Goal: Task Accomplishment & Management: Manage account settings

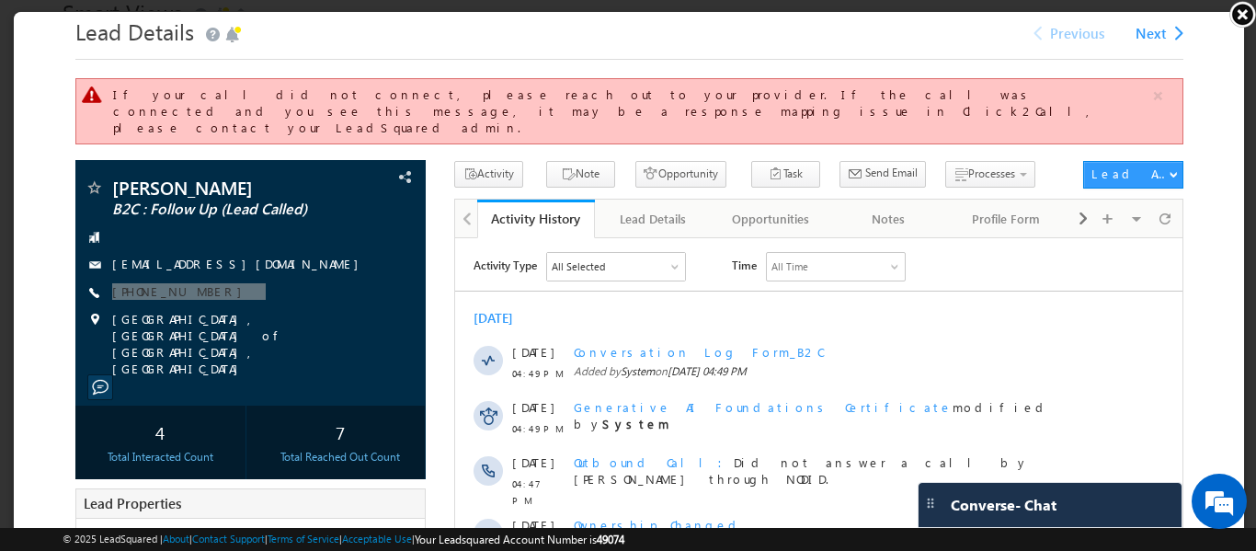
click at [1236, 6] on link at bounding box center [1242, 14] width 28 height 28
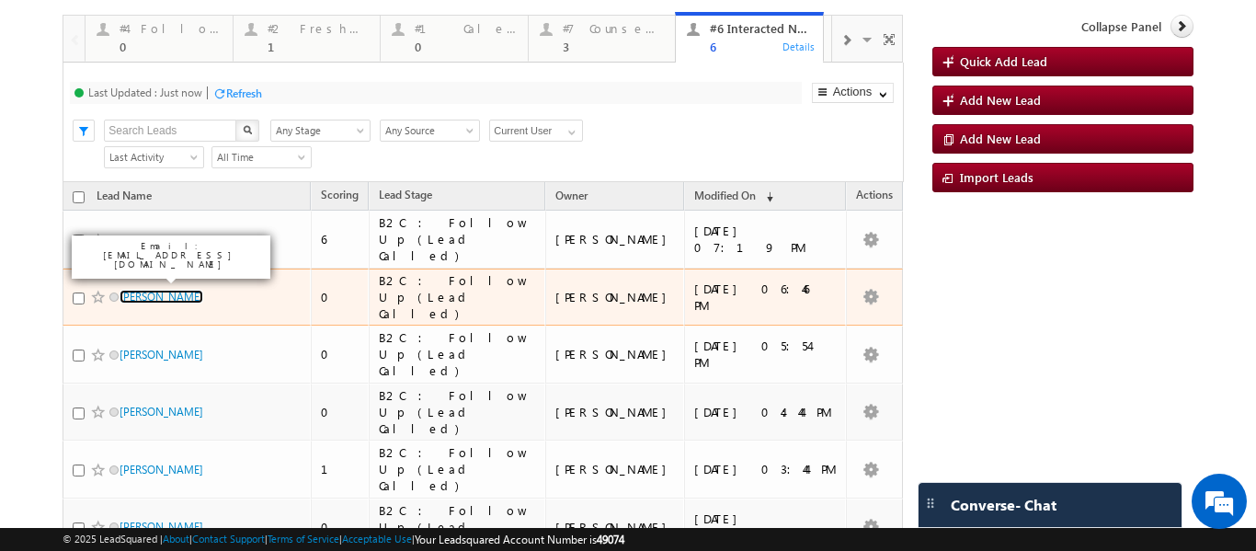
scroll to position [60, 0]
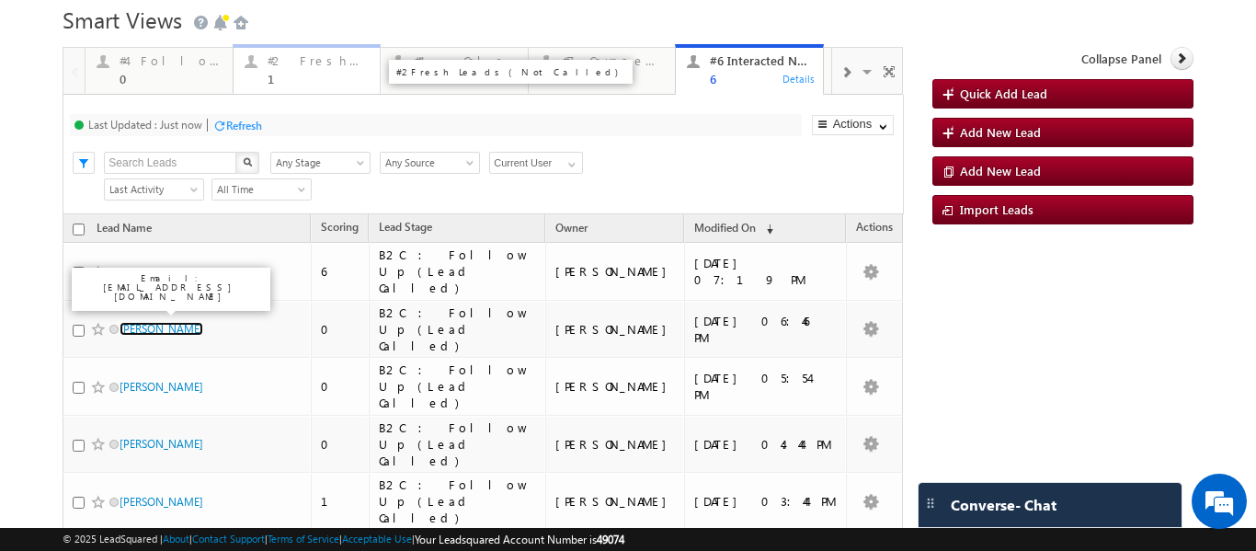
click at [274, 71] on div "#2 Fresh Leads (Not Called) 1" at bounding box center [319, 68] width 102 height 36
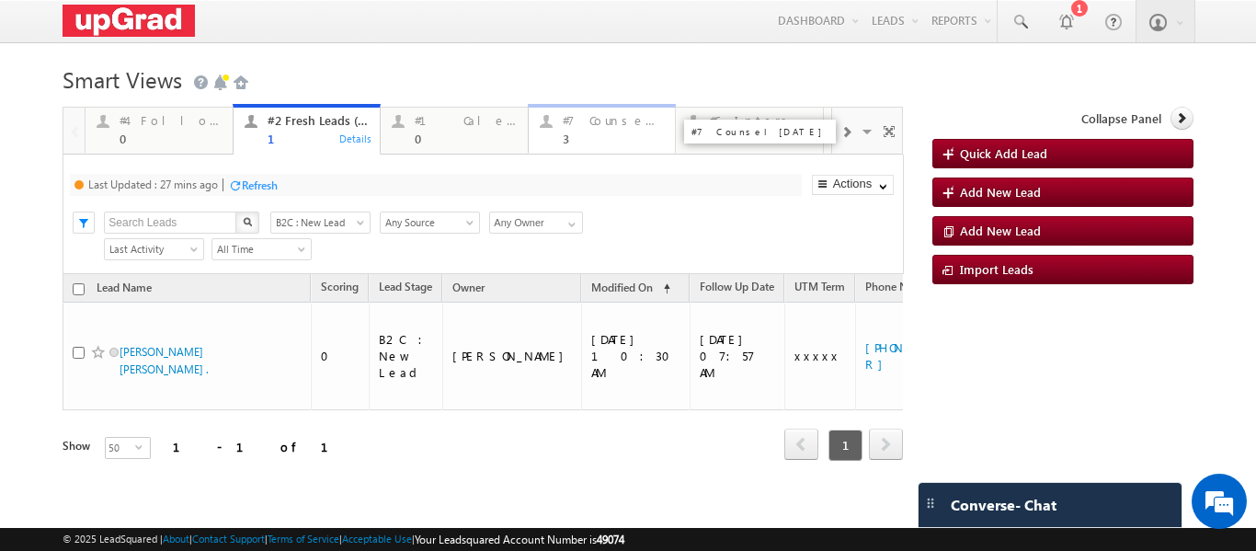
click at [594, 138] on div "3" at bounding box center [614, 138] width 102 height 14
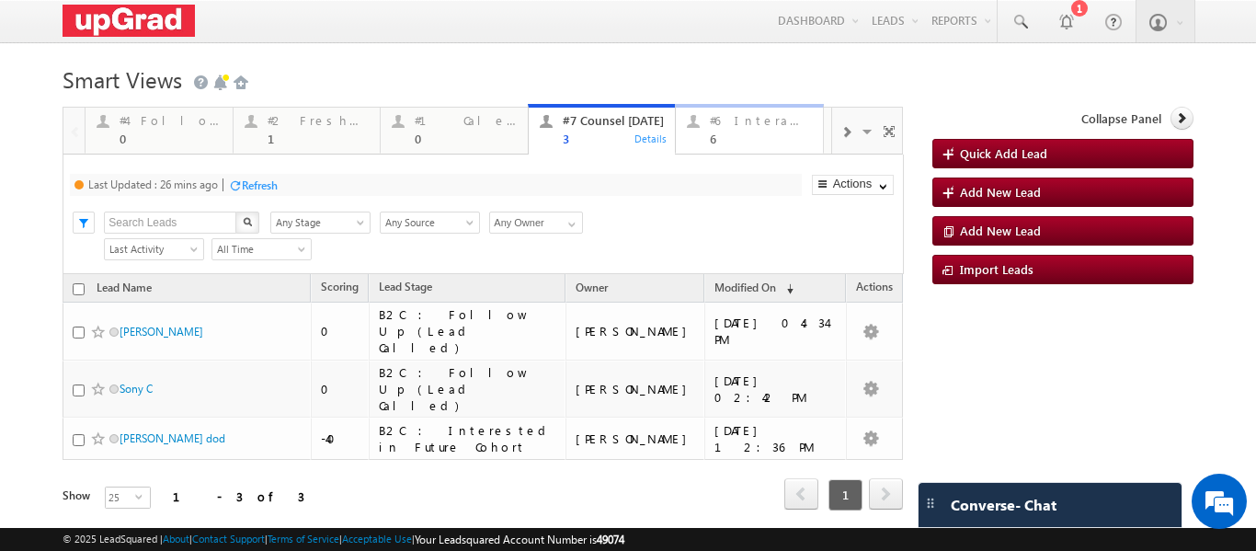
click at [741, 137] on div "6" at bounding box center [761, 138] width 102 height 14
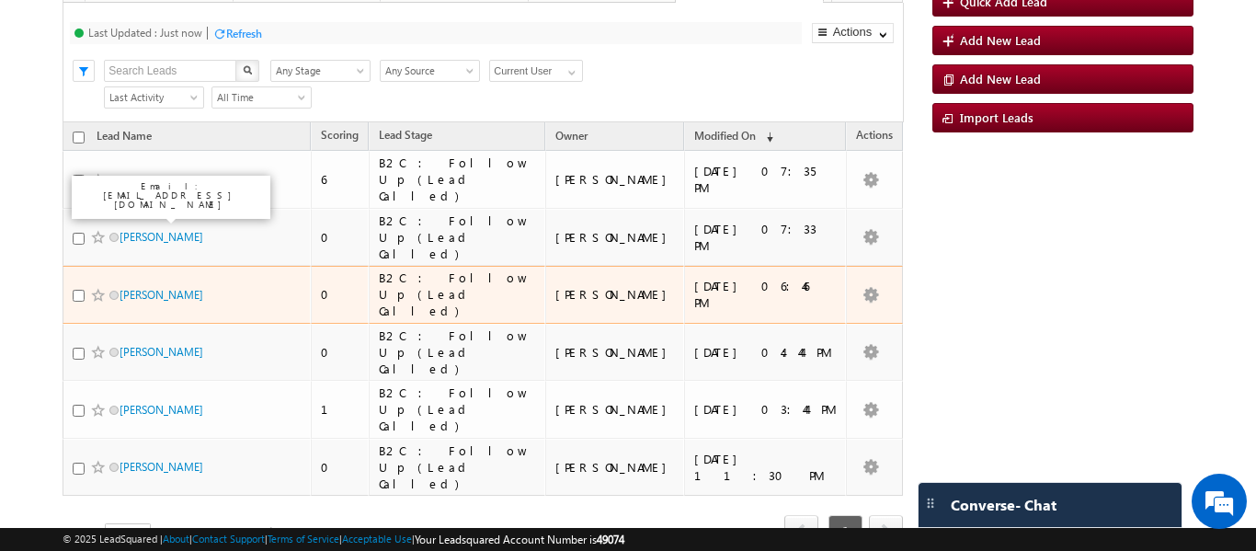
scroll to position [0, 0]
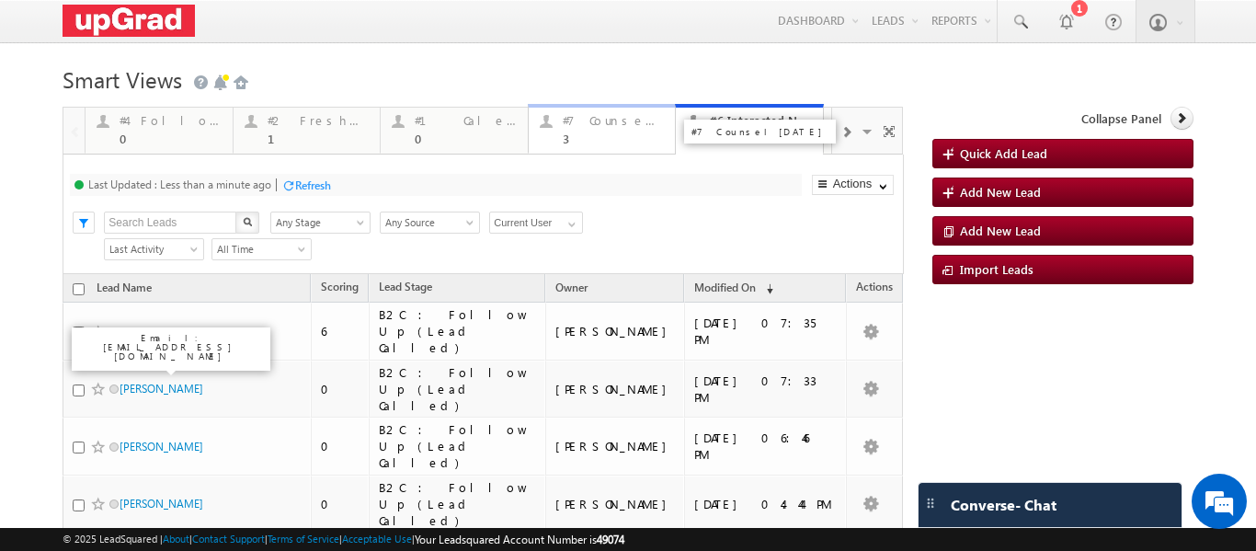
click at [594, 136] on div "3" at bounding box center [614, 138] width 102 height 14
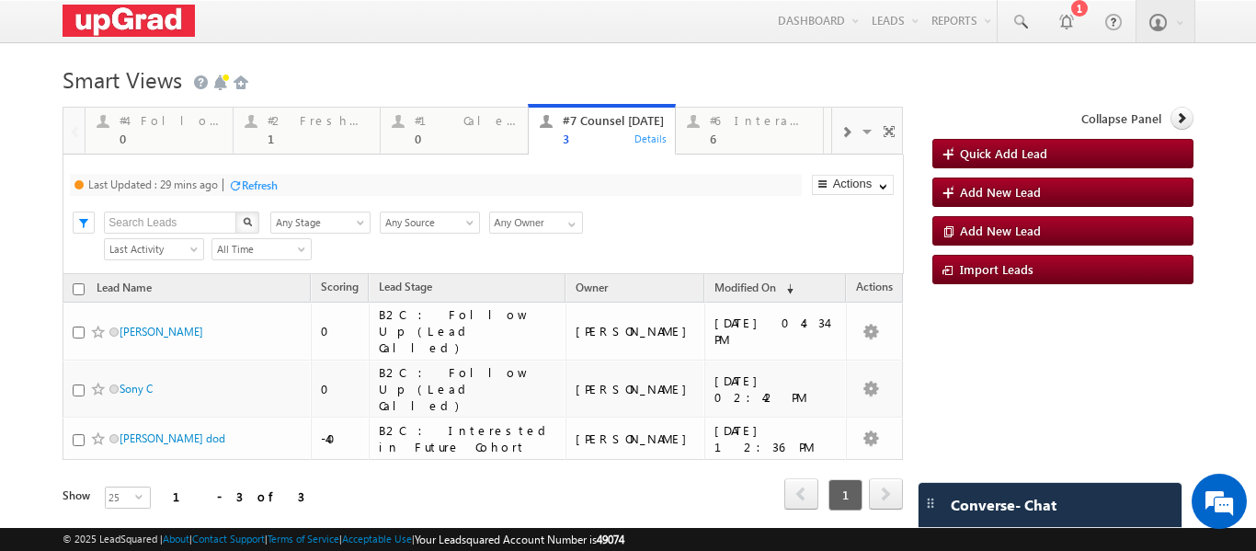
click at [255, 185] on div "Refresh" at bounding box center [260, 185] width 36 height 14
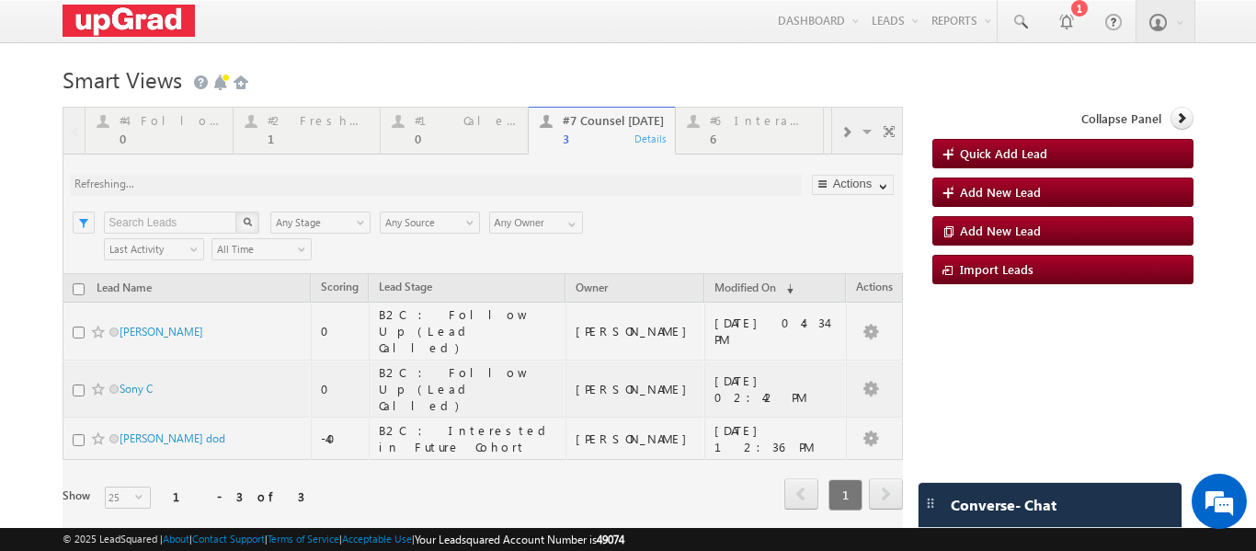
click at [473, 113] on div at bounding box center [483, 334] width 840 height 454
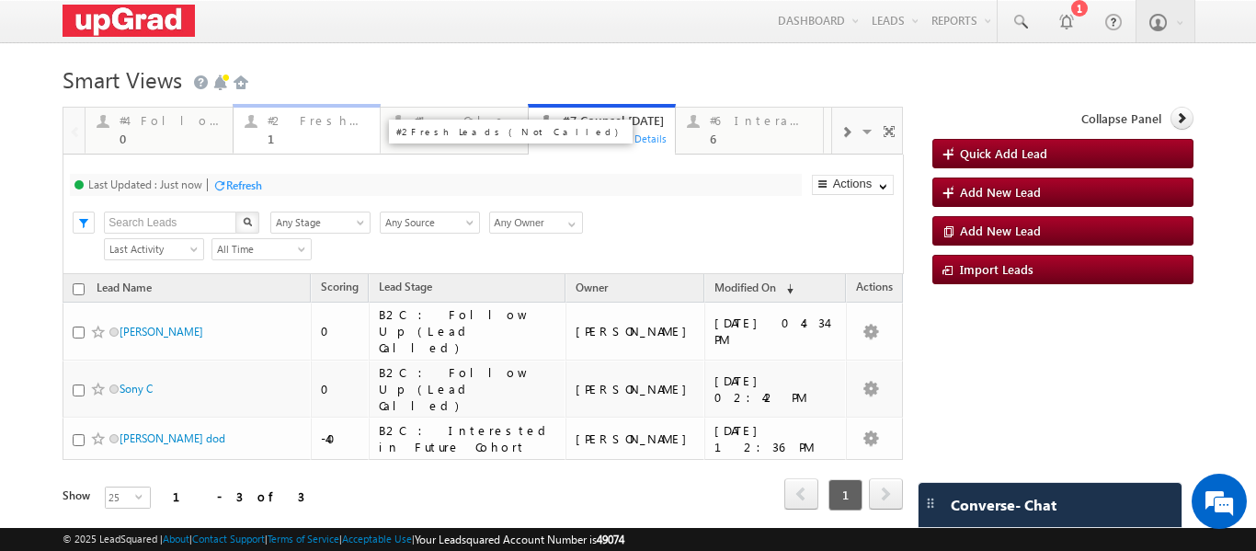
click at [293, 121] on div "#2 Fresh Leads (Not Called)" at bounding box center [319, 120] width 102 height 15
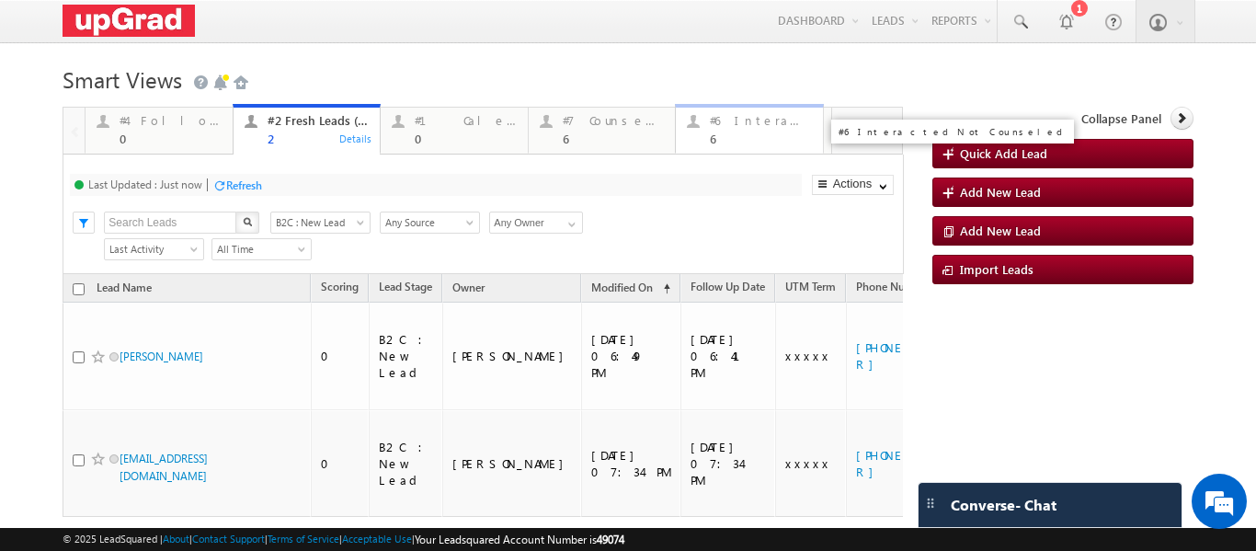
click at [706, 143] on div "#6 Interacted Not Counseled 6 Details" at bounding box center [749, 127] width 143 height 36
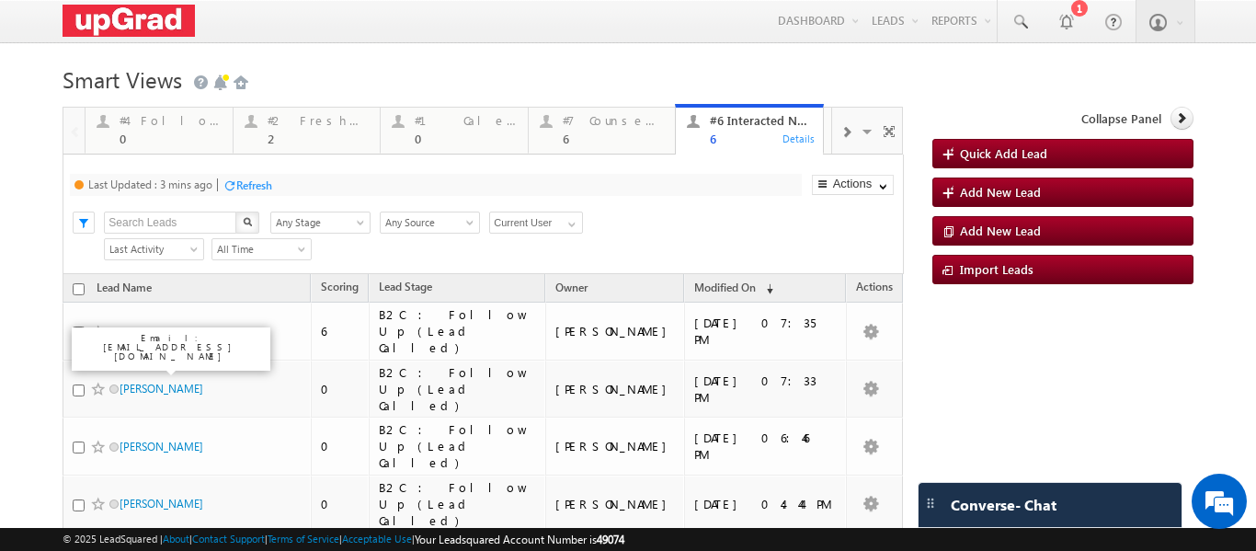
click at [845, 130] on div at bounding box center [846, 130] width 28 height 41
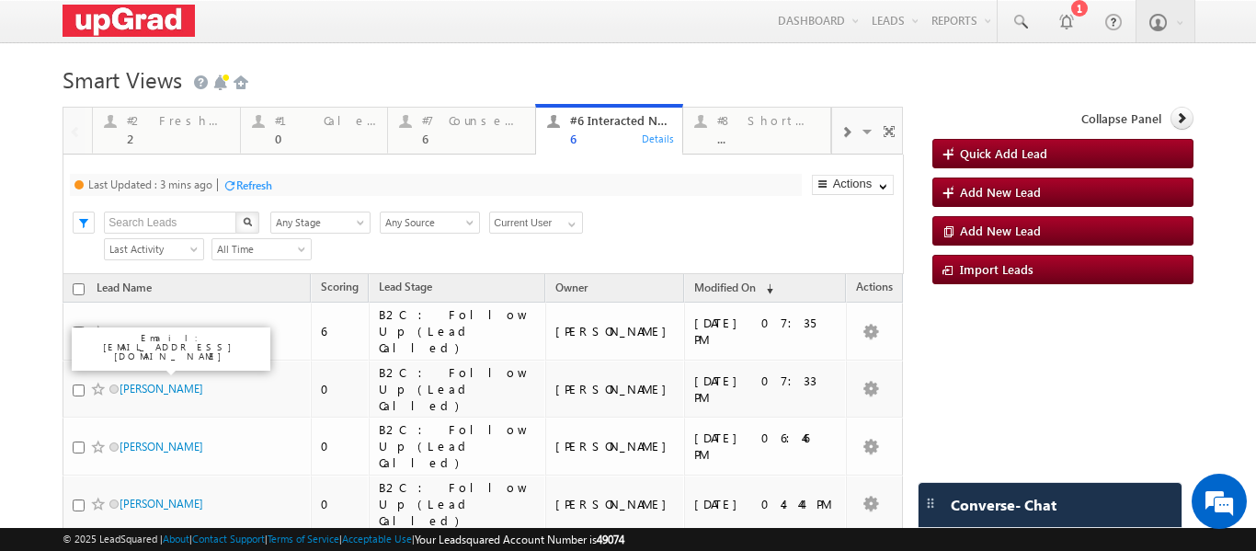
click at [843, 130] on div at bounding box center [846, 130] width 28 height 41
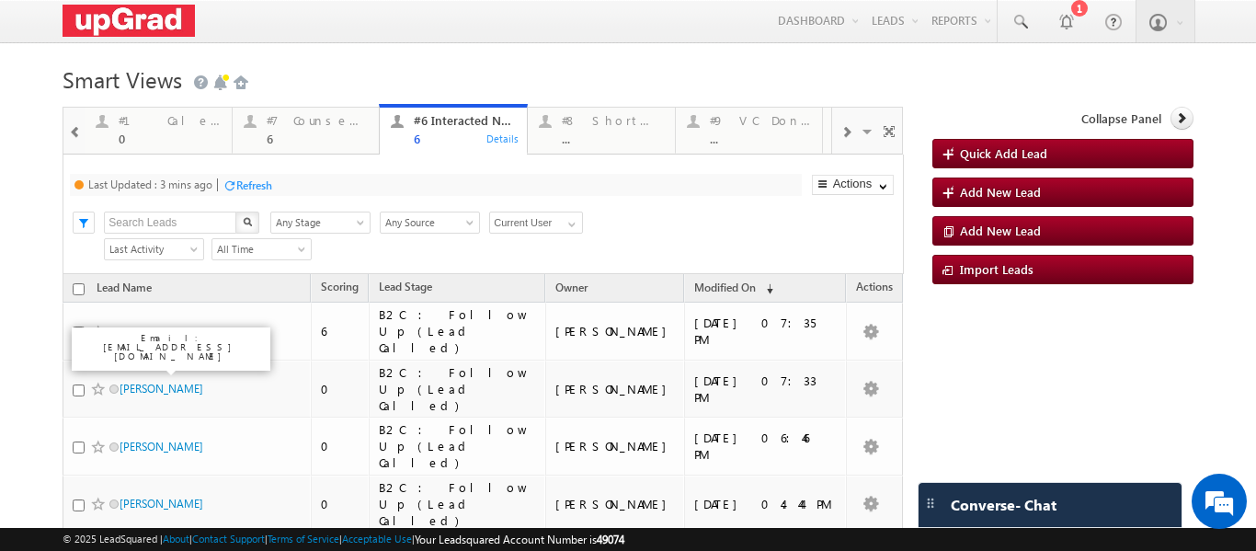
click at [843, 130] on div at bounding box center [846, 130] width 28 height 41
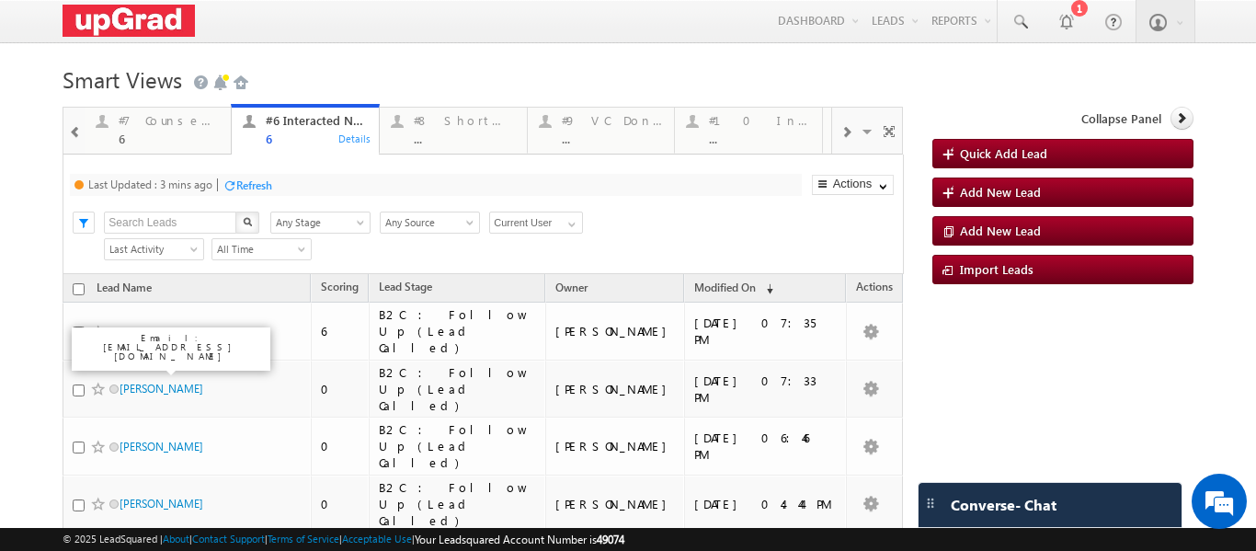
click at [843, 130] on div at bounding box center [846, 130] width 28 height 41
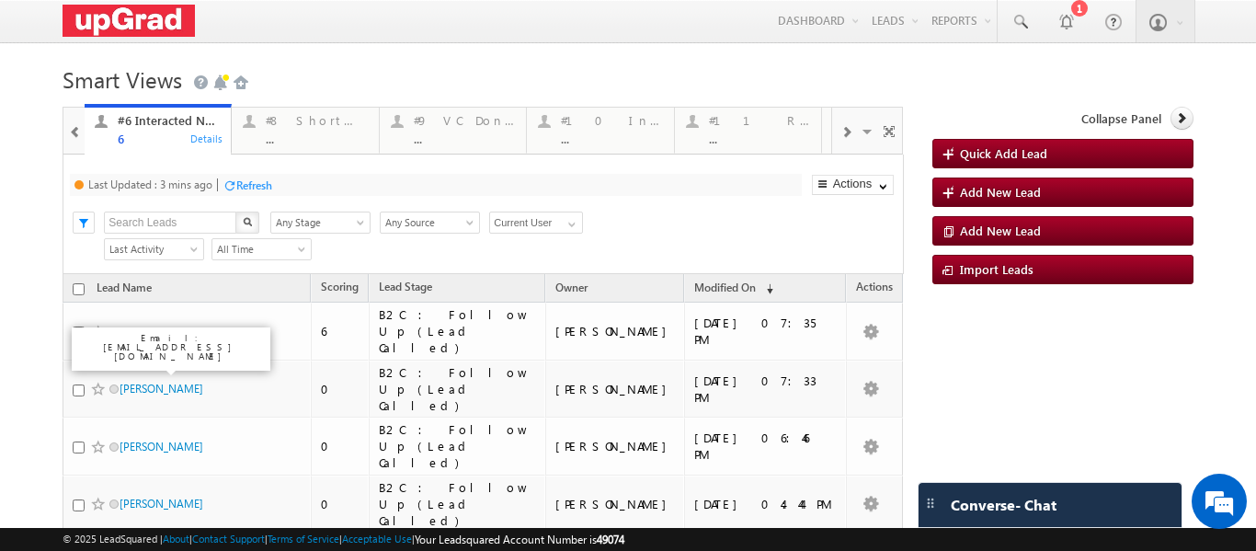
click at [843, 130] on div at bounding box center [846, 130] width 28 height 41
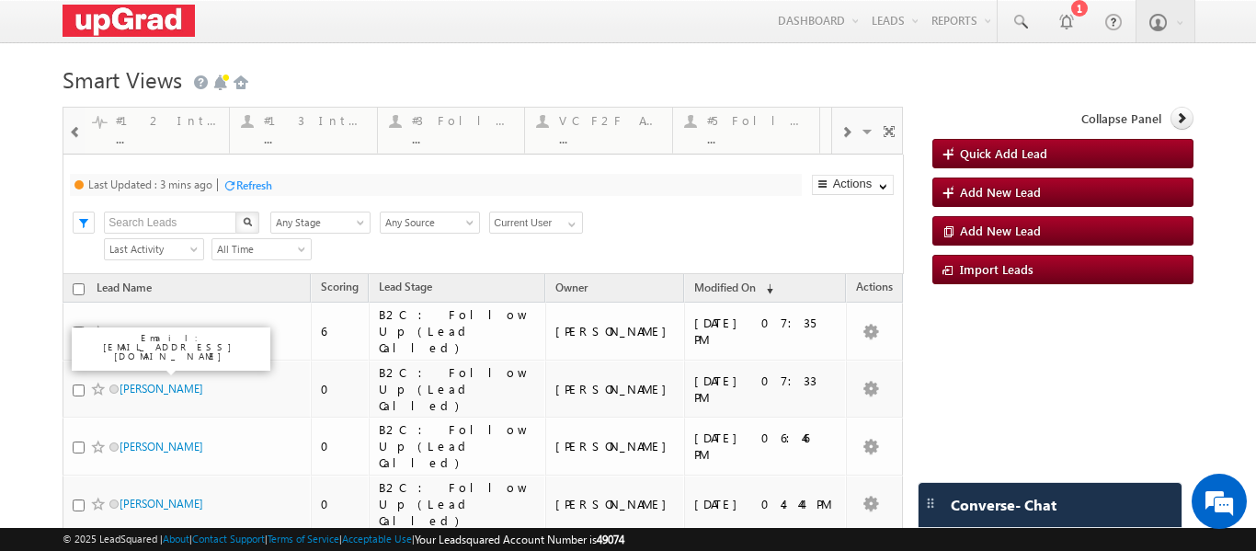
click at [843, 130] on div at bounding box center [846, 130] width 28 height 41
click at [439, 138] on div "..." at bounding box center [462, 138] width 102 height 14
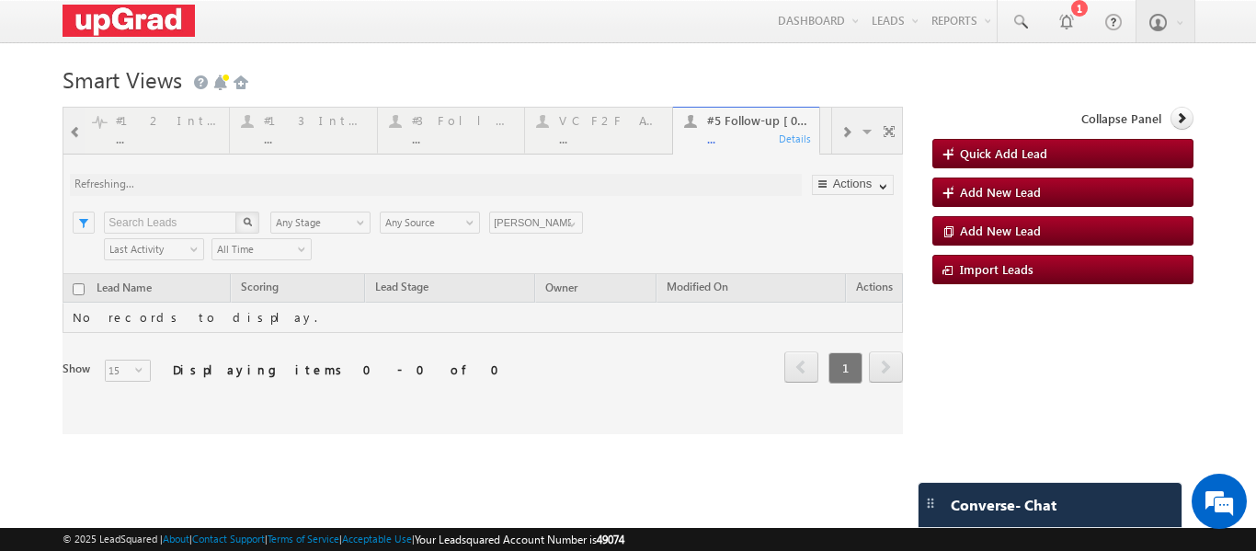
click at [570, 224] on div at bounding box center [483, 270] width 840 height 327
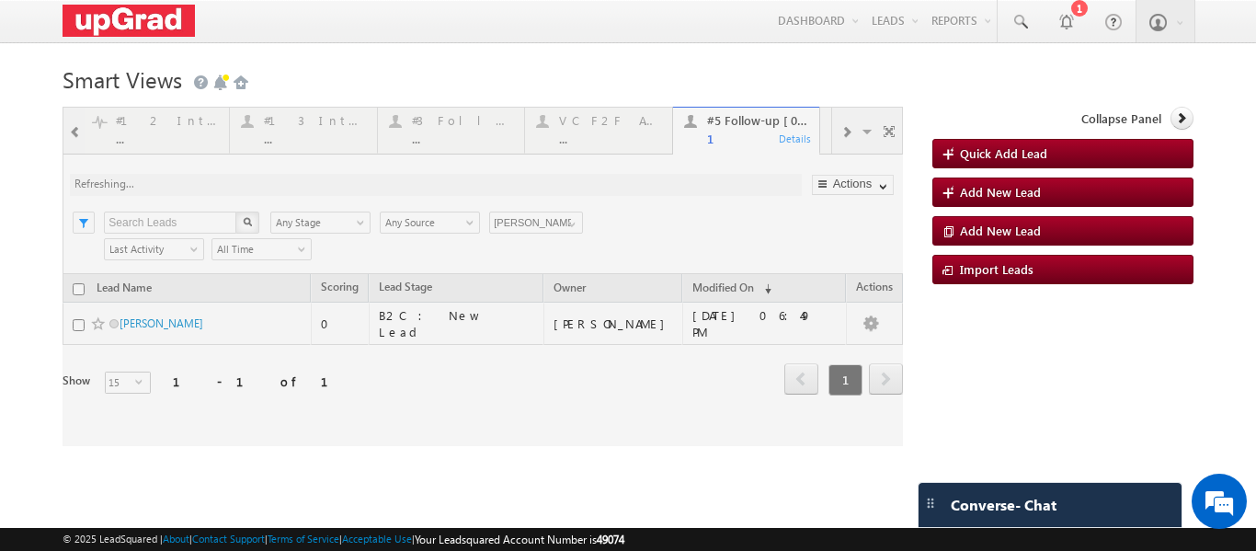
click at [504, 135] on div at bounding box center [483, 276] width 840 height 339
click at [478, 129] on div at bounding box center [483, 276] width 840 height 339
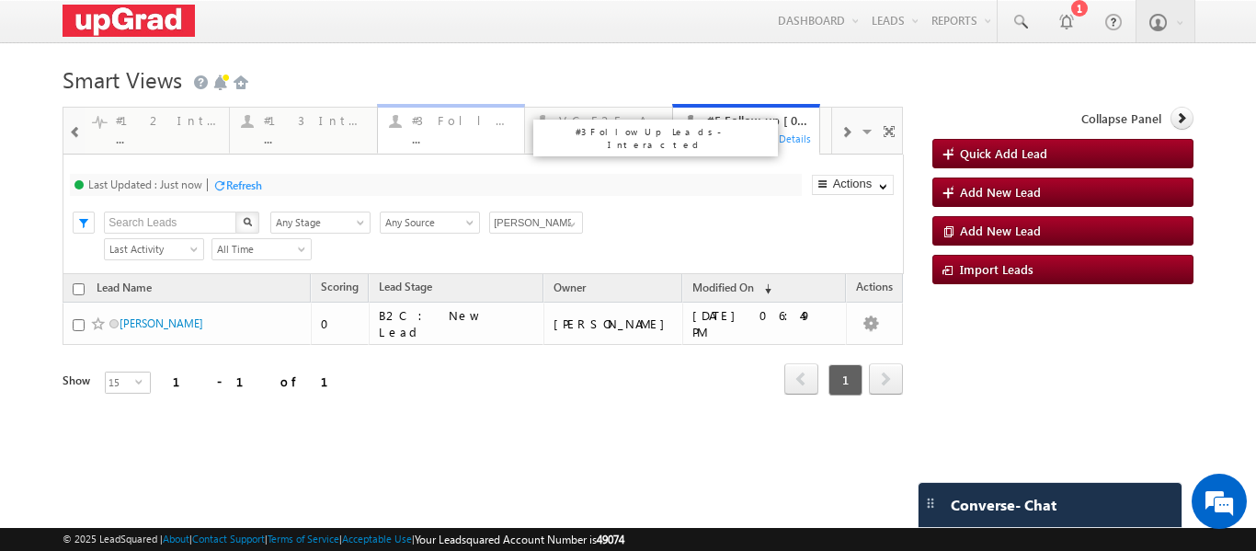
click at [466, 129] on div "#3 Follow Up Leads-Interacted ..." at bounding box center [463, 127] width 102 height 36
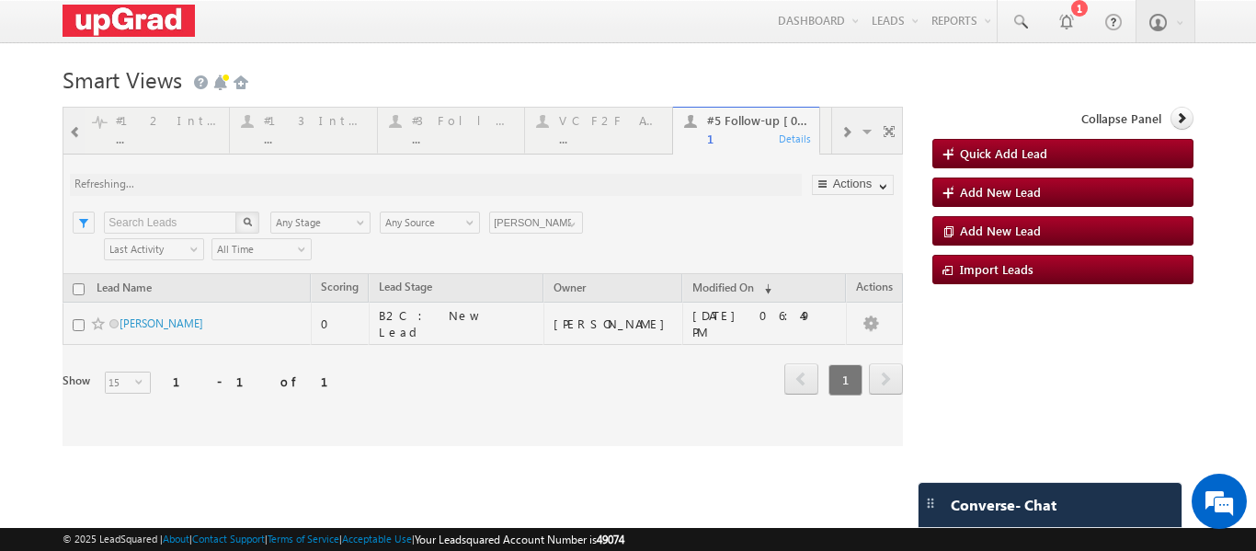
drag, startPoint x: 456, startPoint y: 128, endPoint x: 448, endPoint y: 143, distance: 17.7
click at [456, 128] on div at bounding box center [483, 276] width 840 height 339
click at [1255, 550] on html "Menu Ritu Raj ritu. raj@u pgrad .com" at bounding box center [628, 282] width 1256 height 565
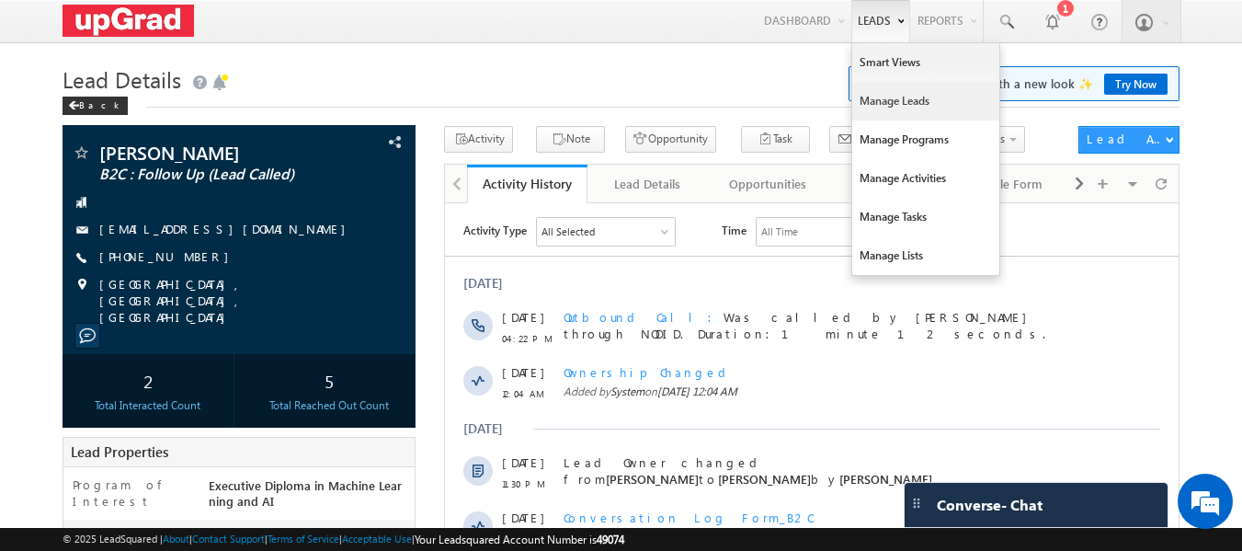
click at [891, 107] on link "Manage Leads" at bounding box center [925, 101] width 147 height 39
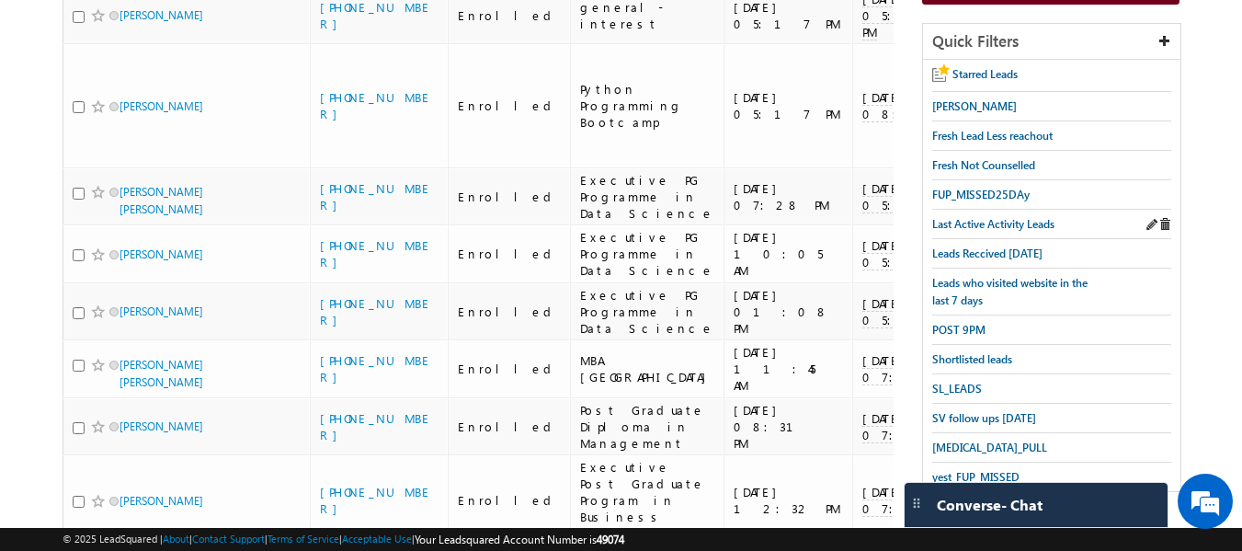
scroll to position [276, 0]
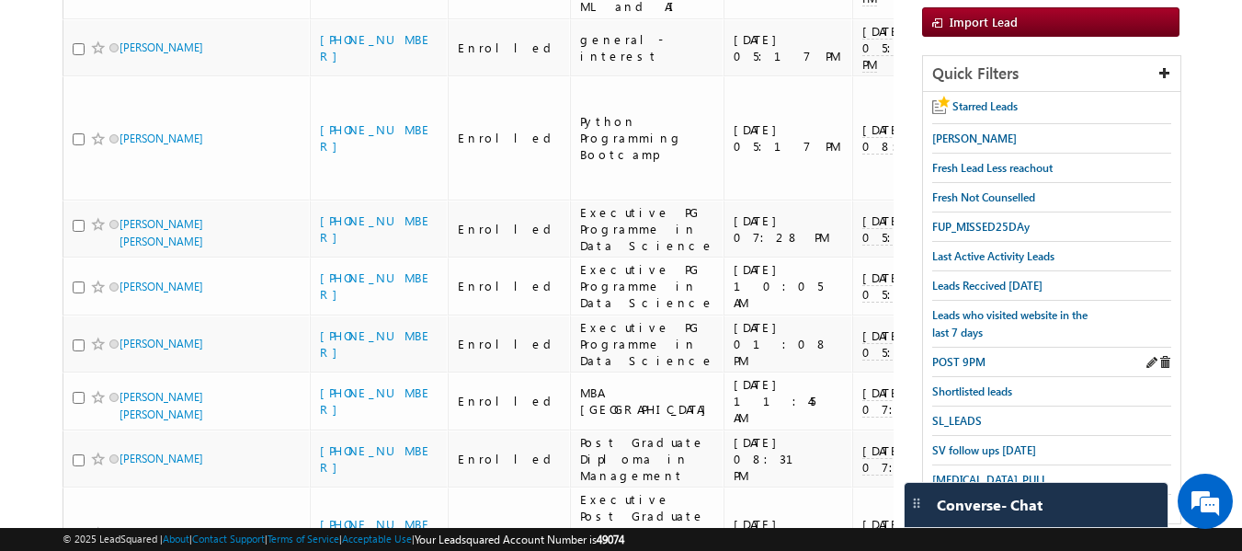
click at [963, 347] on div "POST 9PM" at bounding box center [1052, 361] width 240 height 29
click at [966, 355] on span "POST 9PM" at bounding box center [958, 362] width 53 height 14
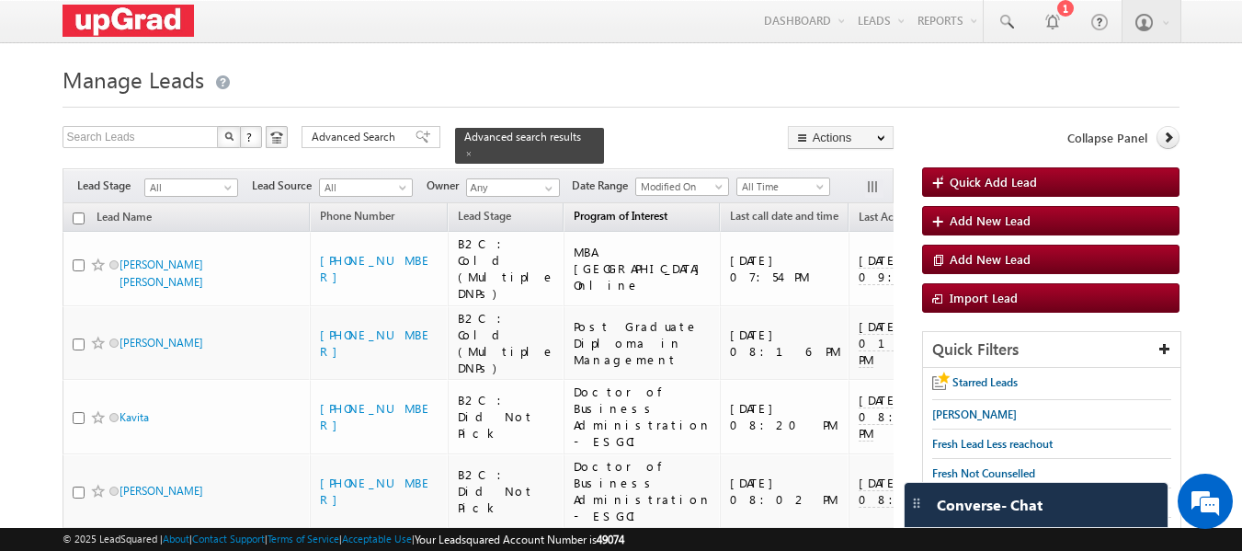
scroll to position [0, 0]
click at [547, 181] on span at bounding box center [548, 188] width 15 height 15
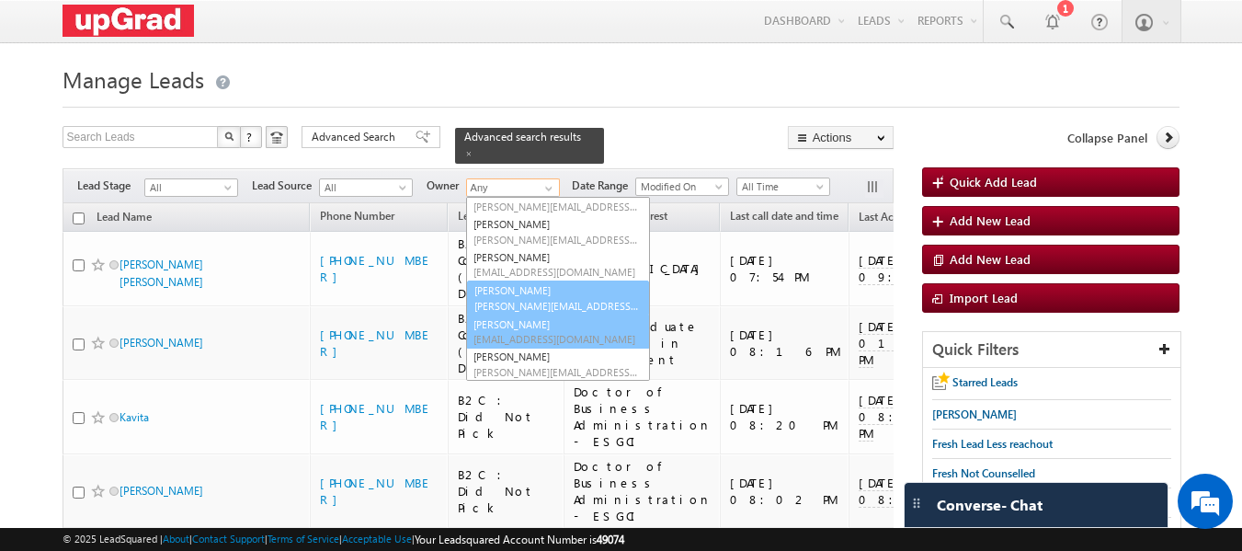
scroll to position [51, 0]
click at [523, 299] on span "smrita.panday@upgrad.com" at bounding box center [555, 306] width 165 height 14
type input "Smrita Panday"
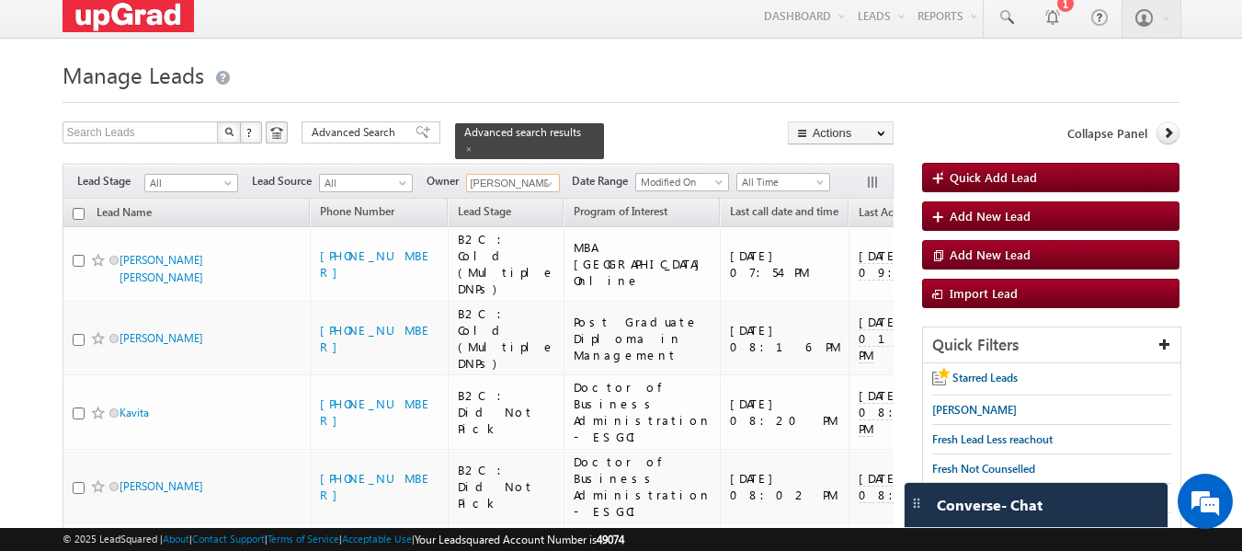
scroll to position [0, 0]
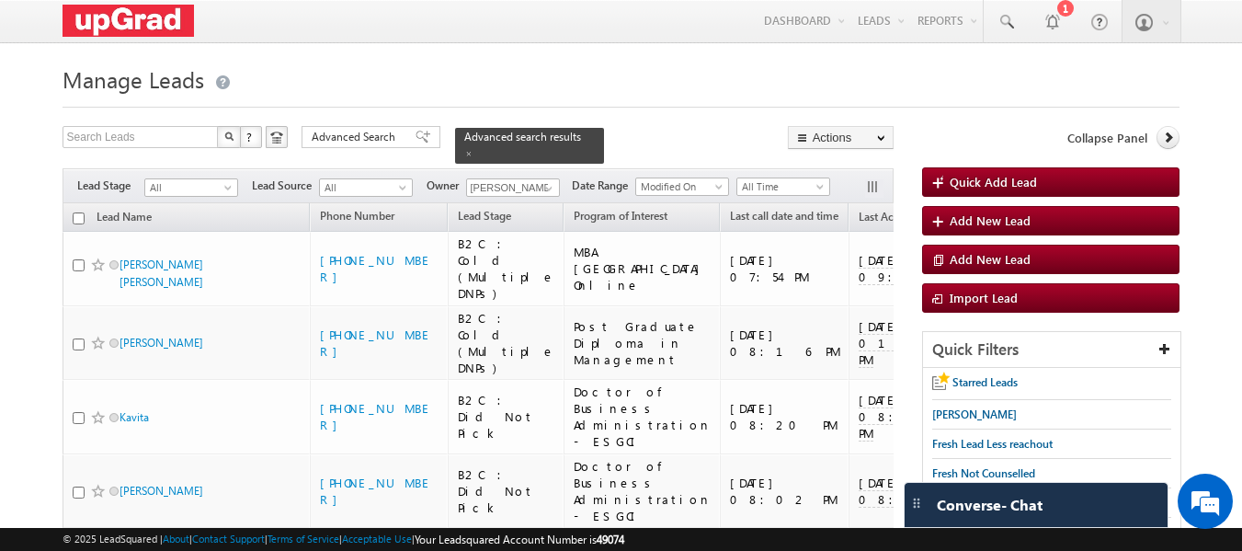
click at [473, 149] on span at bounding box center [468, 153] width 9 height 9
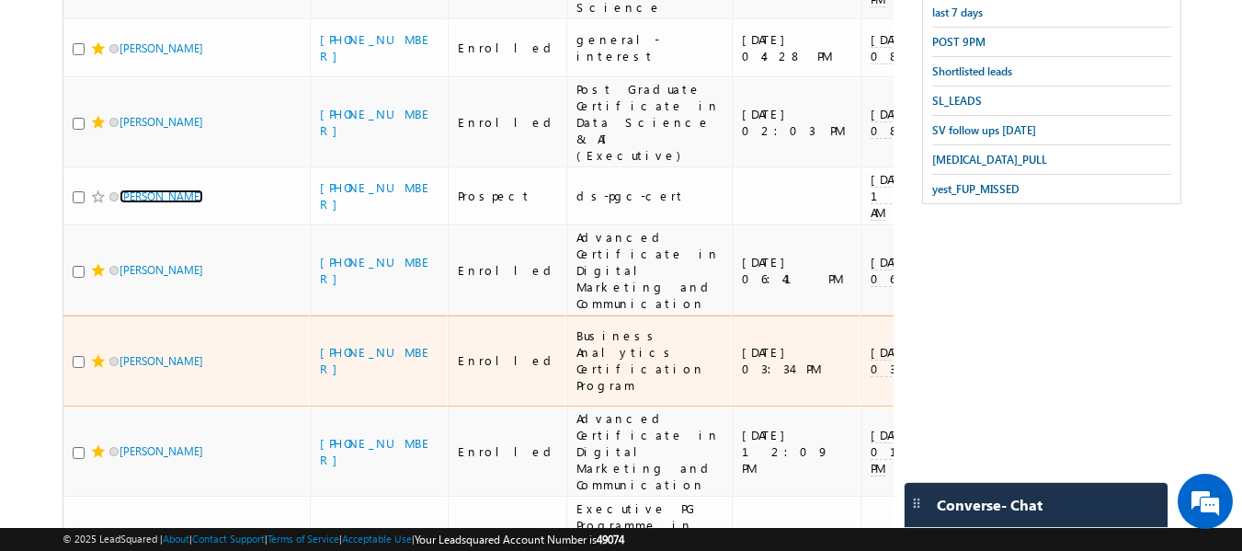
scroll to position [552, 0]
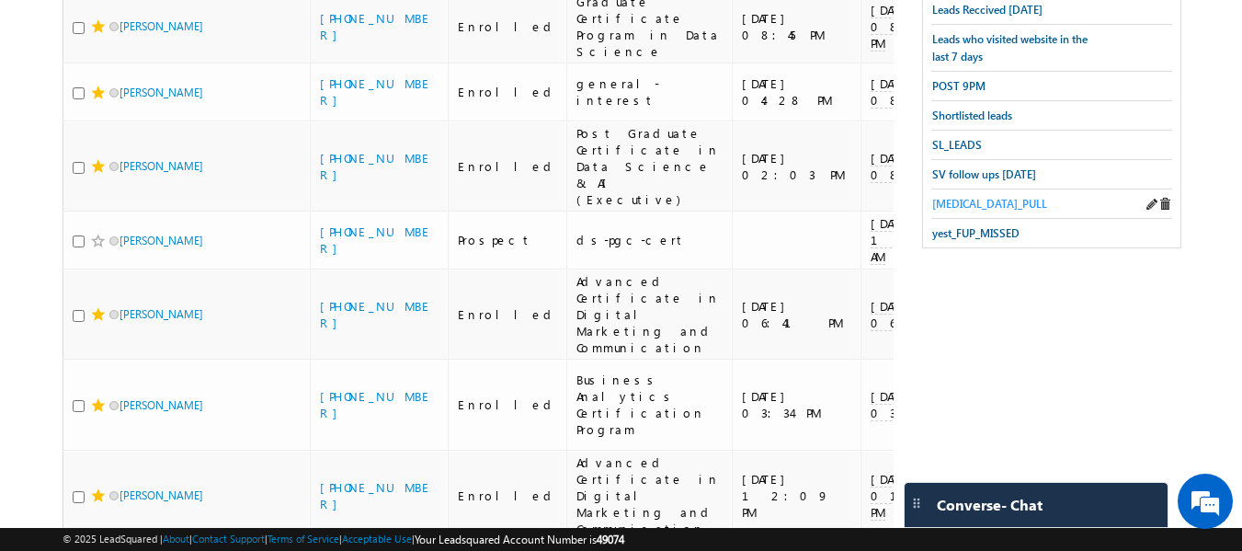
click at [952, 197] on span "T3_PULL" at bounding box center [989, 204] width 115 height 14
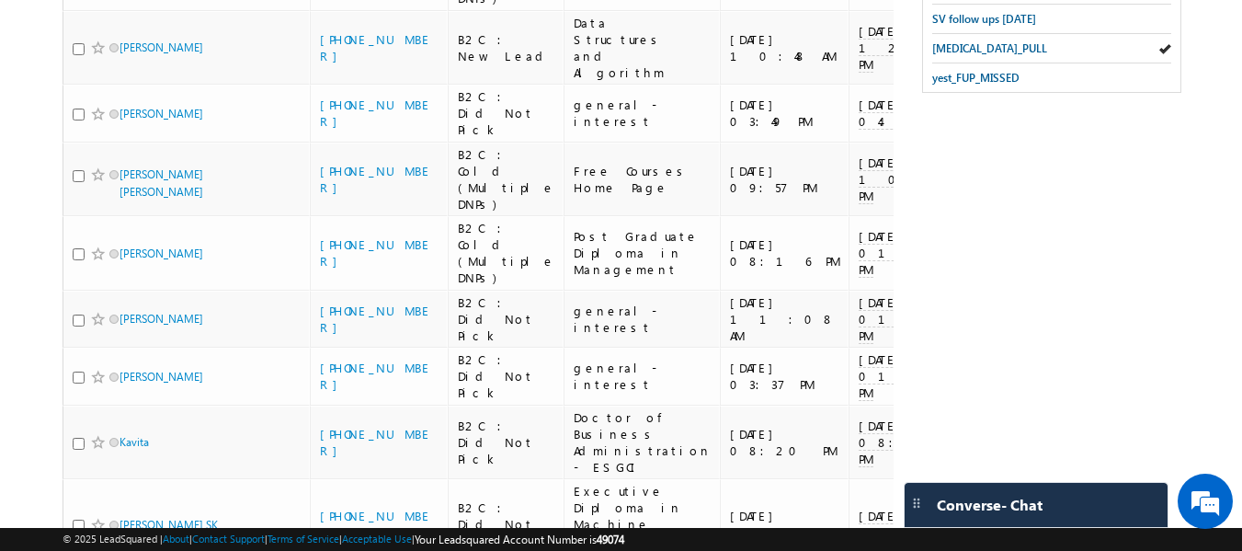
scroll to position [714, 0]
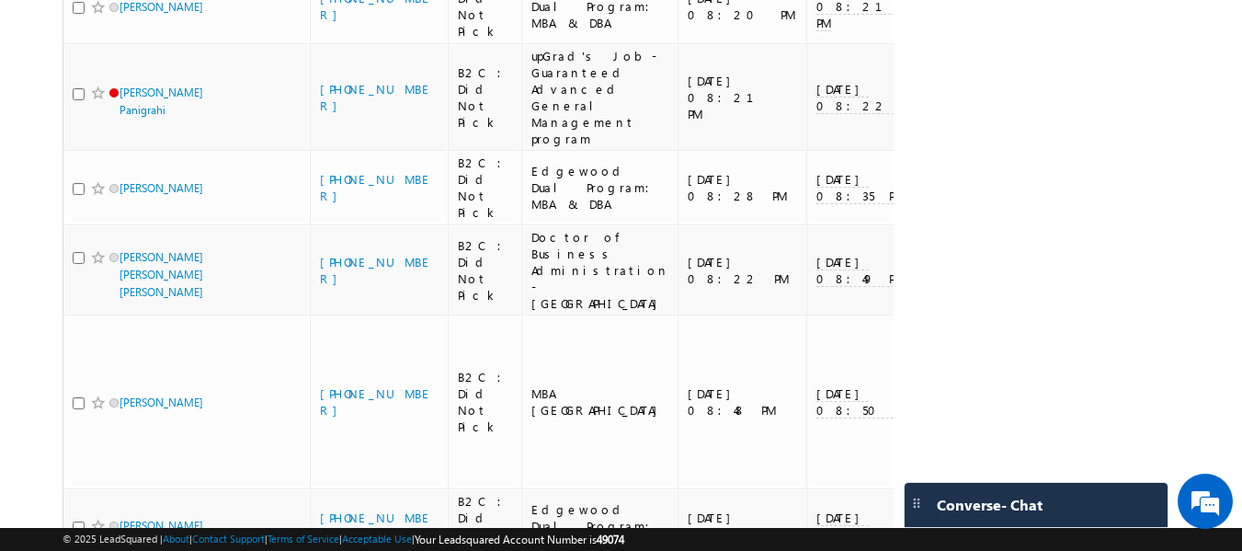
scroll to position [893, 0]
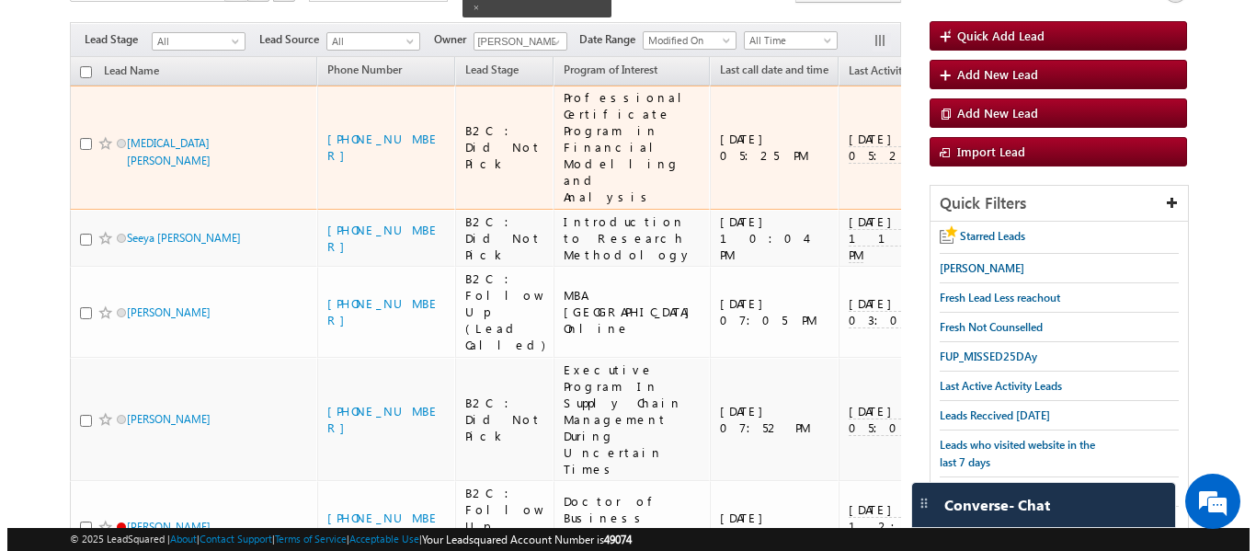
scroll to position [302, 0]
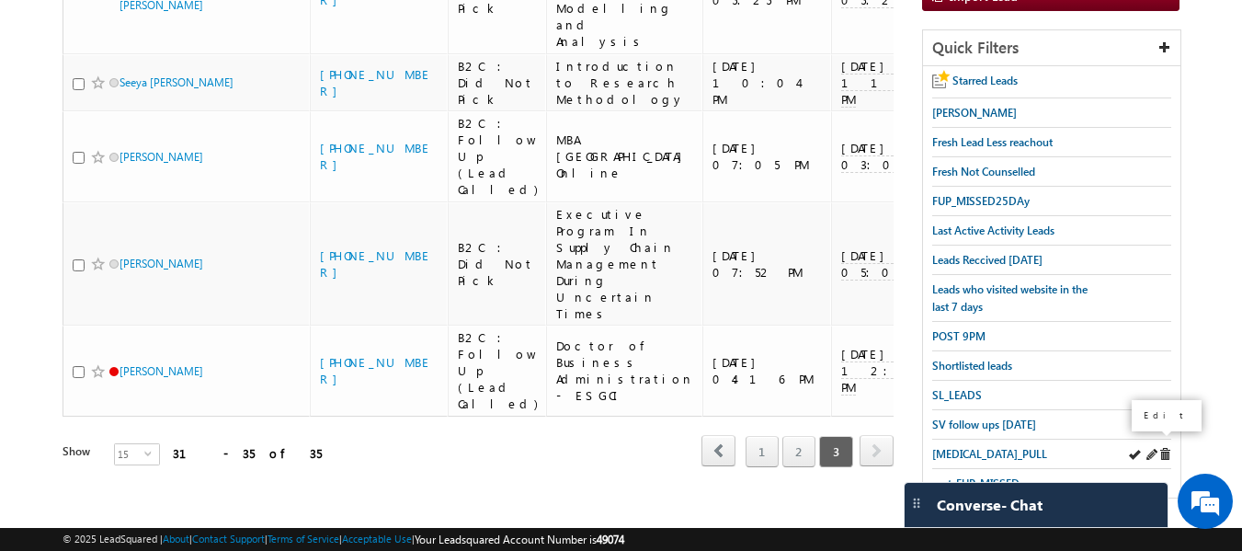
click at [1152, 448] on span at bounding box center [1151, 454] width 13 height 13
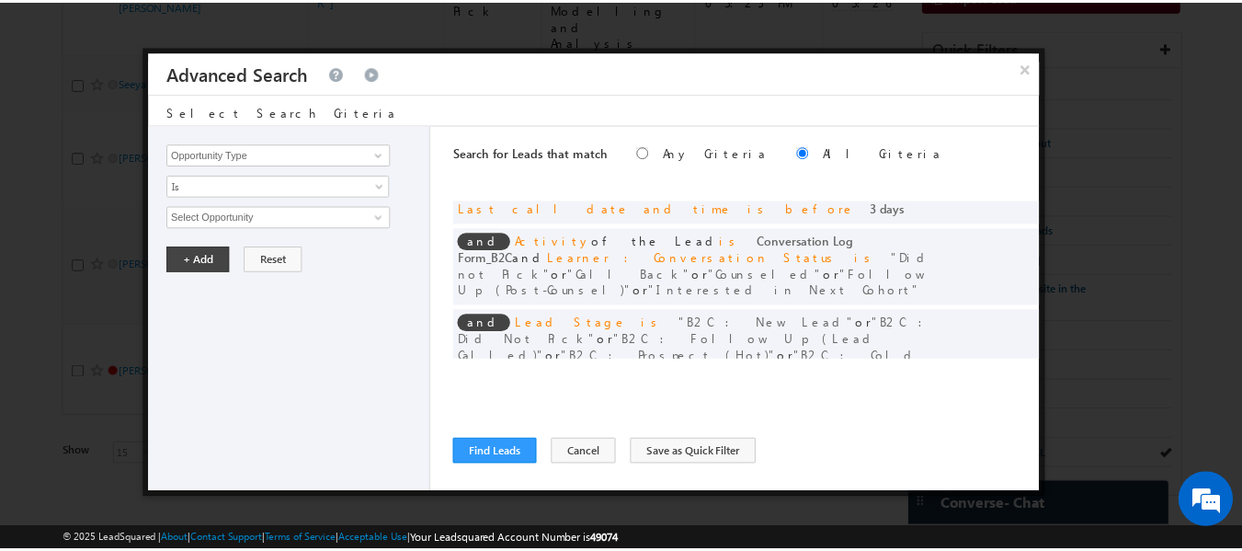
scroll to position [0, 0]
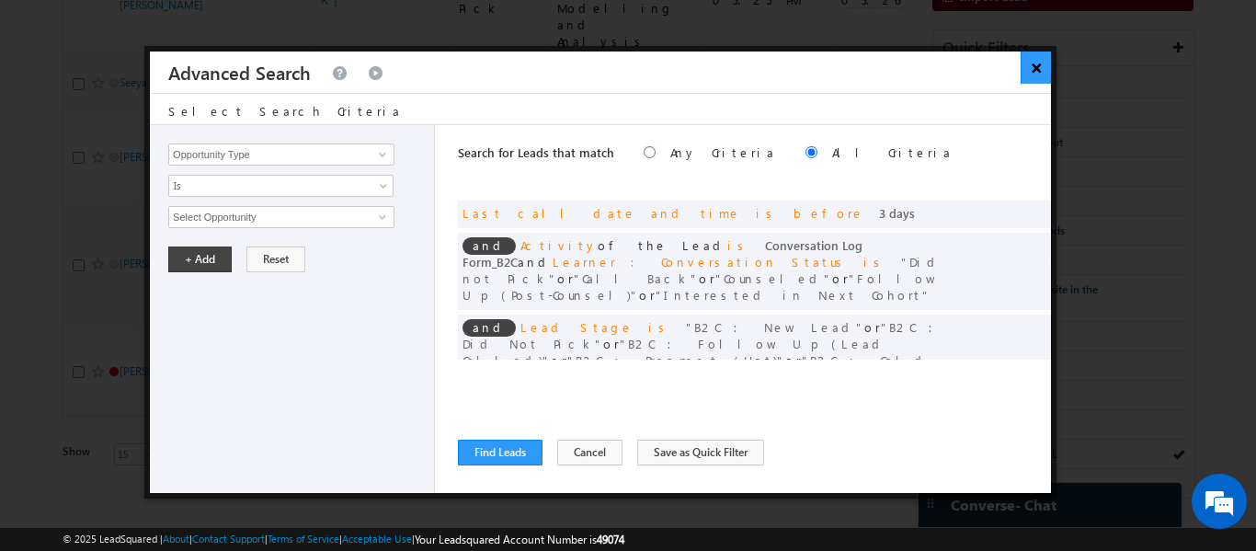
click at [1039, 74] on button "×" at bounding box center [1035, 67] width 30 height 32
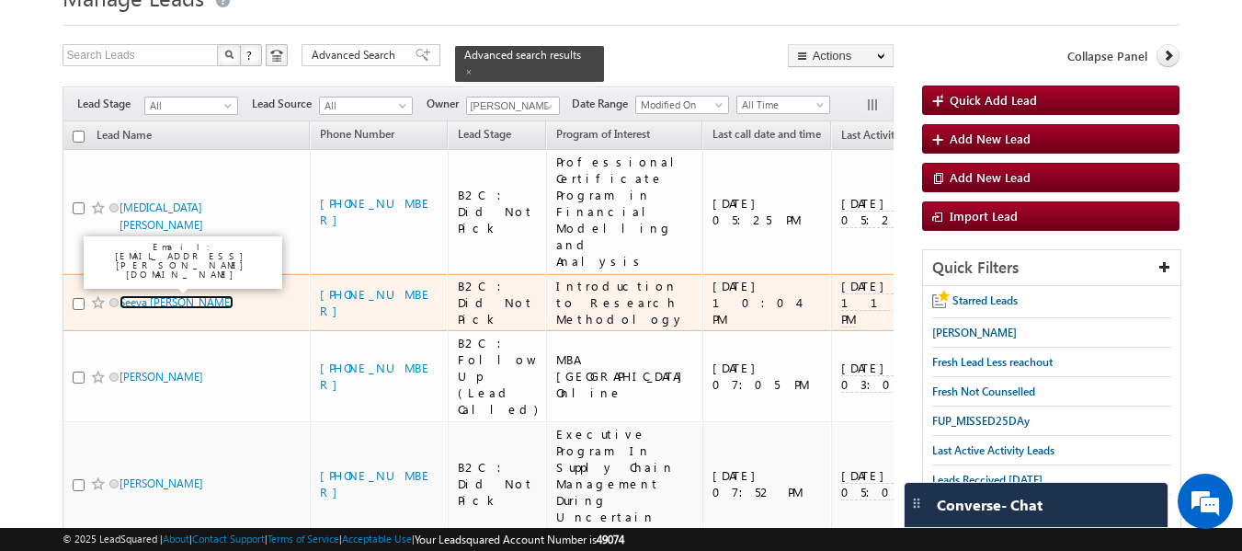
scroll to position [26, 0]
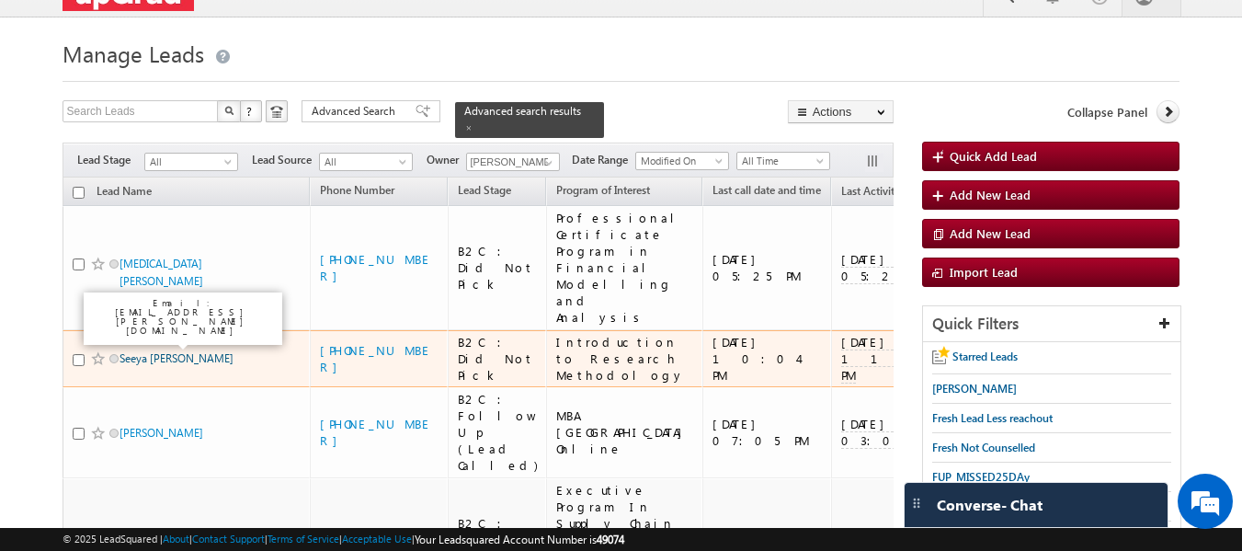
click at [171, 351] on link "Seeya Ajit Arondekar" at bounding box center [177, 358] width 114 height 14
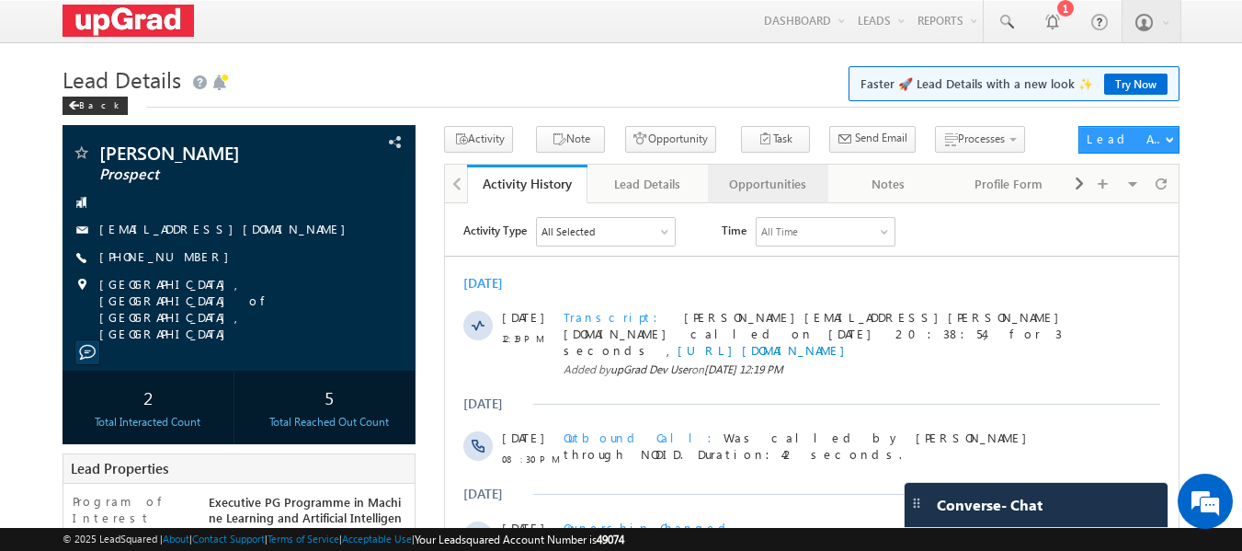
click at [761, 187] on div "Opportunities" at bounding box center [767, 184] width 89 height 22
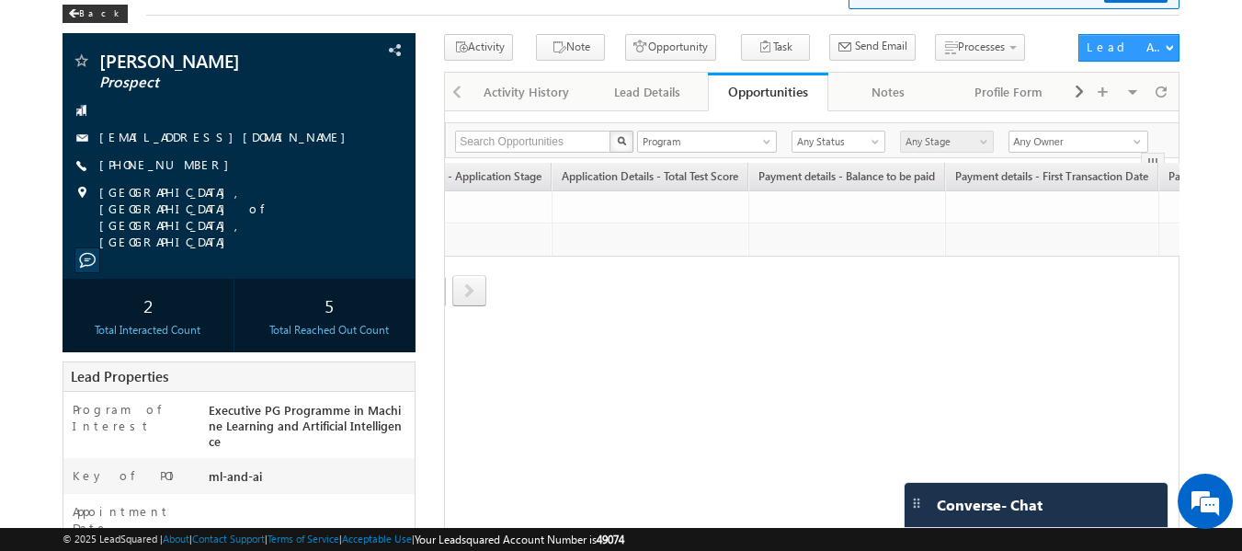
scroll to position [0, 680]
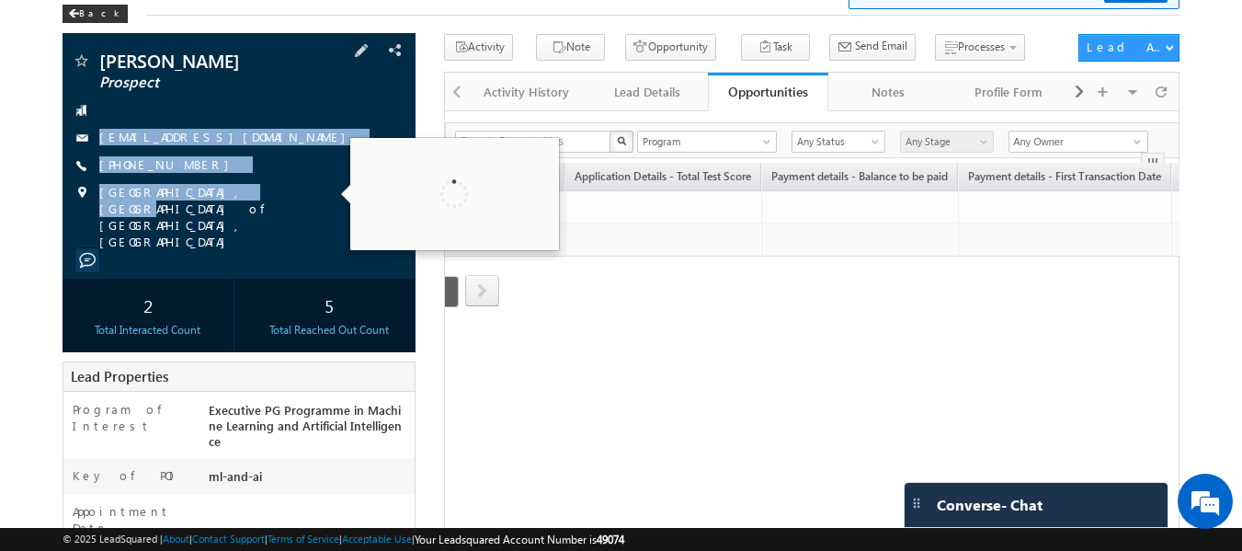
copy div "[EMAIL_ADDRESS][DOMAIN_NAME] [PHONE_NUMBER] [GEOGRAPHIC_DATA]"
drag, startPoint x: 96, startPoint y: 120, endPoint x: 227, endPoint y: 202, distance: 154.8
click at [227, 202] on div "Sangeeta Prospect sangeetadabad@gmail.com +91-9953979662" at bounding box center [240, 150] width 336 height 199
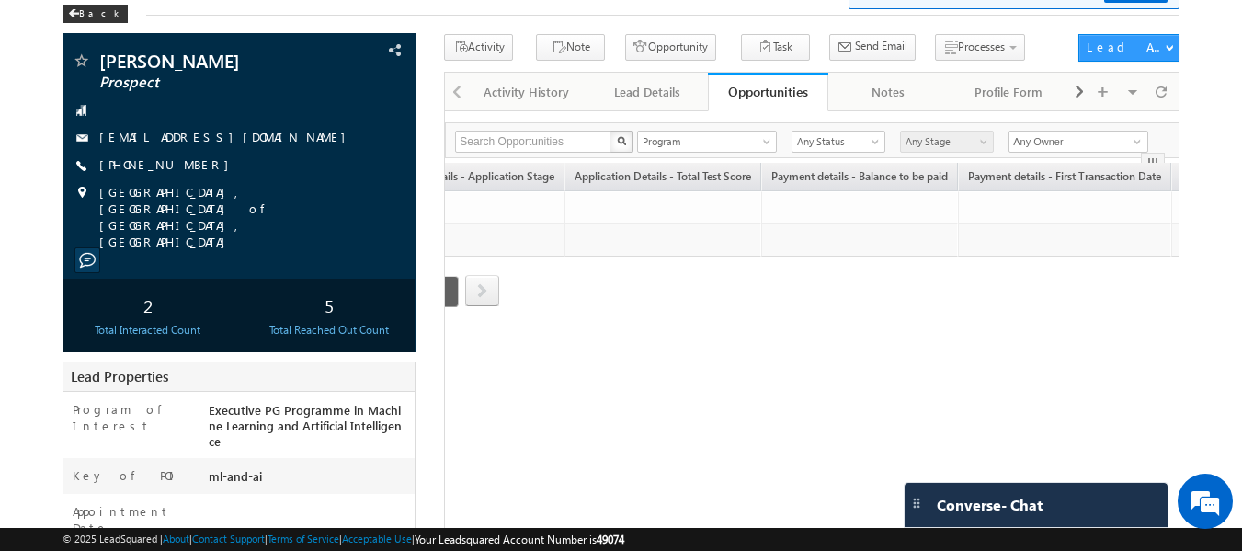
click at [454, 89] on div at bounding box center [456, 91] width 22 height 36
click at [460, 93] on div at bounding box center [456, 91] width 22 height 36
click at [515, 97] on div "Activity History" at bounding box center [526, 92] width 89 height 22
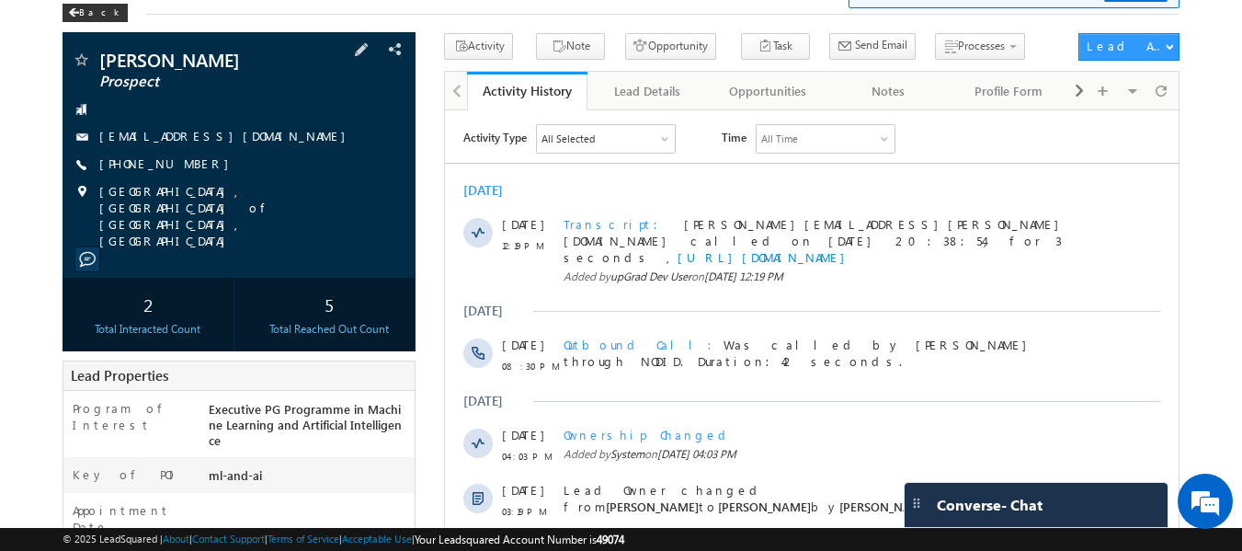
scroll to position [92, 0]
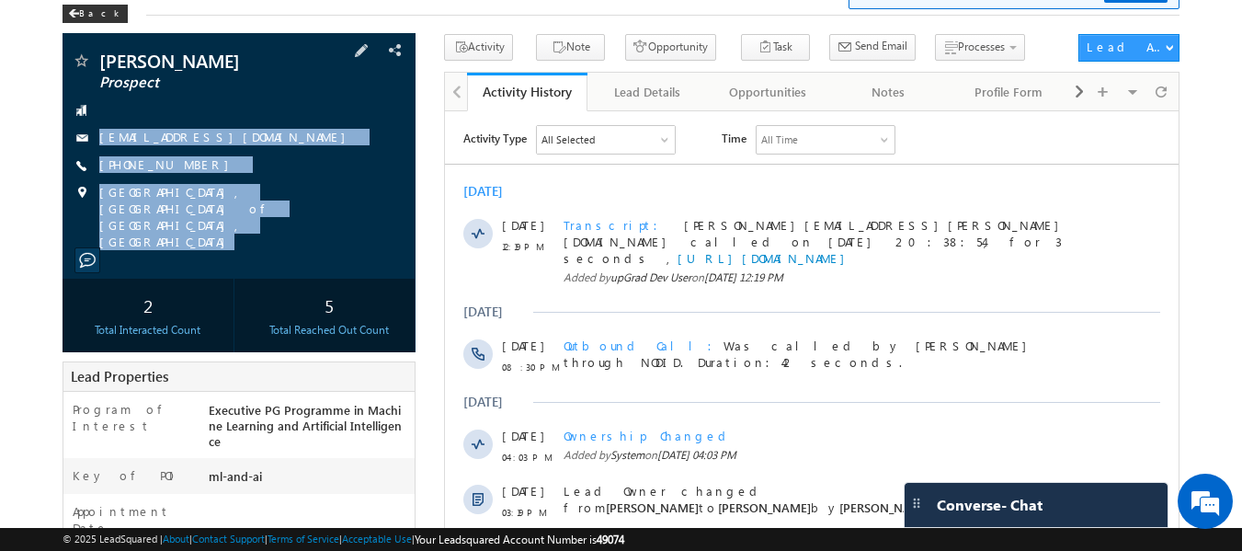
copy div "sangeetadabad@gmail.com +91-9953979662 Delhi, National Capital Territory of Del…"
drag, startPoint x: 96, startPoint y: 115, endPoint x: 230, endPoint y: 221, distance: 170.9
click at [230, 221] on div "Sangeeta Prospect sangeetadabad@gmail.com" at bounding box center [240, 155] width 354 height 245
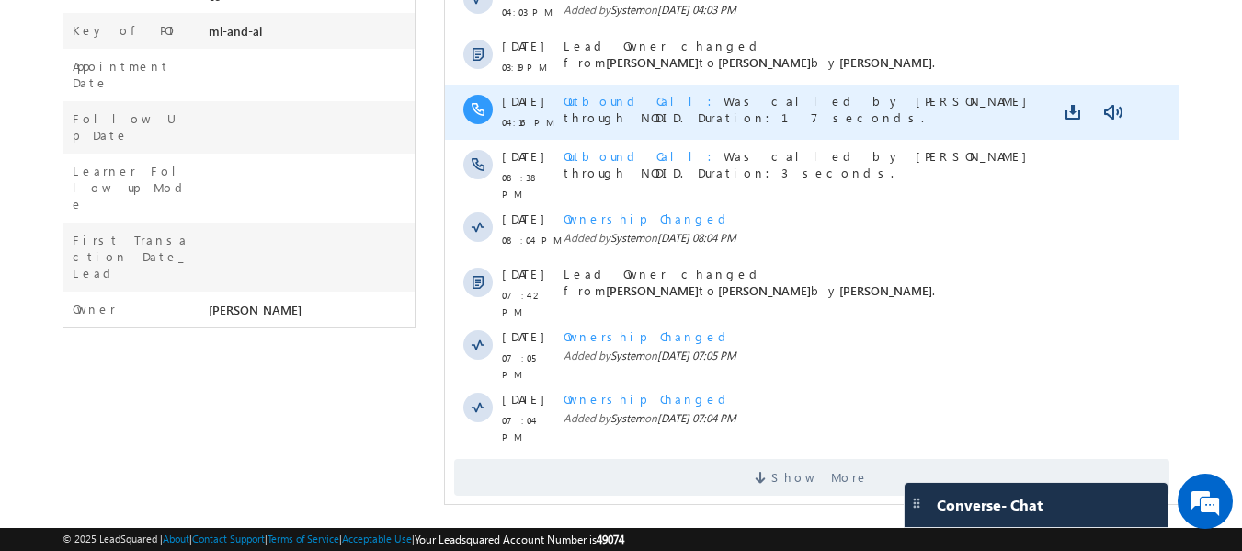
scroll to position [0, 0]
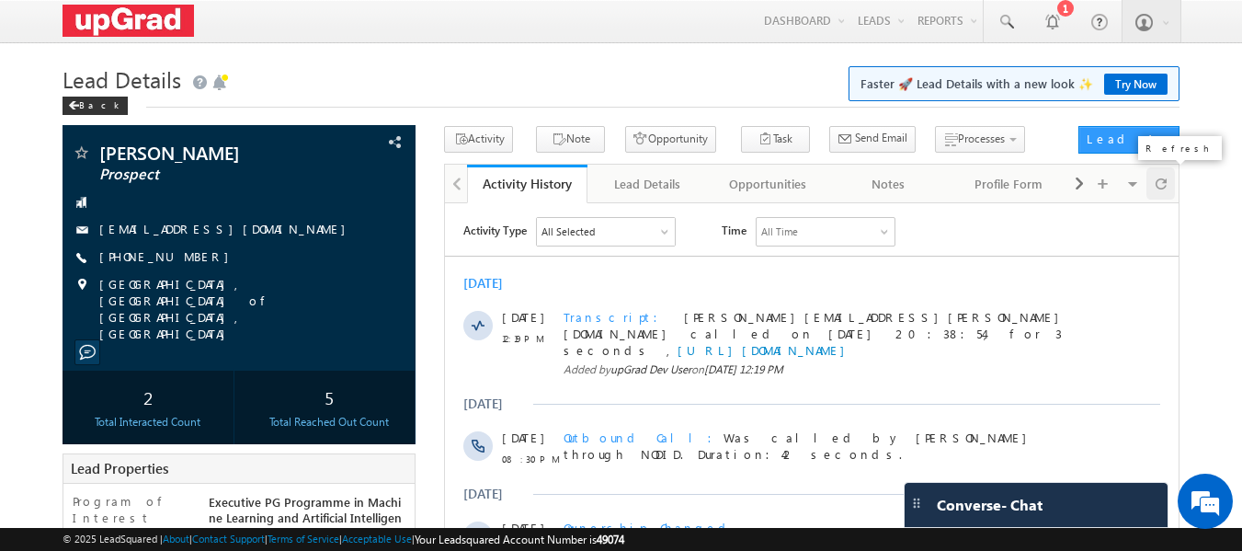
click at [1156, 183] on span at bounding box center [1161, 183] width 11 height 32
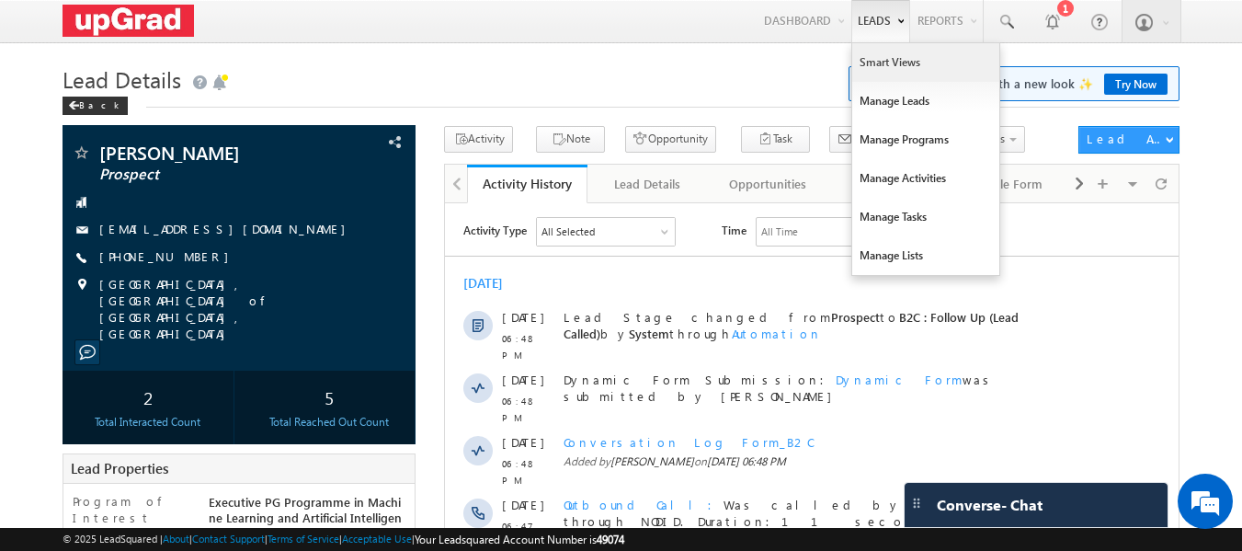
click at [900, 63] on link "Smart Views" at bounding box center [925, 62] width 147 height 39
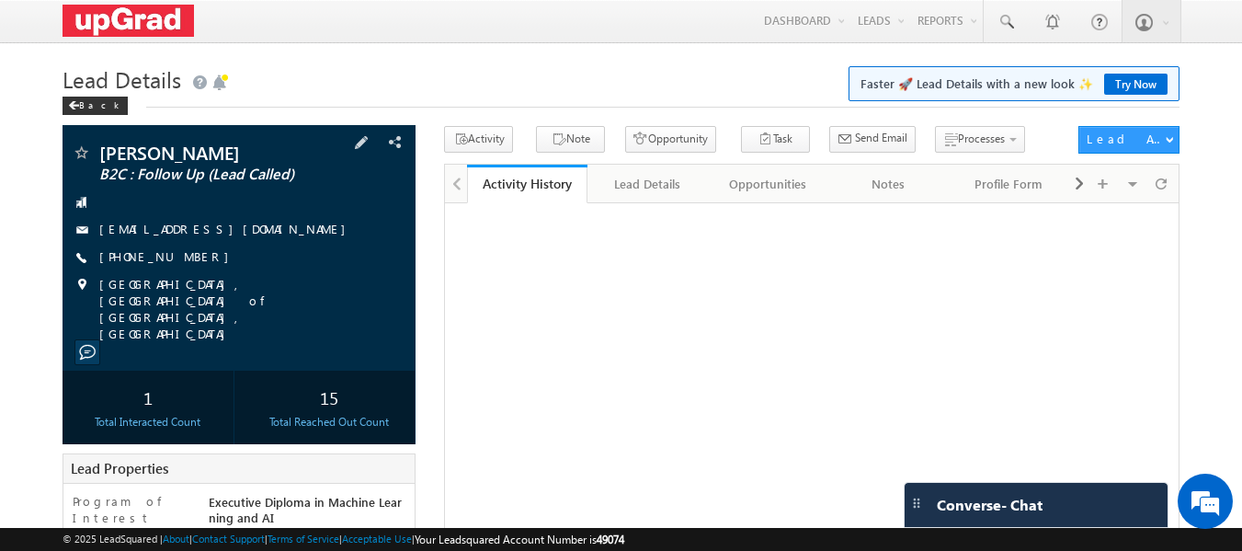
click at [150, 248] on div "[PERSON_NAME] B2C : Follow Up (Lead Called) [EMAIL_ADDRESS][DOMAIN_NAME] [PHONE…" at bounding box center [240, 242] width 336 height 199
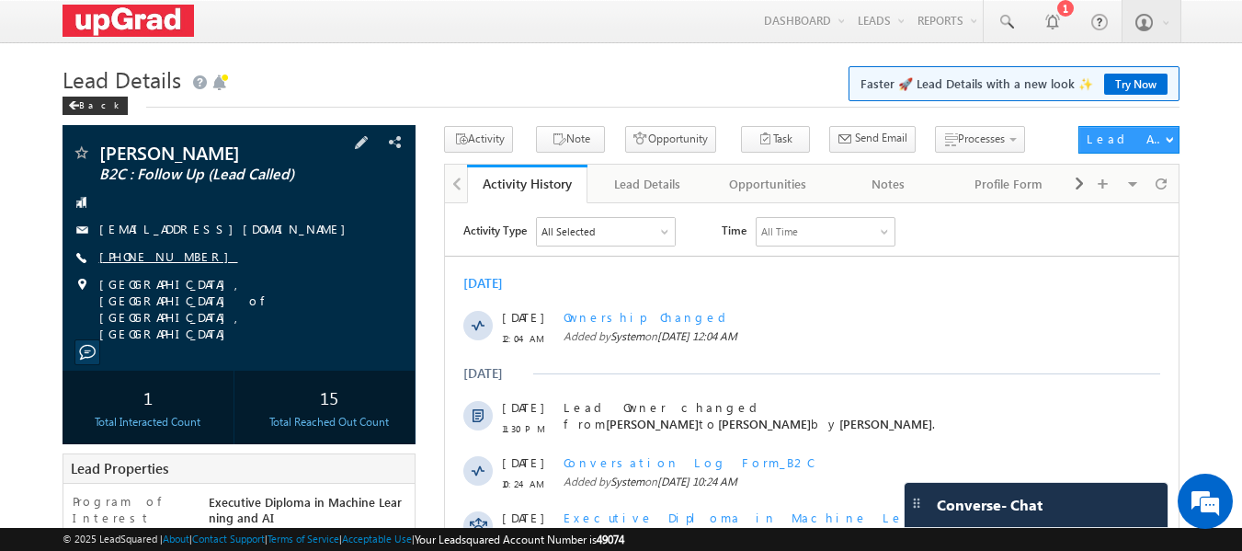
click at [161, 255] on link "[PHONE_NUMBER]" at bounding box center [168, 256] width 139 height 16
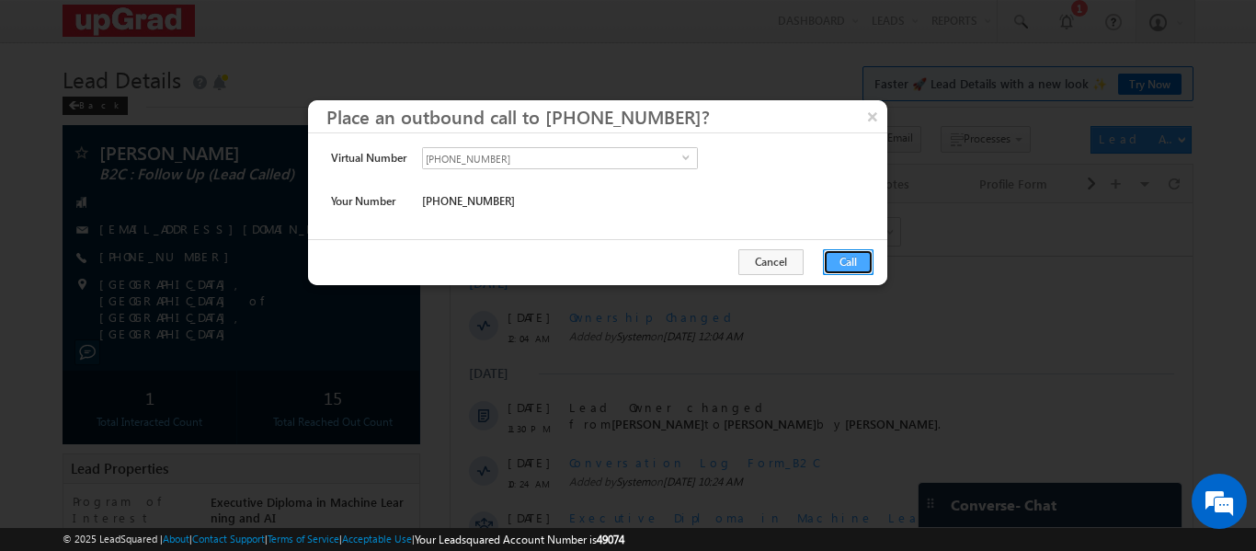
click at [858, 253] on button "Call" at bounding box center [848, 262] width 51 height 26
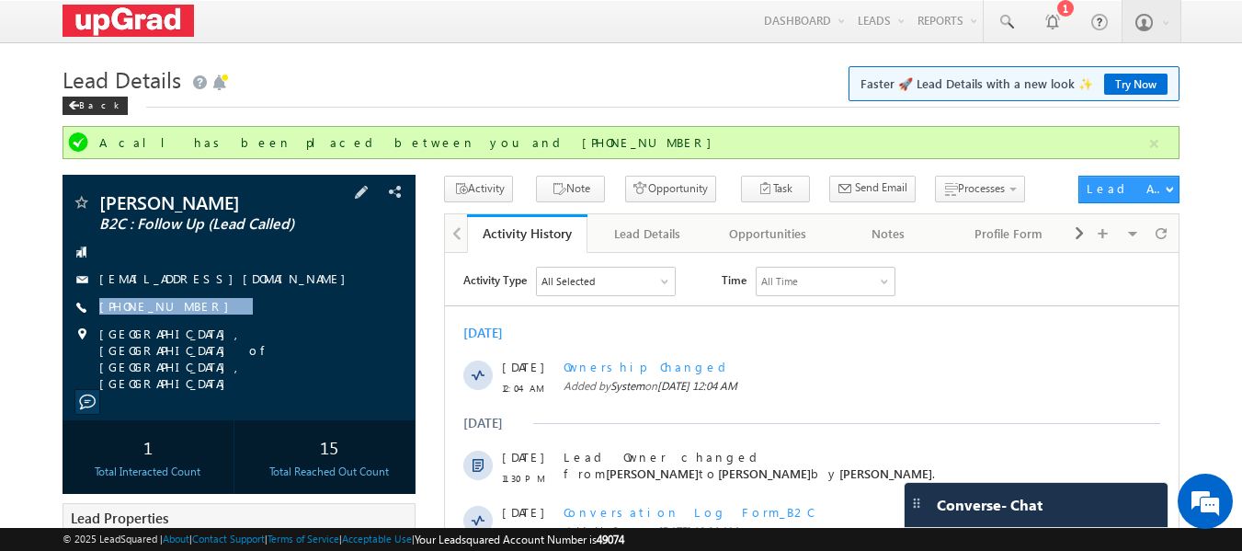
drag, startPoint x: 218, startPoint y: 303, endPoint x: 191, endPoint y: 317, distance: 30.0
click at [191, 317] on div "[PERSON_NAME] B2C : Follow Up (Lead Called) [EMAIL_ADDRESS][DOMAIN_NAME] [PHONE…" at bounding box center [240, 292] width 336 height 199
copy div "[PHONE_NUMBER]"
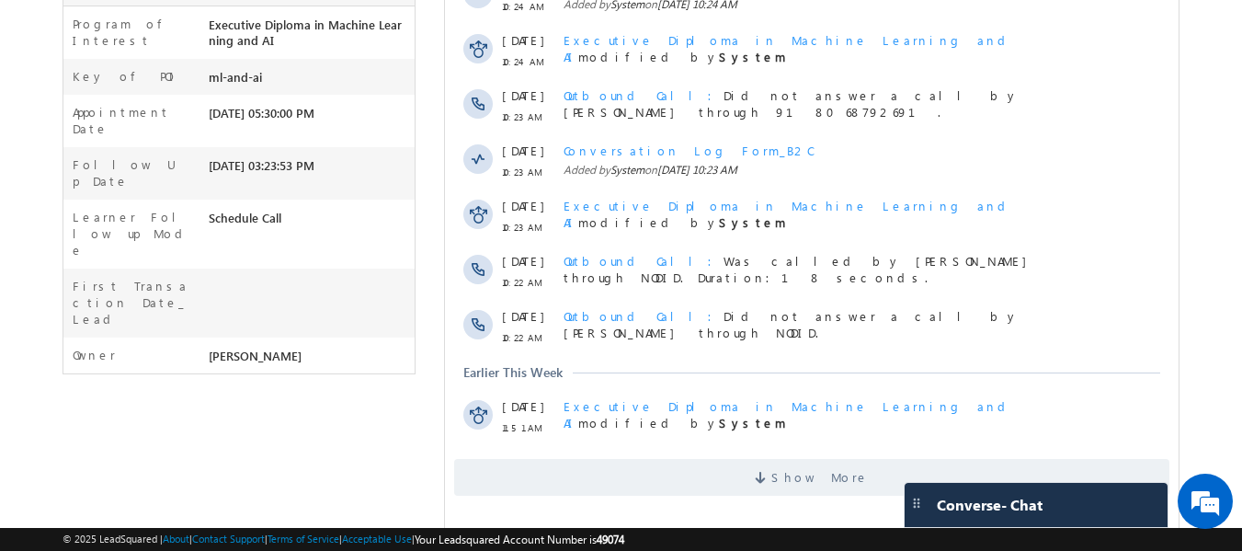
scroll to position [575, 0]
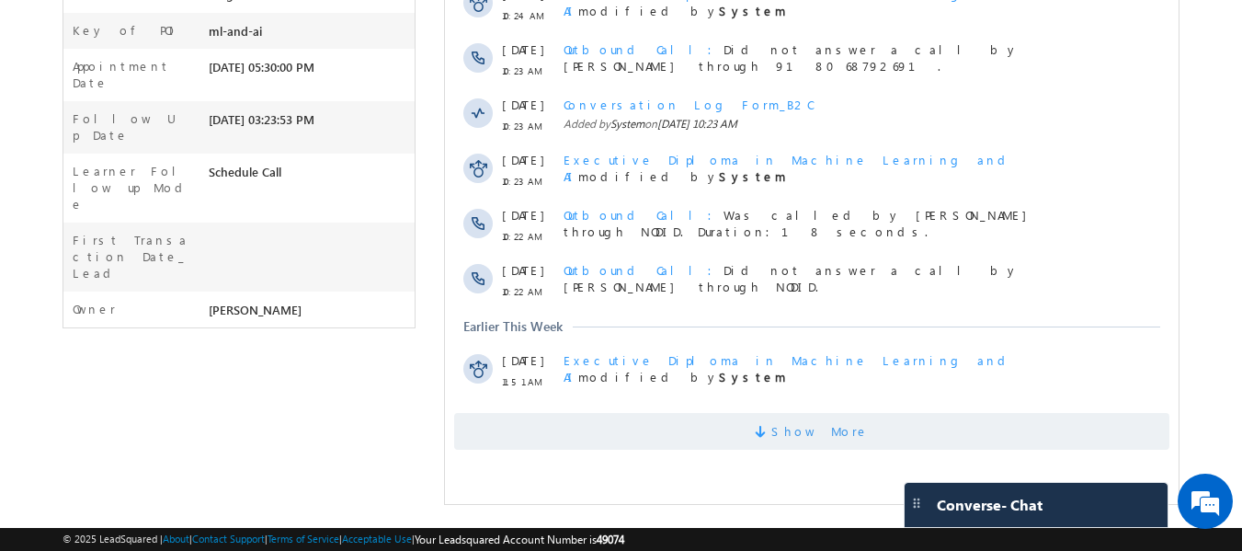
click at [783, 421] on span "Show More" at bounding box center [811, 431] width 715 height 37
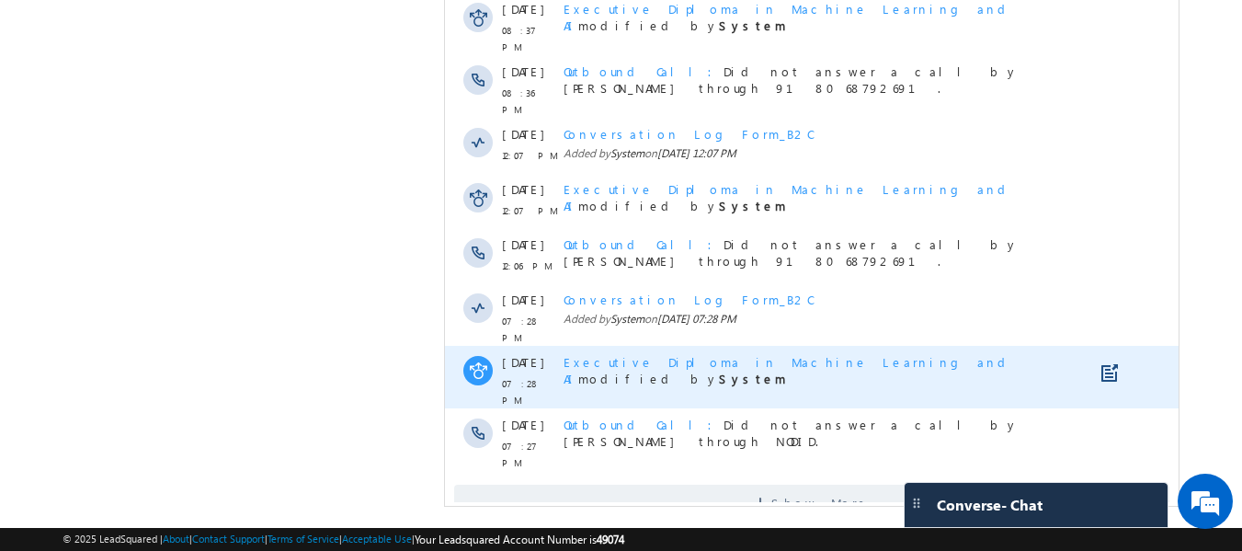
scroll to position [1135, 0]
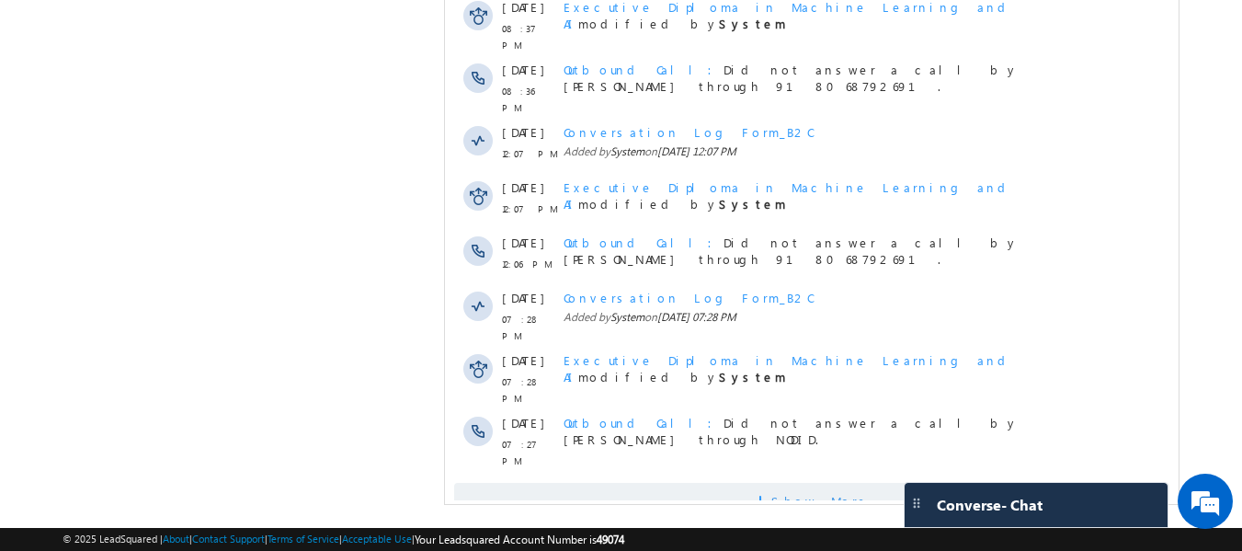
click at [792, 483] on span "Show More" at bounding box center [819, 501] width 97 height 37
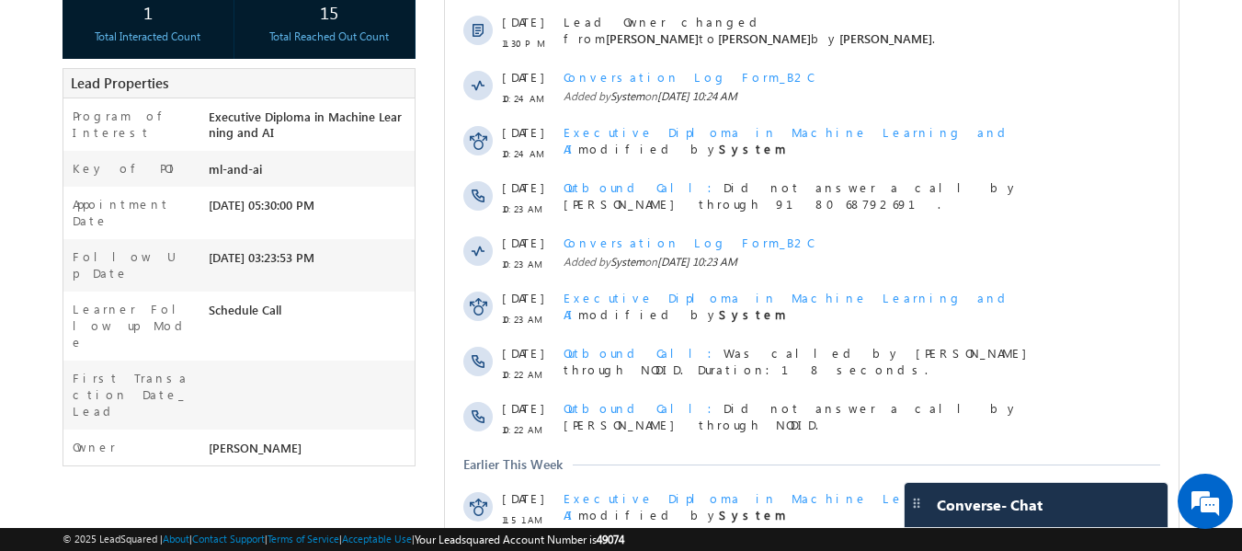
scroll to position [0, 0]
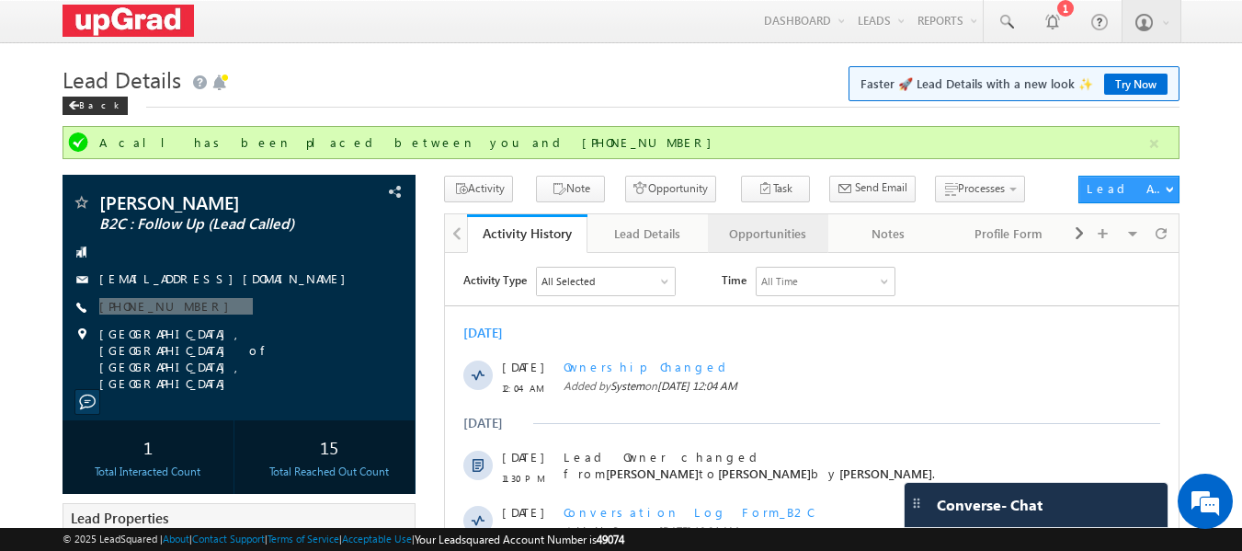
click at [766, 235] on div "Opportunities" at bounding box center [767, 233] width 89 height 22
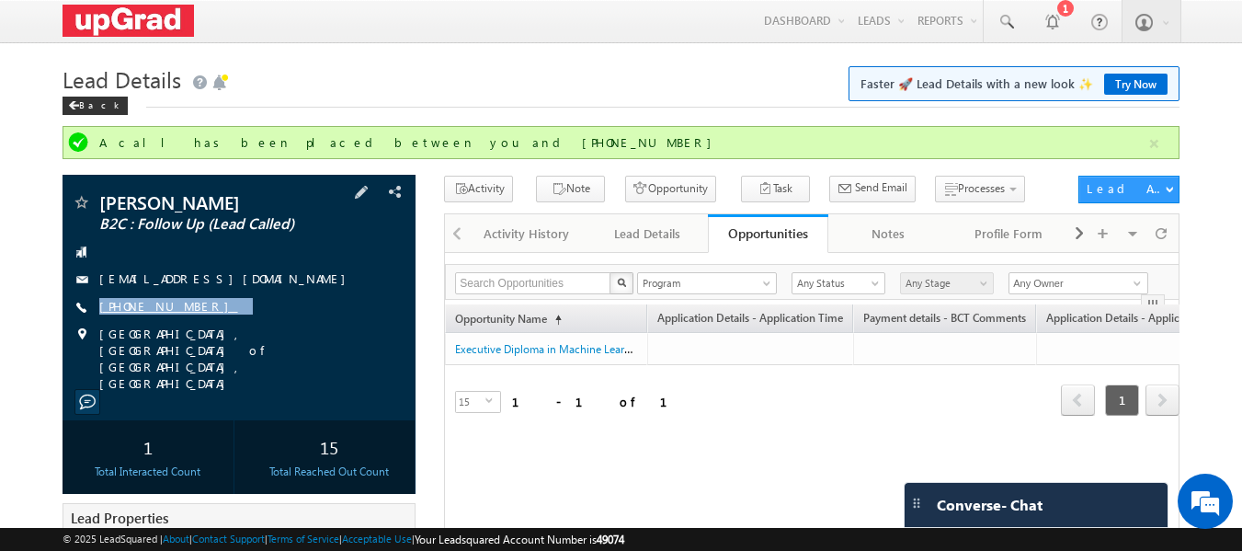
click at [167, 299] on link "+91-8449552029" at bounding box center [168, 306] width 139 height 16
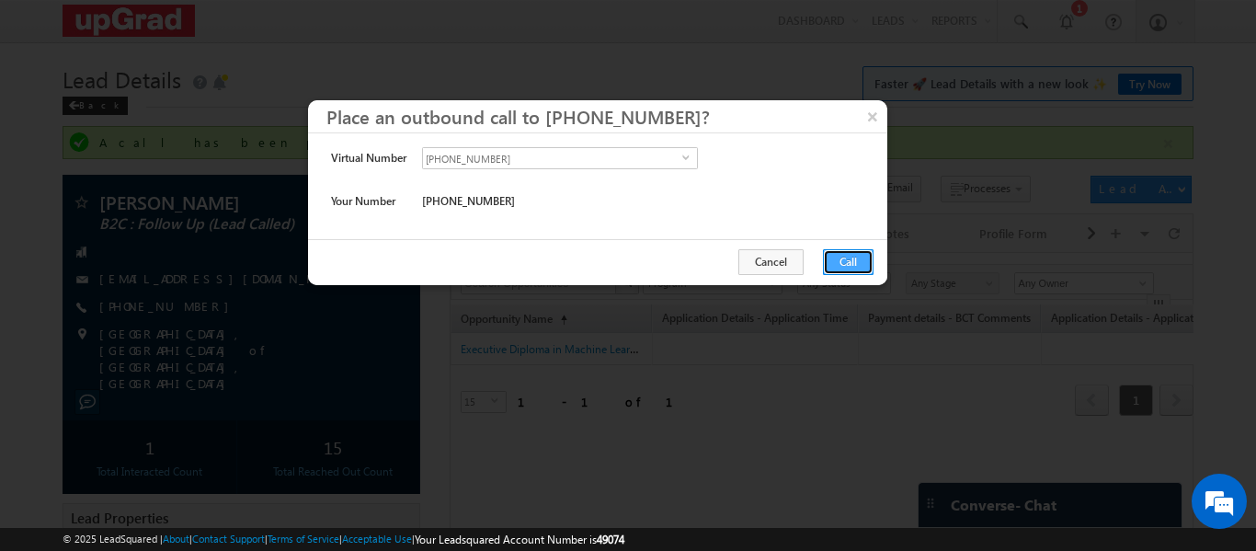
click at [844, 254] on button "Call" at bounding box center [848, 262] width 51 height 26
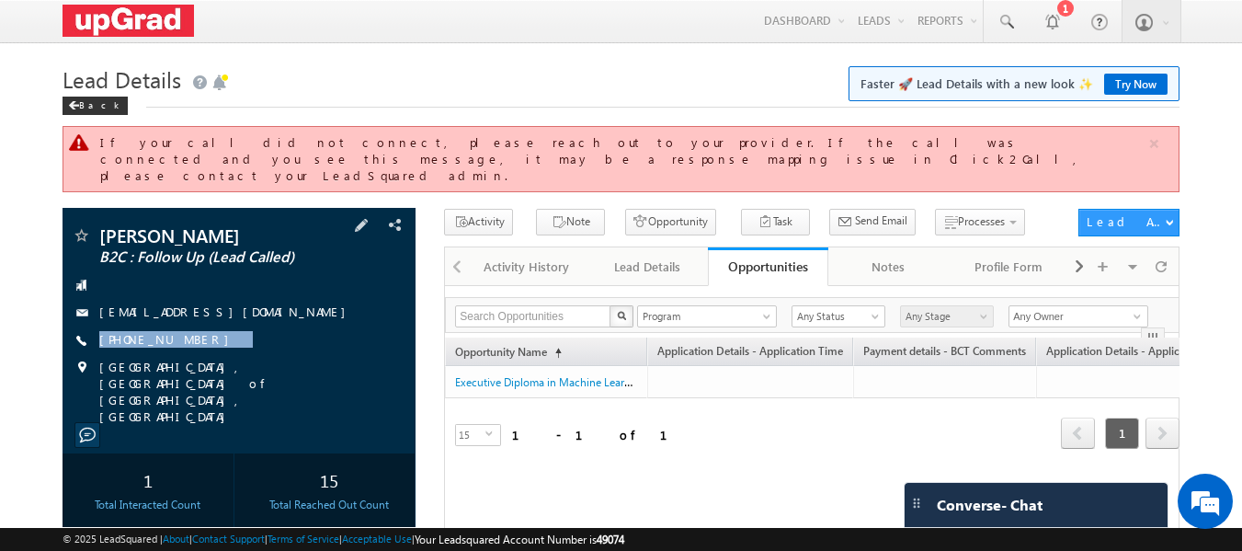
click at [187, 337] on div "Premveer Pal B2C : Follow Up (Lead Called) palprembeer390@gmail.com +91-8449552…" at bounding box center [240, 325] width 336 height 199
copy div "+91-8449552029"
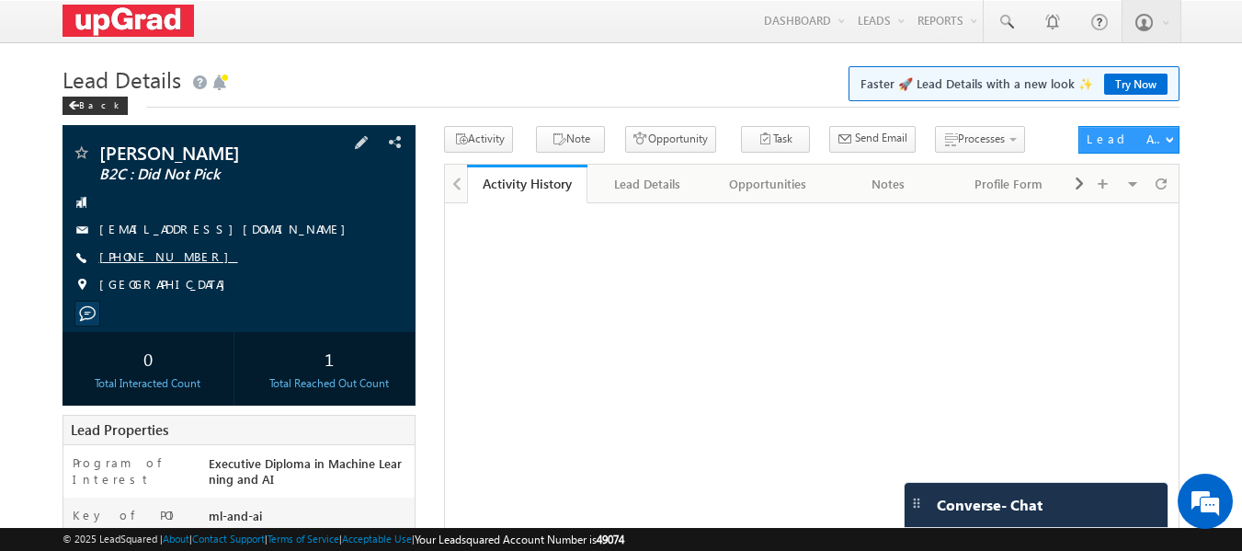
click at [151, 257] on link "[PHONE_NUMBER]" at bounding box center [168, 256] width 139 height 16
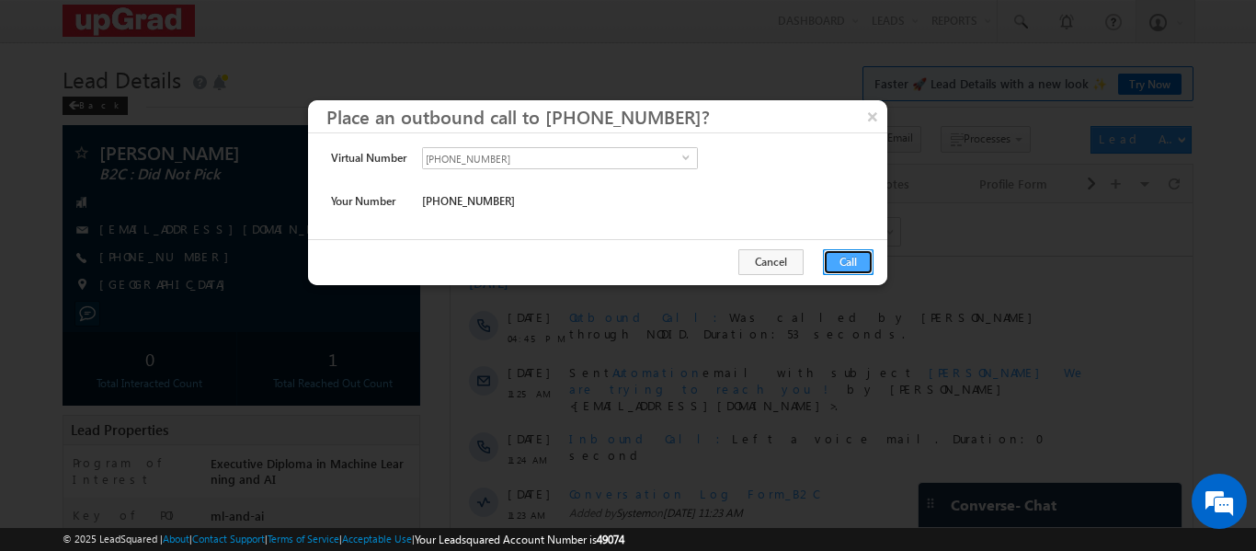
drag, startPoint x: 862, startPoint y: 261, endPoint x: 376, endPoint y: 61, distance: 526.0
click at [862, 261] on button "Call" at bounding box center [848, 262] width 51 height 26
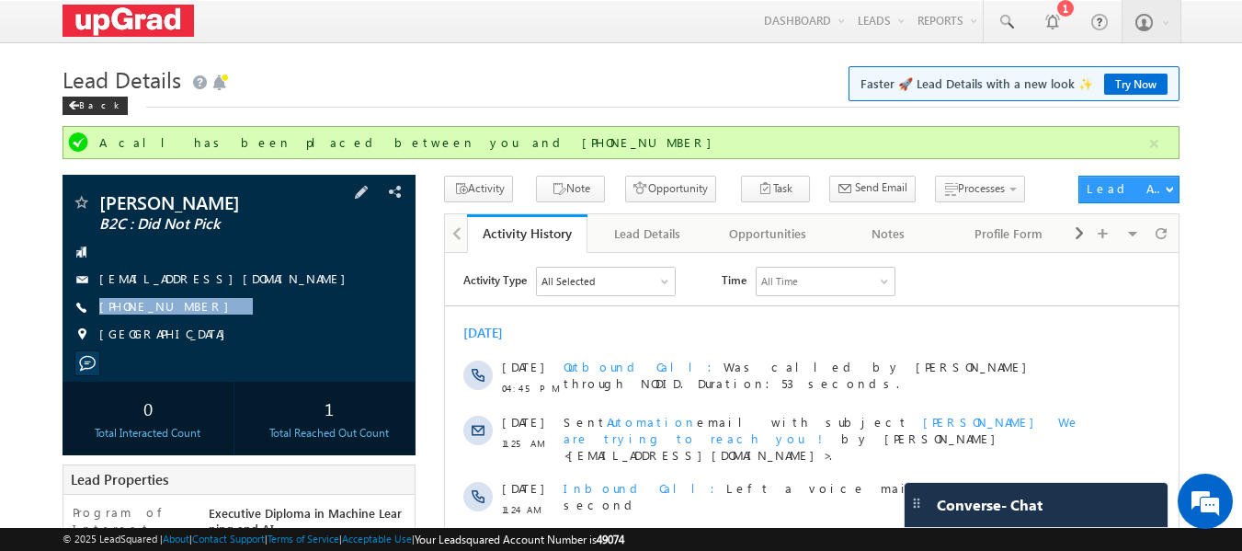
drag, startPoint x: 247, startPoint y: 306, endPoint x: 222, endPoint y: 317, distance: 28.0
click at [215, 328] on div "[PERSON_NAME] B2C : Did Not Pick [EMAIL_ADDRESS][DOMAIN_NAME] [PHONE_NUMBER] [G…" at bounding box center [240, 273] width 336 height 160
copy div "[PHONE_NUMBER]"
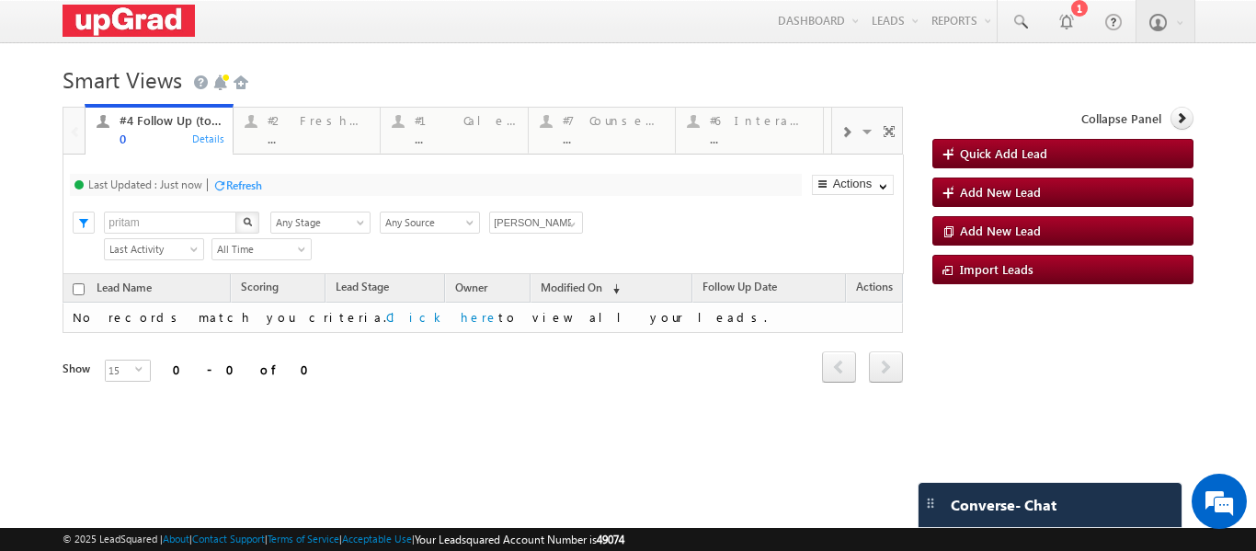
click at [840, 137] on span at bounding box center [845, 132] width 11 height 15
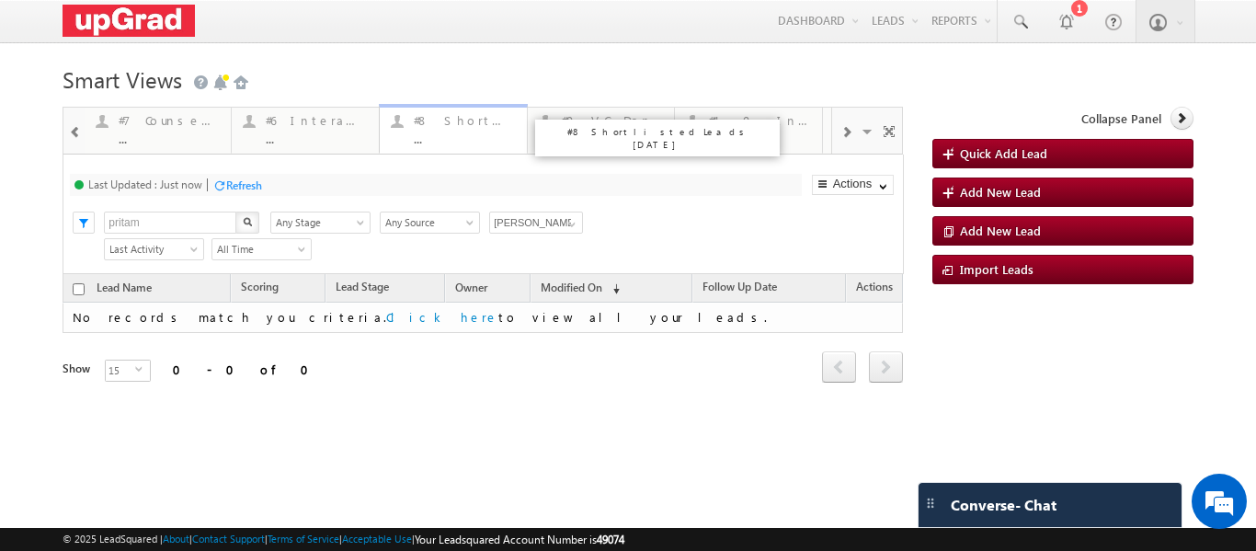
click at [479, 128] on div "#8 Shortlisted Leads [DATE]" at bounding box center [465, 120] width 102 height 15
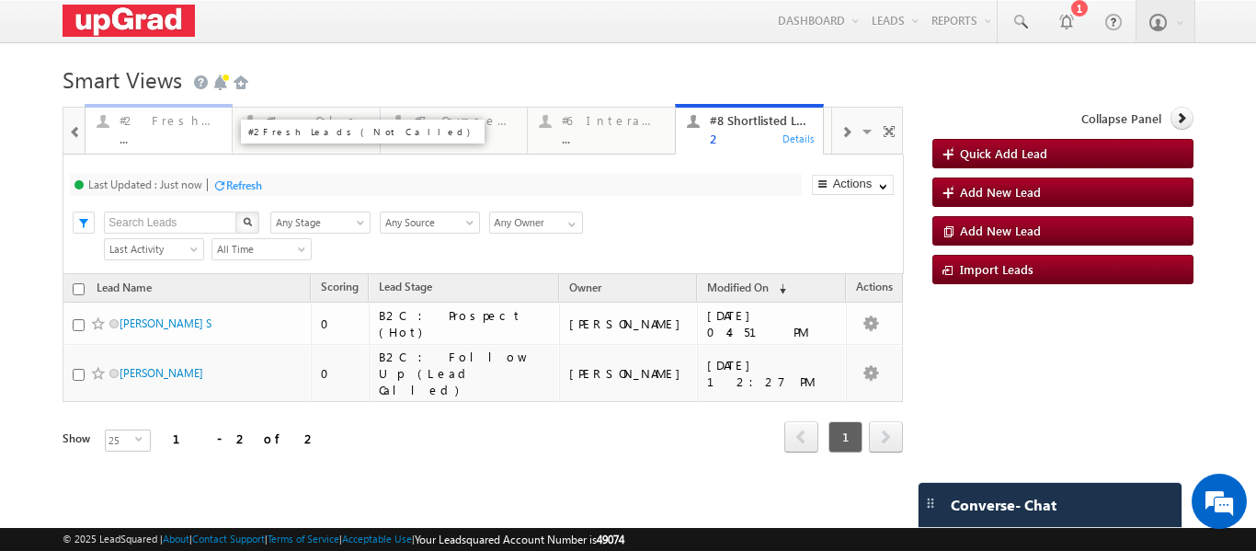
click at [149, 126] on div "#2 Fresh Leads (Not Called)" at bounding box center [171, 120] width 102 height 15
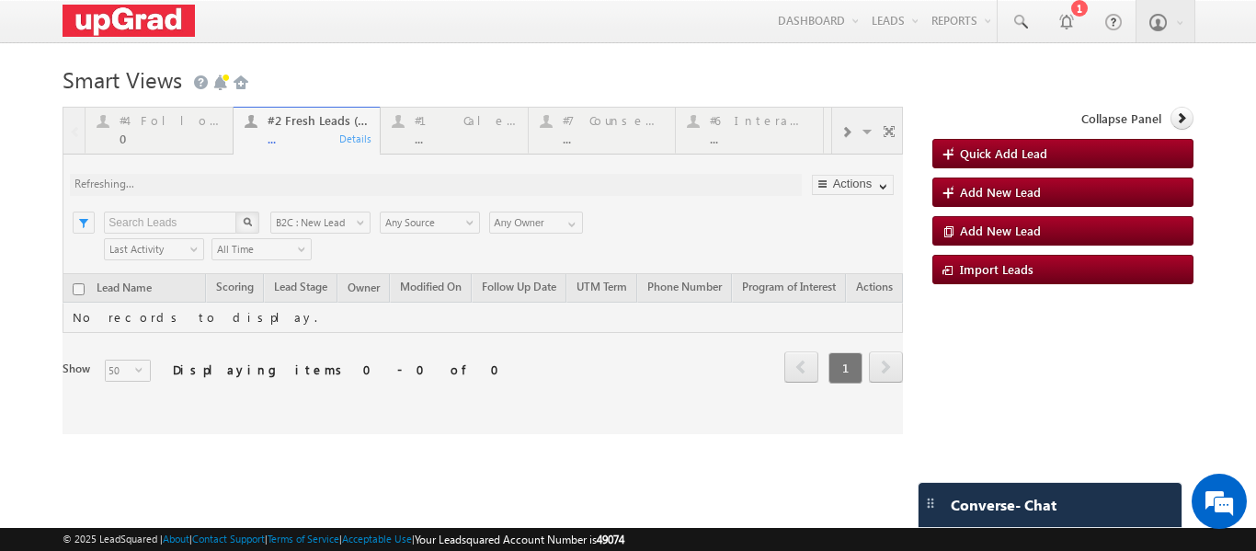
click at [293, 141] on div at bounding box center [483, 270] width 840 height 327
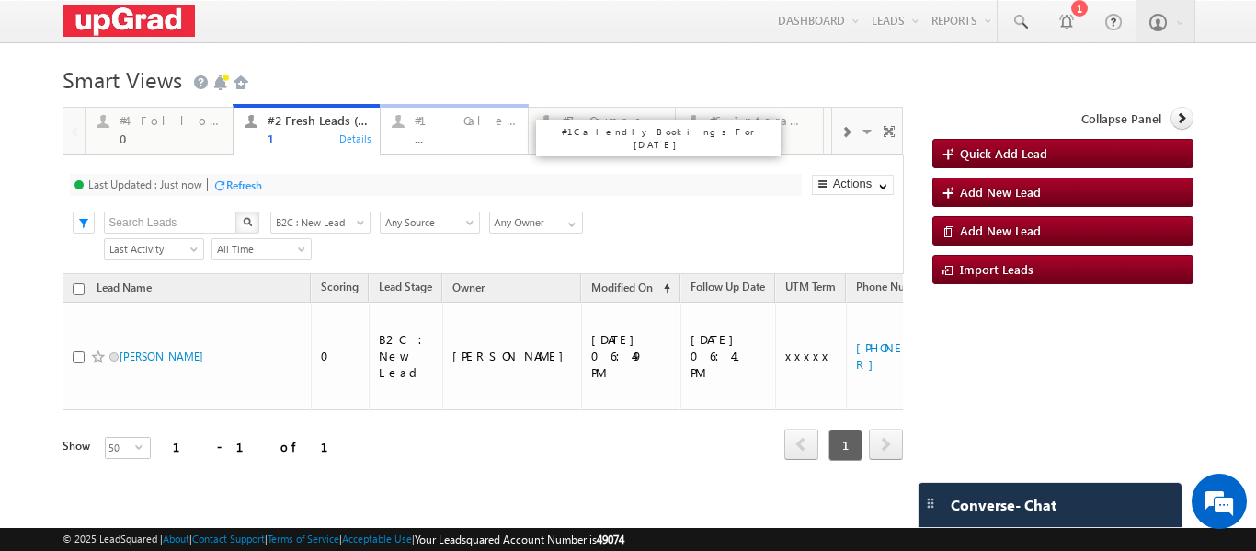
click at [442, 131] on div "#1 Calendly Bookings For Today ..." at bounding box center [466, 127] width 102 height 36
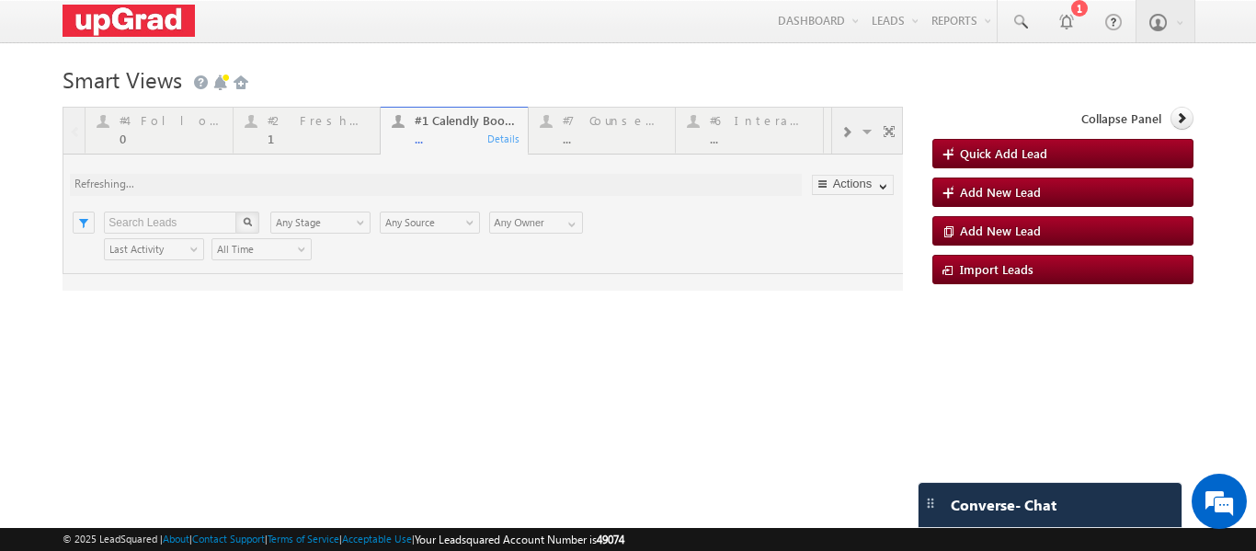
click at [448, 136] on div at bounding box center [483, 199] width 840 height 184
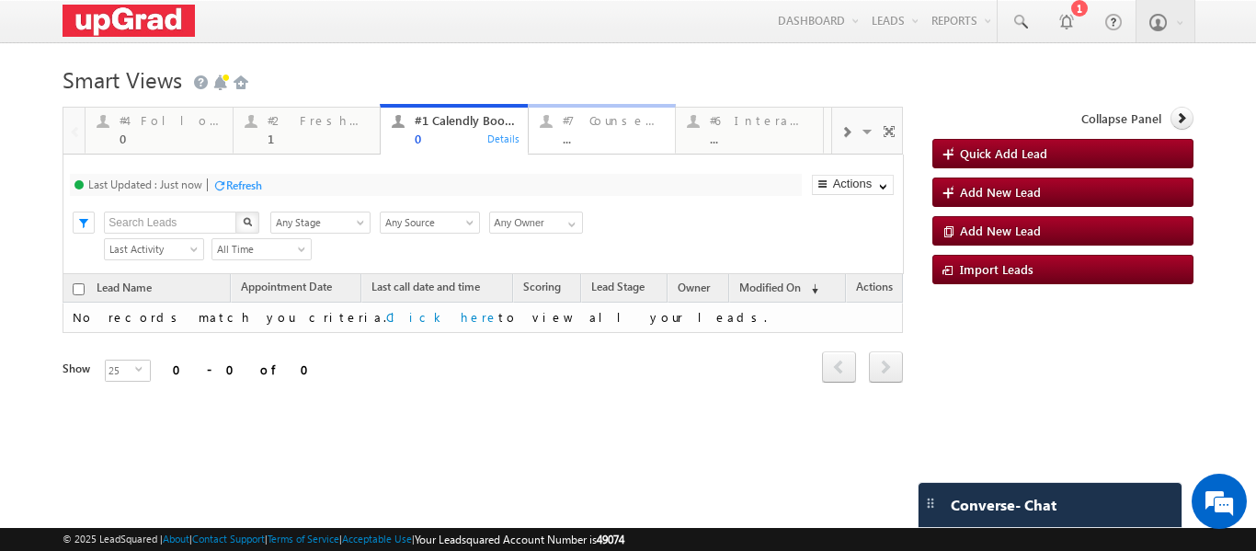
click at [622, 125] on div "#7 Counsel Today" at bounding box center [614, 120] width 102 height 15
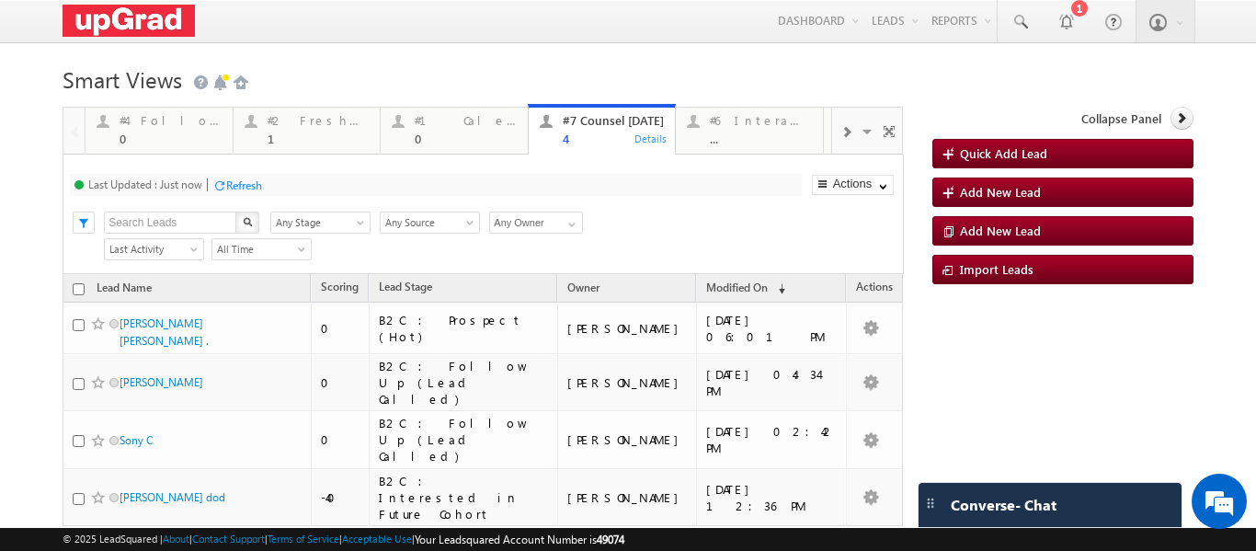
scroll to position [68, 0]
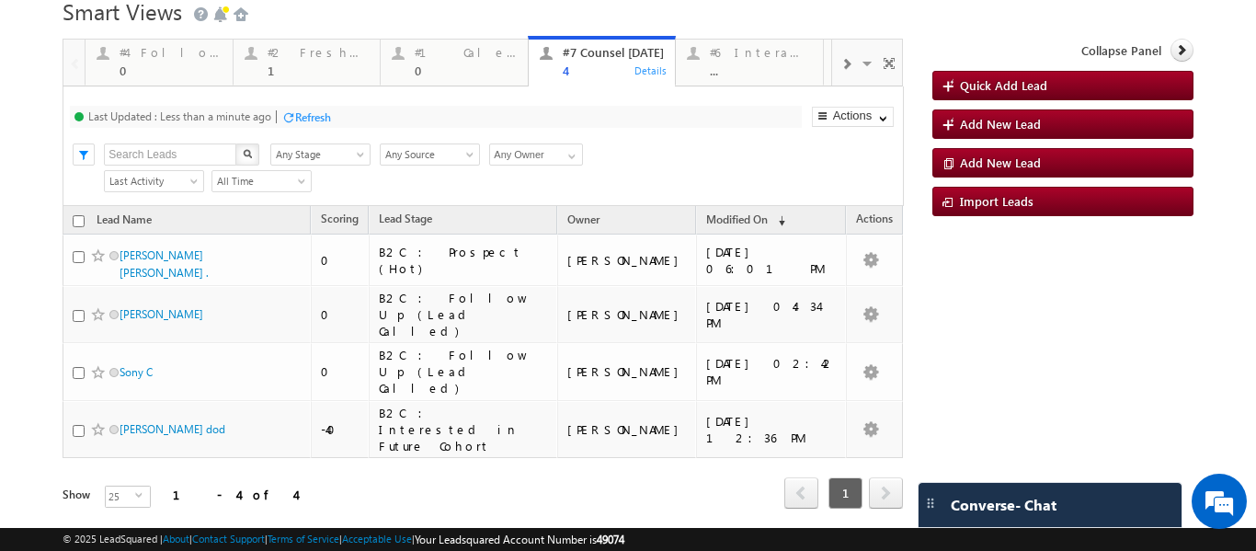
click at [302, 59] on div "#2 Fresh Leads (Not Called)" at bounding box center [319, 52] width 102 height 15
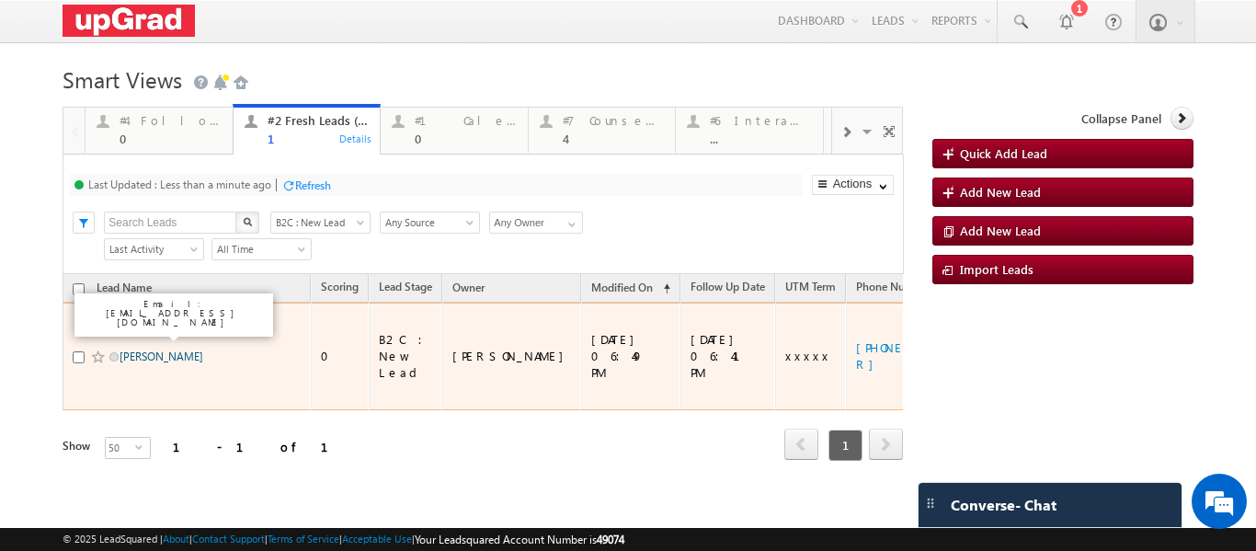
click at [156, 349] on link "Raghav Goel" at bounding box center [162, 356] width 84 height 14
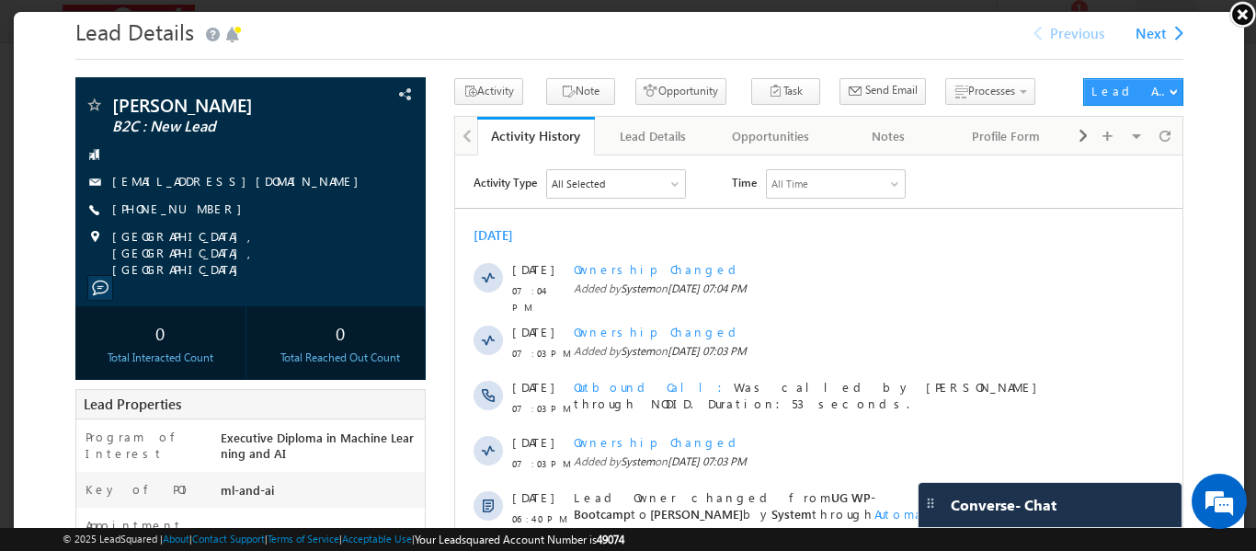
scroll to position [422, 0]
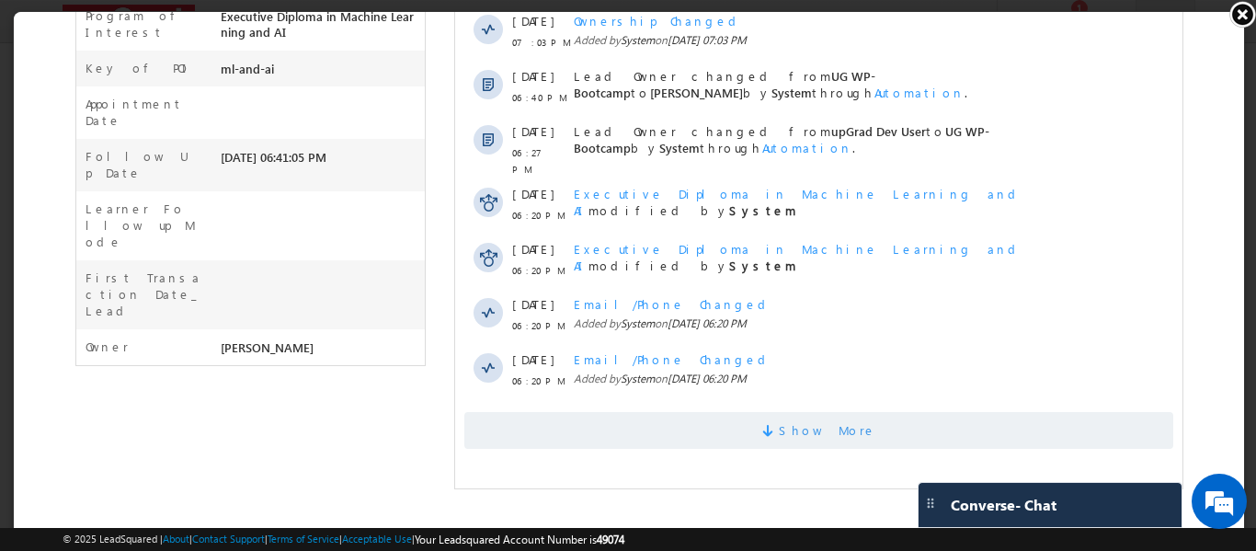
click at [815, 412] on span "Show More" at bounding box center [826, 430] width 97 height 37
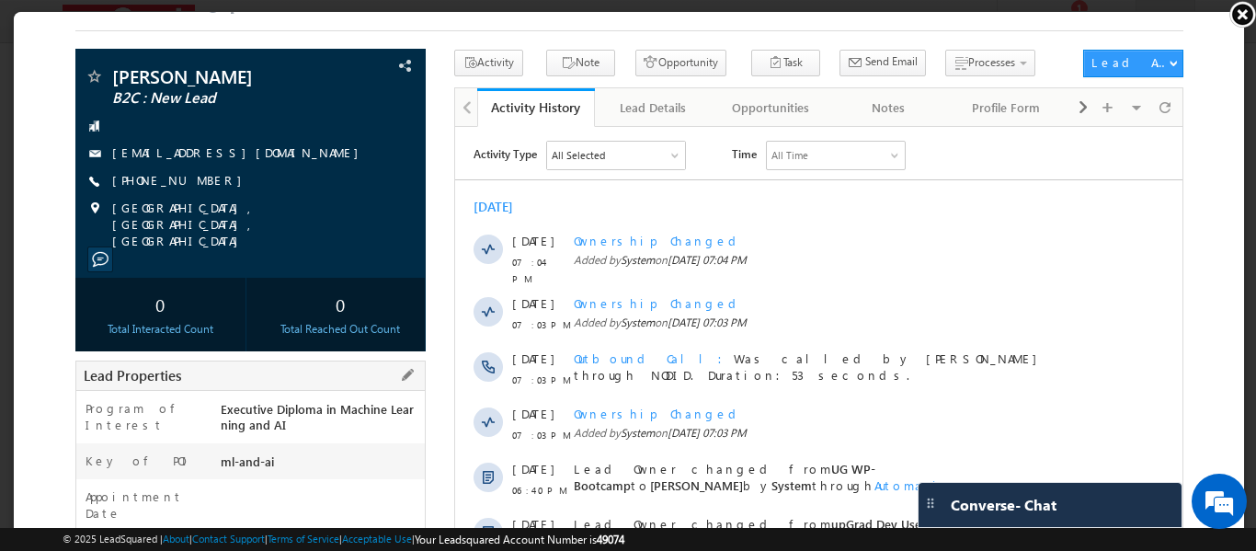
scroll to position [0, 0]
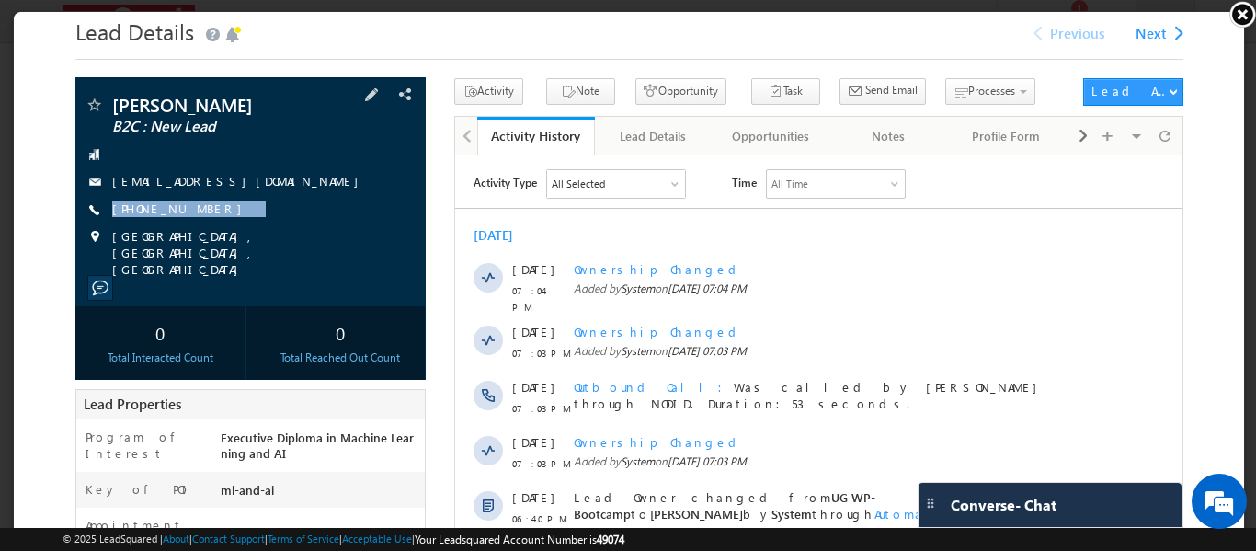
drag, startPoint x: 235, startPoint y: 193, endPoint x: 199, endPoint y: 222, distance: 46.4
click at [199, 222] on div "Raghav Goel B2C : New Lead goelraghav585@gmail.com +91-7088034443" at bounding box center [249, 185] width 332 height 182
copy div "+91-7088034443"
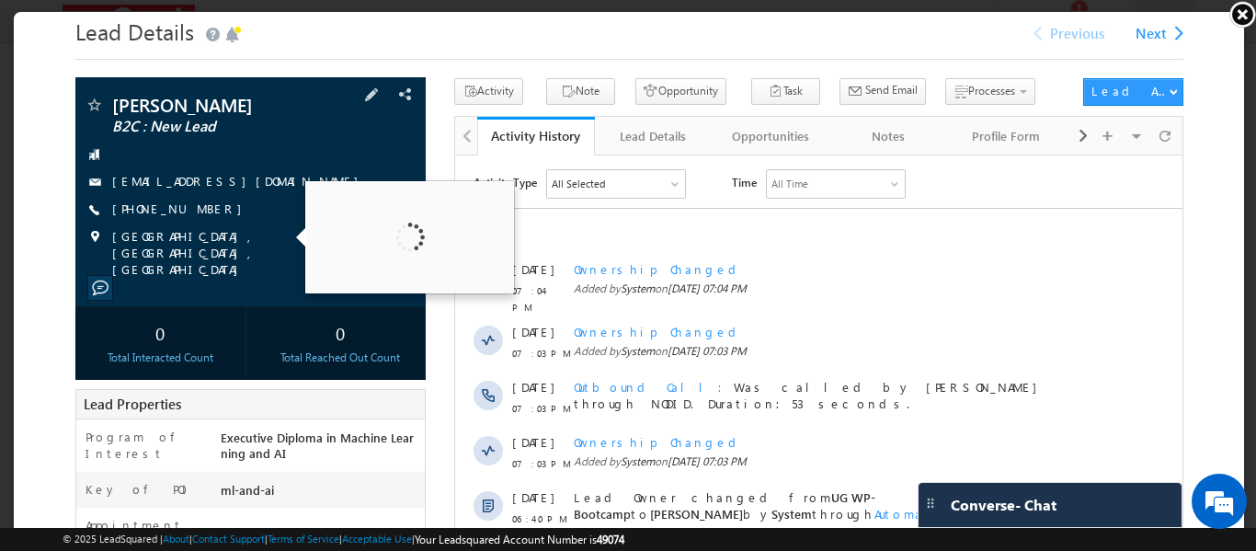
click at [273, 199] on div "+91-7088034443" at bounding box center [249, 208] width 332 height 18
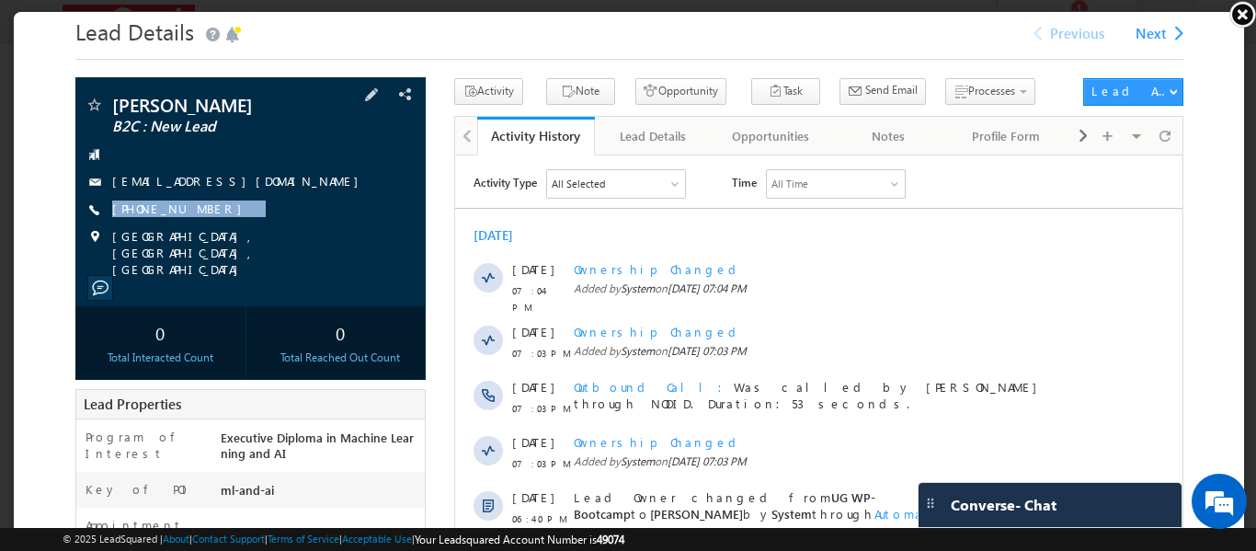
drag, startPoint x: 273, startPoint y: 199, endPoint x: 221, endPoint y: 220, distance: 56.5
click at [221, 220] on div "Raghav Goel B2C : New Lead goelraghav585@gmail.com +91-7088034443" at bounding box center [249, 185] width 332 height 182
copy div "+91-7088034443"
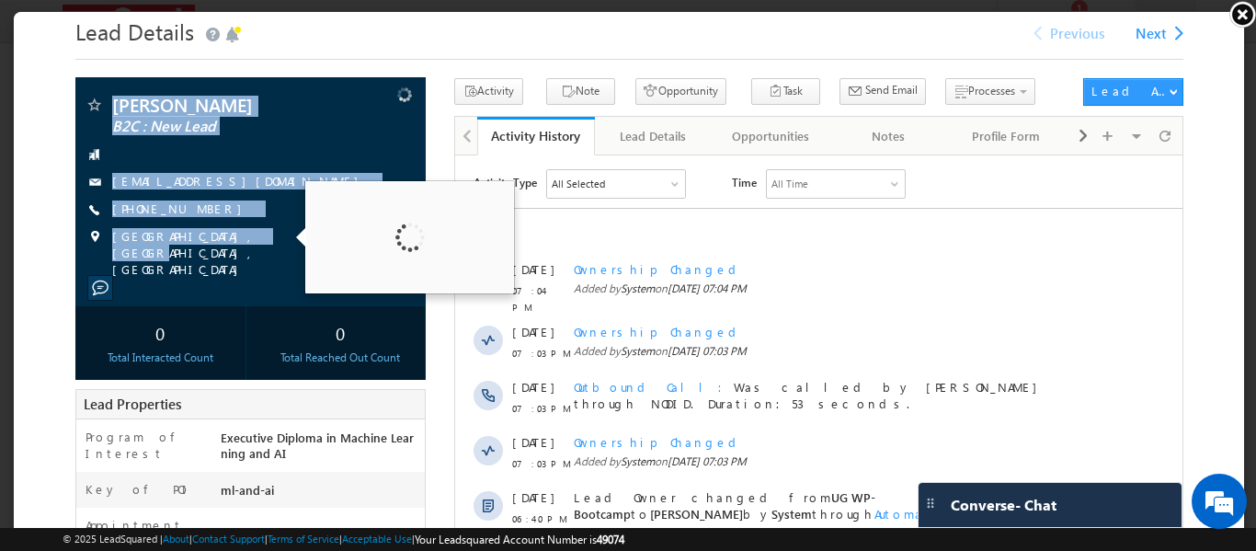
drag, startPoint x: 97, startPoint y: 85, endPoint x: 243, endPoint y: 228, distance: 204.1
click at [243, 228] on div "Raghav Goel B2C : New Lead goelraghav585@gmail.com" at bounding box center [249, 189] width 350 height 229
copy div "Raghav Goel B2C : New Lead goelraghav585@gmail.com +91-7088034443 Greater Noida…"
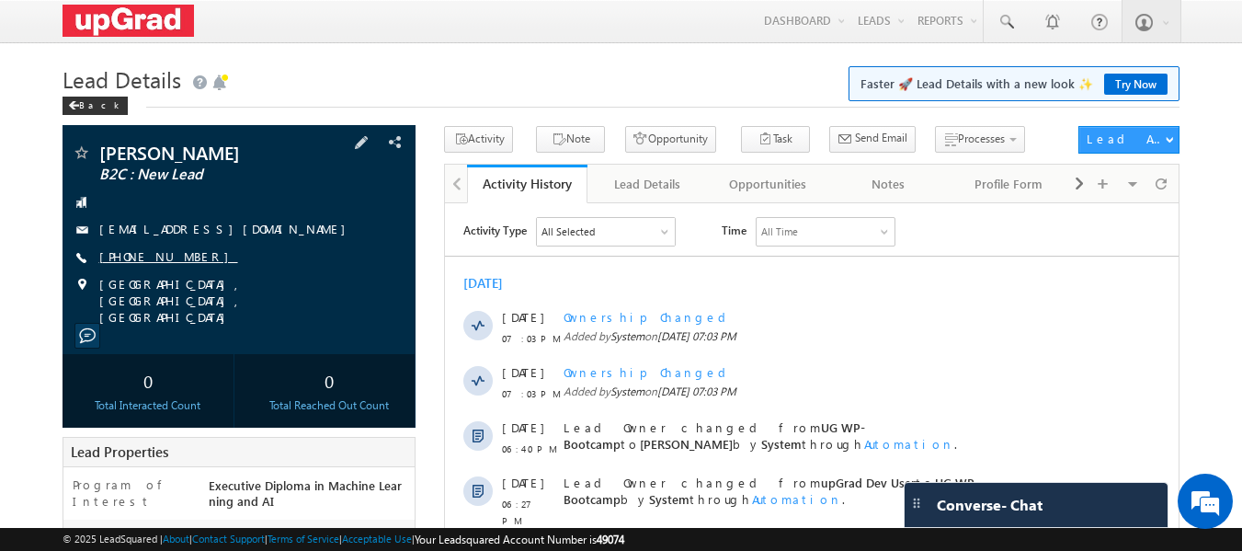
click at [140, 258] on link "[PHONE_NUMBER]" at bounding box center [168, 256] width 139 height 16
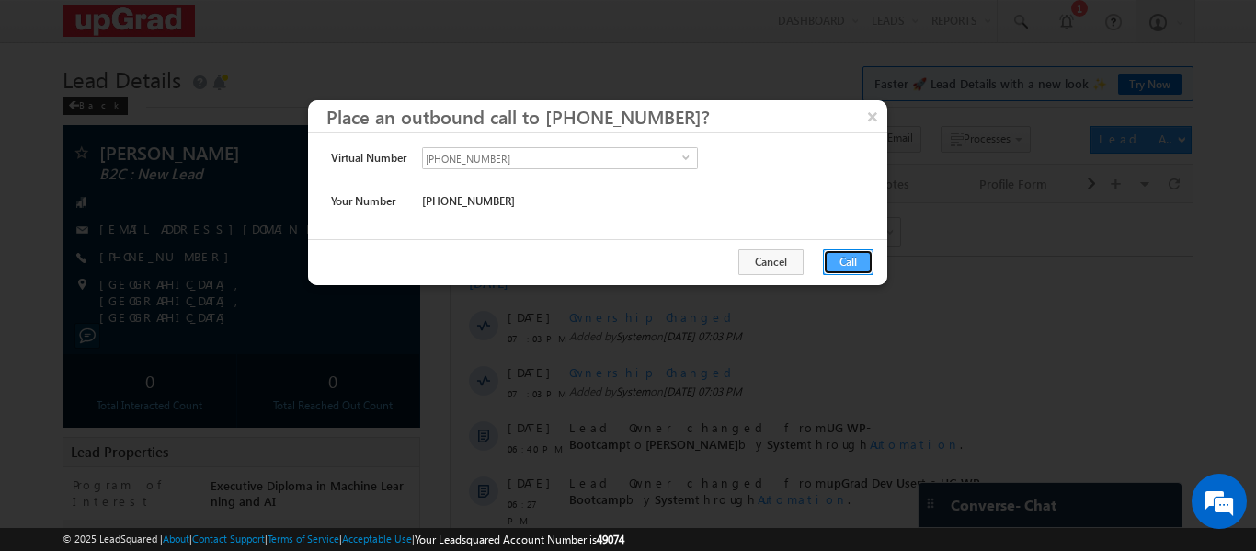
click at [837, 255] on button "Call" at bounding box center [848, 262] width 51 height 26
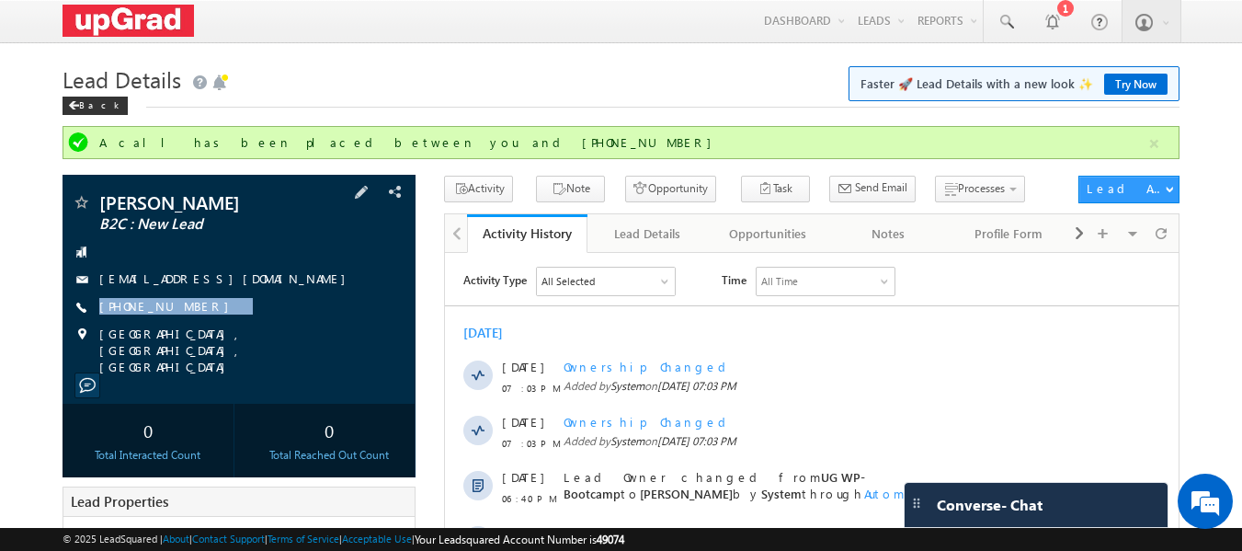
drag, startPoint x: 237, startPoint y: 307, endPoint x: 194, endPoint y: 318, distance: 44.6
click at [194, 318] on div "Raghav Goel B2C : New Lead goelraghav585@gmail.com +91-7088034443" at bounding box center [240, 284] width 336 height 182
copy div "+91-7088034443"
click at [225, 302] on div "+91-7088034443" at bounding box center [240, 307] width 336 height 18
drag, startPoint x: 225, startPoint y: 302, endPoint x: 179, endPoint y: 318, distance: 48.5
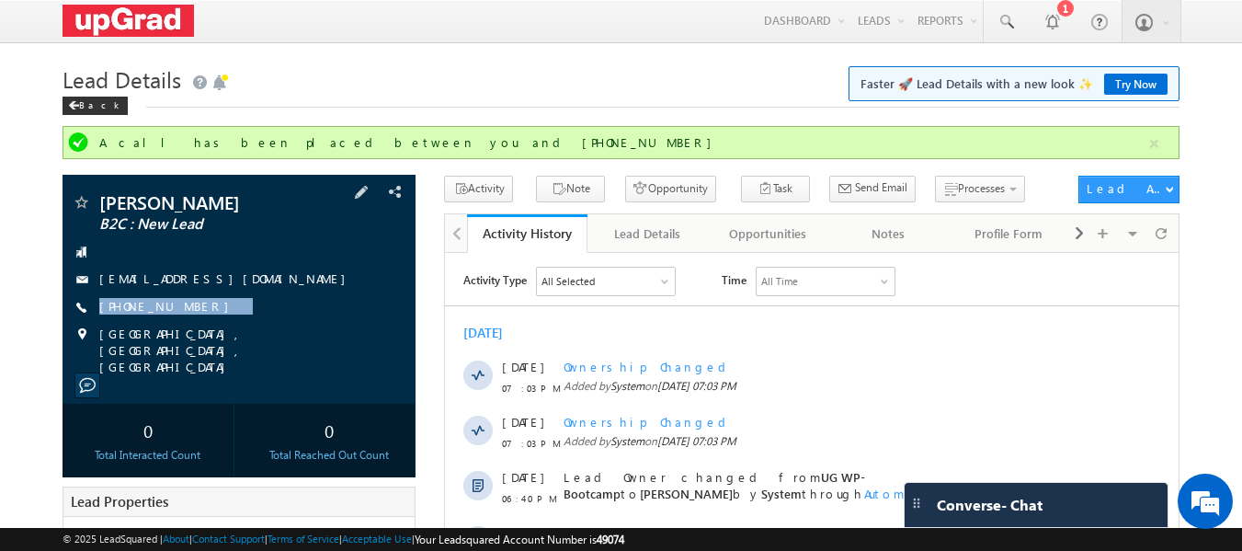
click at [179, 318] on div "Raghav Goel B2C : New Lead goelraghav585@gmail.com +91-7088034443" at bounding box center [240, 284] width 336 height 182
copy div "+91-7088034443"
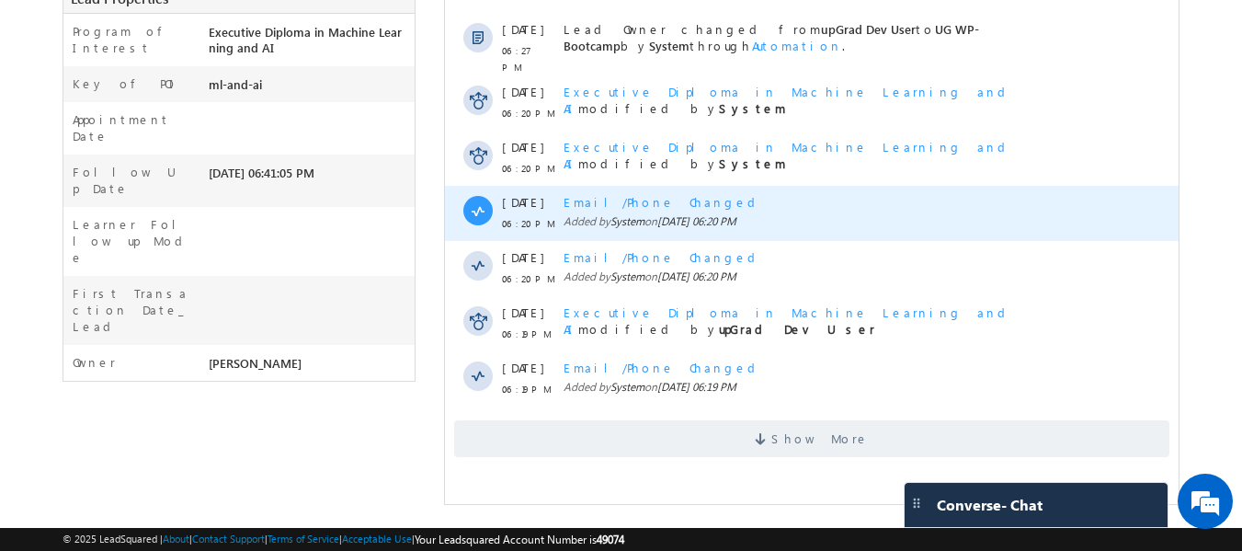
click at [795, 431] on span "Show More" at bounding box center [819, 438] width 97 height 37
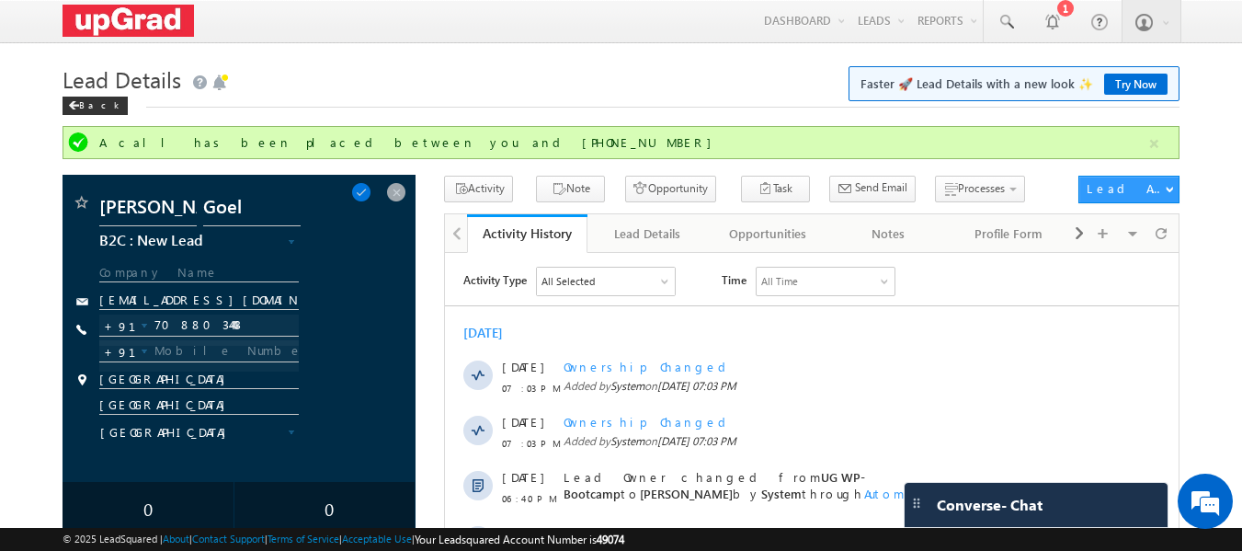
click at [354, 234] on div "Raghav Goel B2C : New Lead B2C : Did Not Pick B2C : Follow Up (Lead Called) B2C…" at bounding box center [240, 328] width 336 height 270
click at [402, 192] on span at bounding box center [396, 192] width 20 height 20
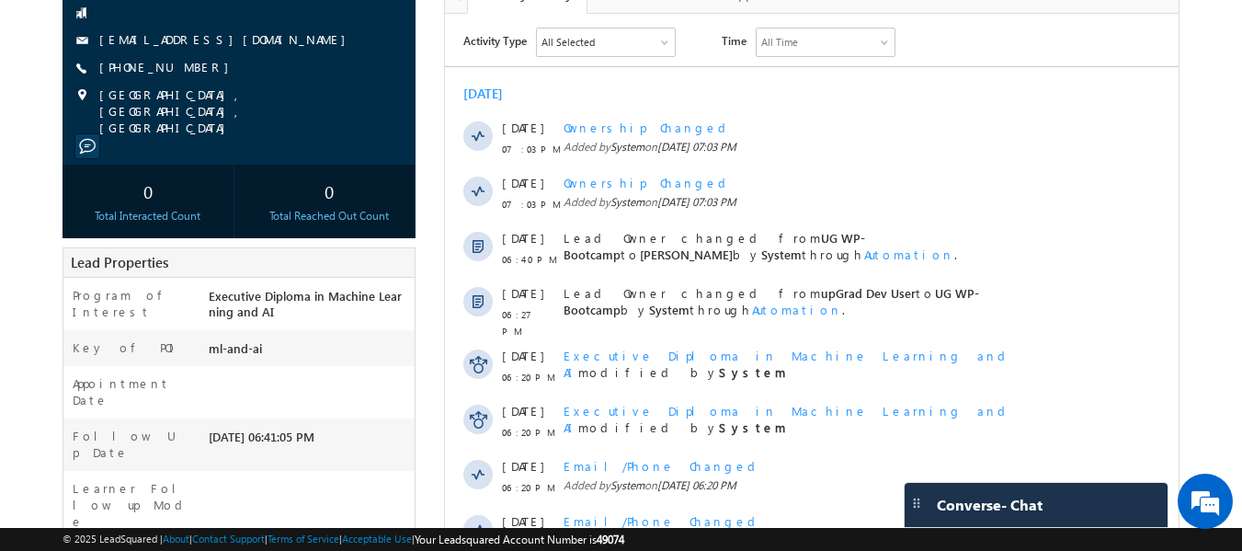
scroll to position [184, 0]
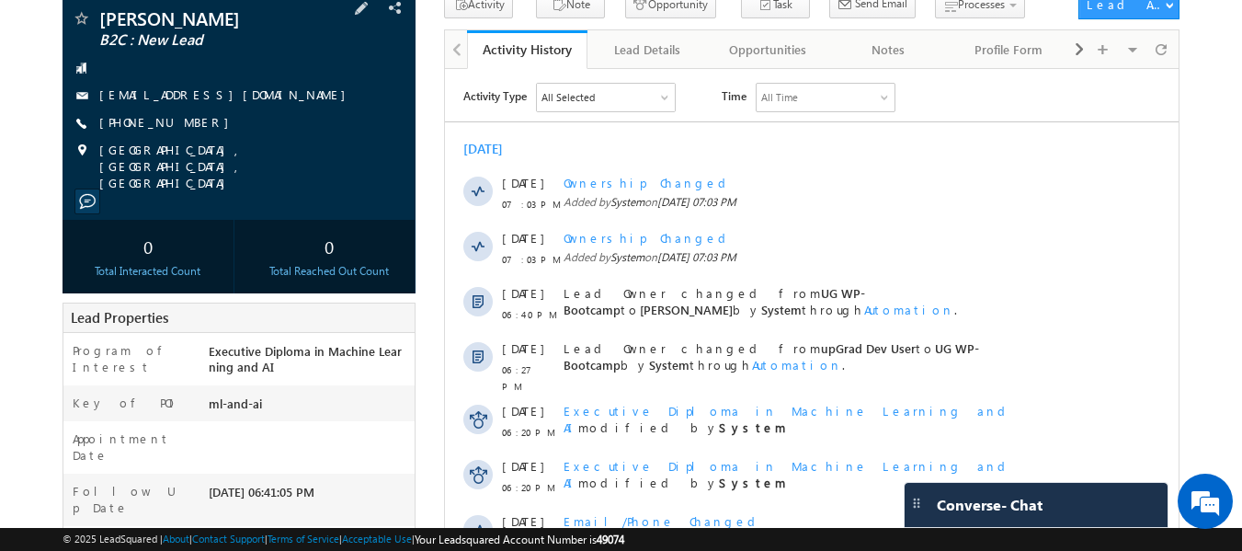
click at [416, 128] on div "Raghav Goel B2C : New Lead" at bounding box center [622, 478] width 1118 height 972
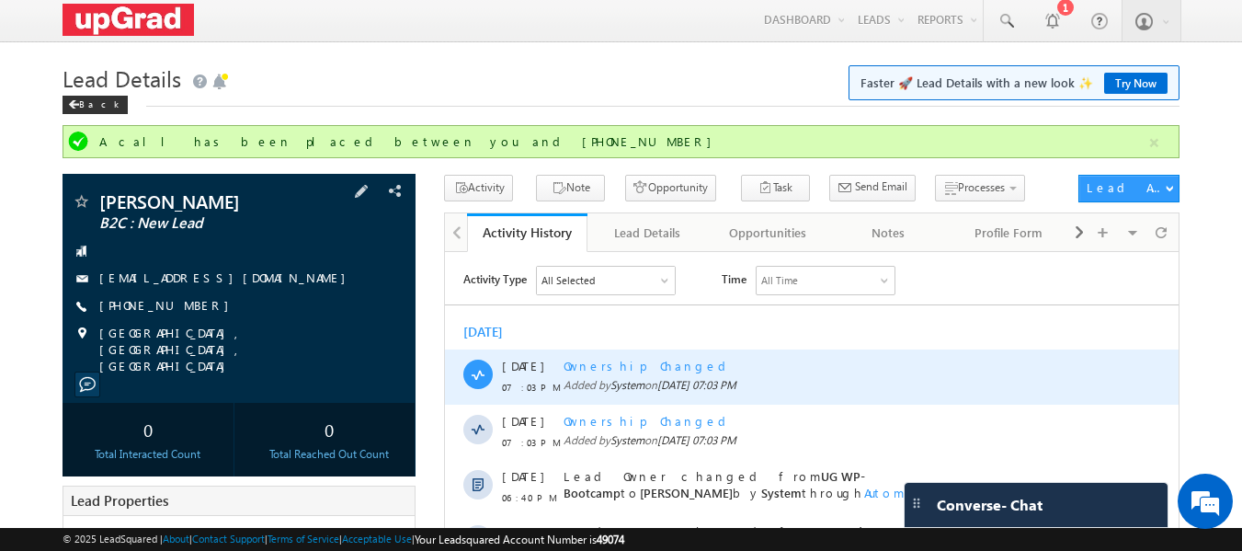
scroll to position [0, 0]
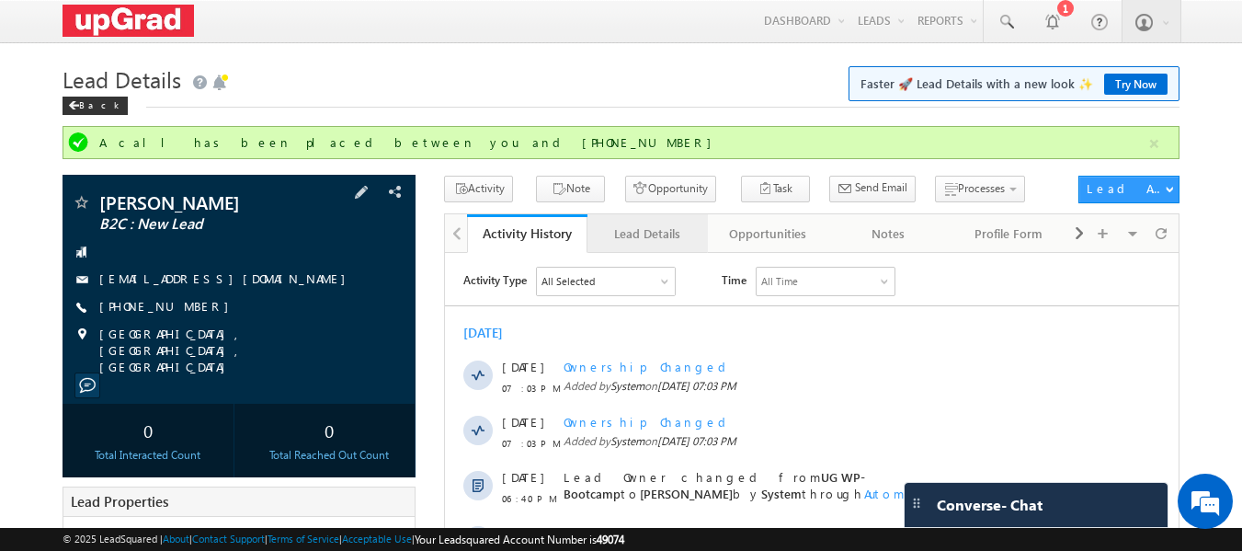
click at [642, 243] on div "Lead Details" at bounding box center [646, 233] width 89 height 22
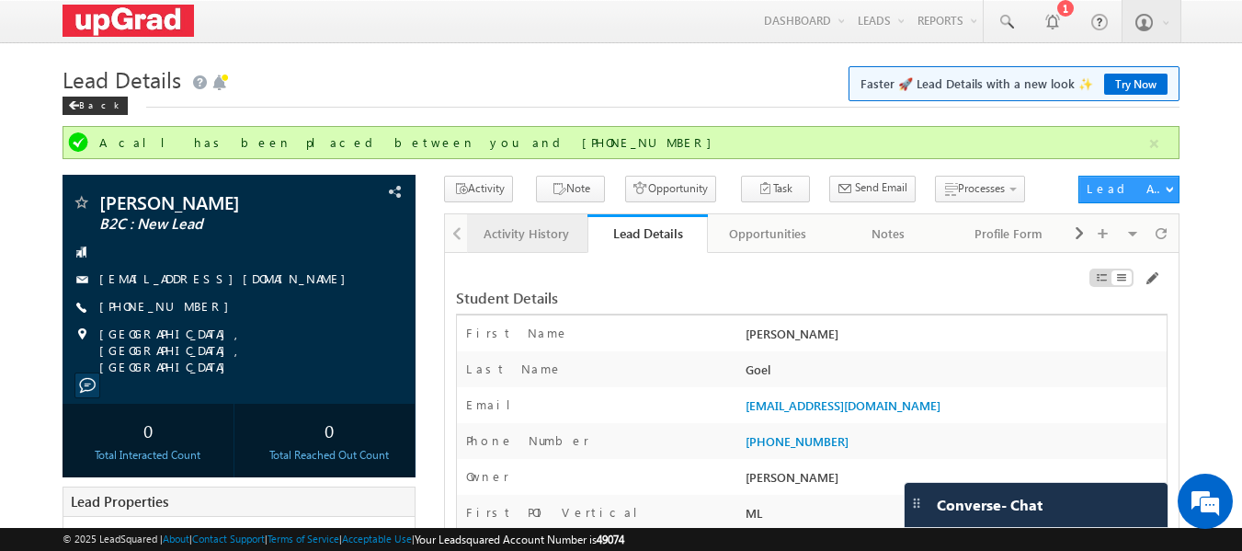
click at [528, 235] on div "Activity History" at bounding box center [526, 233] width 89 height 22
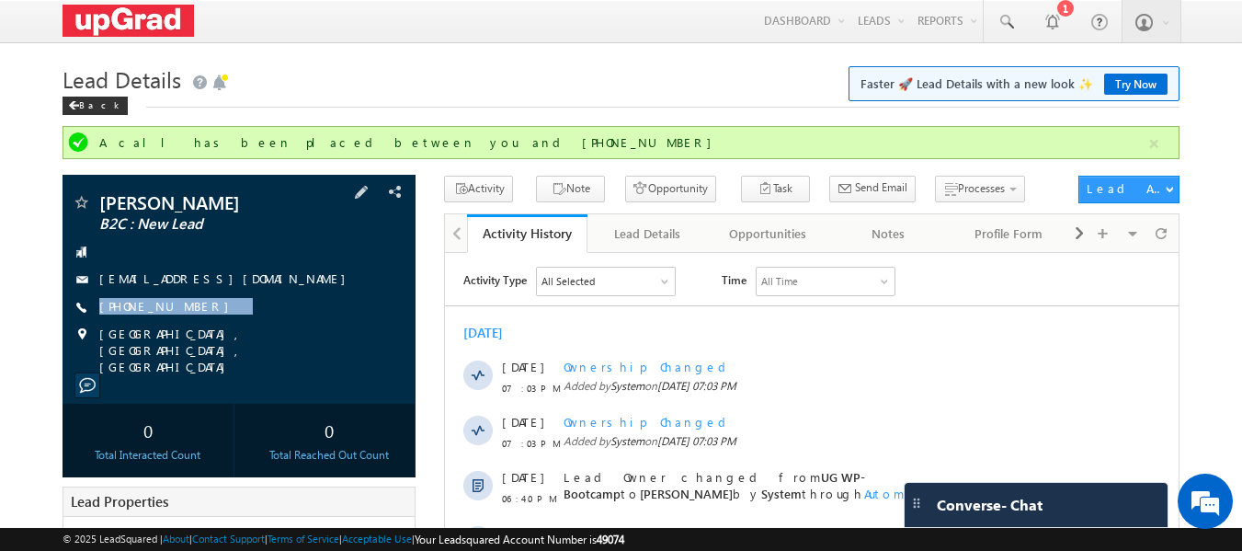
drag, startPoint x: 211, startPoint y: 304, endPoint x: 197, endPoint y: 322, distance: 22.8
click at [197, 322] on div "Raghav Goel B2C : New Lead goelraghav585@gmail.com +91-7088034443" at bounding box center [240, 284] width 336 height 182
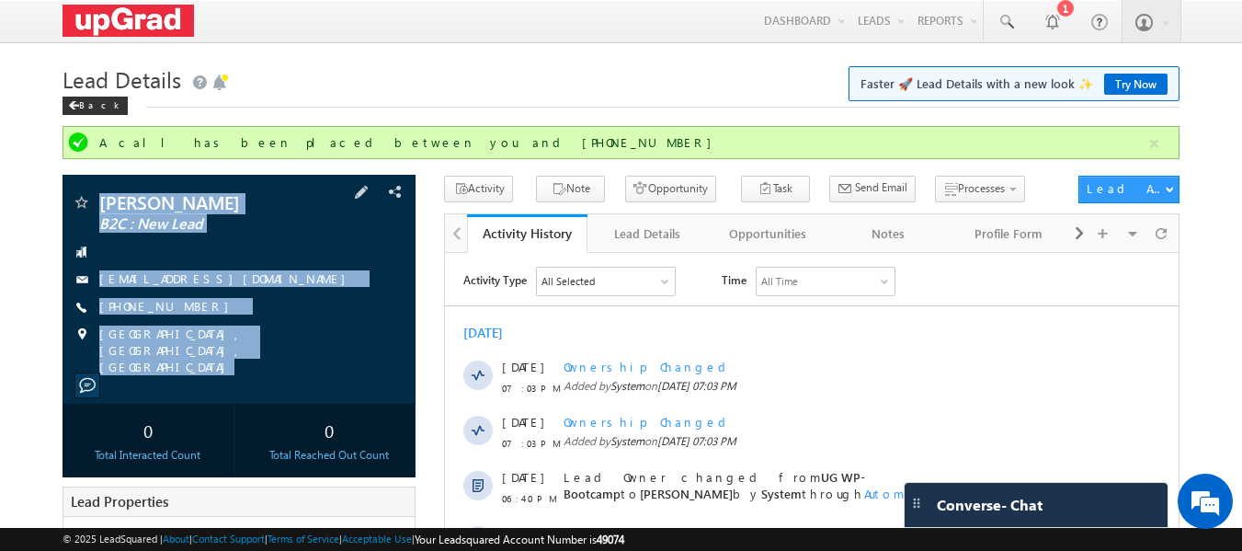
copy div "Raghav Goel B2C : New Lead goelraghav585@gmail.com +91-7088034443 Greater Noida…"
drag, startPoint x: 104, startPoint y: 179, endPoint x: 232, endPoint y: 356, distance: 217.9
click at [232, 356] on div "Raghav Goel B2C : New Lead goelraghav585@gmail.com" at bounding box center [240, 289] width 354 height 229
click at [950, 246] on span "Conversation Log Form_B2C" at bounding box center [1035, 246] width 175 height 17
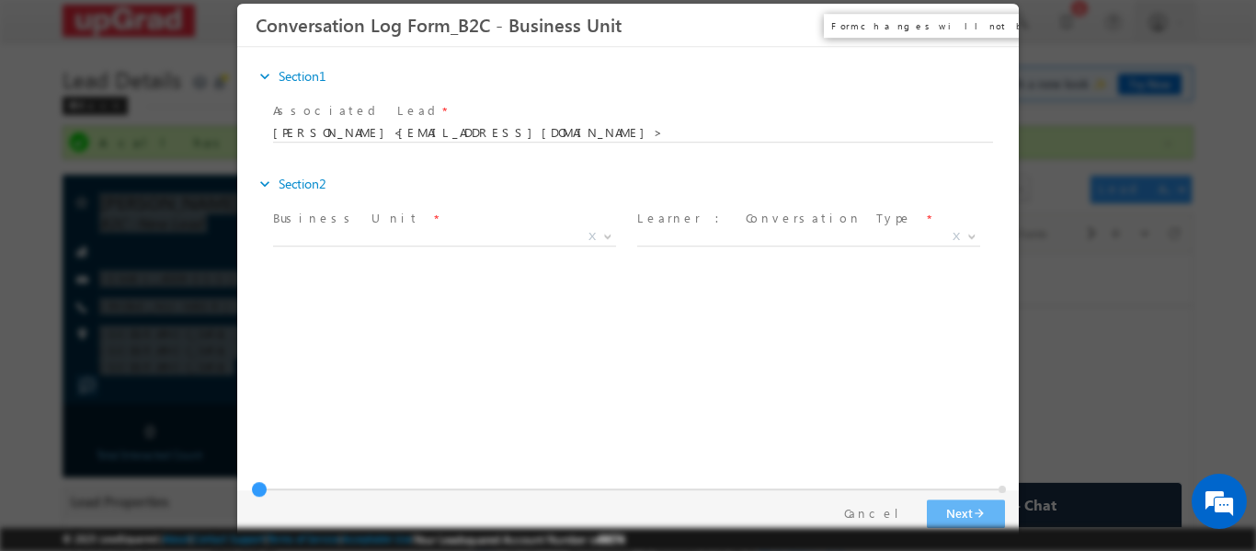
click at [990, 29] on button "×" at bounding box center [990, 24] width 31 height 34
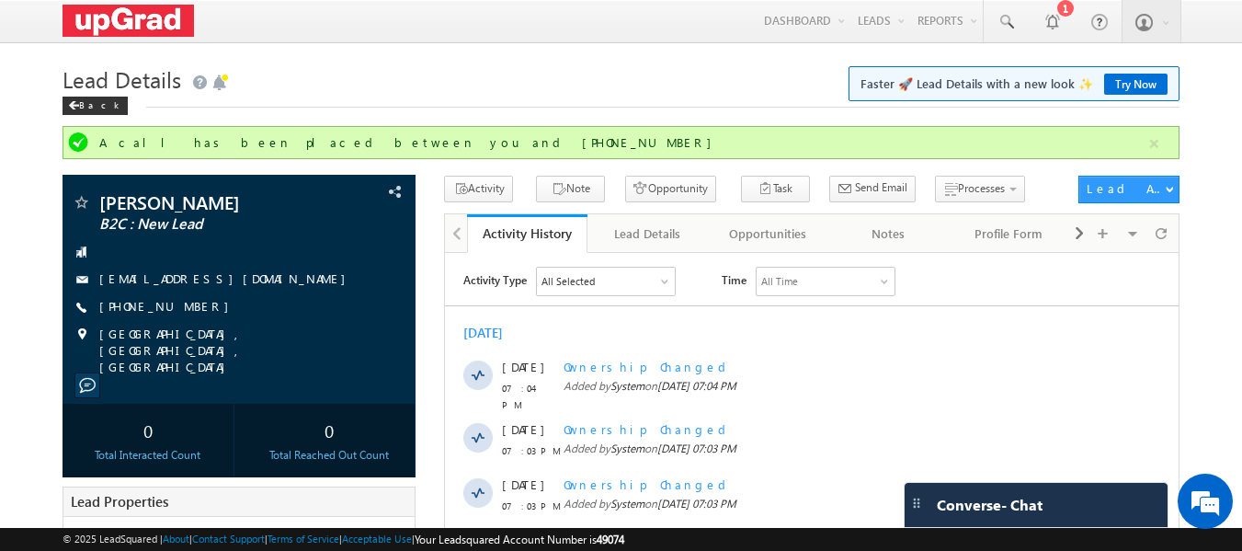
click at [396, 72] on h1 "Lead Details Faster 🚀 Lead Details with a new look ✨ Try Now" at bounding box center [622, 78] width 1118 height 36
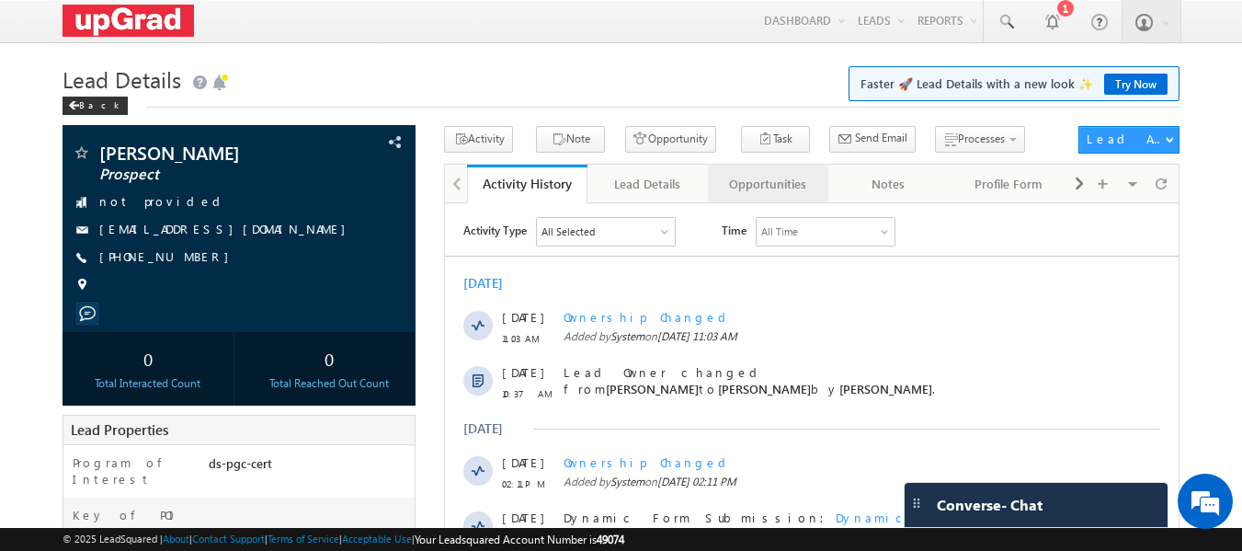
click at [769, 181] on div "Opportunities" at bounding box center [767, 184] width 89 height 22
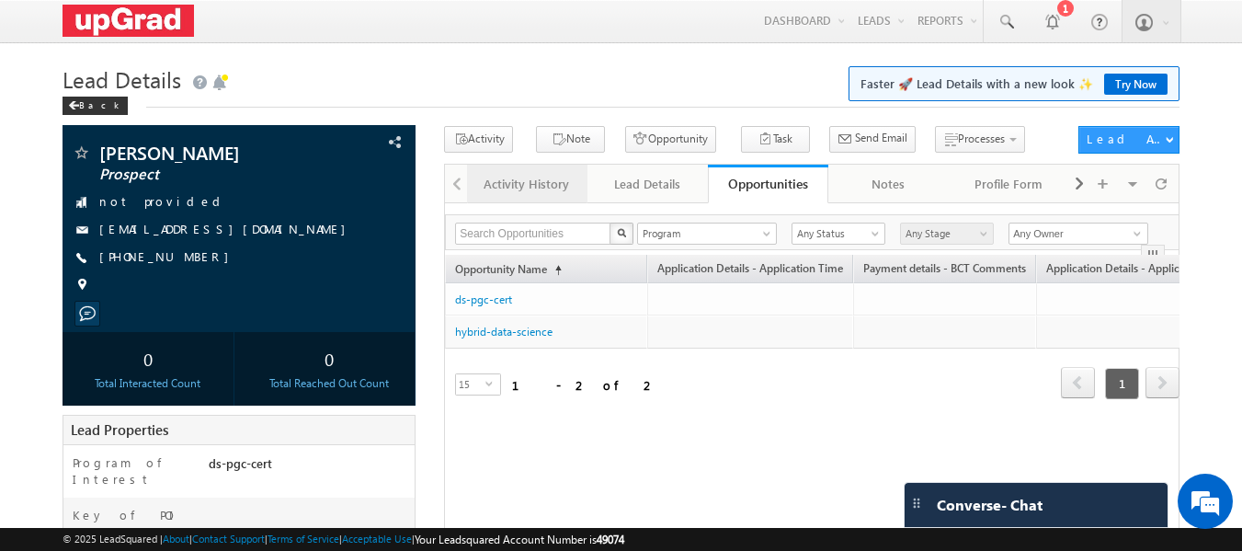
click at [561, 184] on div "Activity History" at bounding box center [526, 184] width 89 height 22
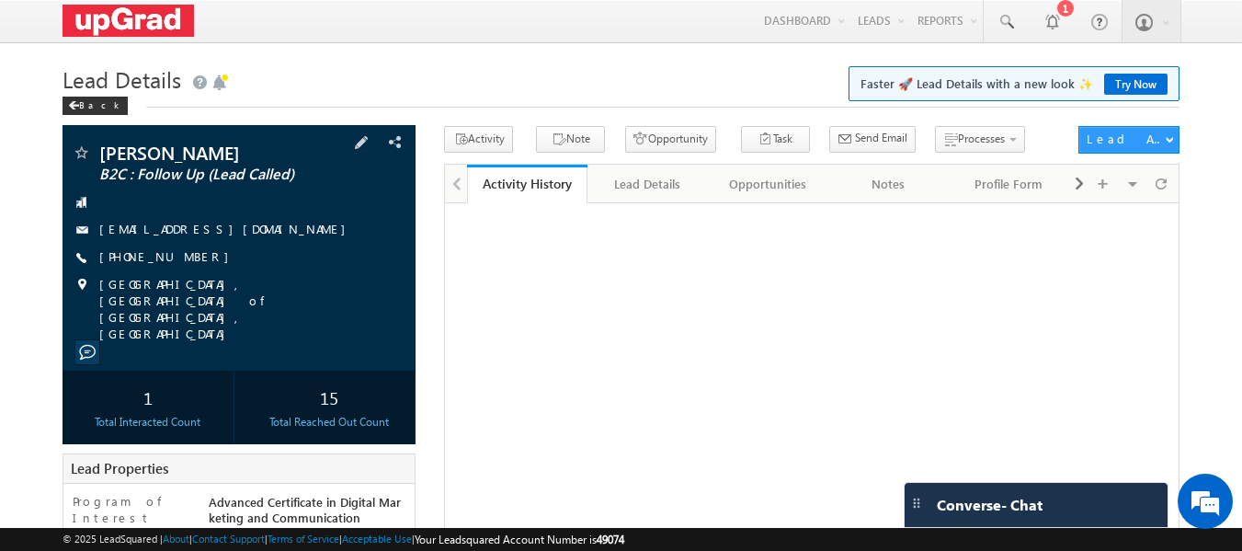
click at [140, 246] on div "[PERSON_NAME] B2C : Follow Up (Lead Called) [EMAIL_ADDRESS][DOMAIN_NAME] [PHONE…" at bounding box center [240, 242] width 336 height 199
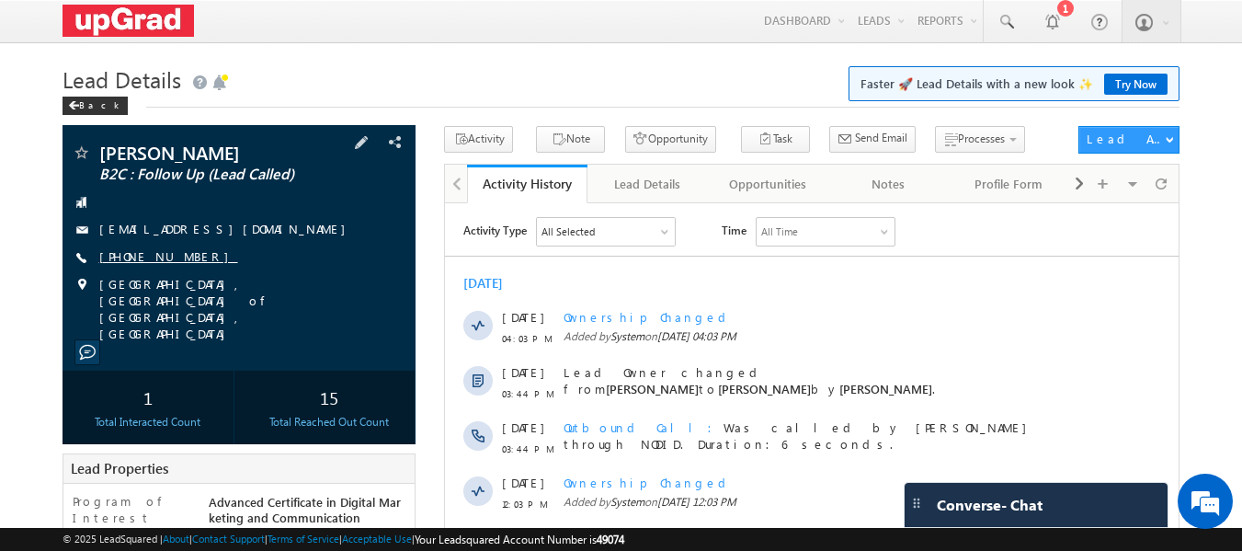
click at [175, 258] on link "[PHONE_NUMBER]" at bounding box center [168, 256] width 139 height 16
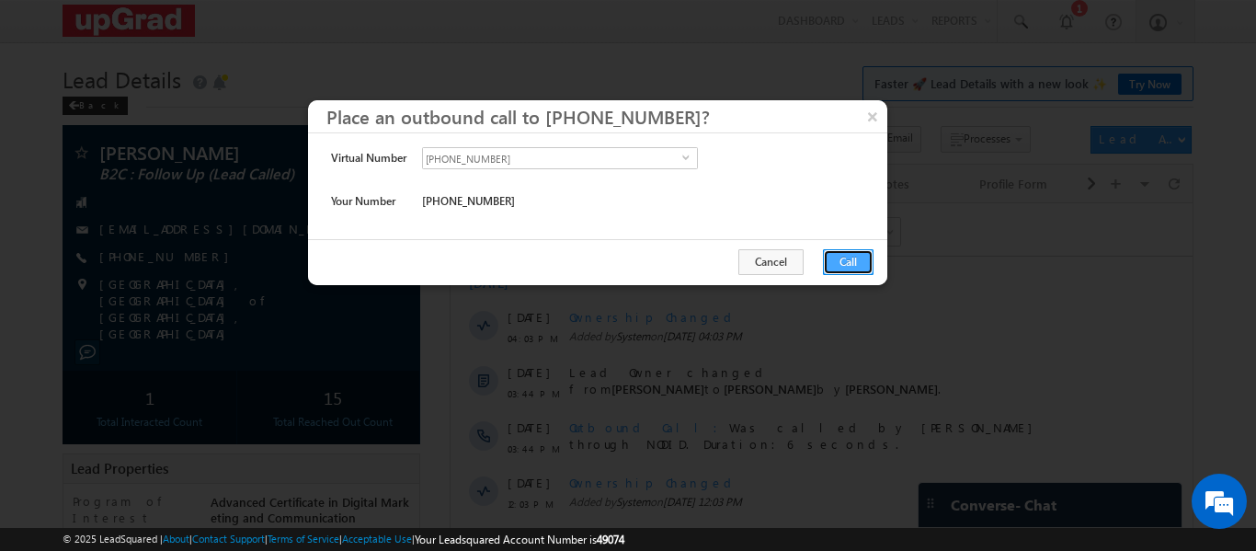
click at [835, 266] on button "Call" at bounding box center [848, 262] width 51 height 26
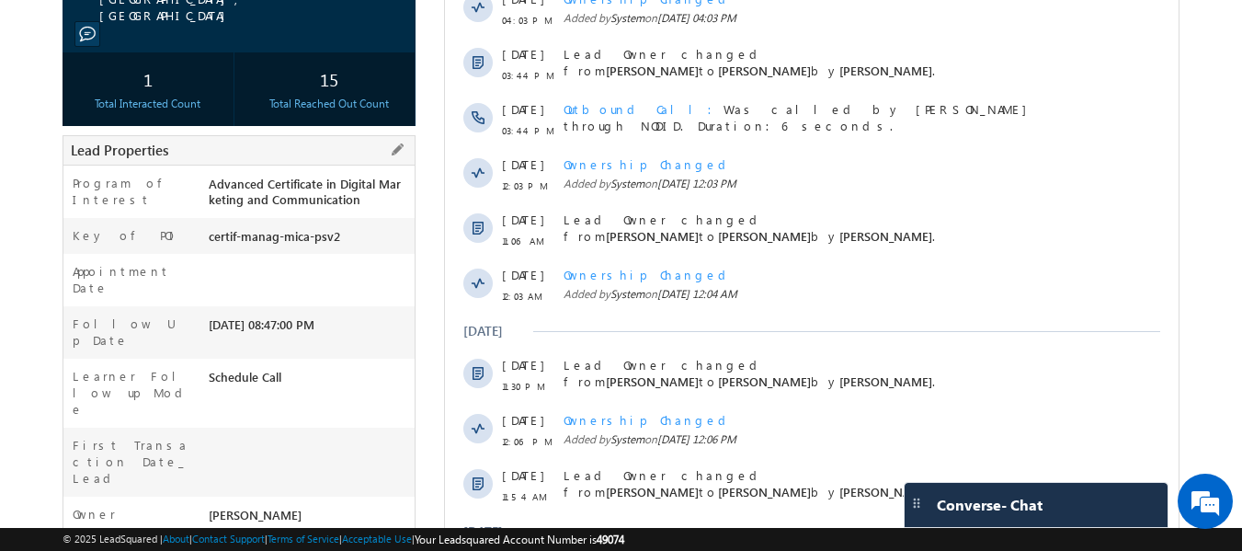
scroll to position [92, 0]
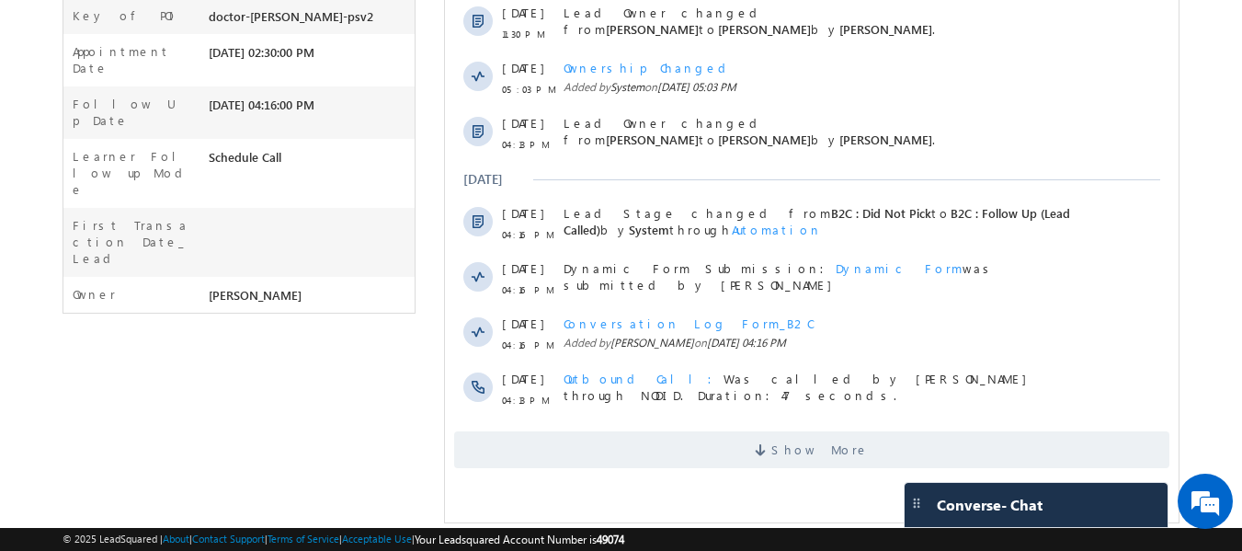
scroll to position [525, 0]
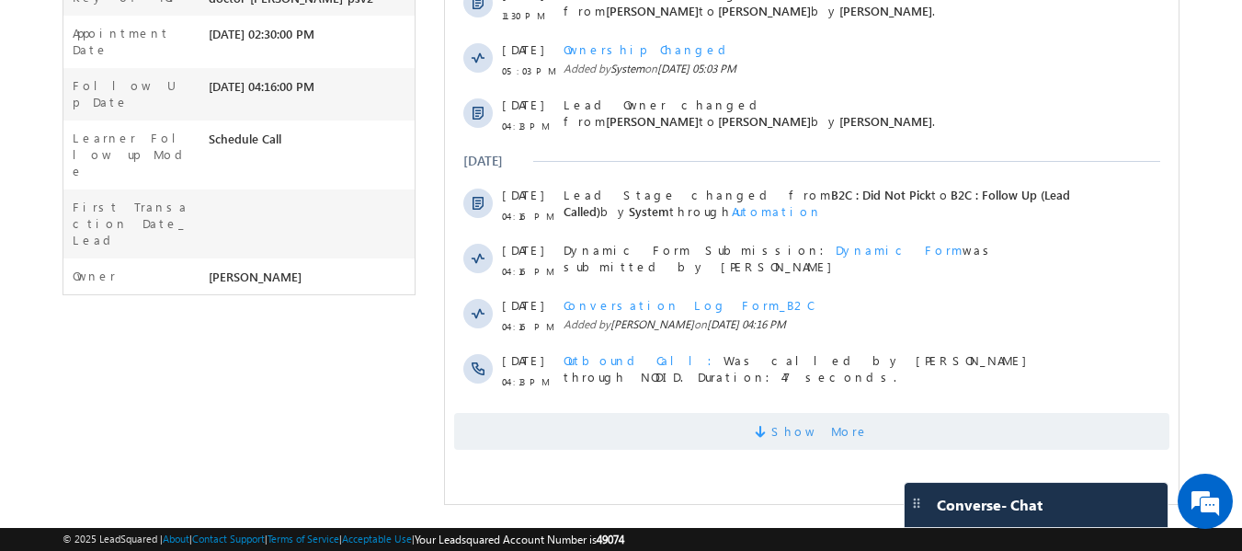
click at [766, 427] on span "Show More" at bounding box center [811, 431] width 715 height 37
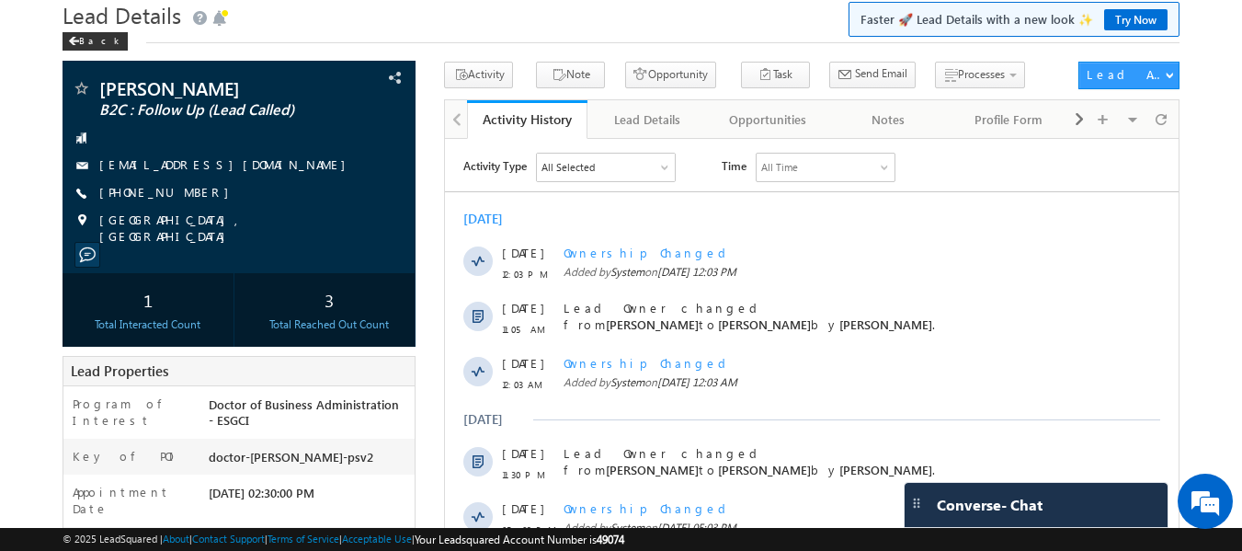
scroll to position [0, 0]
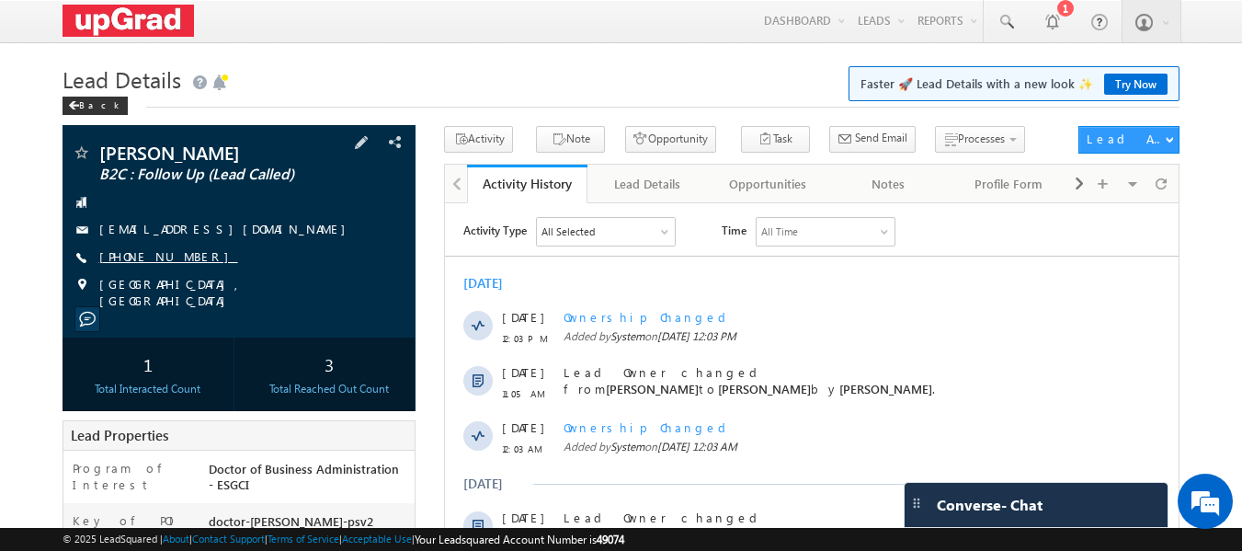
click at [142, 256] on link "[PHONE_NUMBER]" at bounding box center [168, 256] width 139 height 16
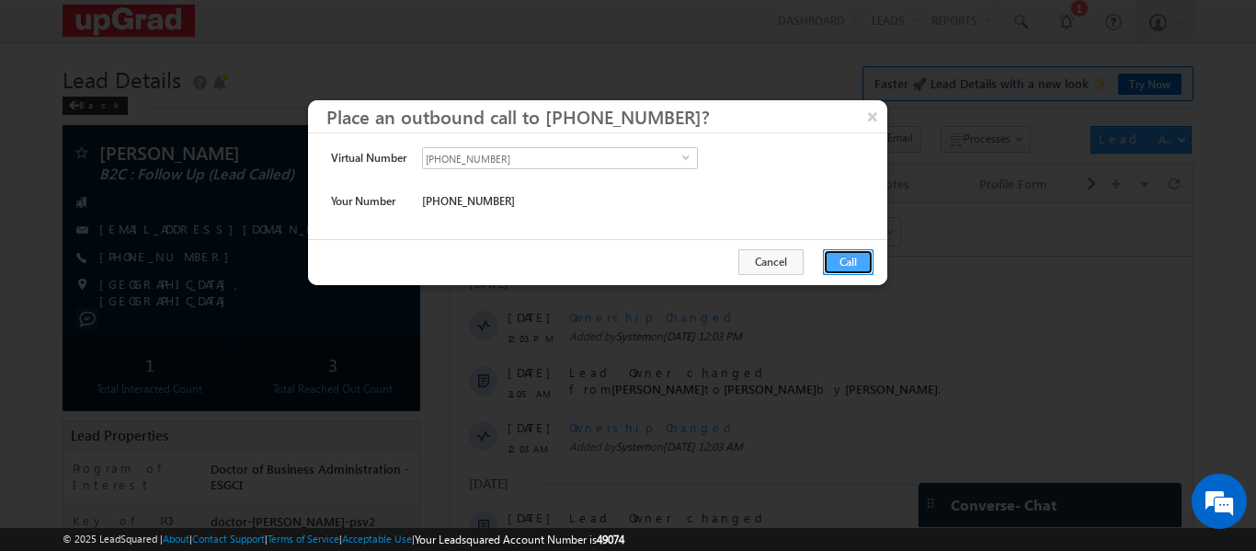
click at [851, 256] on button "Call" at bounding box center [848, 262] width 51 height 26
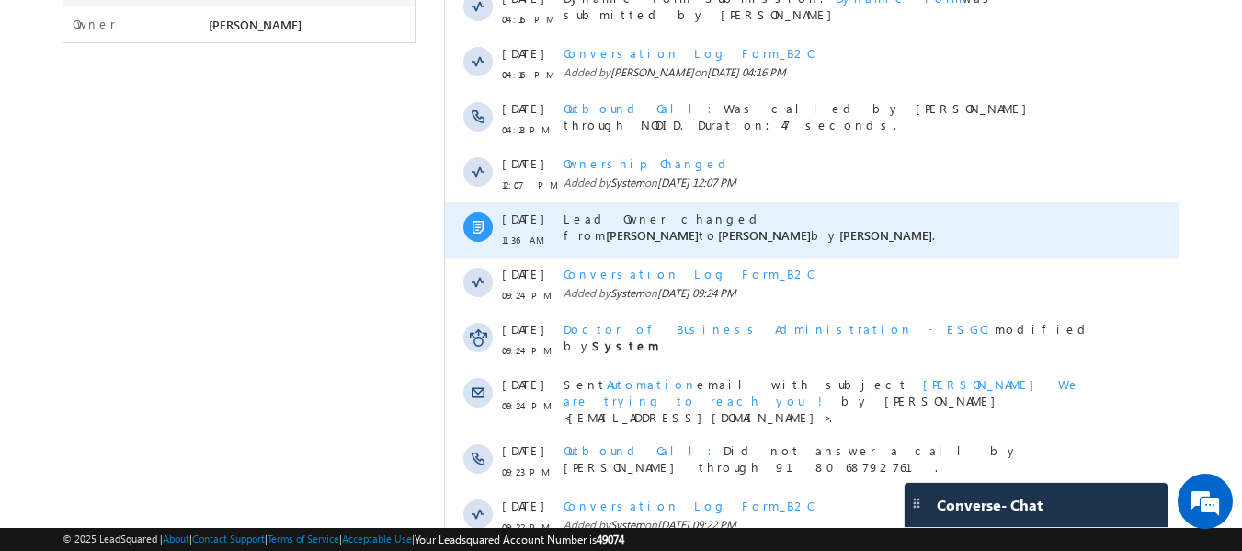
scroll to position [1100, 0]
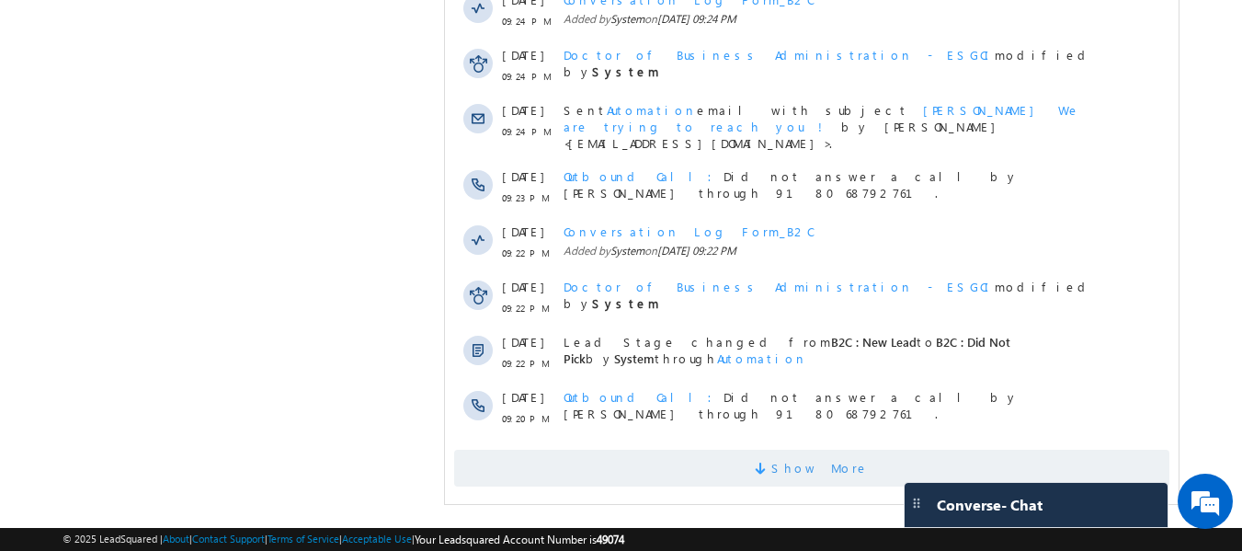
click at [826, 456] on span "Show More" at bounding box center [819, 468] width 97 height 37
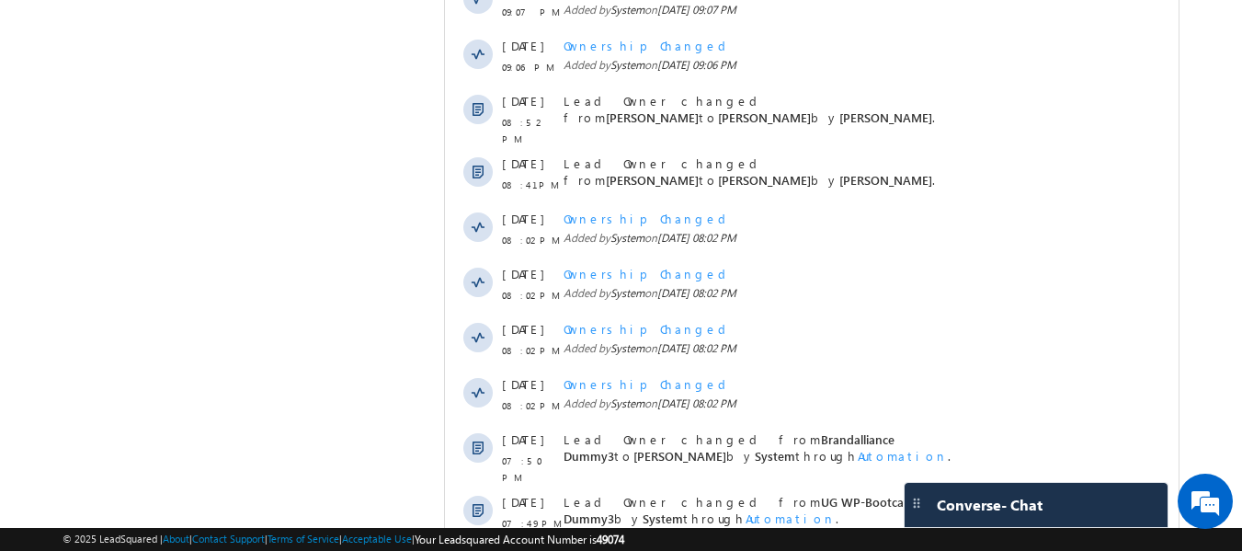
scroll to position [1652, 0]
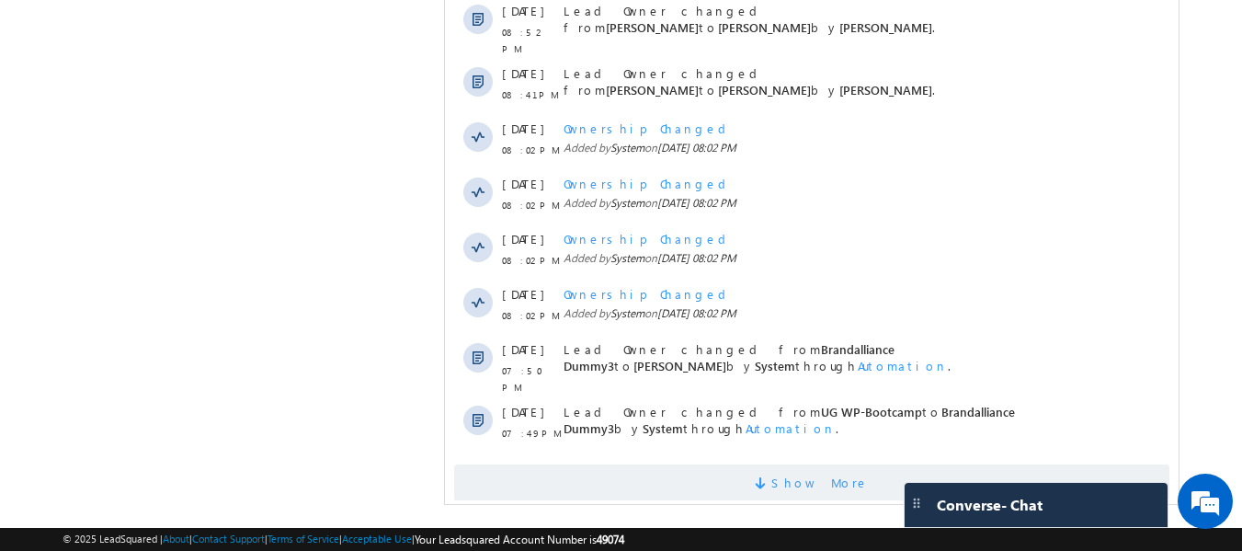
click at [811, 464] on span "Show More" at bounding box center [819, 482] width 97 height 37
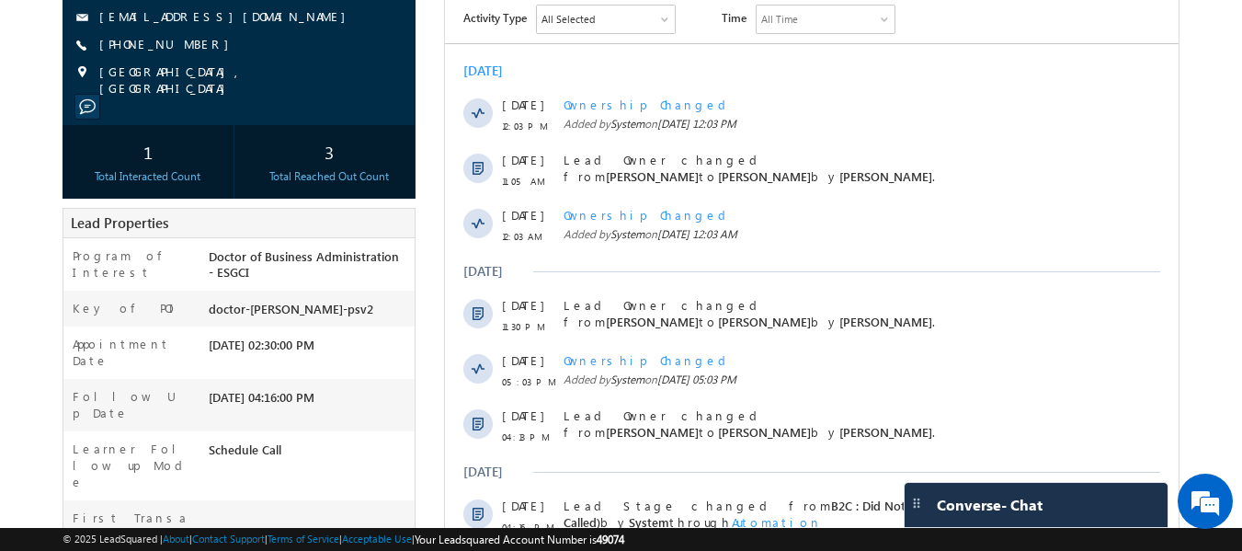
scroll to position [0, 0]
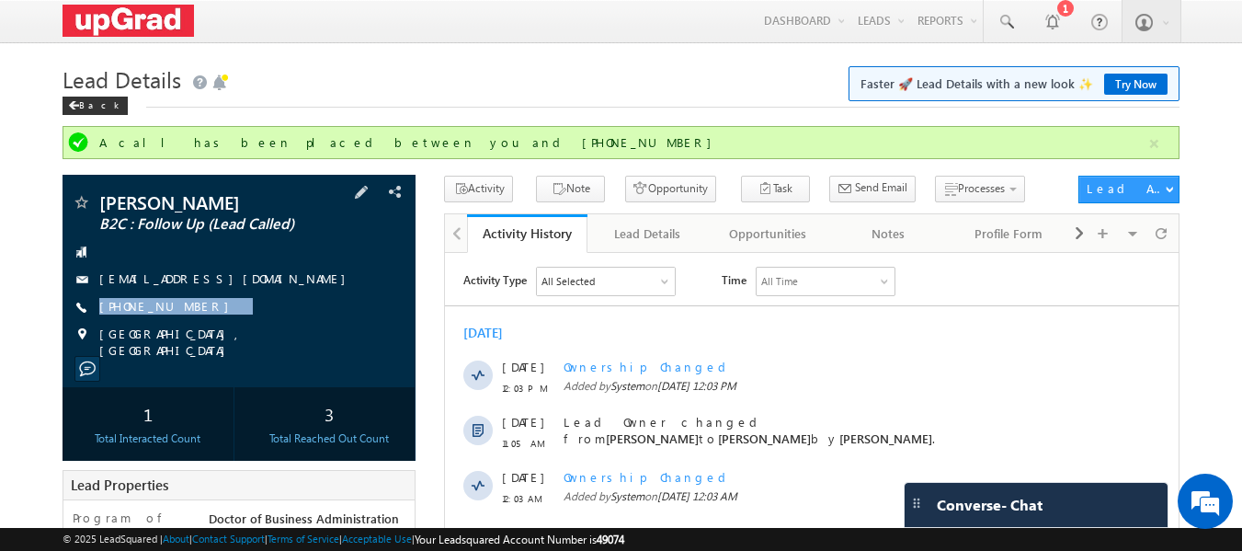
drag, startPoint x: 290, startPoint y: 315, endPoint x: 222, endPoint y: 330, distance: 69.6
click at [222, 330] on div "[PERSON_NAME] B2C : Follow Up (Lead Called) [EMAIL_ADDRESS][DOMAIN_NAME] [PHONE…" at bounding box center [240, 275] width 336 height 165
copy div "[PHONE_NUMBER]"
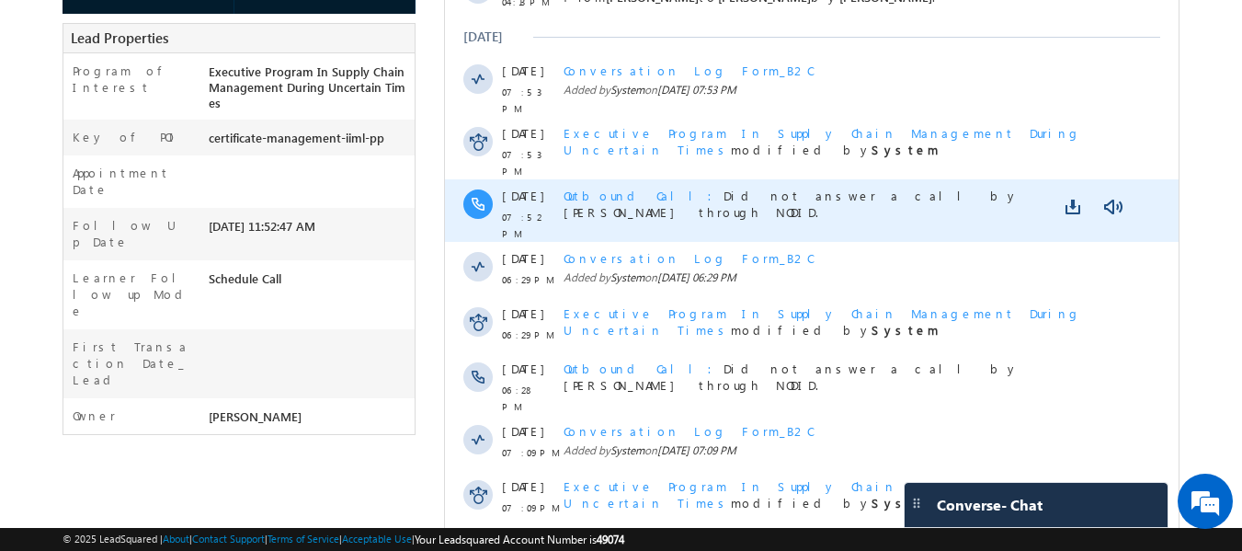
scroll to position [490, 0]
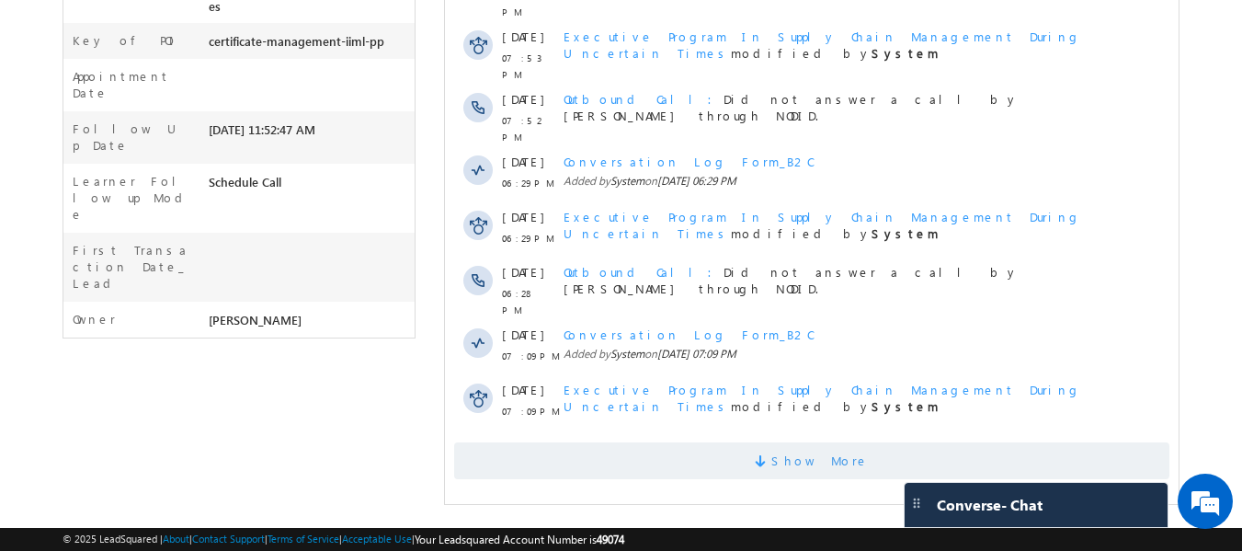
click at [824, 442] on span "Show More" at bounding box center [819, 460] width 97 height 37
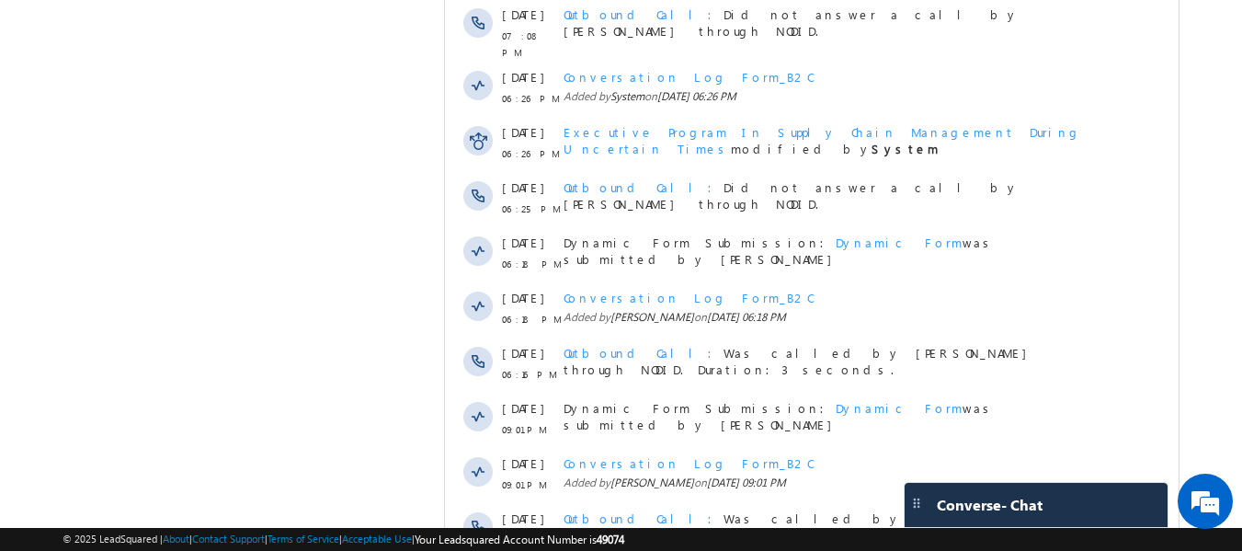
scroll to position [1016, 0]
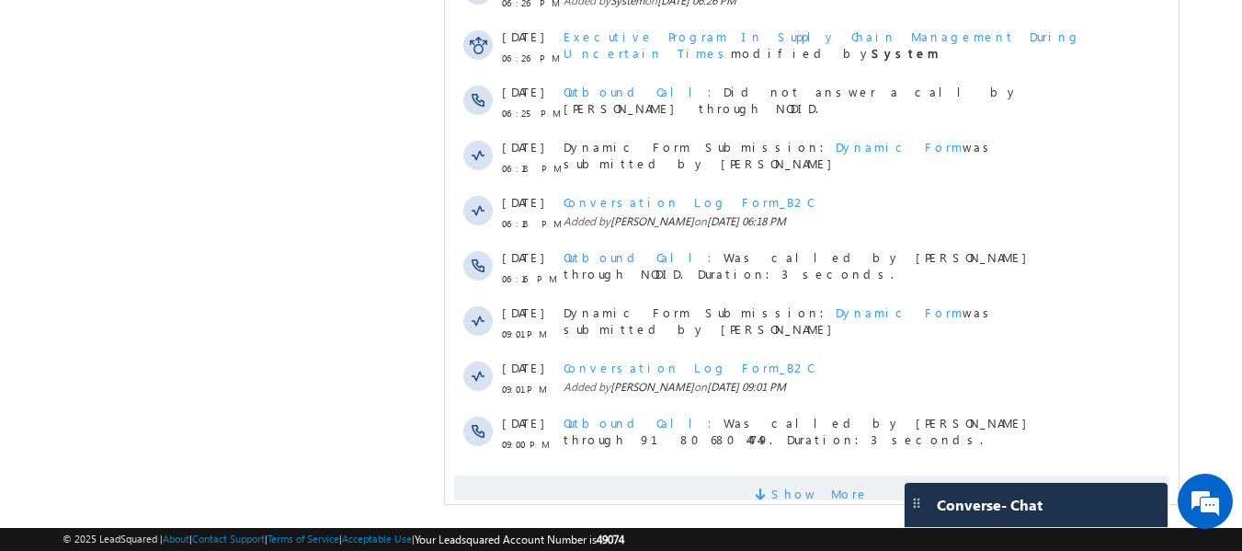
click at [797, 475] on span "Show More" at bounding box center [819, 493] width 97 height 37
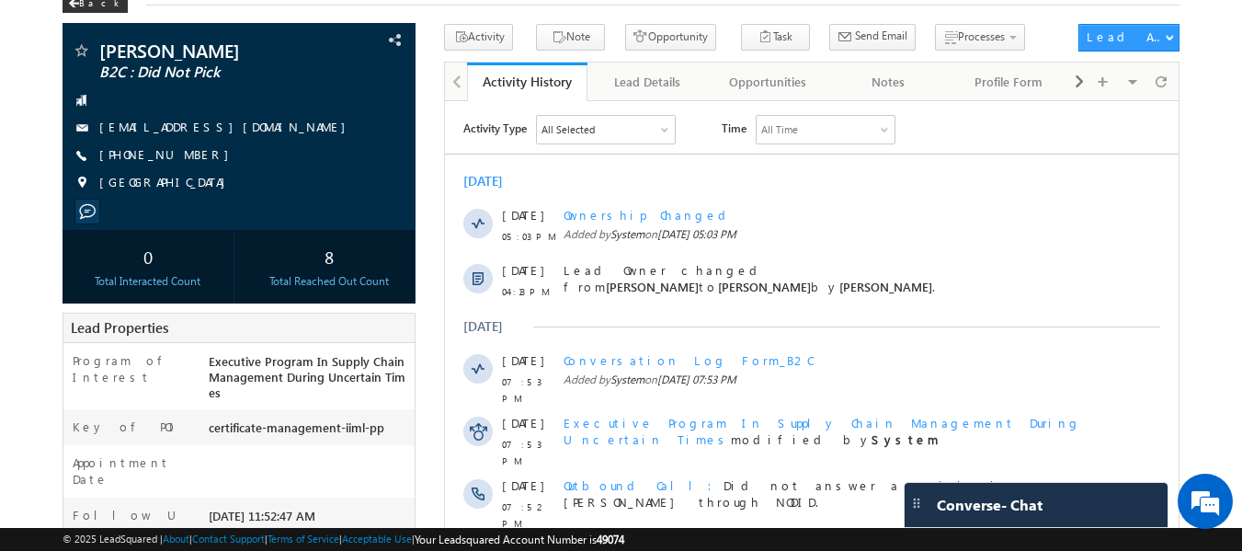
scroll to position [0, 0]
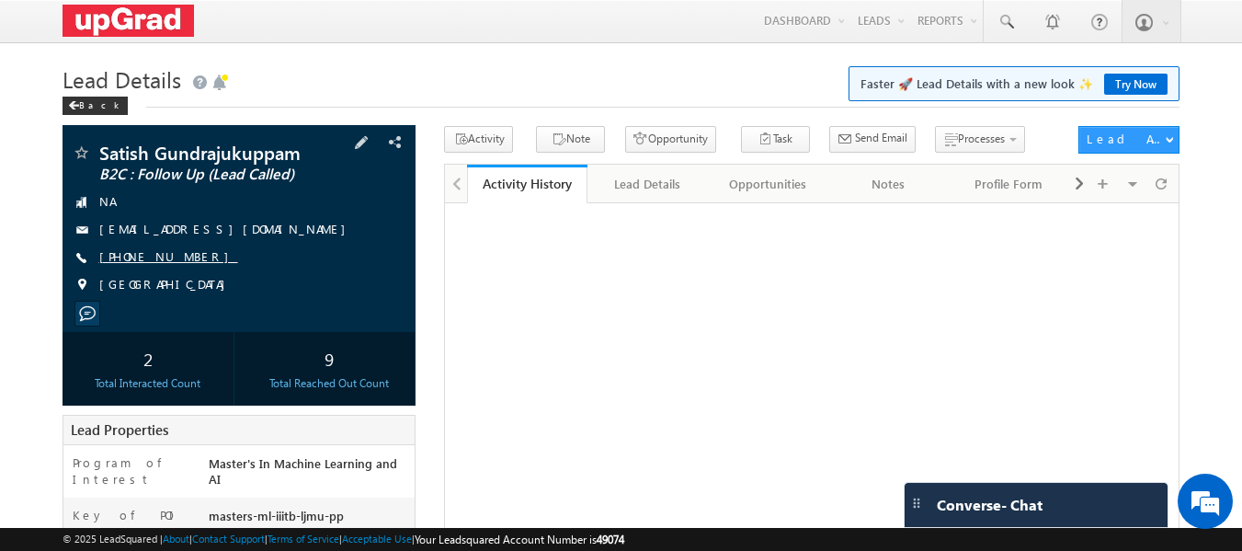
click at [136, 256] on link "+91-9704154047" at bounding box center [168, 256] width 139 height 16
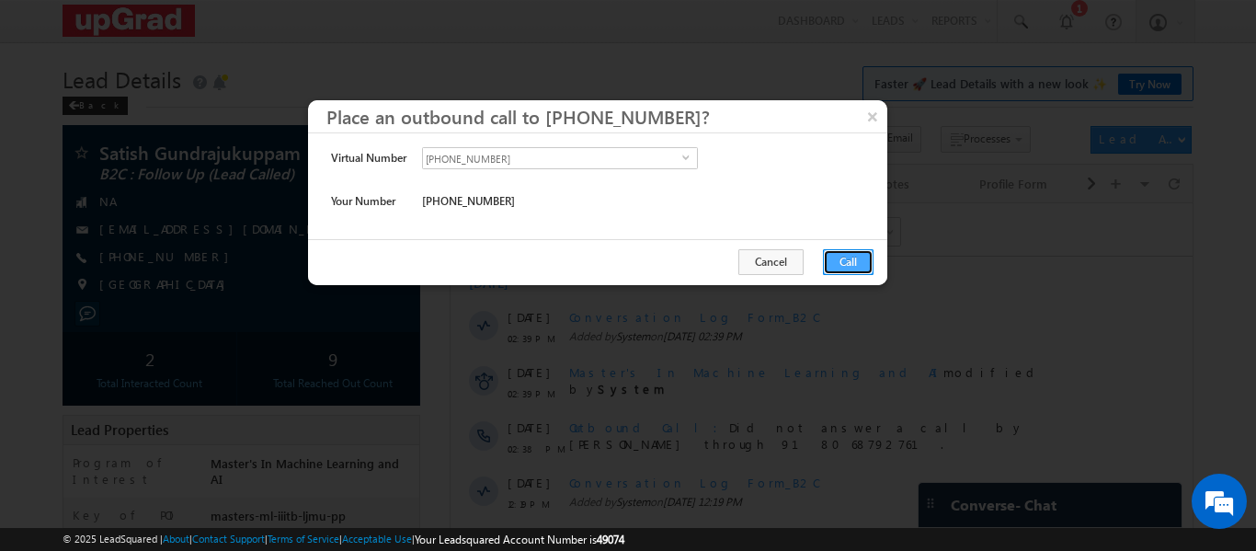
click at [831, 257] on button "Call" at bounding box center [848, 262] width 51 height 26
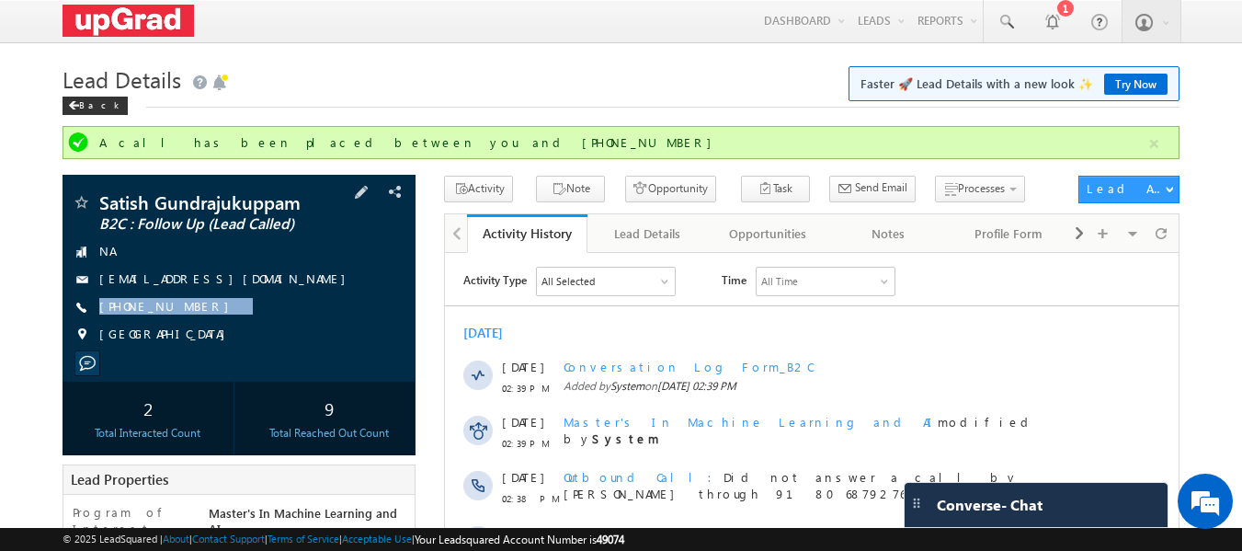
copy div "+91-9704154047"
drag, startPoint x: 222, startPoint y: 315, endPoint x: 190, endPoint y: 323, distance: 33.0
click at [190, 323] on div "Satish Gundrajukuppam B2C : Follow Up (Lead Called) NA satishgundrajukuppam792@…" at bounding box center [240, 273] width 336 height 160
click at [238, 306] on div "+91-9704154047" at bounding box center [240, 307] width 336 height 18
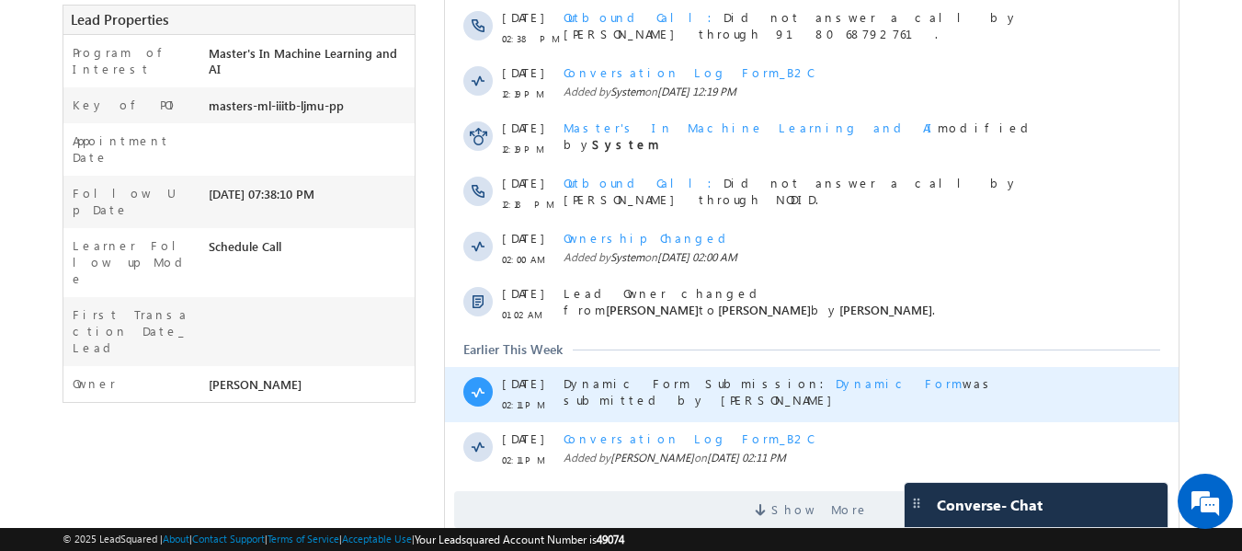
scroll to position [540, 0]
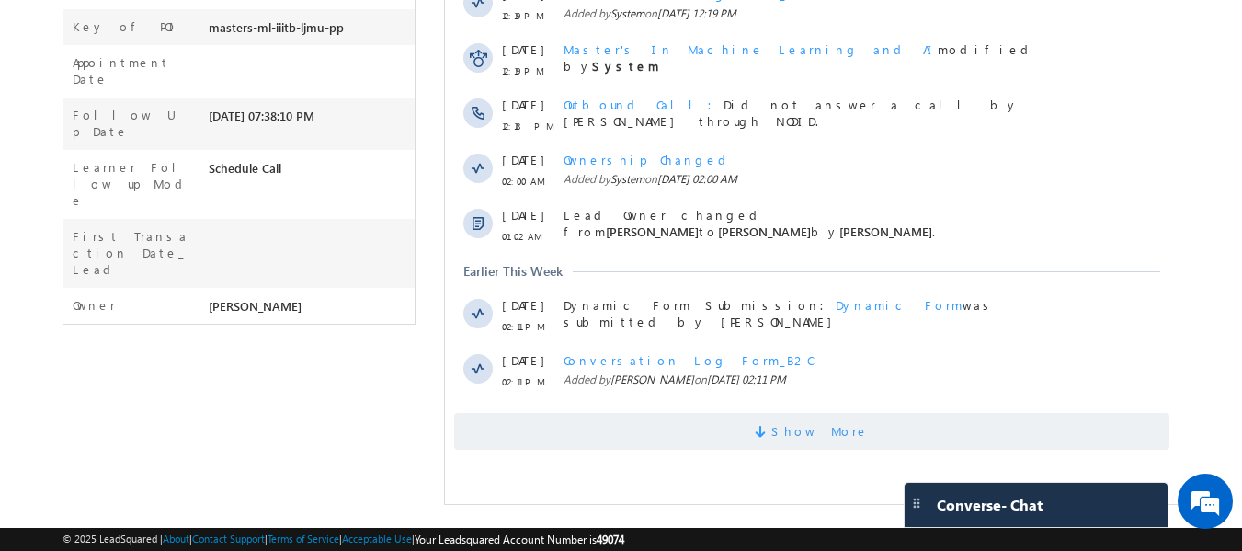
drag, startPoint x: 794, startPoint y: 450, endPoint x: 771, endPoint y: 444, distance: 23.9
click at [793, 450] on div "Activity Type All Selected Select All Sales Activities 1 Sales Activity Opportu…" at bounding box center [812, 89] width 734 height 739
click at [781, 416] on span "Show More" at bounding box center [811, 431] width 715 height 37
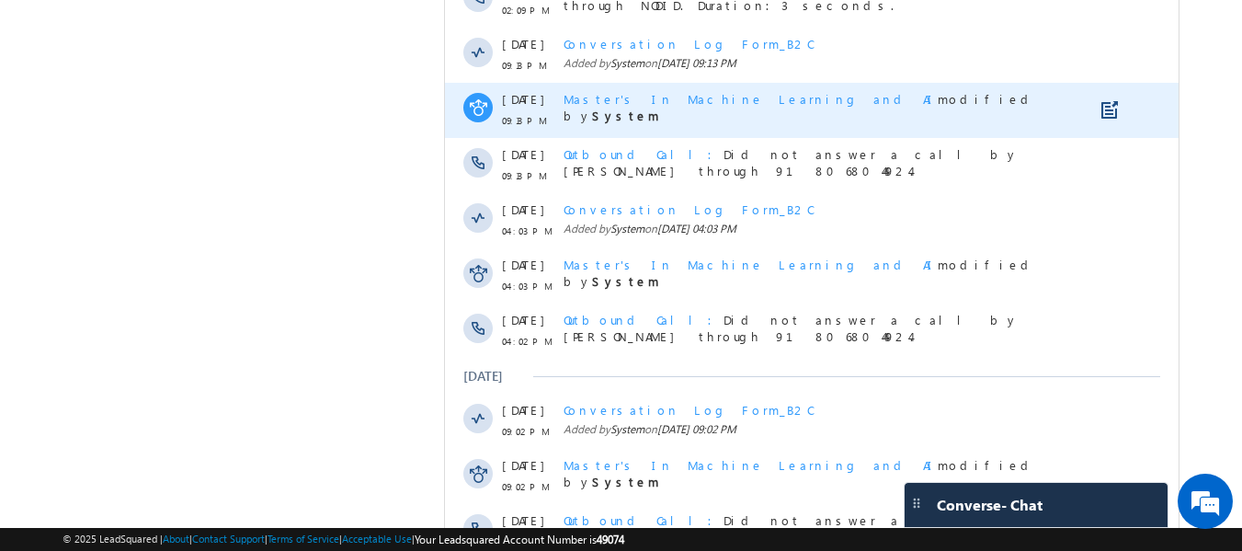
scroll to position [1135, 0]
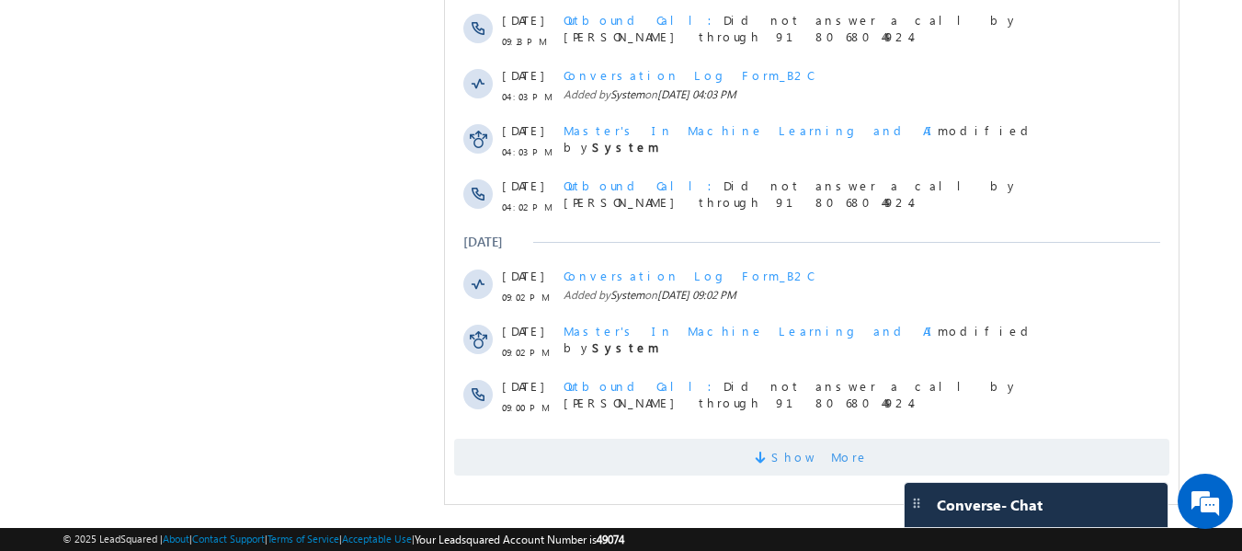
drag, startPoint x: 813, startPoint y: 473, endPoint x: 794, endPoint y: 469, distance: 19.0
click at [807, 473] on span "Show More" at bounding box center [819, 457] width 97 height 37
click at [787, 465] on span "Show More" at bounding box center [811, 457] width 715 height 37
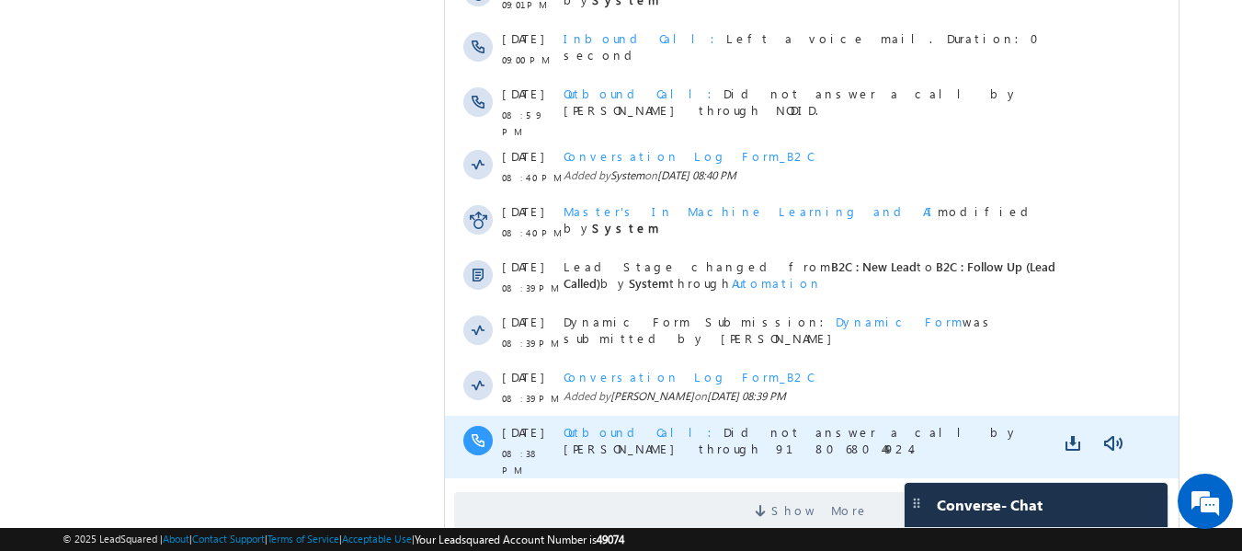
scroll to position [1687, 0]
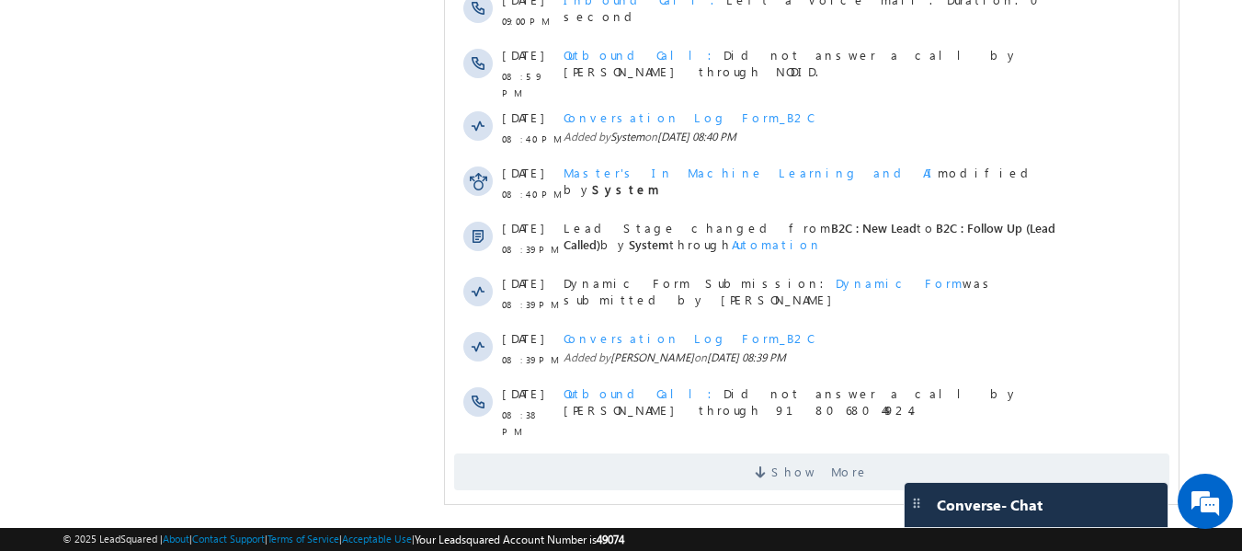
click at [771, 466] on span at bounding box center [763, 474] width 17 height 17
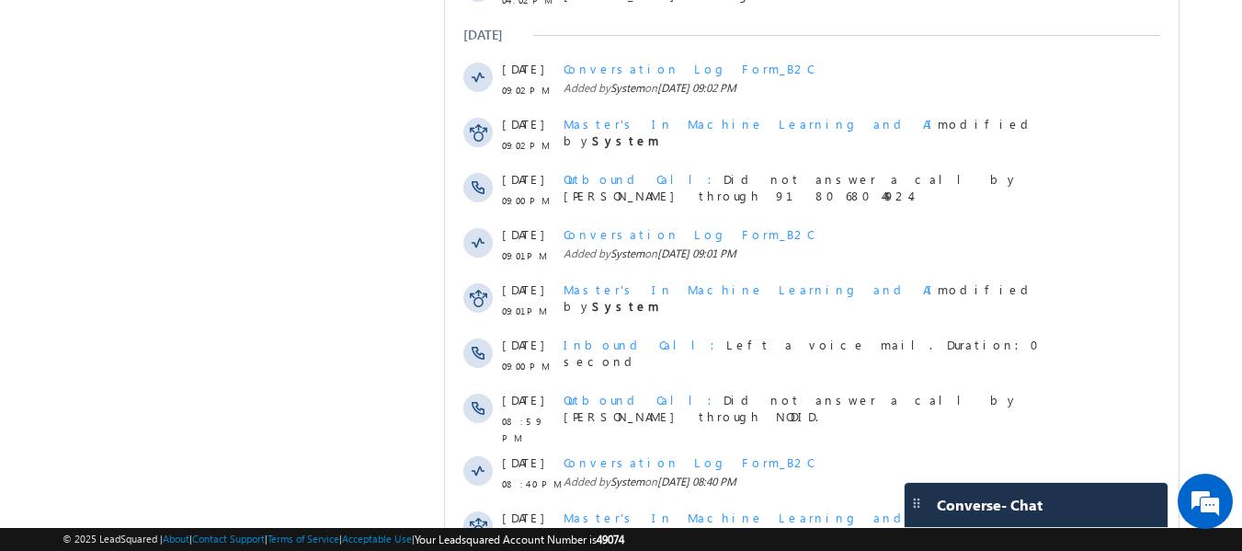
scroll to position [1043, 0]
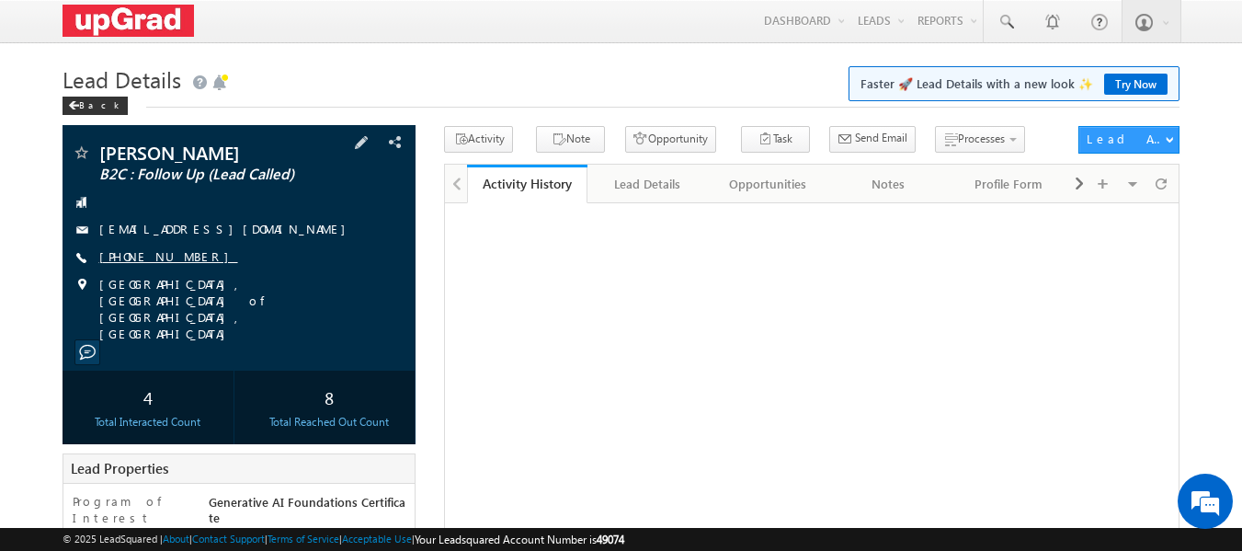
click at [143, 253] on link "[PHONE_NUMBER]" at bounding box center [168, 256] width 139 height 16
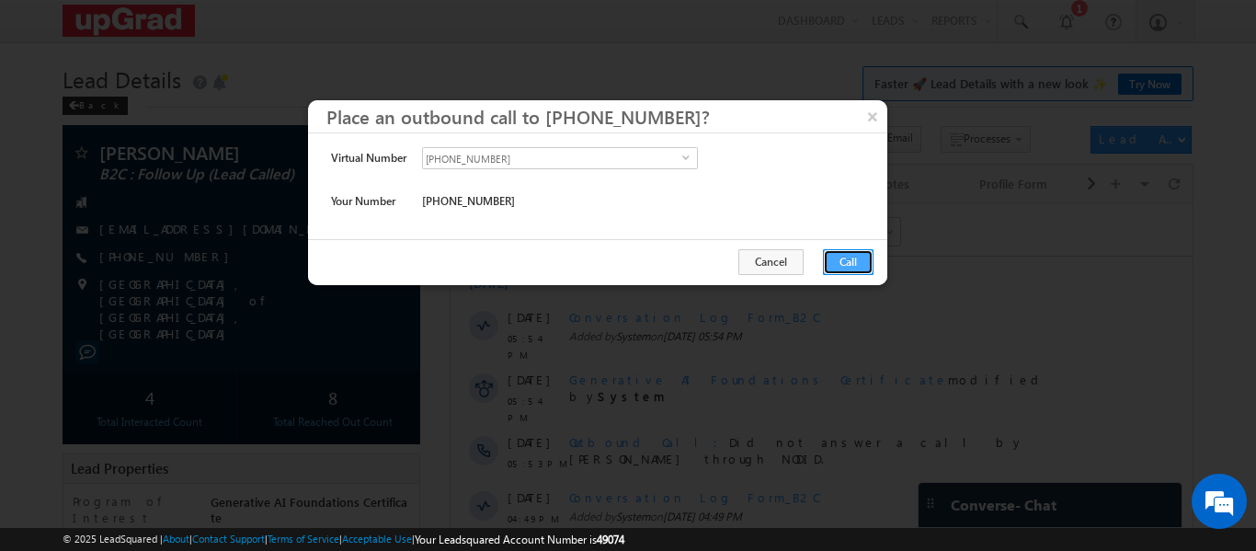
click at [856, 258] on button "Call" at bounding box center [848, 262] width 51 height 26
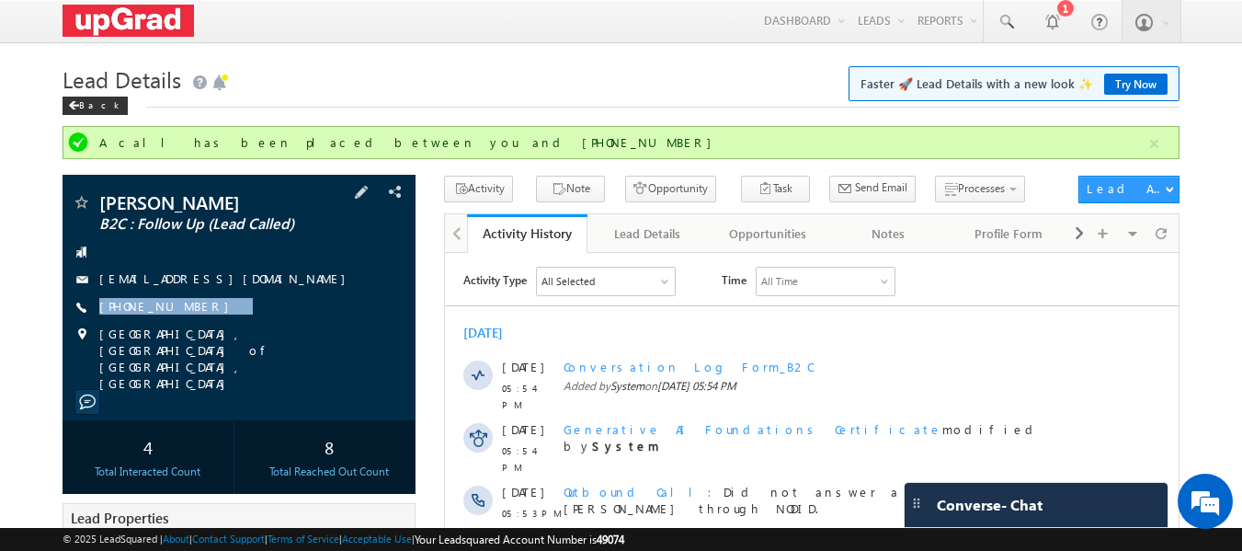
drag, startPoint x: 213, startPoint y: 316, endPoint x: 191, endPoint y: 325, distance: 23.6
click at [191, 325] on div "[PERSON_NAME] B2C : Follow Up (Lead Called) [EMAIL_ADDRESS][DOMAIN_NAME] [PHONE…" at bounding box center [240, 292] width 336 height 199
copy div "[PHONE_NUMBER]"
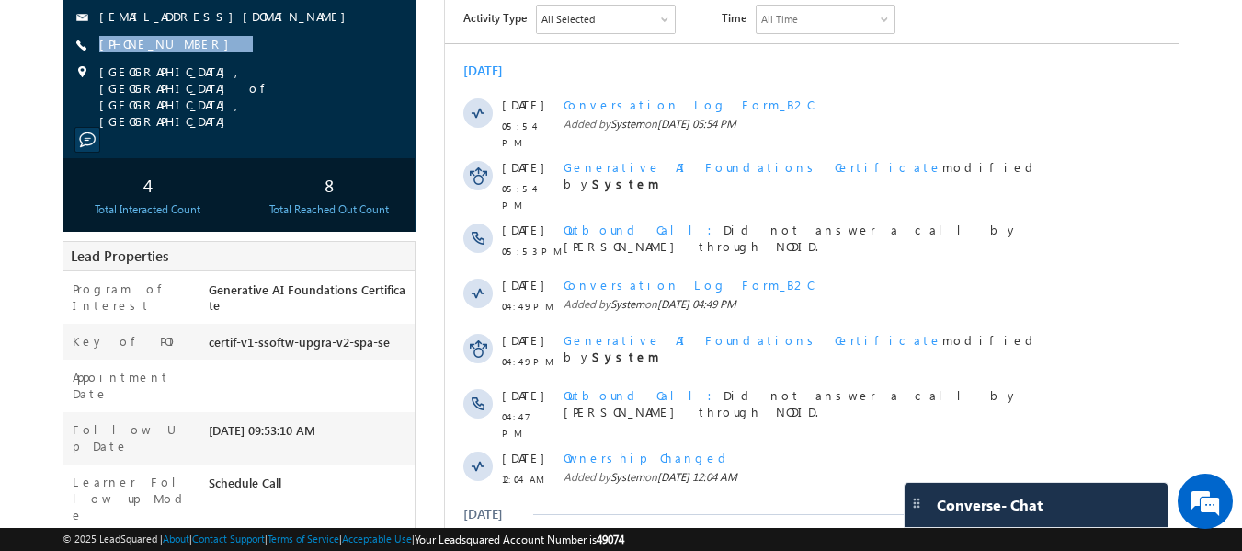
scroll to position [540, 0]
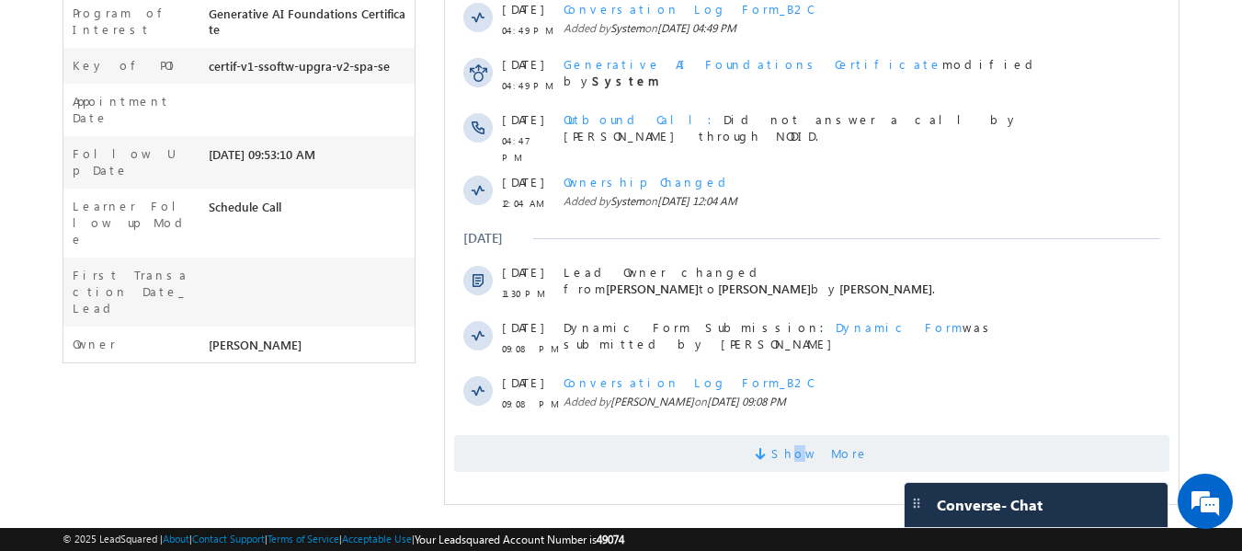
drag, startPoint x: 806, startPoint y: 441, endPoint x: 796, endPoint y: 440, distance: 10.2
click at [801, 441] on span "Show More" at bounding box center [819, 453] width 97 height 37
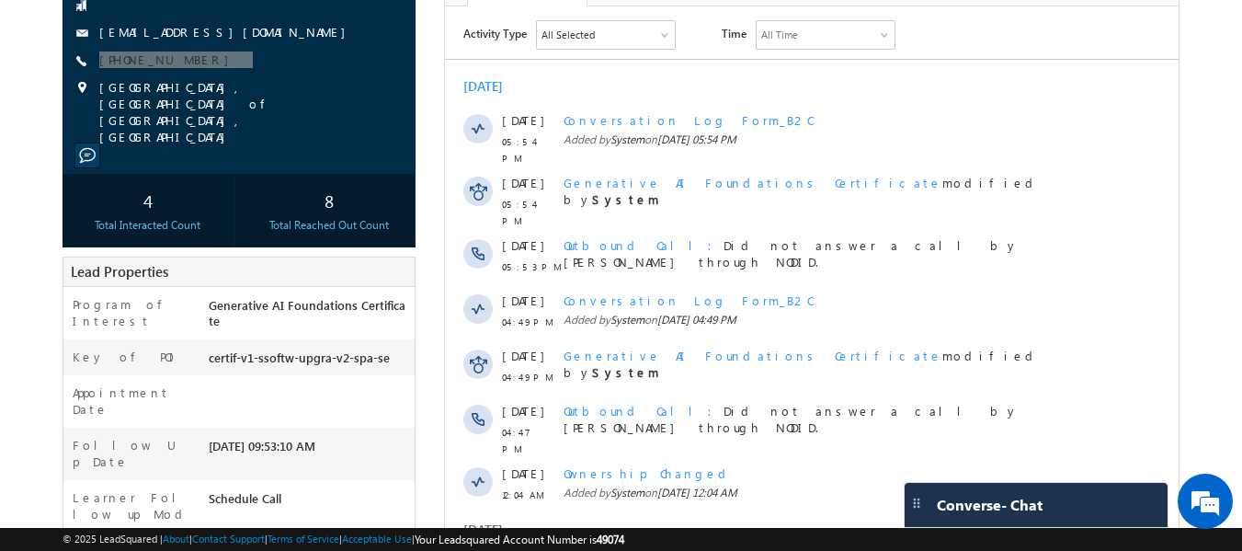
scroll to position [0, 0]
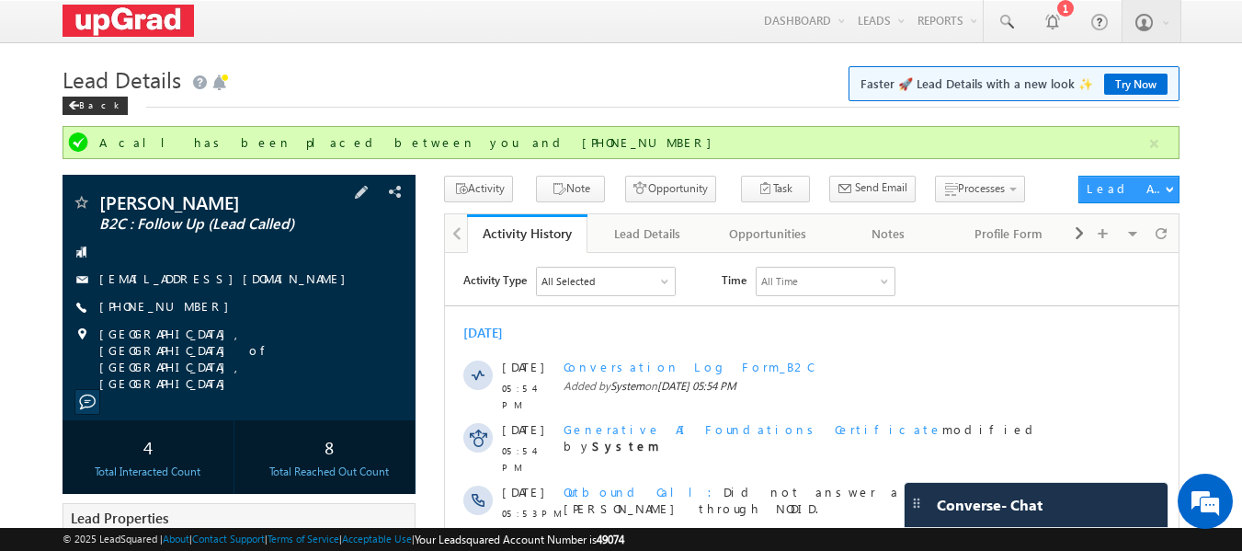
click at [267, 306] on div "[PHONE_NUMBER]" at bounding box center [240, 307] width 336 height 18
drag, startPoint x: 252, startPoint y: 307, endPoint x: 185, endPoint y: 319, distance: 68.2
click at [185, 319] on div "[PERSON_NAME] B2C : Follow Up (Lead Called) [EMAIL_ADDRESS][DOMAIN_NAME] [PHONE…" at bounding box center [240, 292] width 336 height 199
copy div "[PHONE_NUMBER]"
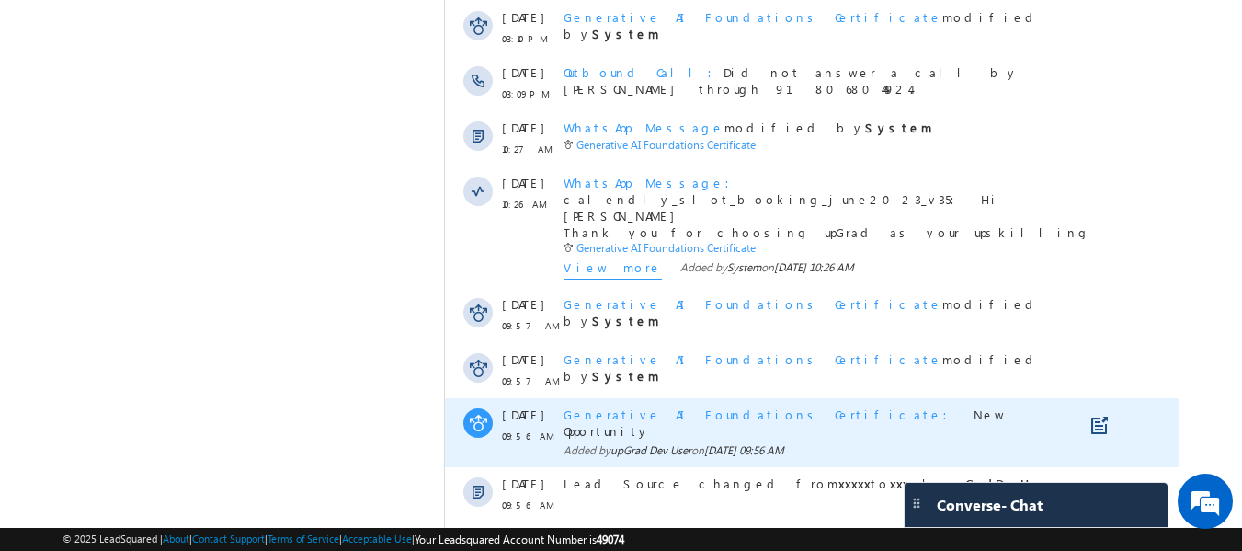
scroll to position [1166, 0]
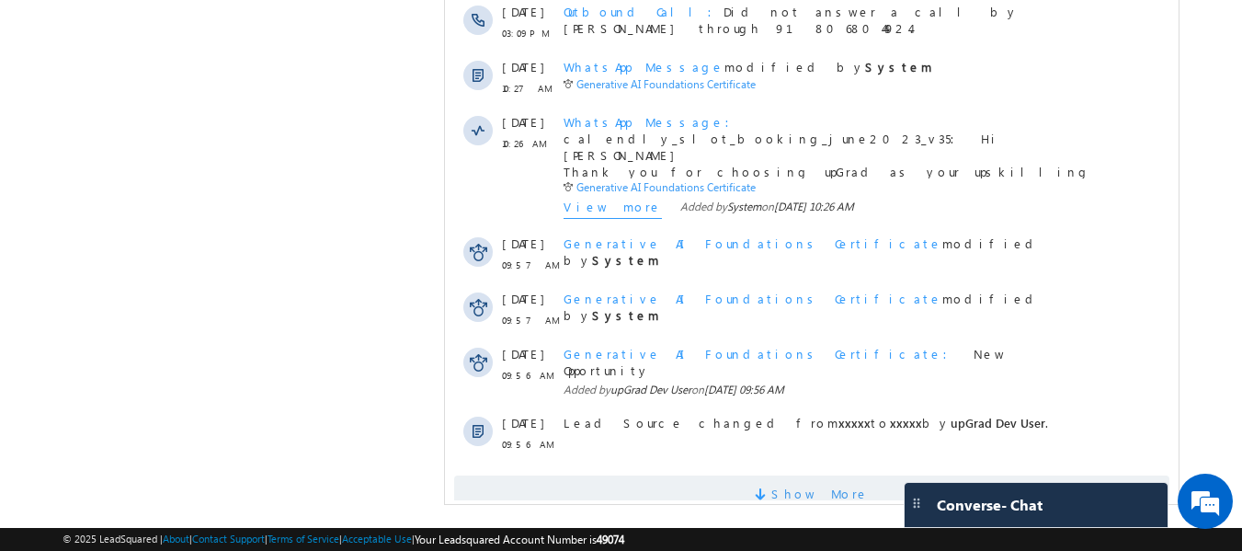
click at [795, 475] on span "Show More" at bounding box center [819, 493] width 97 height 37
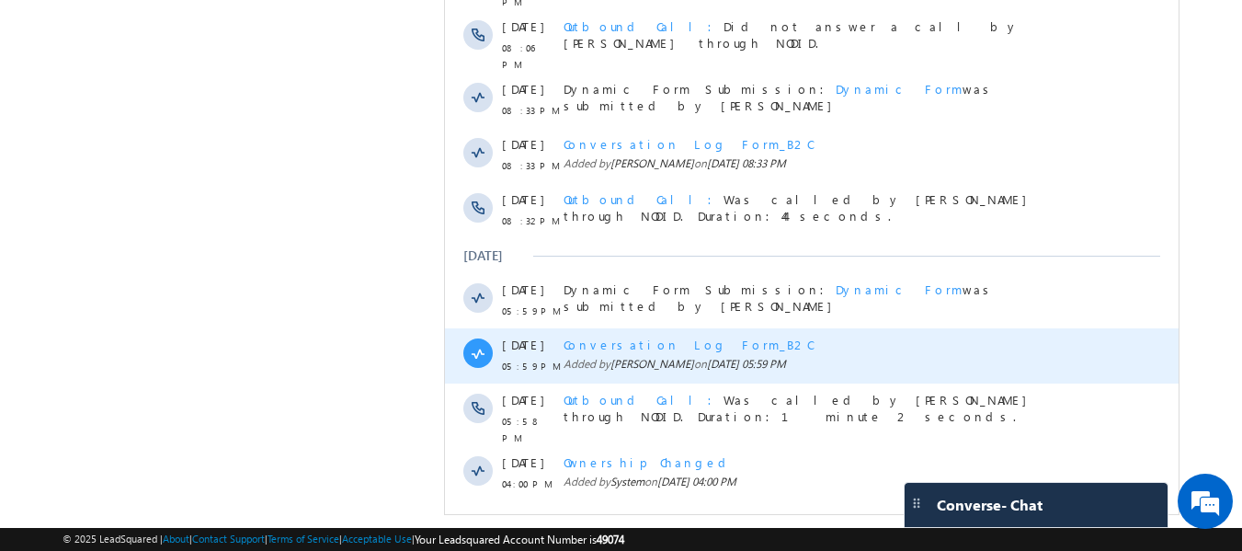
scroll to position [1752, 0]
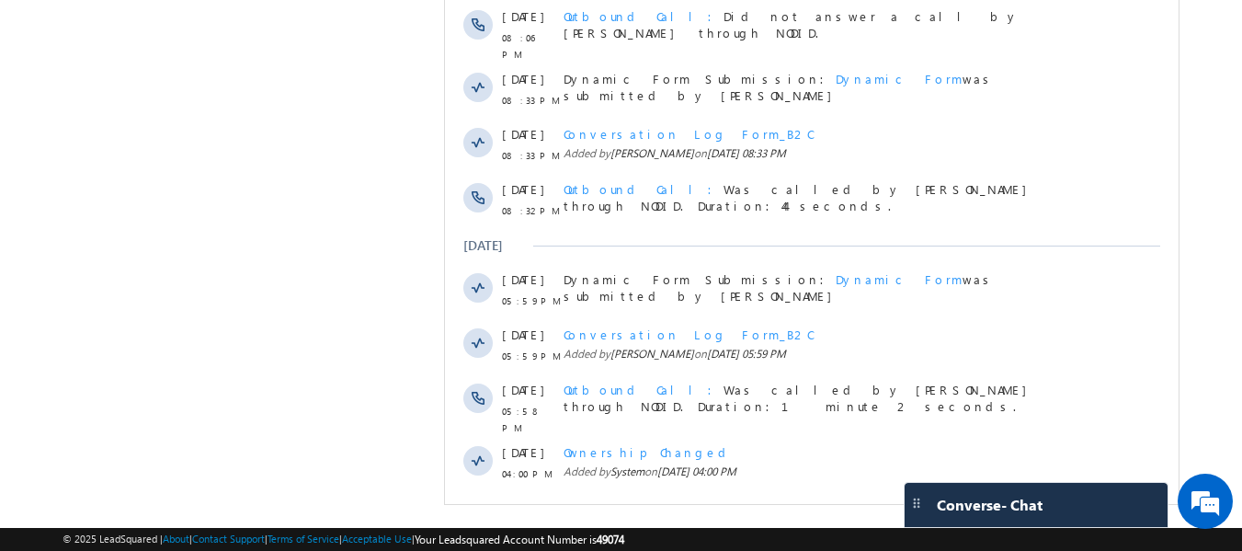
click at [771, 518] on span at bounding box center [763, 526] width 17 height 17
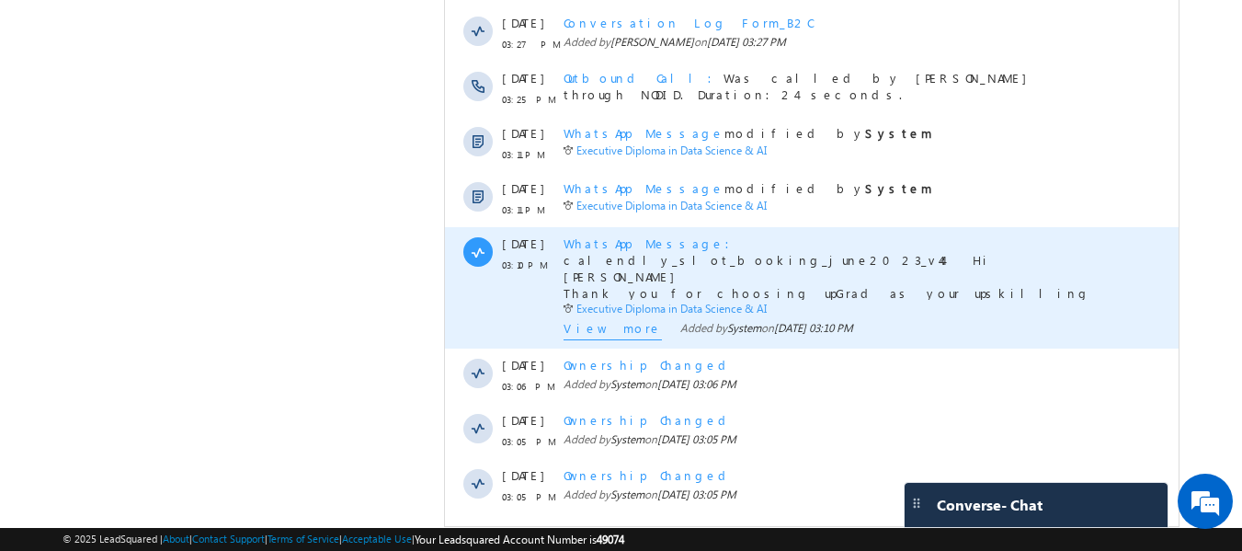
scroll to position [2369, 0]
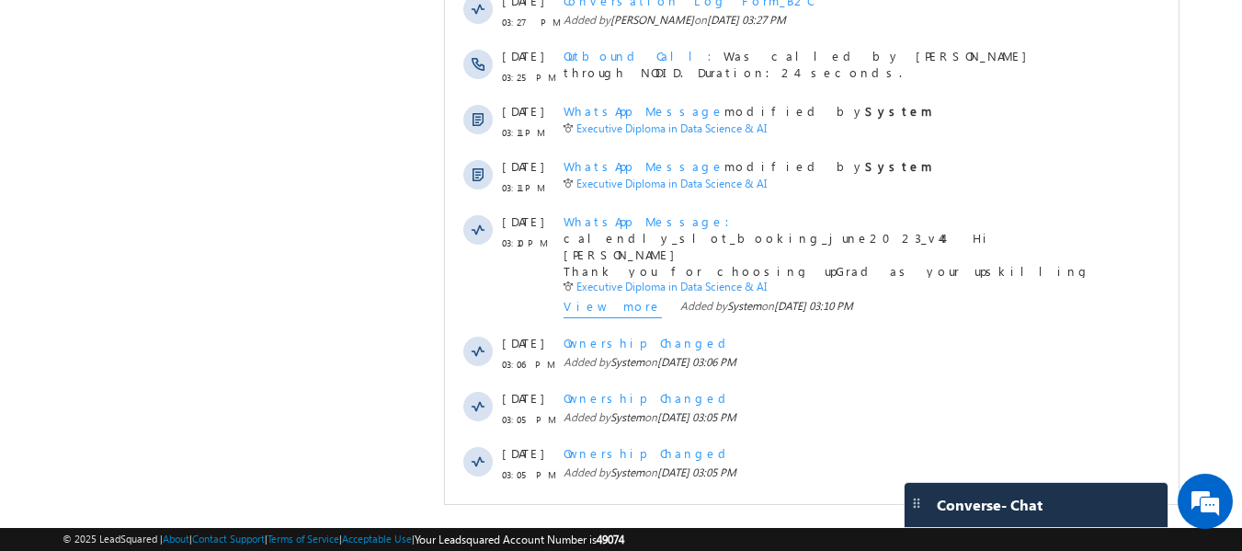
drag, startPoint x: 796, startPoint y: 452, endPoint x: 782, endPoint y: 446, distance: 15.2
click at [796, 506] on span "Show More" at bounding box center [819, 524] width 97 height 37
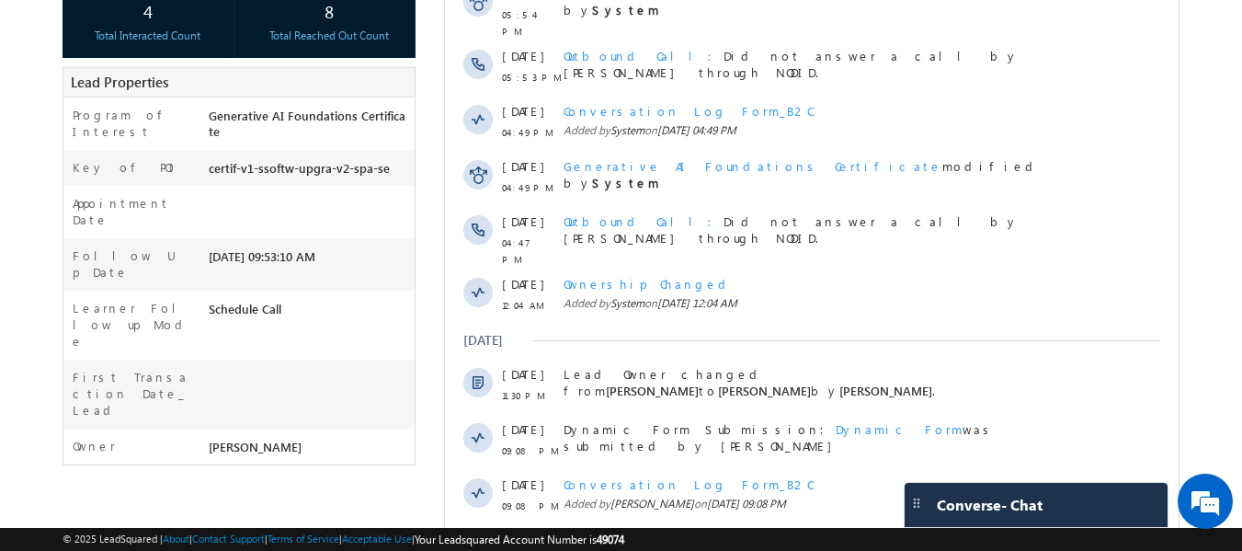
scroll to position [0, 0]
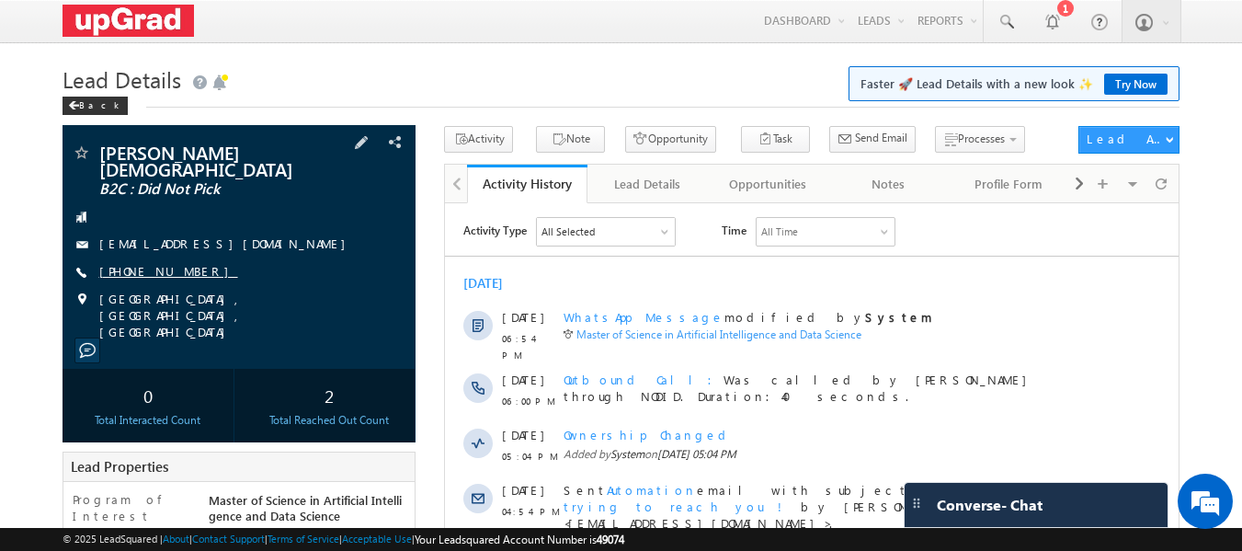
click at [184, 263] on link "[PHONE_NUMBER]" at bounding box center [168, 271] width 139 height 16
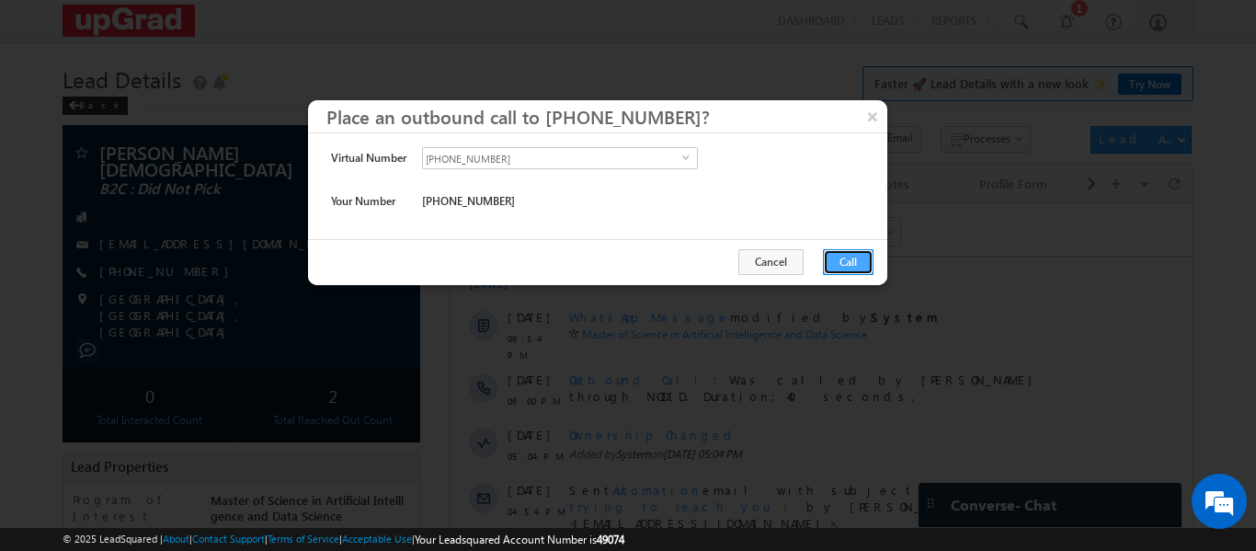
click at [829, 260] on button "Call" at bounding box center [848, 262] width 51 height 26
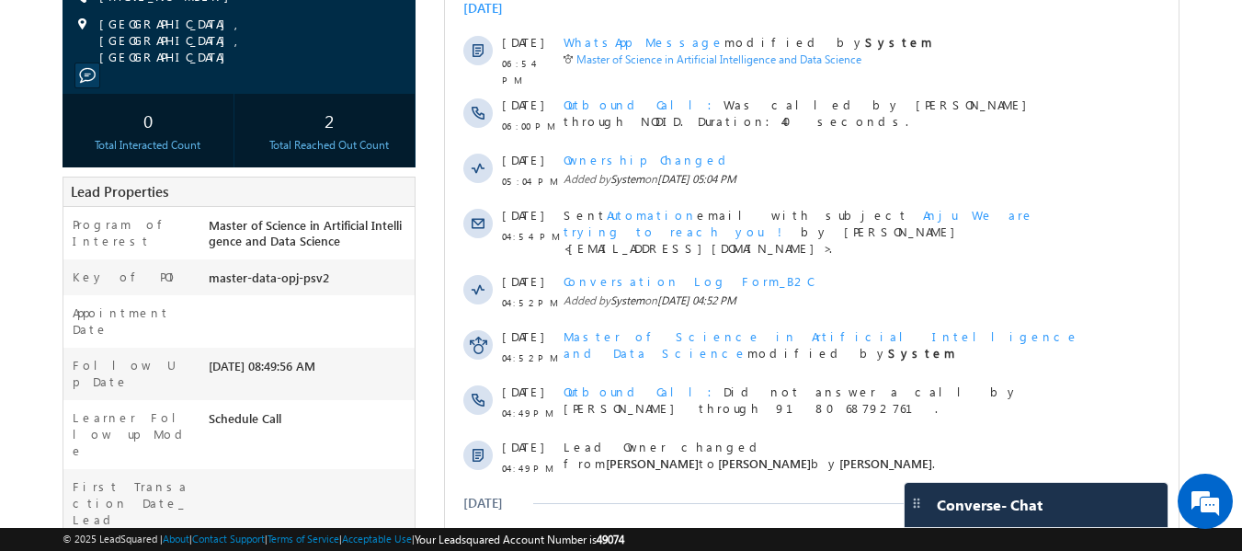
scroll to position [92, 0]
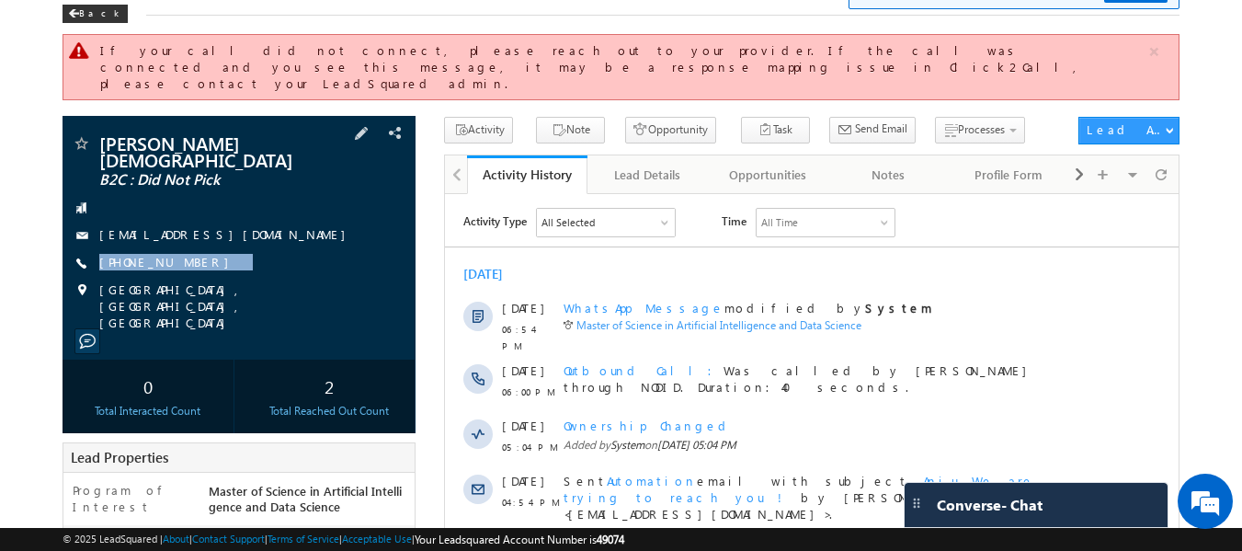
drag, startPoint x: 236, startPoint y: 232, endPoint x: 205, endPoint y: 245, distance: 34.2
click at [205, 245] on div "[PERSON_NAME][DEMOGRAPHIC_DATA] B2C : Did Not Pick [EMAIL_ADDRESS][DOMAIN_NAME]…" at bounding box center [240, 232] width 336 height 197
copy div "[PHONE_NUMBER]"
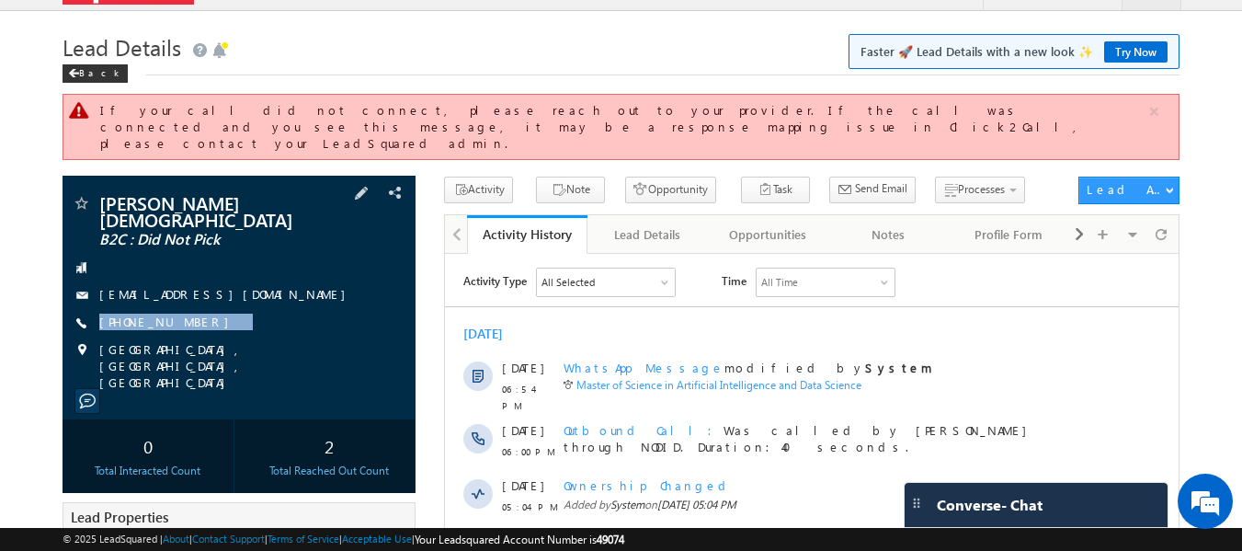
scroll to position [0, 0]
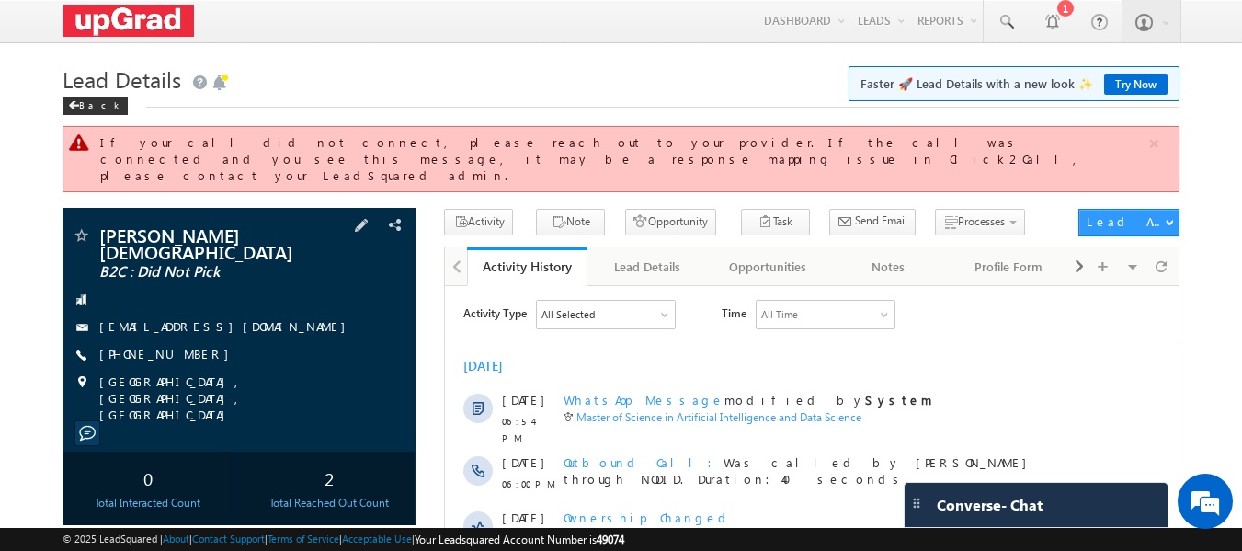
drag, startPoint x: 352, startPoint y: 300, endPoint x: 356, endPoint y: 223, distance: 76.4
click at [354, 318] on div "[EMAIL_ADDRESS][DOMAIN_NAME]" at bounding box center [240, 327] width 336 height 18
click at [357, 82] on h1 "Lead Details Faster 🚀 Lead Details with a new look ✨ Try Now" at bounding box center [622, 78] width 1118 height 36
drag, startPoint x: 240, startPoint y: 319, endPoint x: 188, endPoint y: 334, distance: 54.4
click at [188, 334] on div "[PERSON_NAME][DEMOGRAPHIC_DATA] B2C : Did Not Pick [EMAIL_ADDRESS][DOMAIN_NAME]…" at bounding box center [240, 324] width 336 height 197
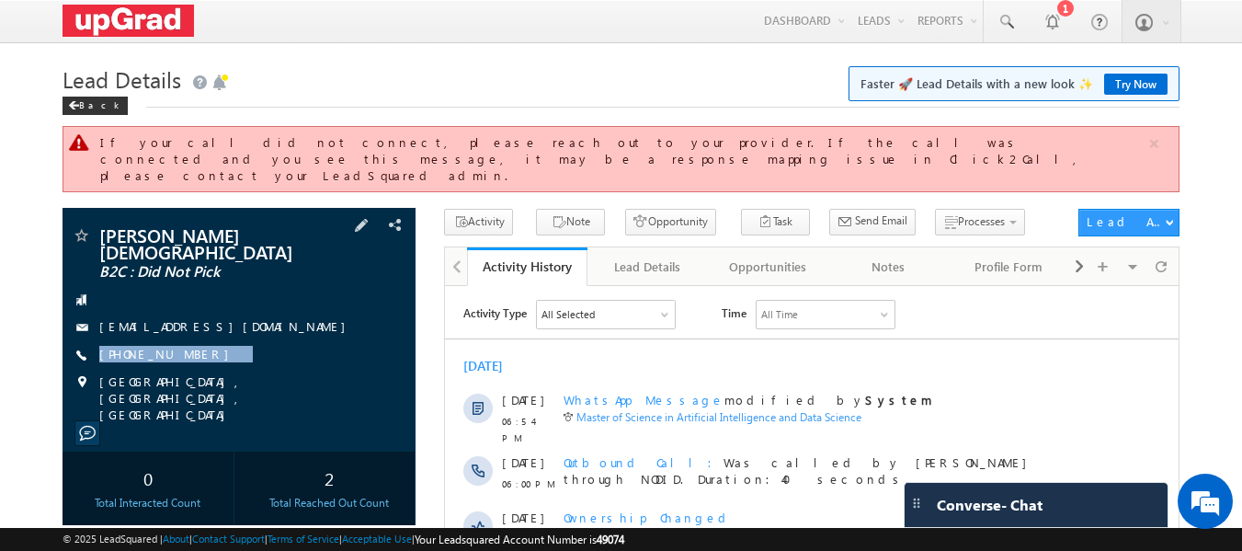
copy div "[PHONE_NUMBER]"
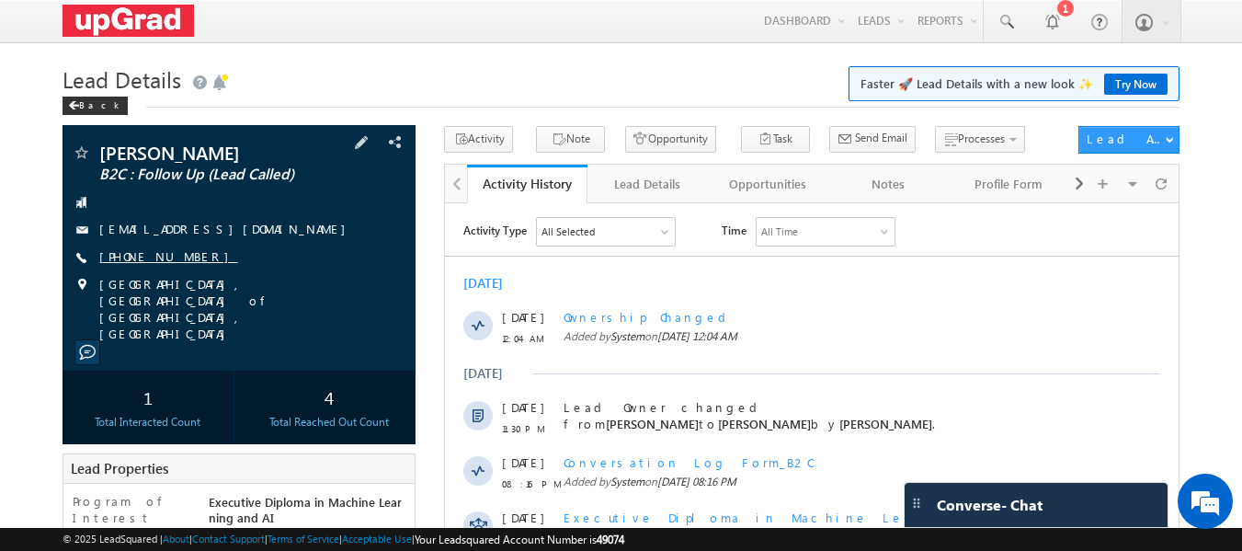
click at [147, 255] on link "[PHONE_NUMBER]" at bounding box center [168, 256] width 139 height 16
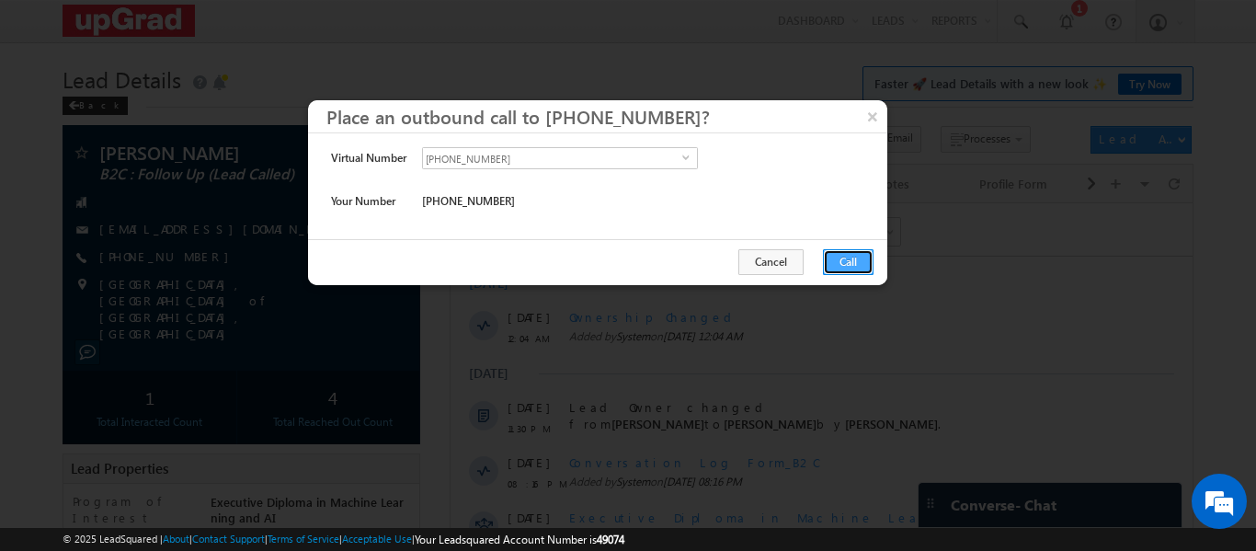
click at [854, 250] on button "Call" at bounding box center [848, 262] width 51 height 26
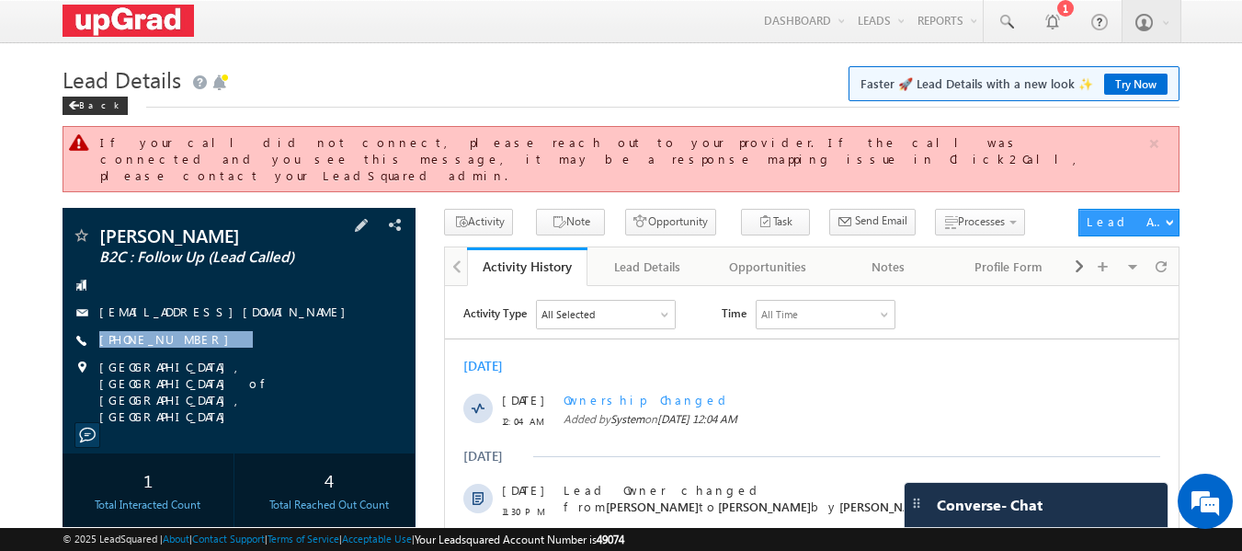
drag, startPoint x: 230, startPoint y: 328, endPoint x: 194, endPoint y: 337, distance: 37.0
click at [194, 337] on div "[PERSON_NAME] B2C : Follow Up (Lead Called) [EMAIL_ADDRESS][DOMAIN_NAME] [PHONE…" at bounding box center [240, 325] width 336 height 199
copy div "[PHONE_NUMBER]"
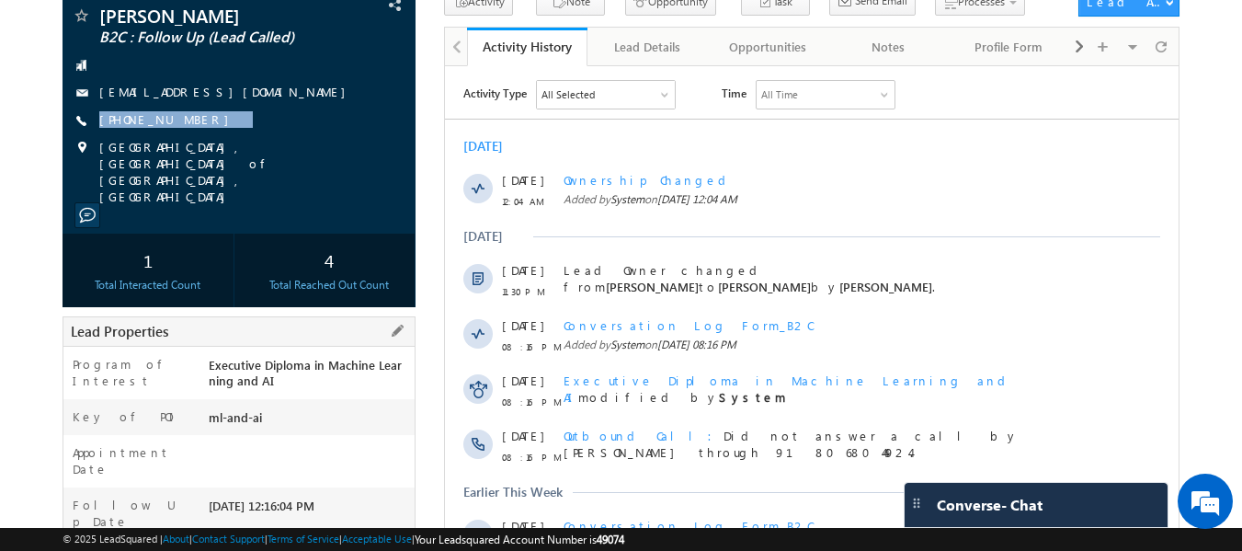
scroll to position [184, 0]
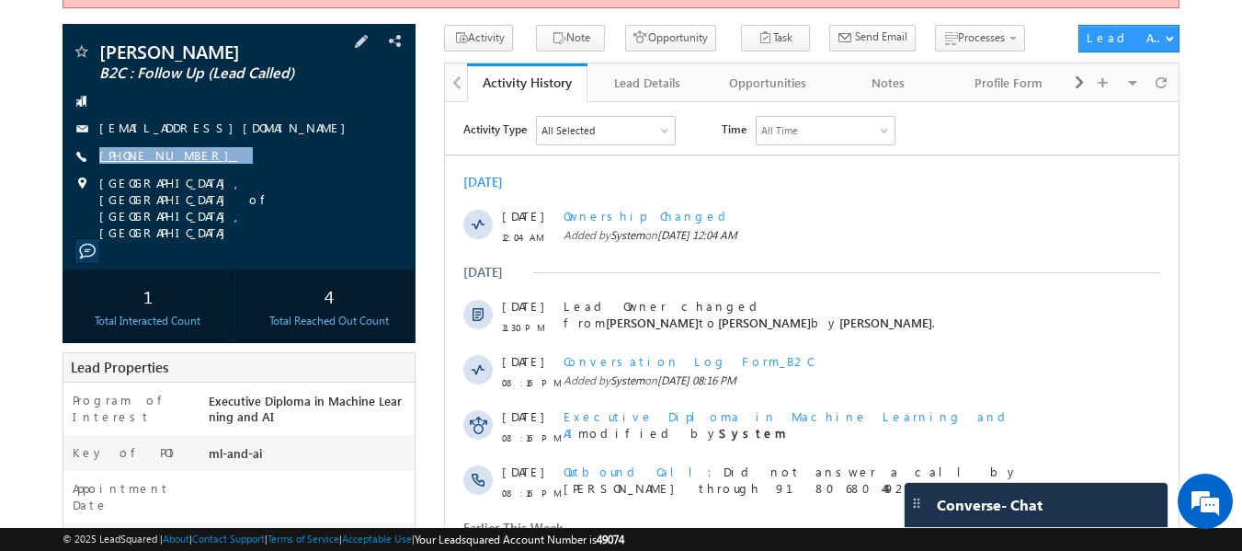
click at [139, 147] on link "[PHONE_NUMBER]" at bounding box center [168, 155] width 139 height 16
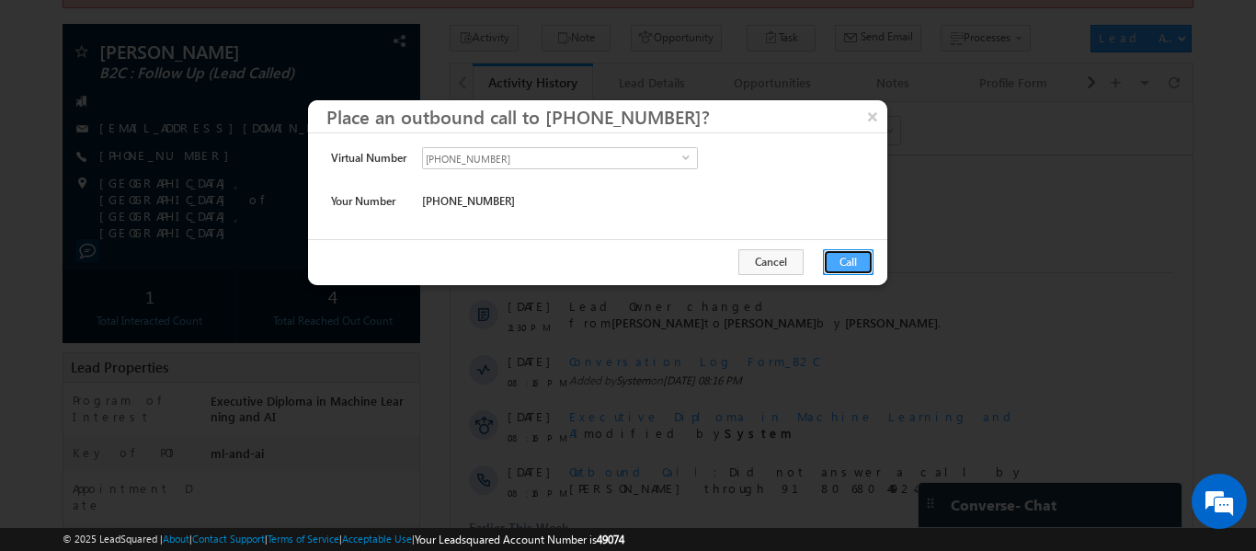
drag, startPoint x: 834, startPoint y: 256, endPoint x: 252, endPoint y: 181, distance: 586.8
click at [834, 256] on button "Call" at bounding box center [848, 262] width 51 height 26
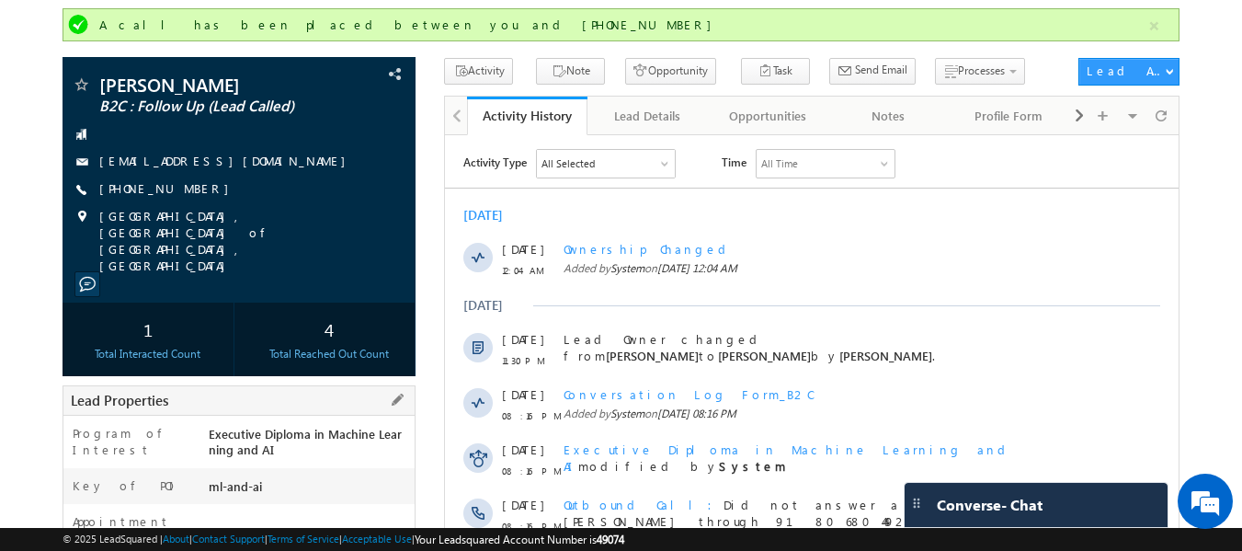
scroll to position [115, 0]
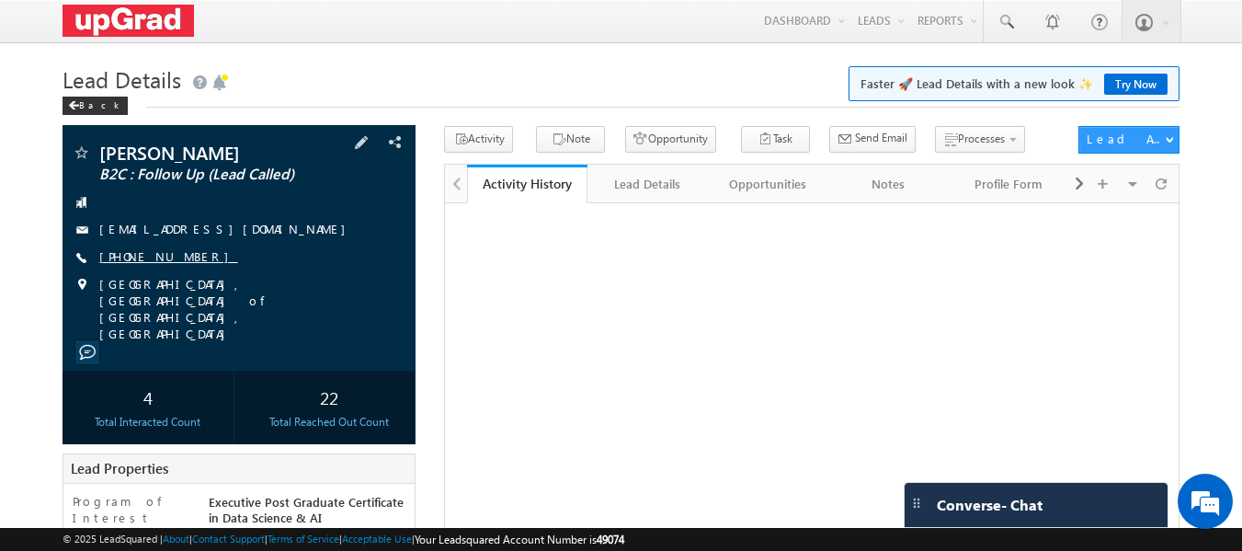
click at [156, 256] on link "+91-9999655975" at bounding box center [168, 256] width 139 height 16
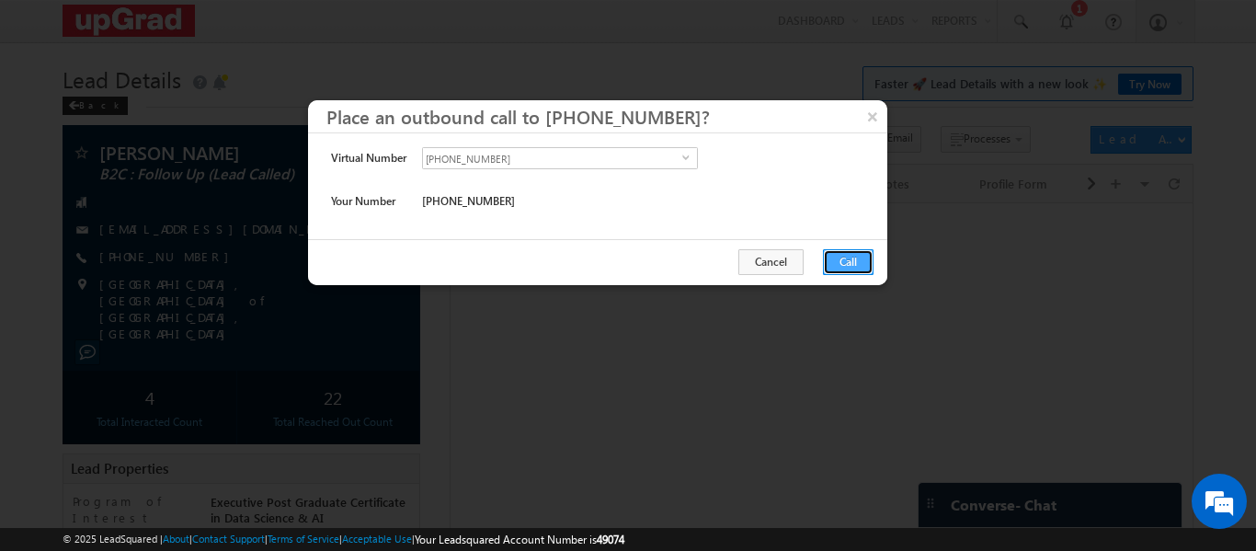
click at [857, 261] on button "Call" at bounding box center [848, 262] width 51 height 26
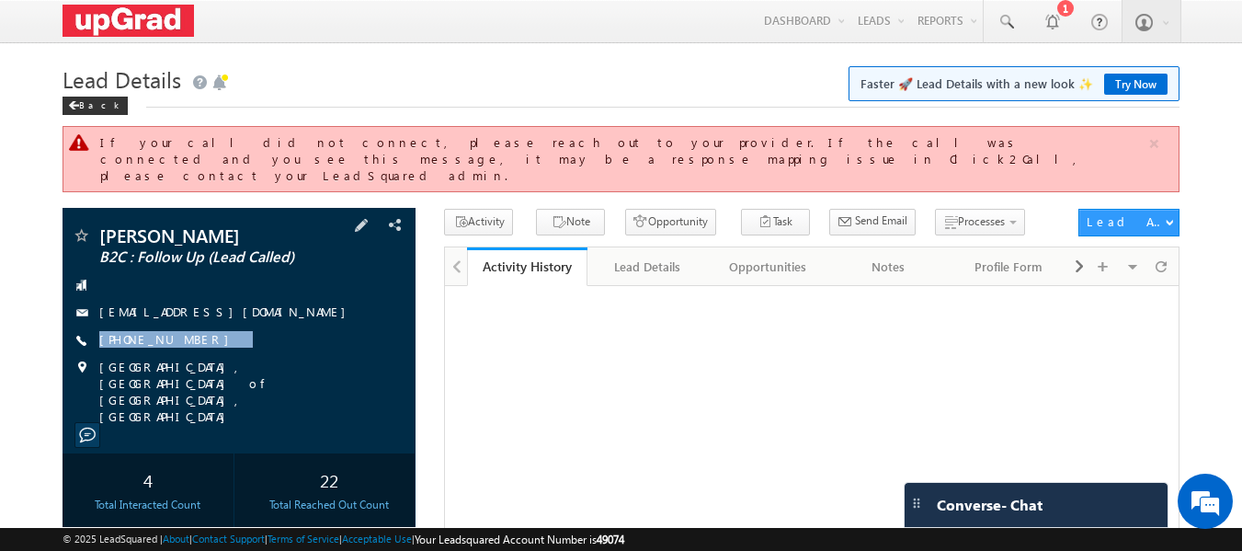
drag, startPoint x: 257, startPoint y: 323, endPoint x: 216, endPoint y: 328, distance: 41.7
click at [214, 335] on div "Bharti Gautam B2C : Follow Up (Lead Called) Nikkigautam999@gmail.com +91-999965…" at bounding box center [240, 325] width 336 height 199
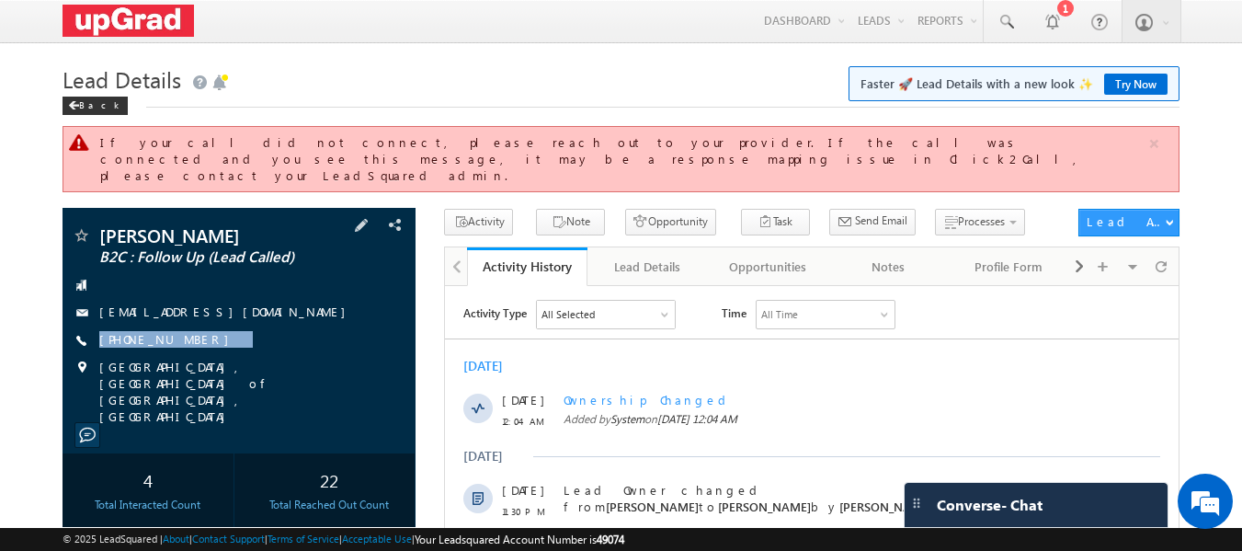
copy div "+91-9999655975"
click at [271, 63] on h1 "Lead Details Faster 🚀 Lead Details with a new look ✨ Try Now" at bounding box center [622, 78] width 1118 height 36
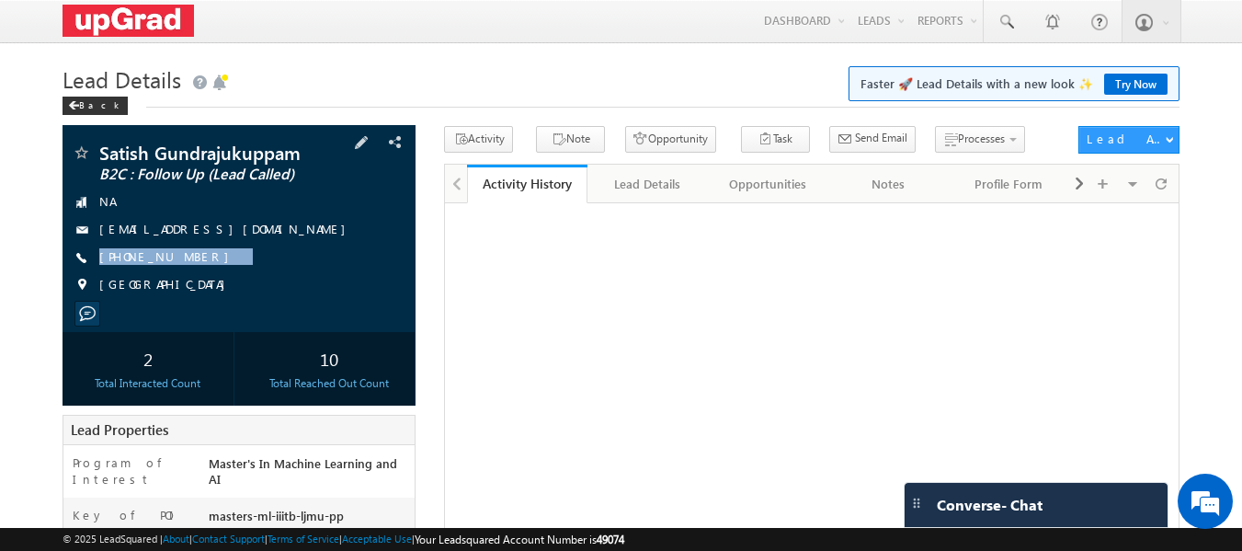
drag, startPoint x: 252, startPoint y: 256, endPoint x: 198, endPoint y: 276, distance: 57.6
click at [198, 276] on div "Satish Gundrajukuppam B2C : Follow Up (Lead Called) NA satishgundrajukuppam792@…" at bounding box center [240, 223] width 336 height 160
copy div "+91-9704154047"
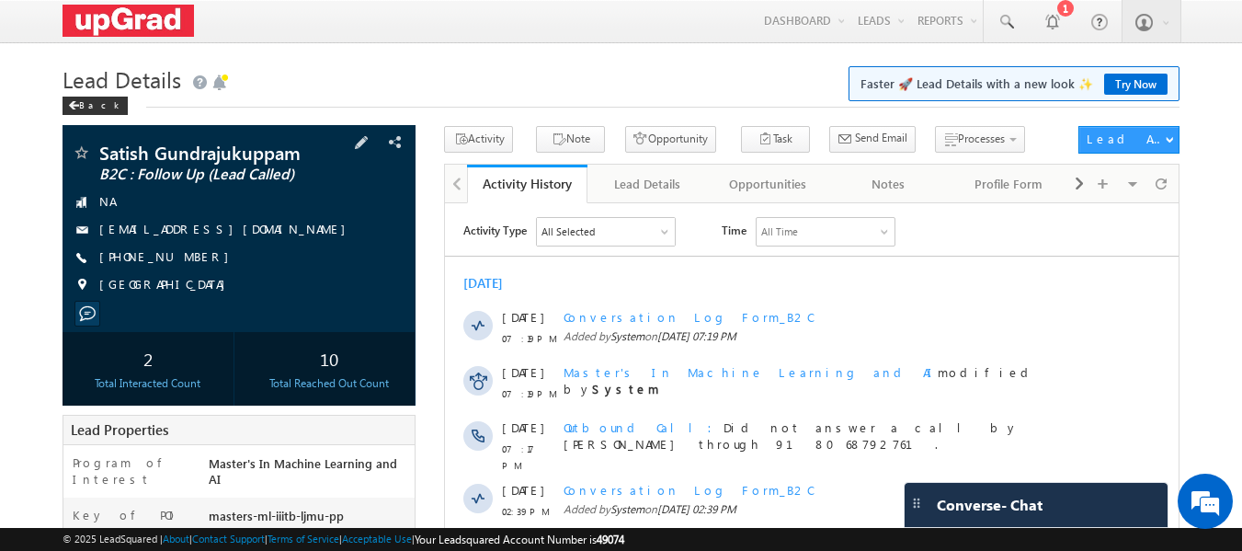
click at [320, 254] on div "+91-9704154047" at bounding box center [240, 257] width 336 height 18
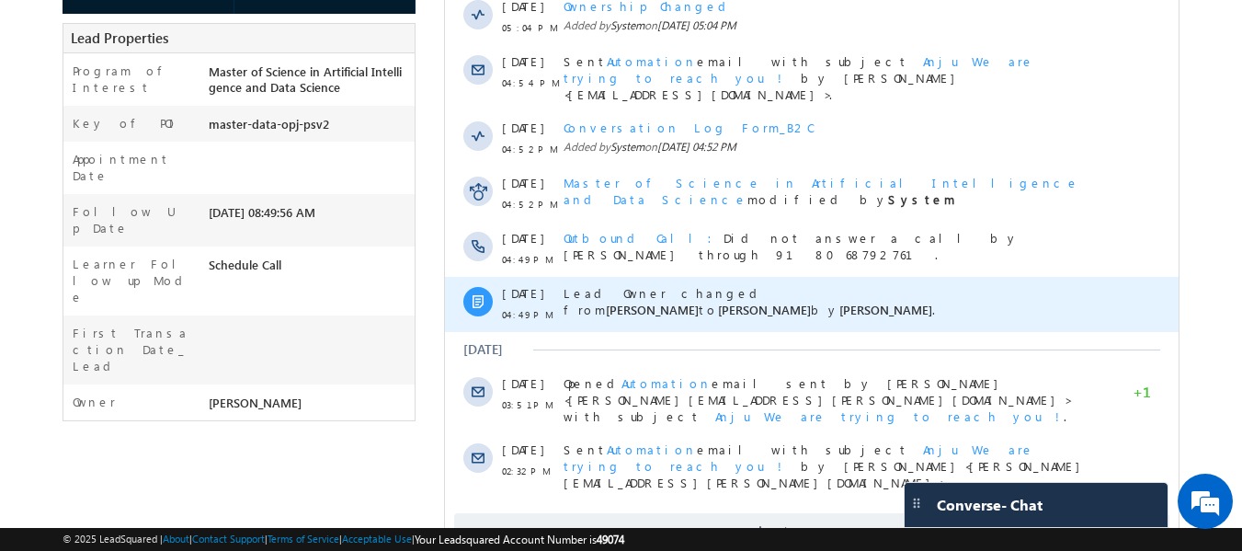
scroll to position [490, 0]
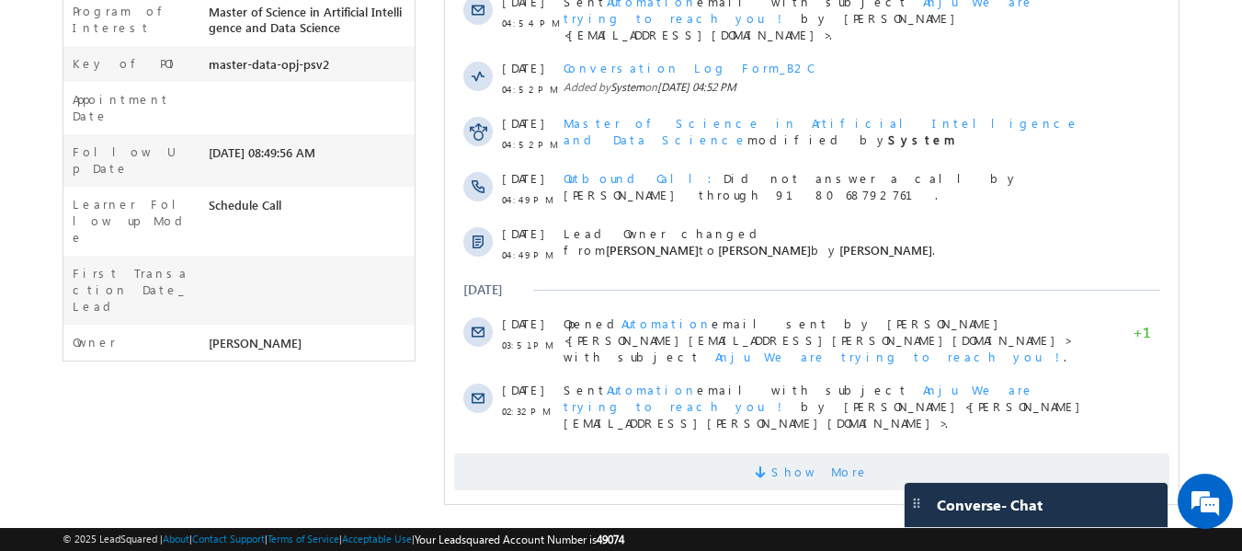
drag, startPoint x: 811, startPoint y: 435, endPoint x: 796, endPoint y: 435, distance: 14.7
click at [811, 453] on span "Show More" at bounding box center [819, 471] width 97 height 37
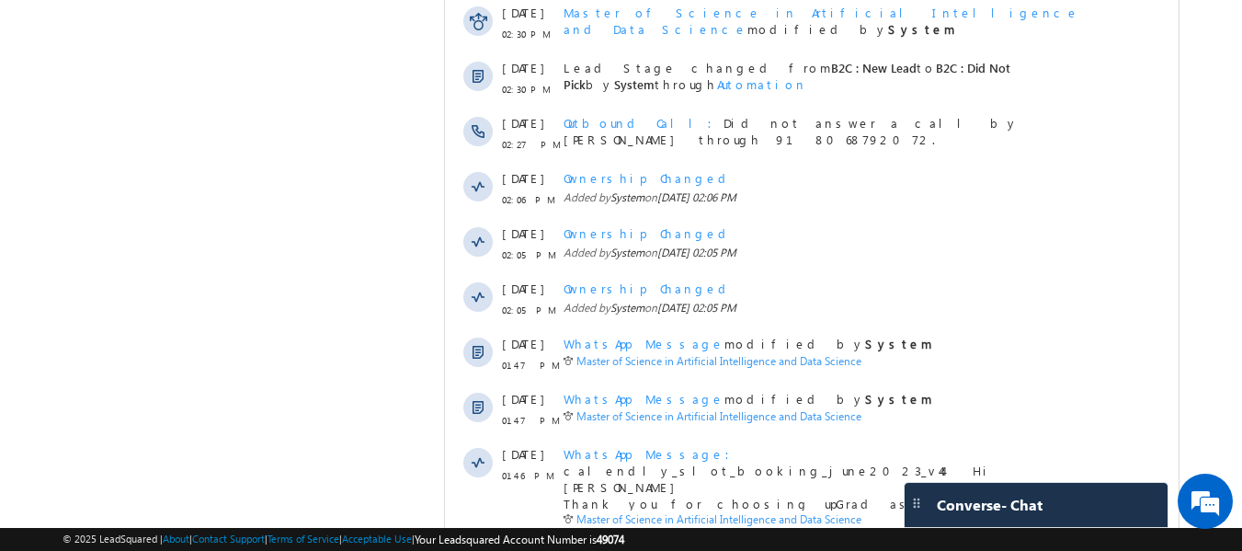
scroll to position [1081, 0]
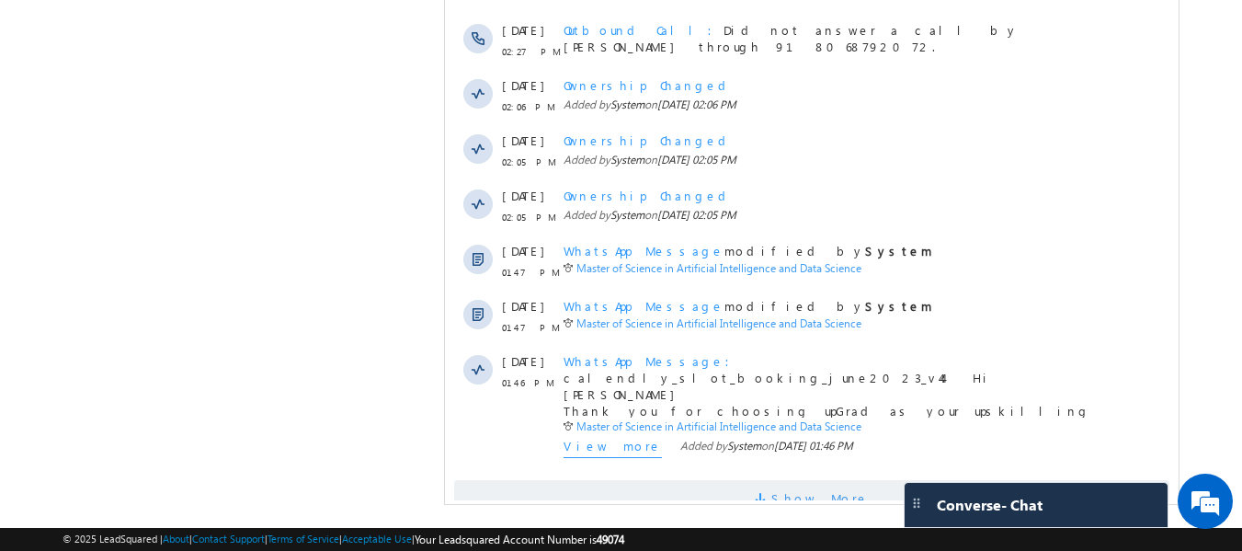
click at [803, 480] on span "Show More" at bounding box center [819, 498] width 97 height 37
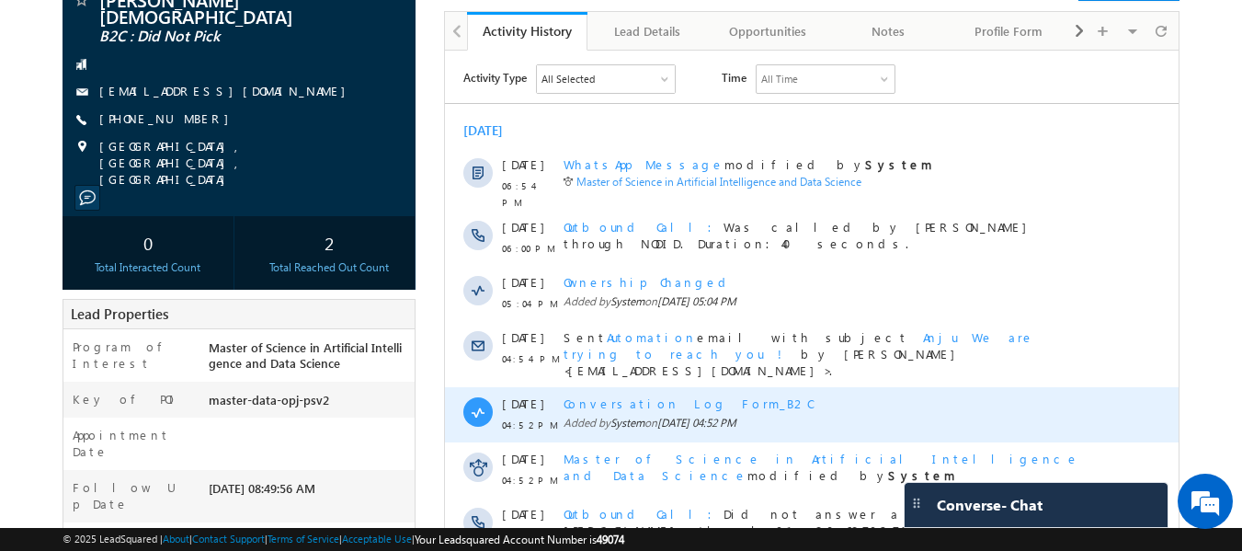
scroll to position [0, 0]
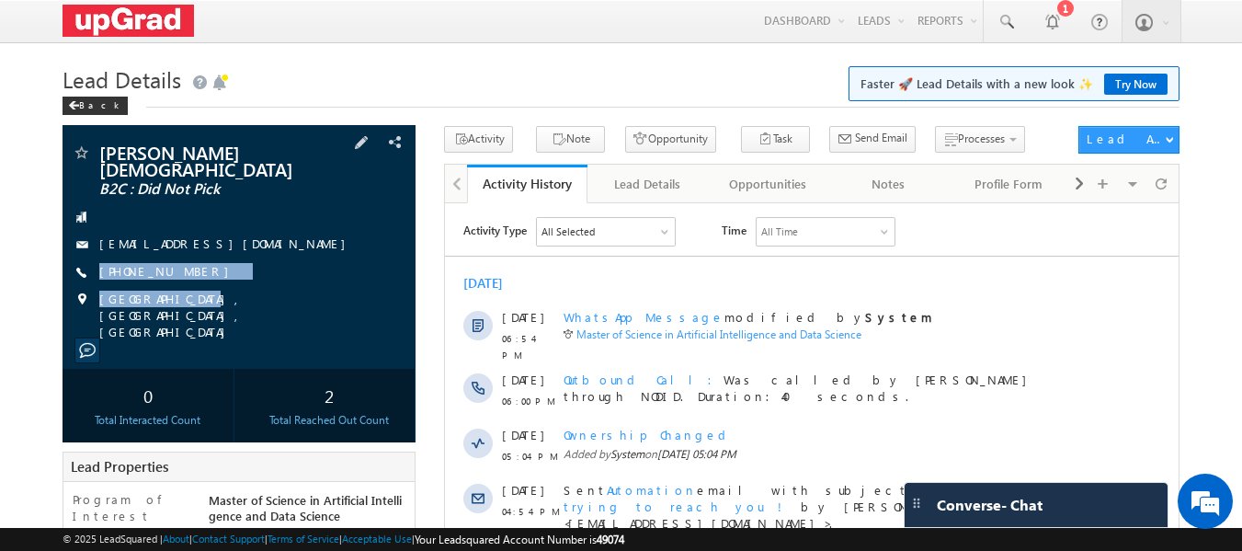
drag, startPoint x: 225, startPoint y: 264, endPoint x: 199, endPoint y: 277, distance: 29.6
click at [199, 277] on div "Anju Jain B2C : Did Not Pick iamanjujain@gmail.com +91-8788911352" at bounding box center [240, 241] width 336 height 197
drag, startPoint x: 225, startPoint y: 264, endPoint x: 198, endPoint y: 275, distance: 29.7
click at [198, 275] on div "Anju Jain B2C : Did Not Pick iamanjujain@gmail.com +91-8788911352" at bounding box center [240, 241] width 336 height 197
copy div "+91-8788911352"
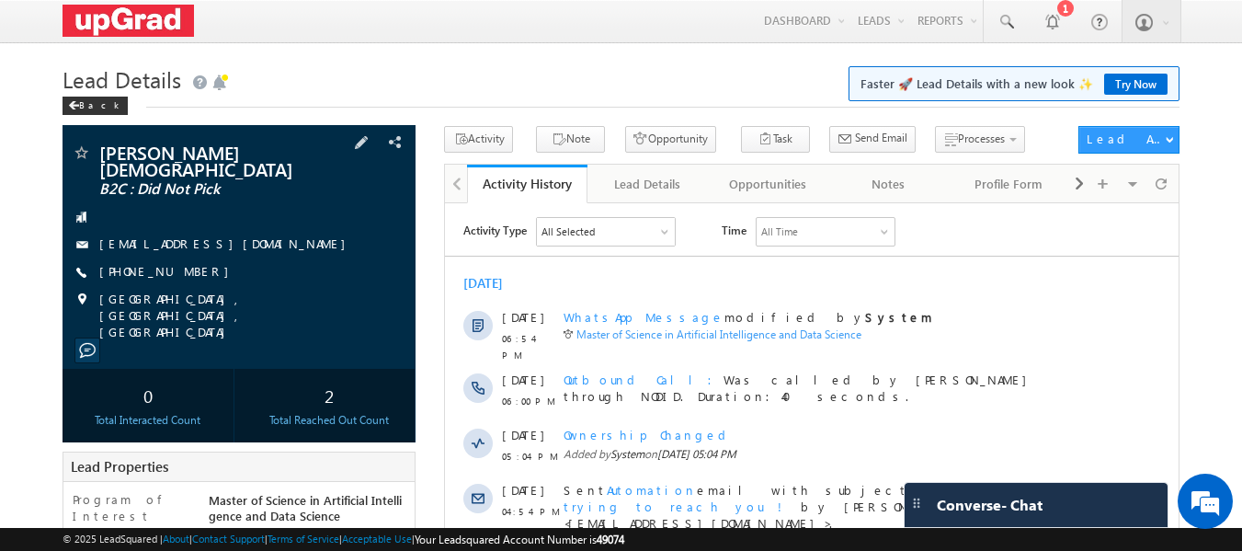
drag, startPoint x: 302, startPoint y: 199, endPoint x: 277, endPoint y: 175, distance: 35.1
click at [302, 208] on div at bounding box center [240, 217] width 336 height 18
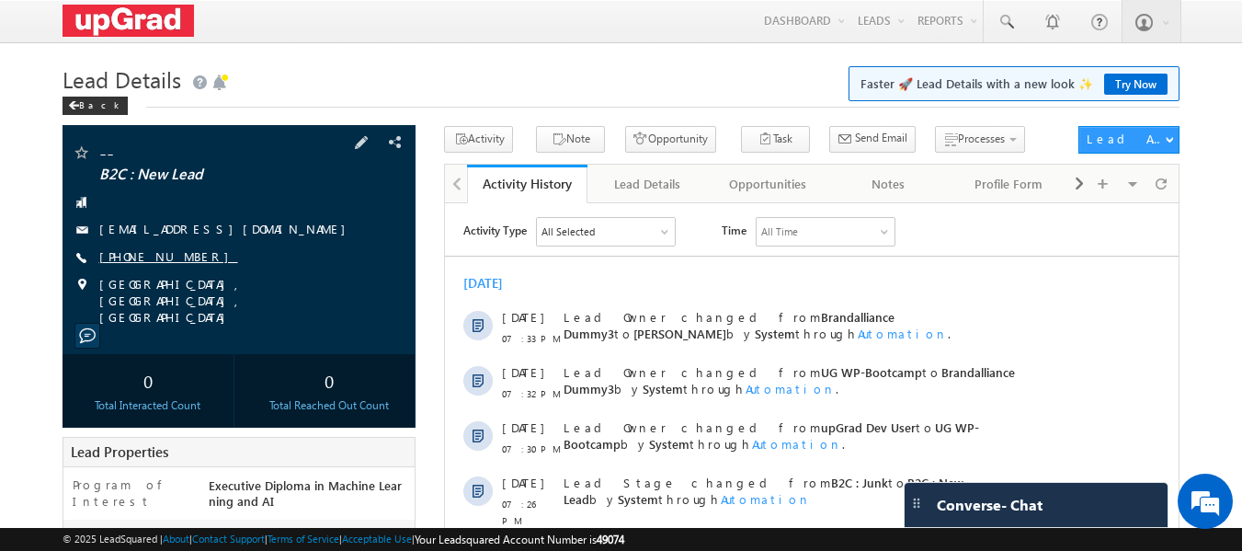
click at [157, 255] on link "[PHONE_NUMBER]" at bounding box center [168, 256] width 139 height 16
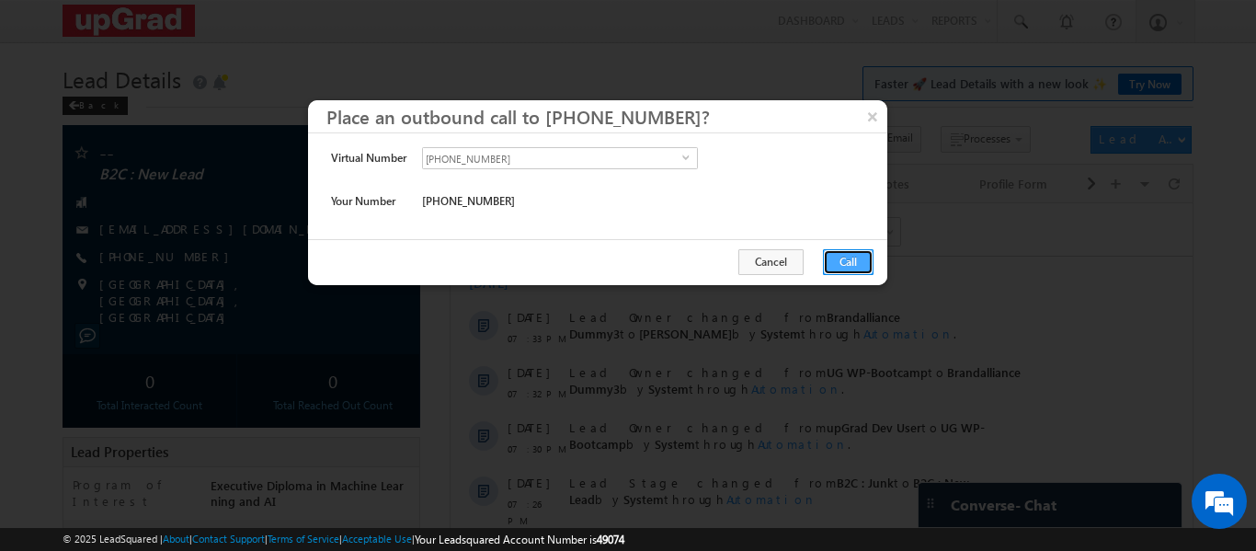
click at [860, 260] on button "Call" at bounding box center [848, 262] width 51 height 26
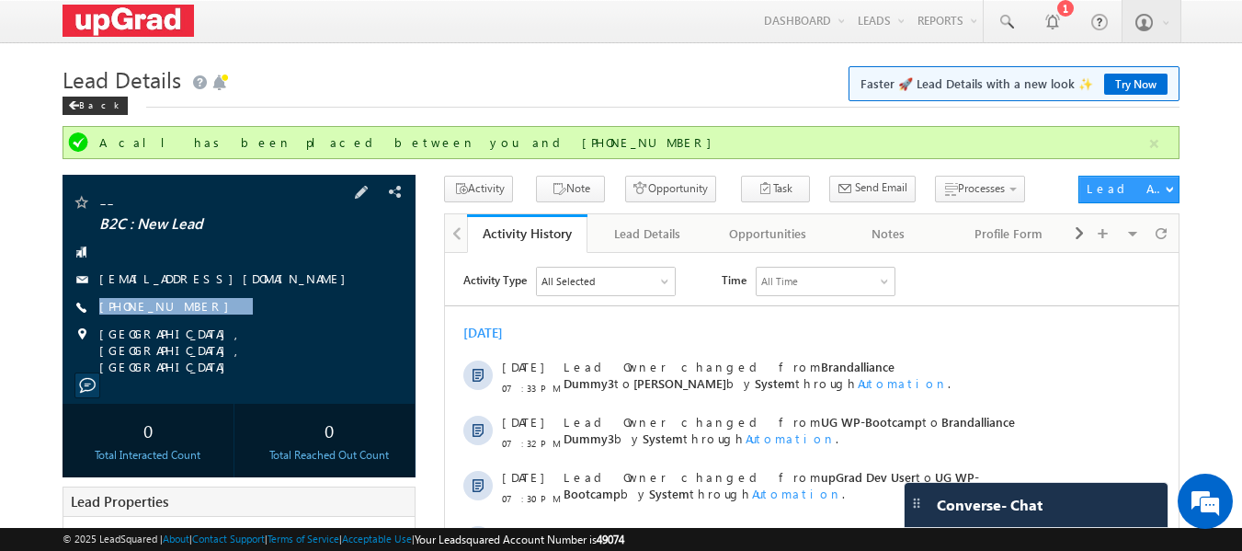
drag, startPoint x: 244, startPoint y: 309, endPoint x: 181, endPoint y: 320, distance: 63.5
click at [181, 320] on div "-- B2C : New Lead 8585003468@ugnoemail.com +91-8585003468" at bounding box center [240, 284] width 336 height 182
copy div "+91-8585003468"
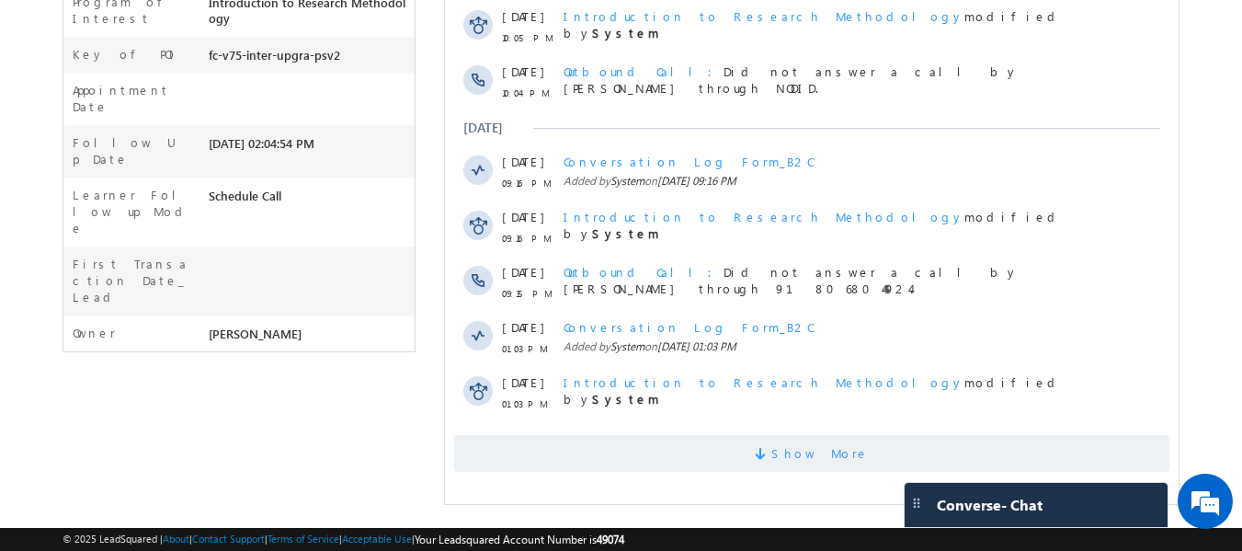
click at [808, 435] on span "Show More" at bounding box center [819, 453] width 97 height 37
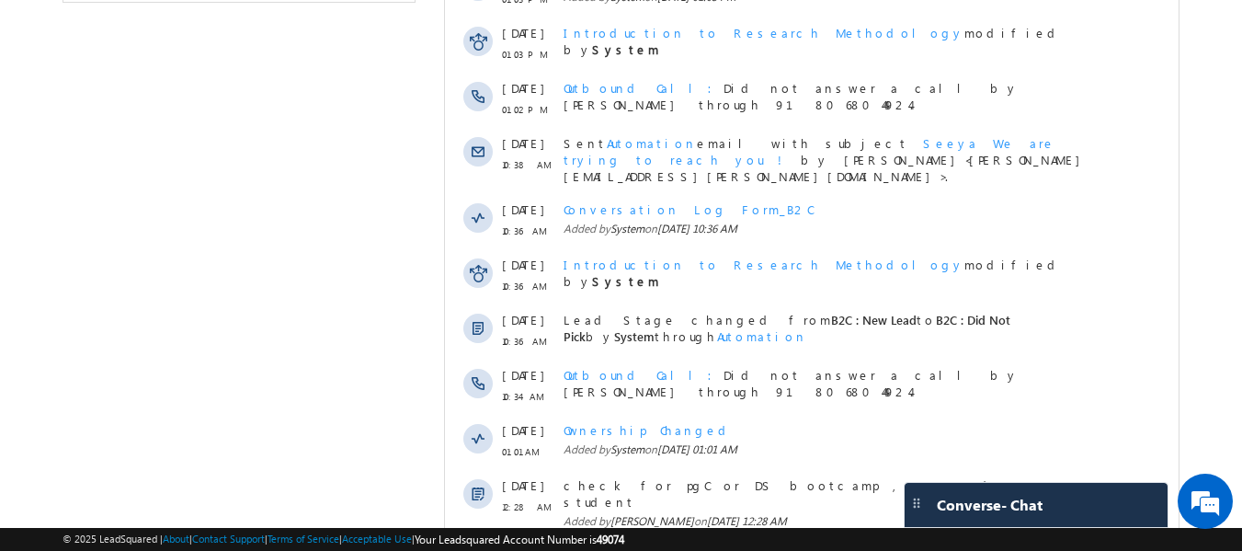
scroll to position [1016, 0]
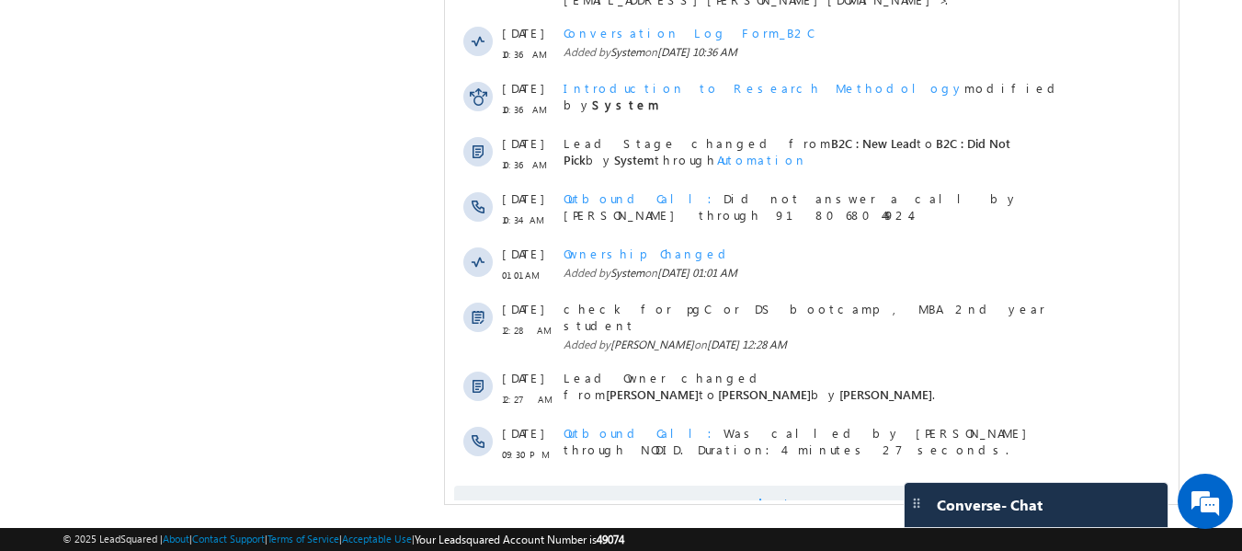
click at [811, 485] on span "Show More" at bounding box center [819, 503] width 97 height 37
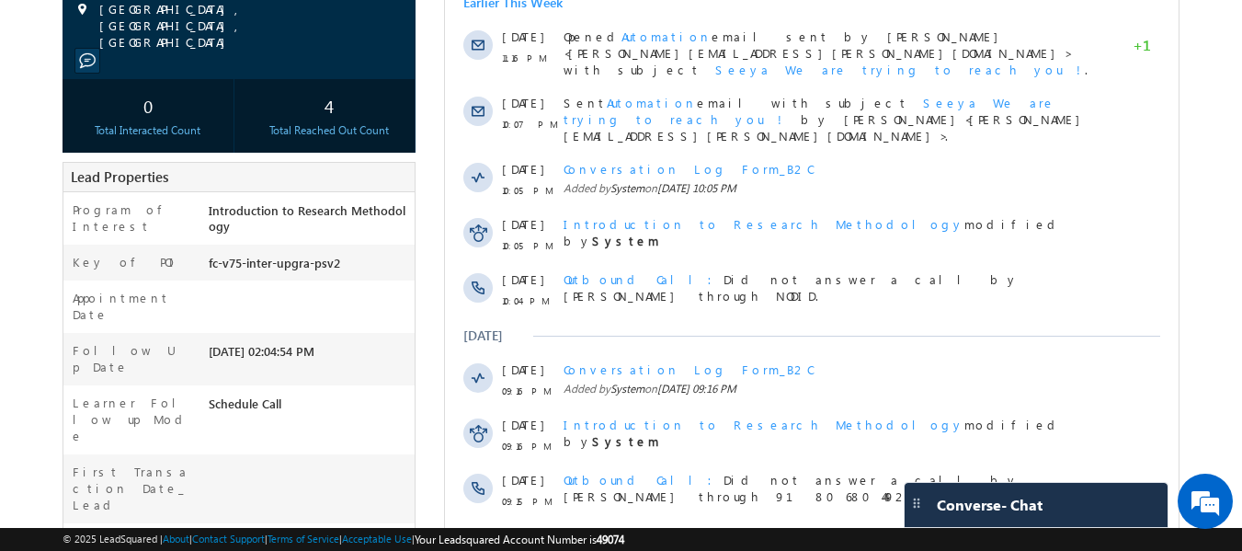
scroll to position [0, 0]
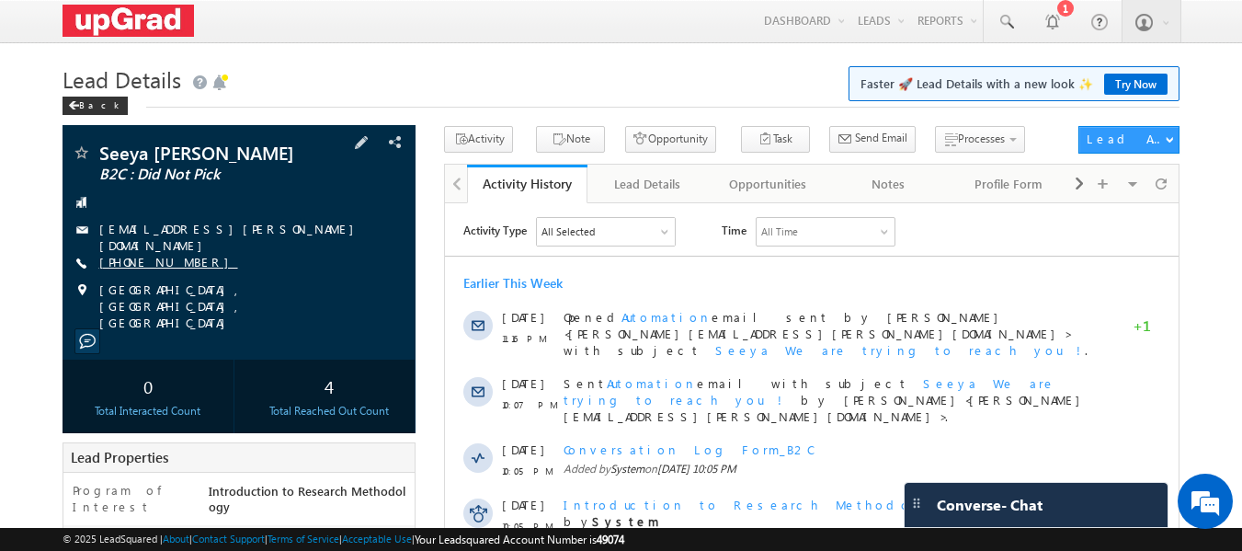
click at [164, 259] on link "[PHONE_NUMBER]" at bounding box center [168, 262] width 139 height 16
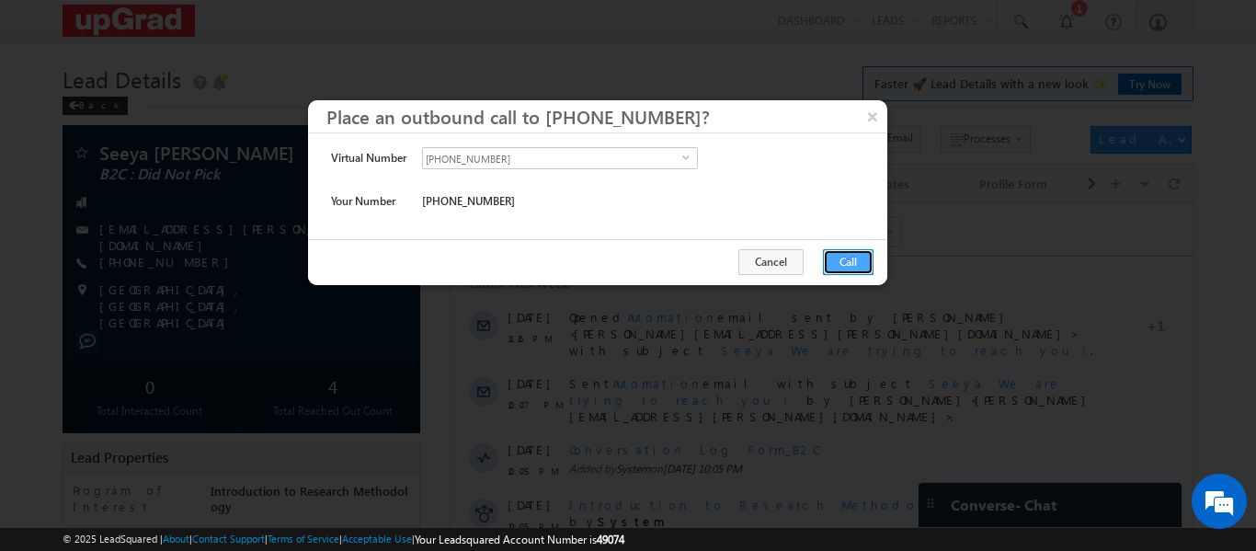
click at [854, 261] on button "Call" at bounding box center [848, 262] width 51 height 26
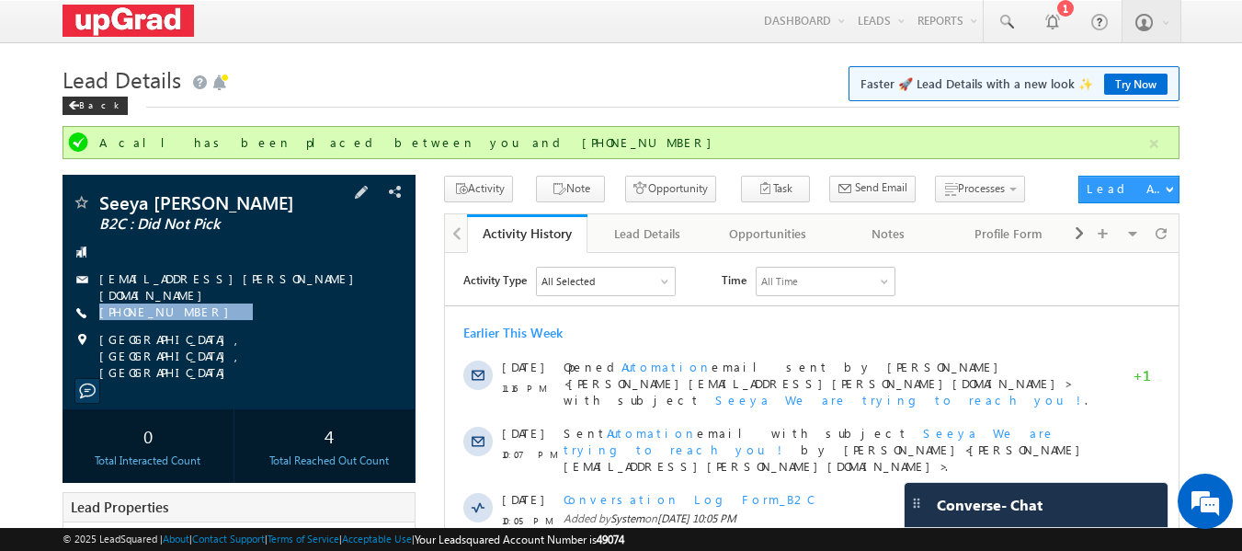
drag, startPoint x: 215, startPoint y: 310, endPoint x: 195, endPoint y: 322, distance: 23.5
click at [195, 322] on div "Seeya [PERSON_NAME] B2C : Did Not Pick [EMAIL_ADDRESS][PERSON_NAME][DOMAIN_NAME…" at bounding box center [240, 287] width 336 height 188
copy div "[PHONE_NUMBER]"
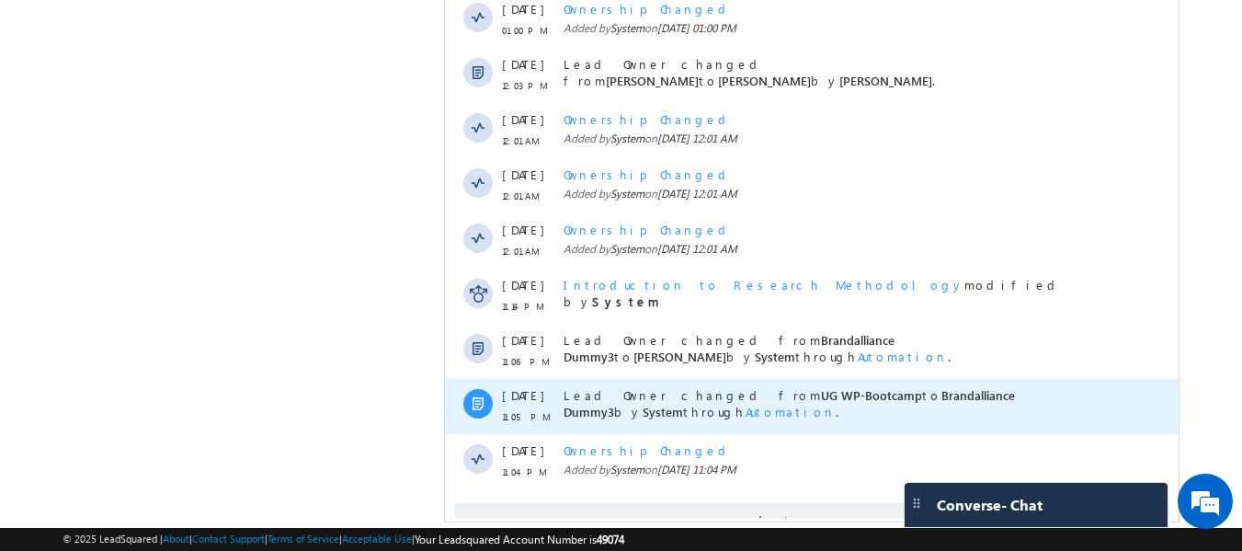
scroll to position [1617, 0]
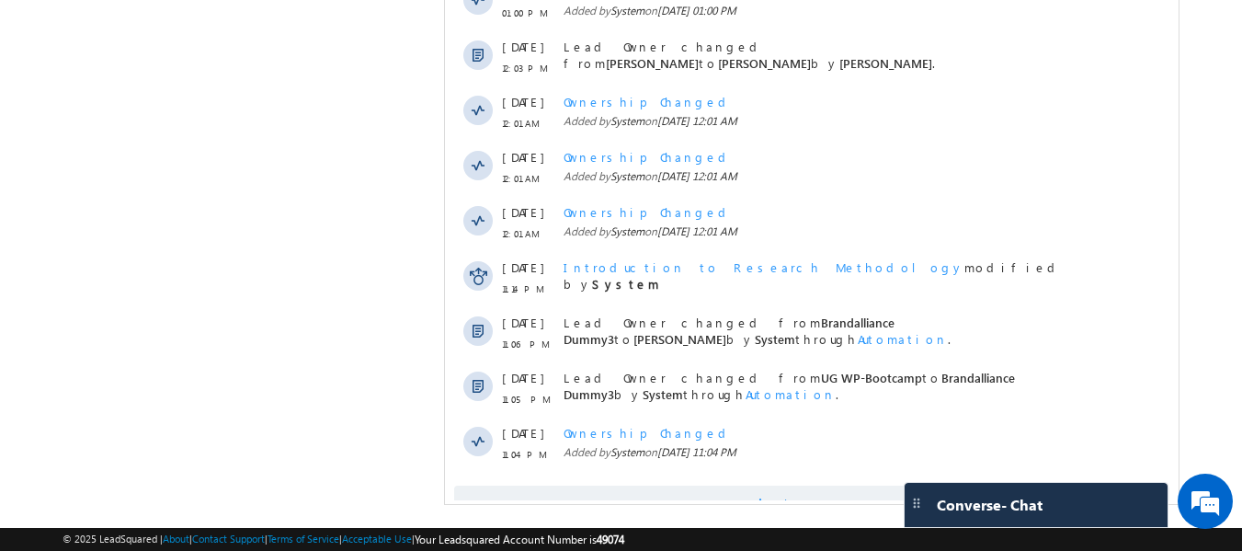
click at [768, 485] on span "Show More" at bounding box center [811, 503] width 715 height 37
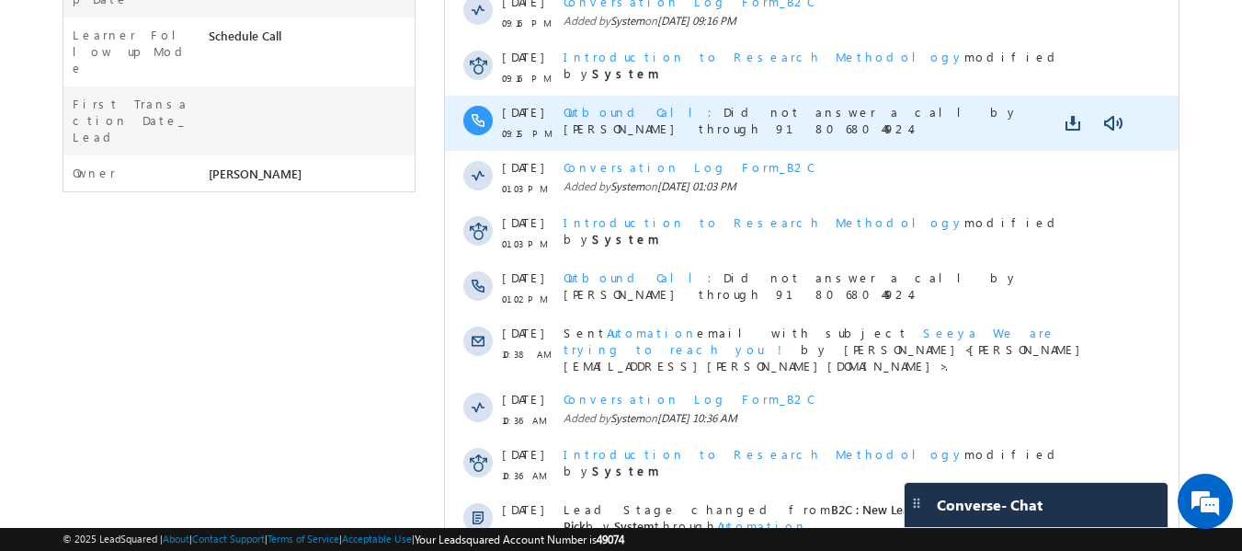
scroll to position [0, 0]
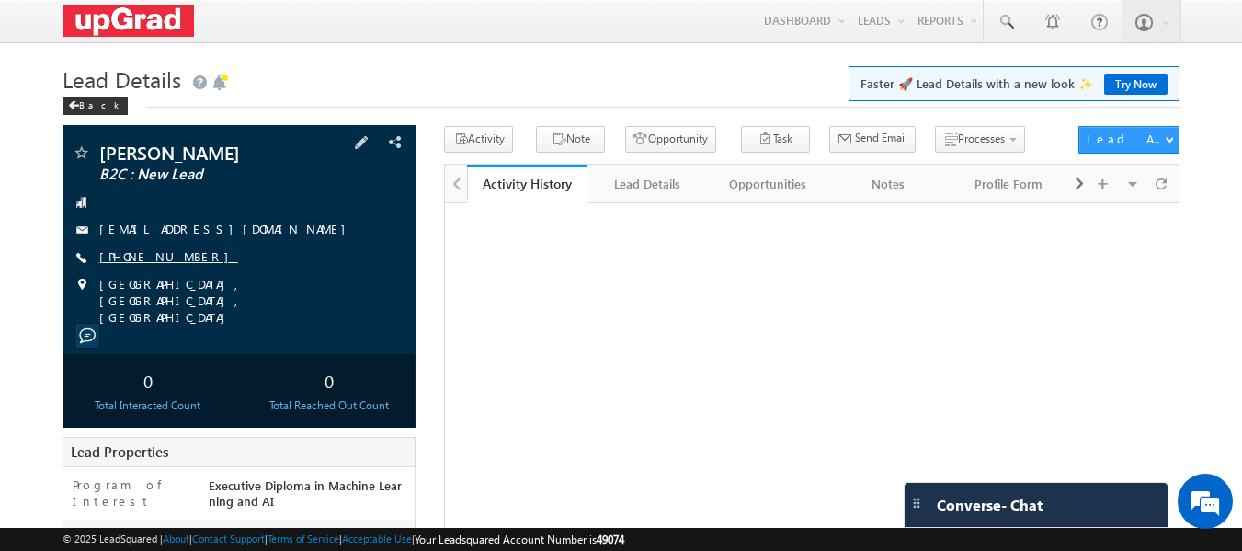
click at [170, 254] on link "[PHONE_NUMBER]" at bounding box center [168, 256] width 139 height 16
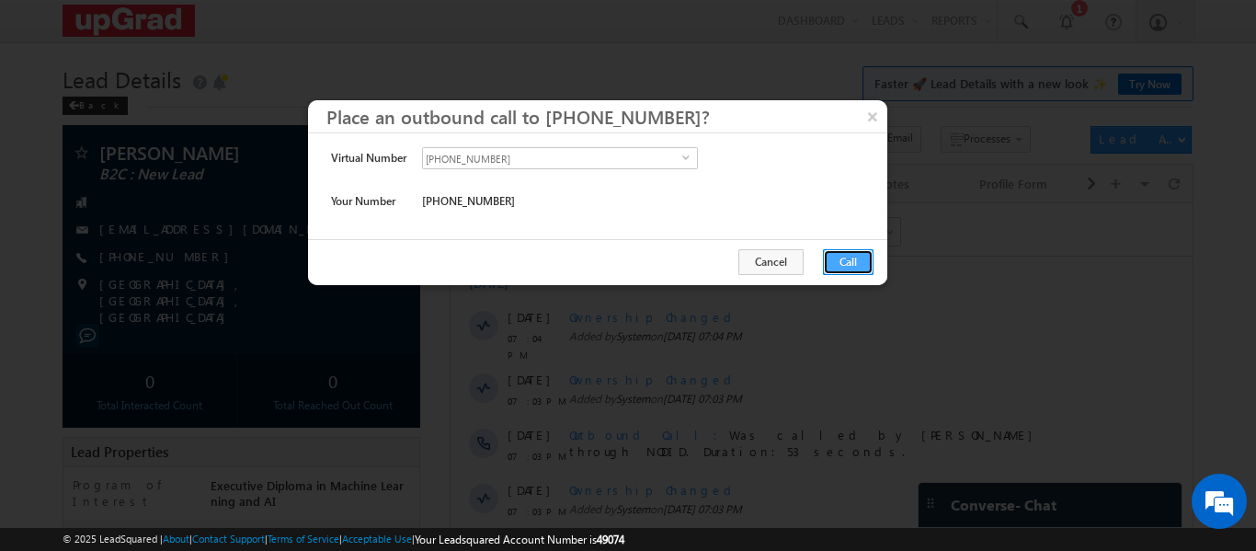
drag, startPoint x: 834, startPoint y: 256, endPoint x: 386, endPoint y: 51, distance: 492.8
click at [834, 256] on button "Call" at bounding box center [848, 262] width 51 height 26
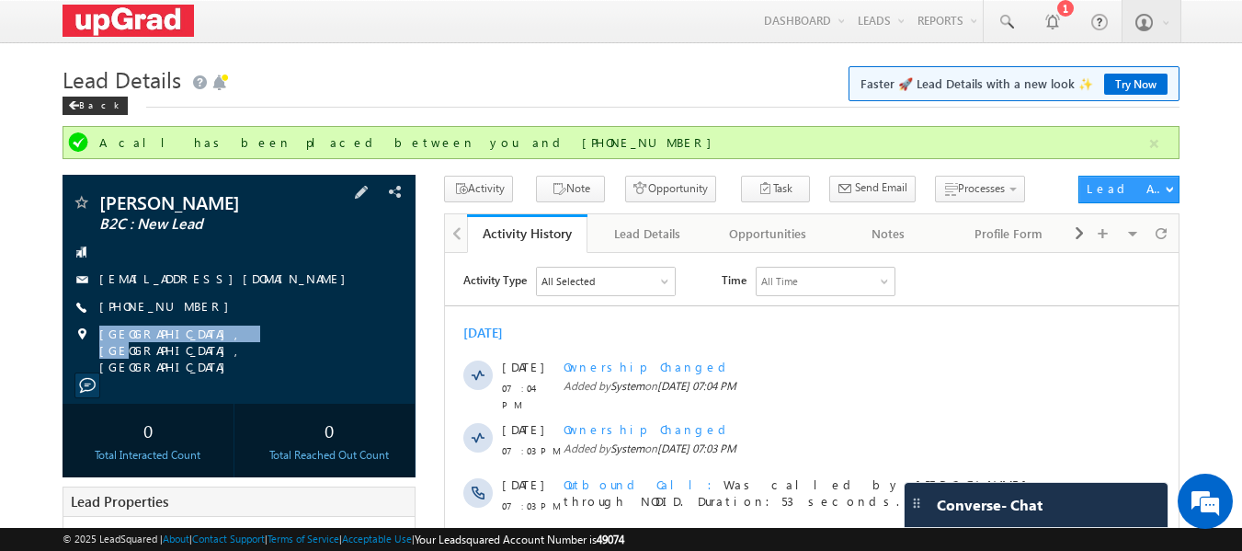
drag, startPoint x: 245, startPoint y: 321, endPoint x: 215, endPoint y: 327, distance: 31.0
click at [215, 327] on div "[PERSON_NAME] B2C : New Lead [EMAIL_ADDRESS][DOMAIN_NAME] [PHONE_NUMBER]" at bounding box center [240, 284] width 336 height 182
drag, startPoint x: 228, startPoint y: 313, endPoint x: 204, endPoint y: 320, distance: 25.0
click at [204, 320] on div "[PERSON_NAME] B2C : New Lead [EMAIL_ADDRESS][DOMAIN_NAME] [PHONE_NUMBER]" at bounding box center [240, 284] width 336 height 182
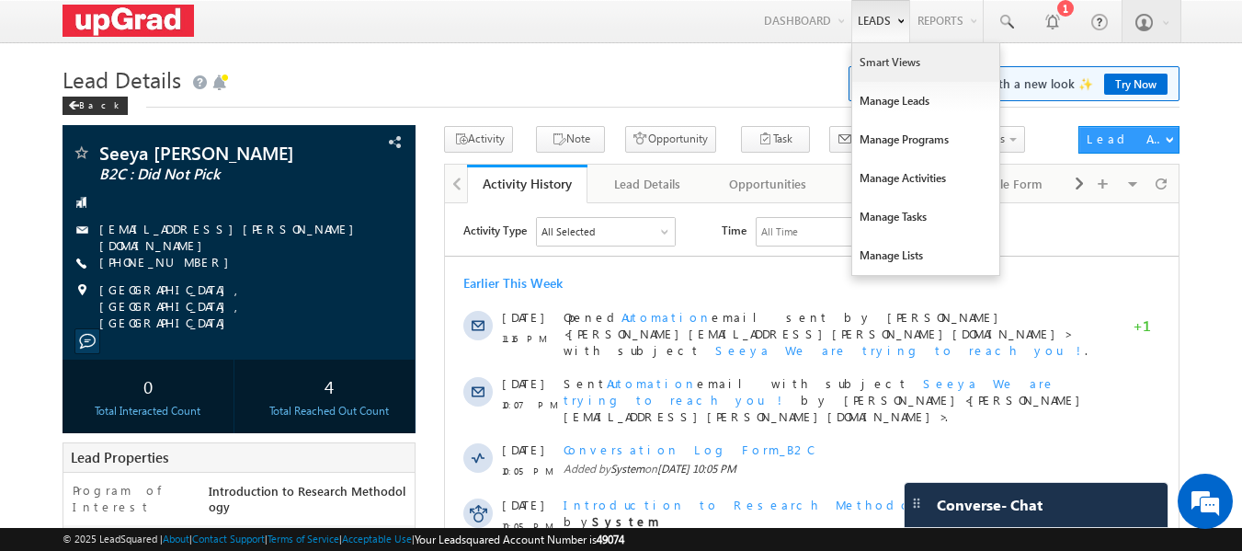
click at [885, 58] on link "Smart Views" at bounding box center [925, 62] width 147 height 39
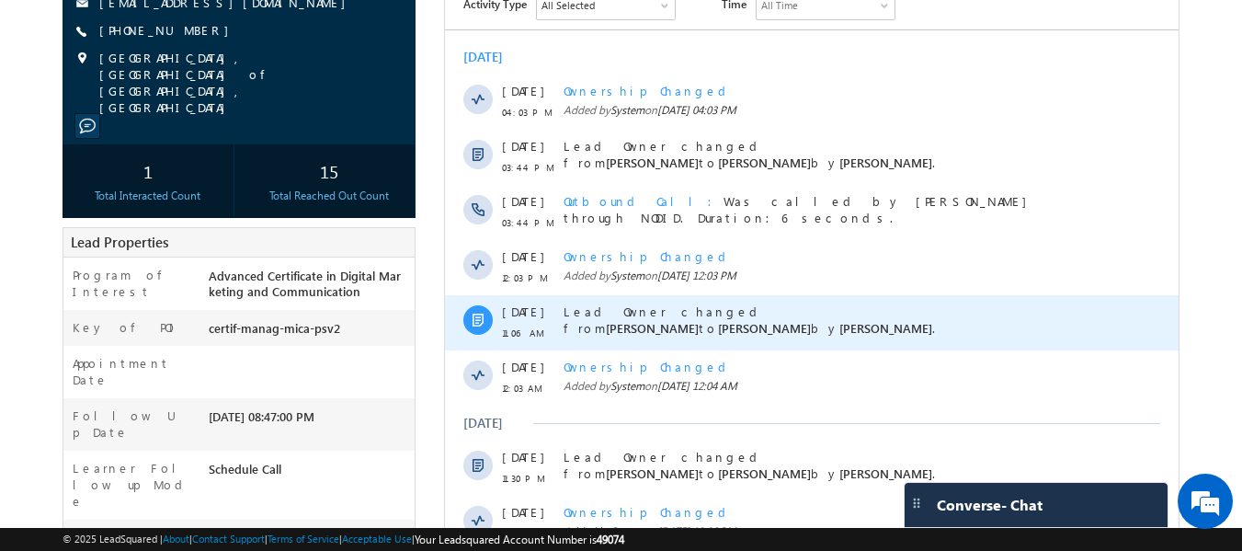
scroll to position [92, 0]
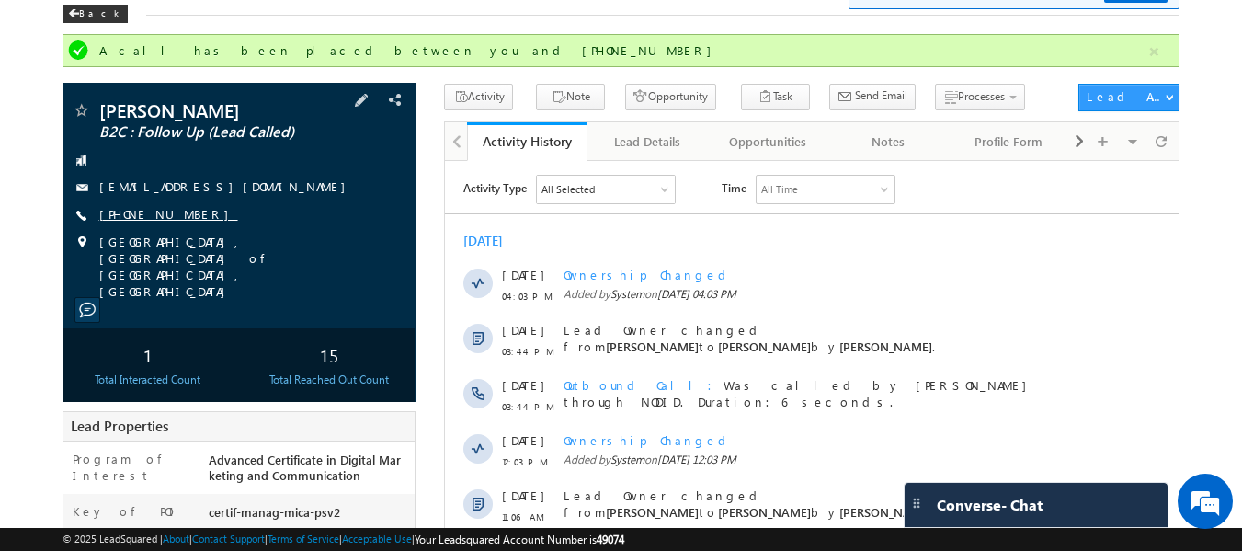
click at [157, 218] on link "[PHONE_NUMBER]" at bounding box center [168, 214] width 139 height 16
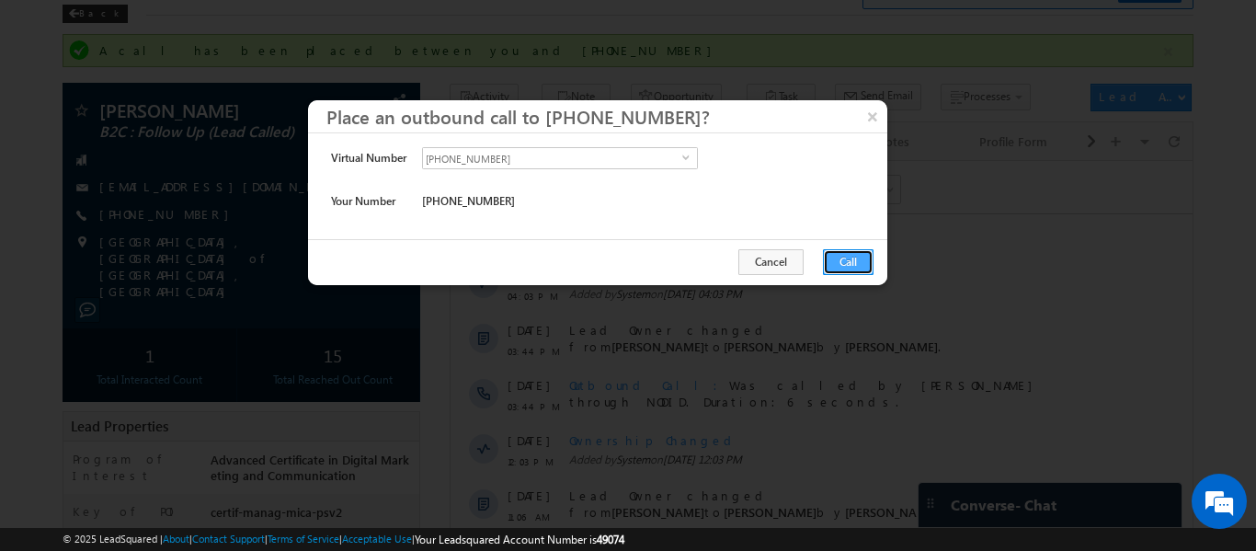
click at [844, 267] on button "Call" at bounding box center [848, 262] width 51 height 26
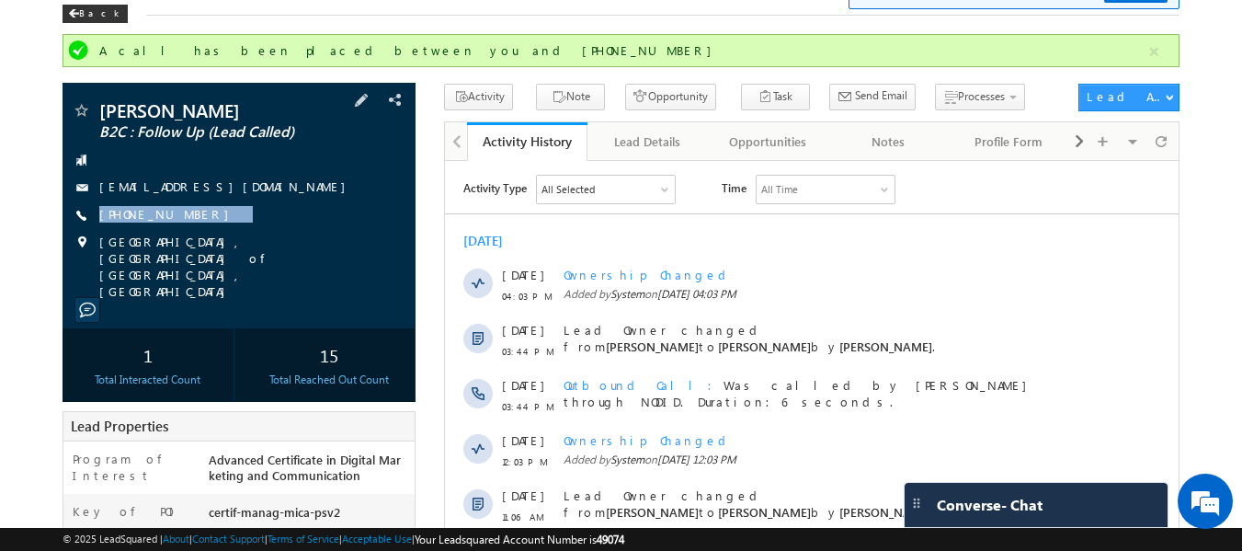
drag, startPoint x: 254, startPoint y: 222, endPoint x: 211, endPoint y: 228, distance: 43.6
click at [211, 228] on div "[PERSON_NAME] B2C : Follow Up (Lead Called) [EMAIL_ADDRESS][DOMAIN_NAME] [PHONE…" at bounding box center [240, 200] width 336 height 199
copy div "[PHONE_NUMBER]"
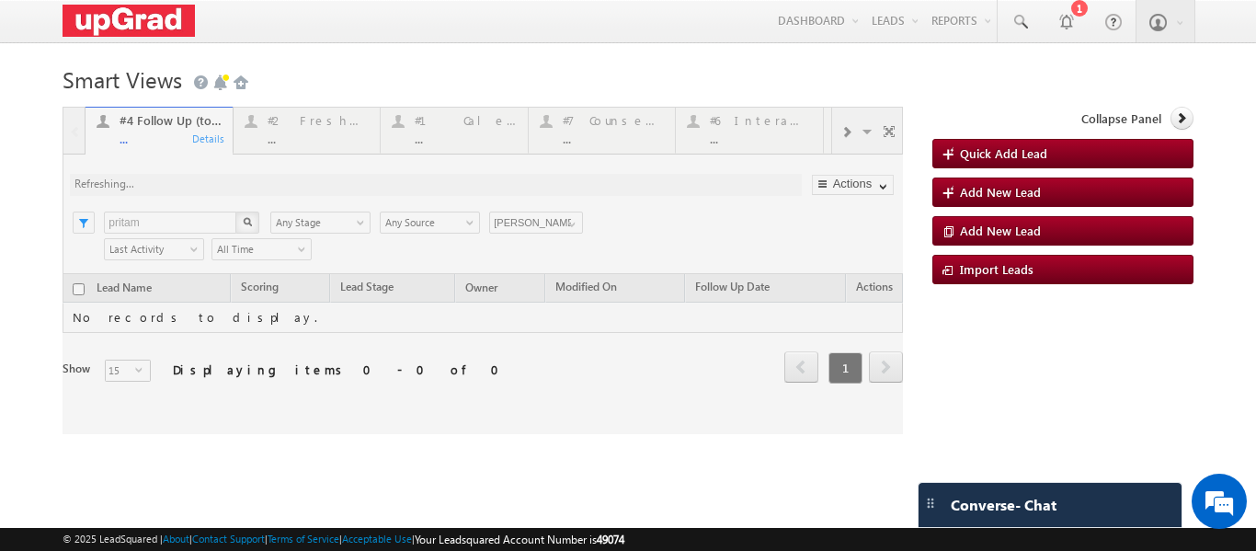
click at [325, 133] on div at bounding box center [483, 270] width 840 height 327
click at [290, 129] on div at bounding box center [483, 270] width 840 height 327
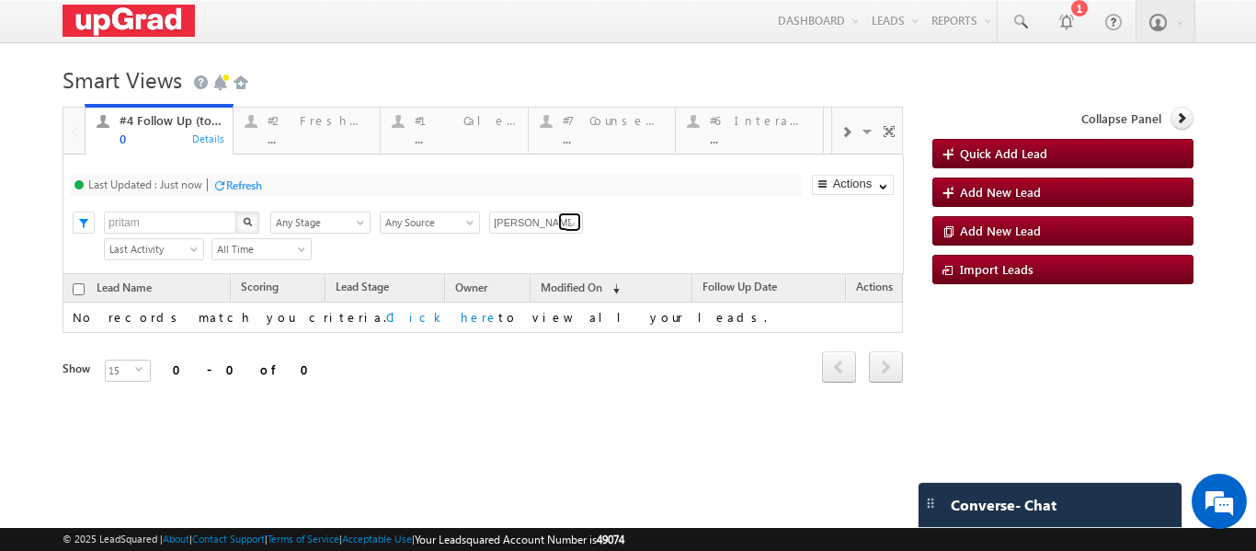
click at [569, 221] on span at bounding box center [571, 224] width 15 height 15
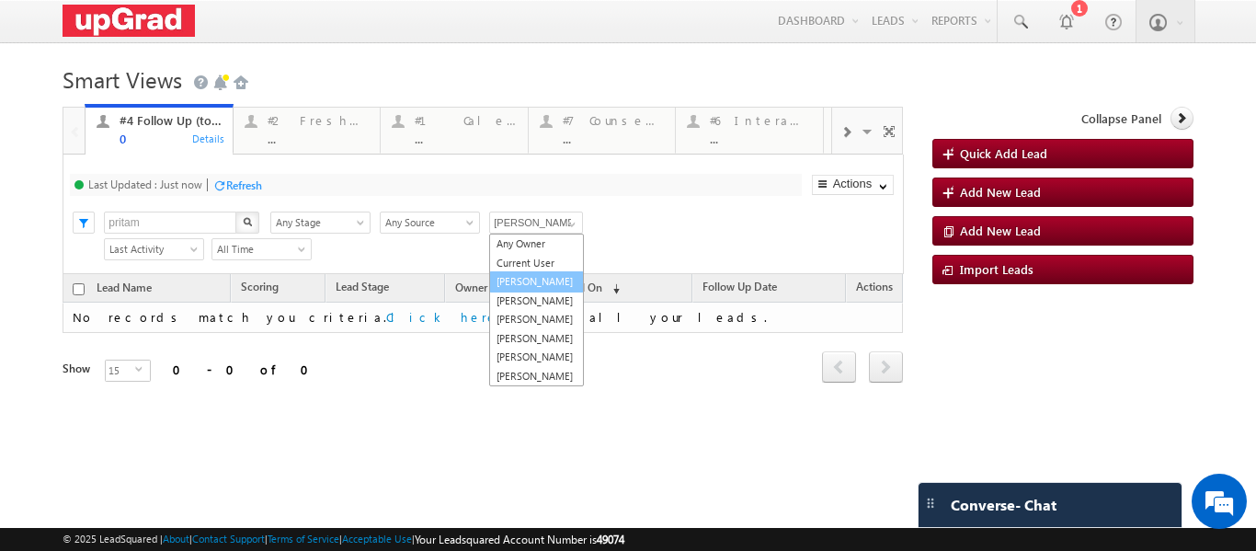
click at [531, 292] on link "Balamurugan Ranganathan" at bounding box center [536, 281] width 95 height 21
type input "Balamurugan Ranganathan"
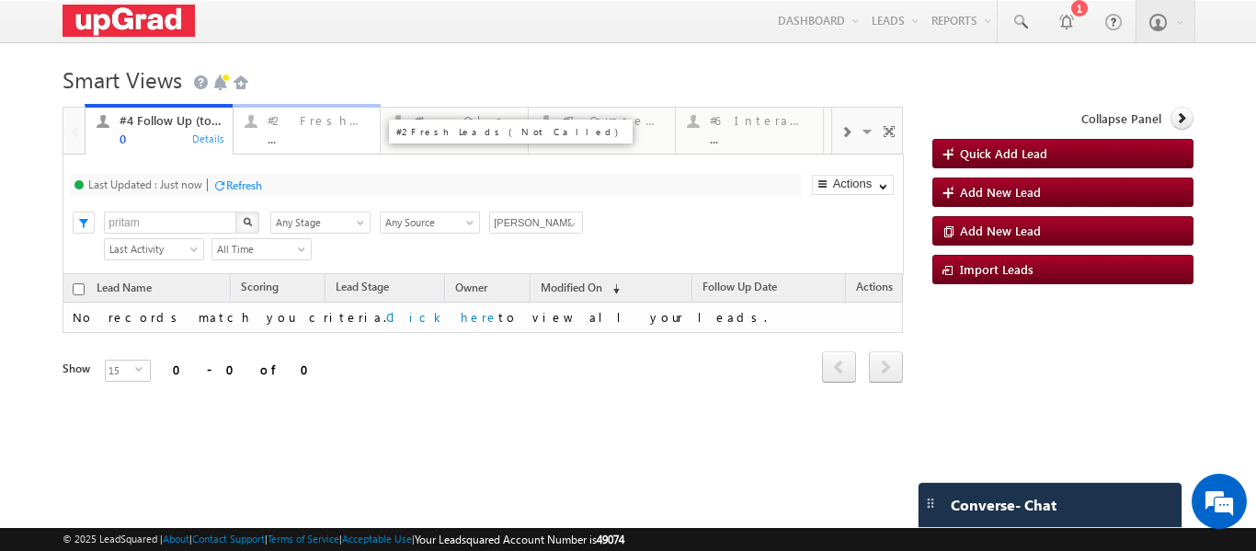
click at [310, 131] on div "#2 Fresh Leads (Not Called) ..." at bounding box center [319, 127] width 102 height 36
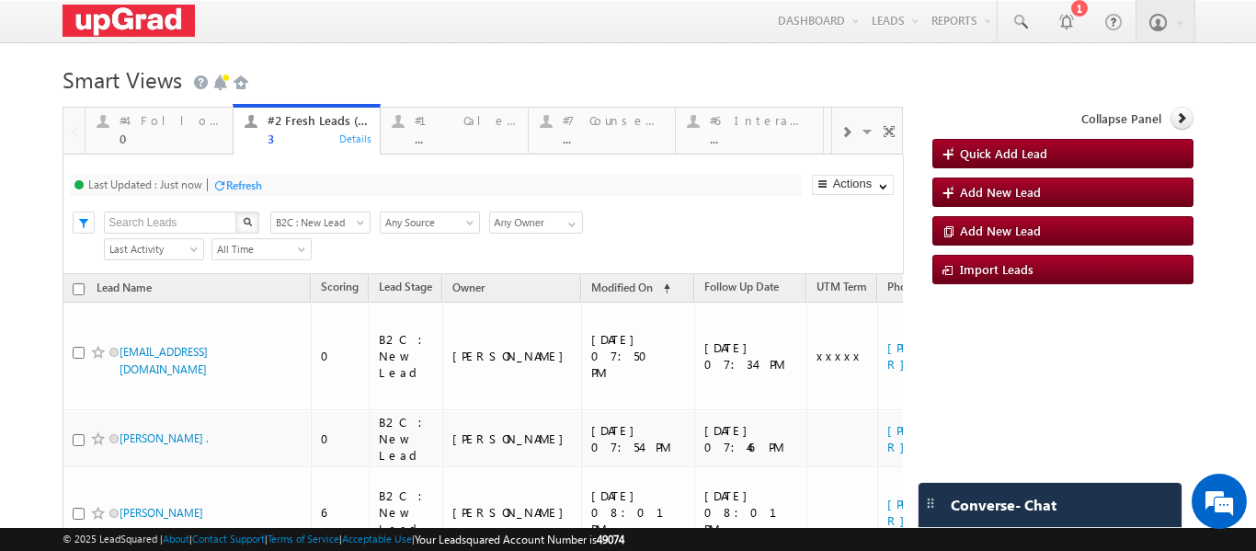
scroll to position [71, 0]
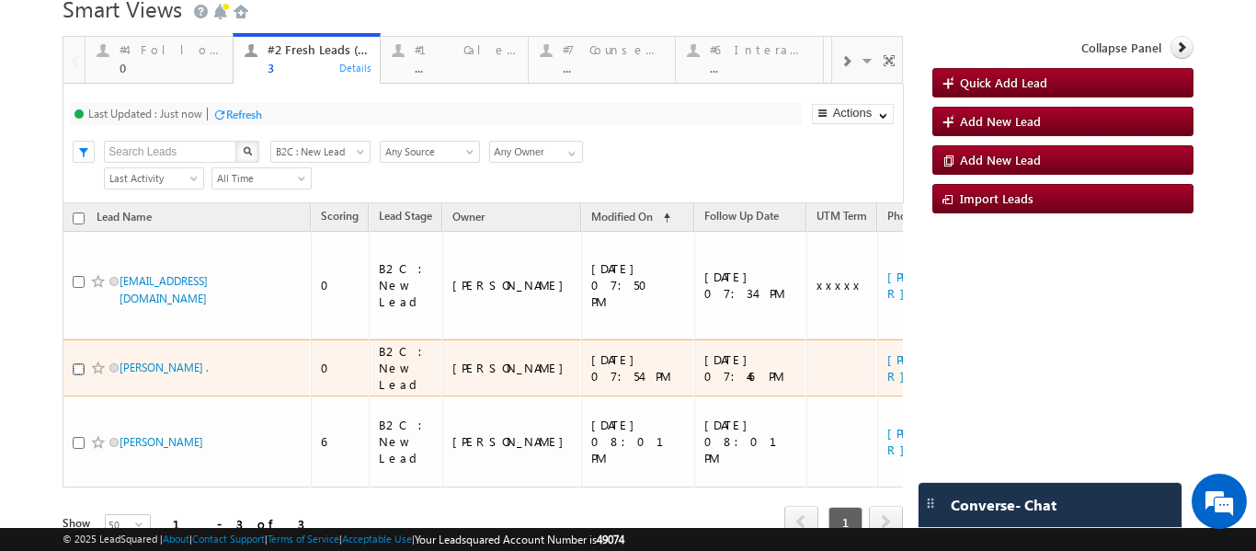
drag, startPoint x: 76, startPoint y: 307, endPoint x: 100, endPoint y: 301, distance: 24.8
click at [76, 363] on input "checkbox" at bounding box center [79, 369] width 12 height 12
checkbox input "true"
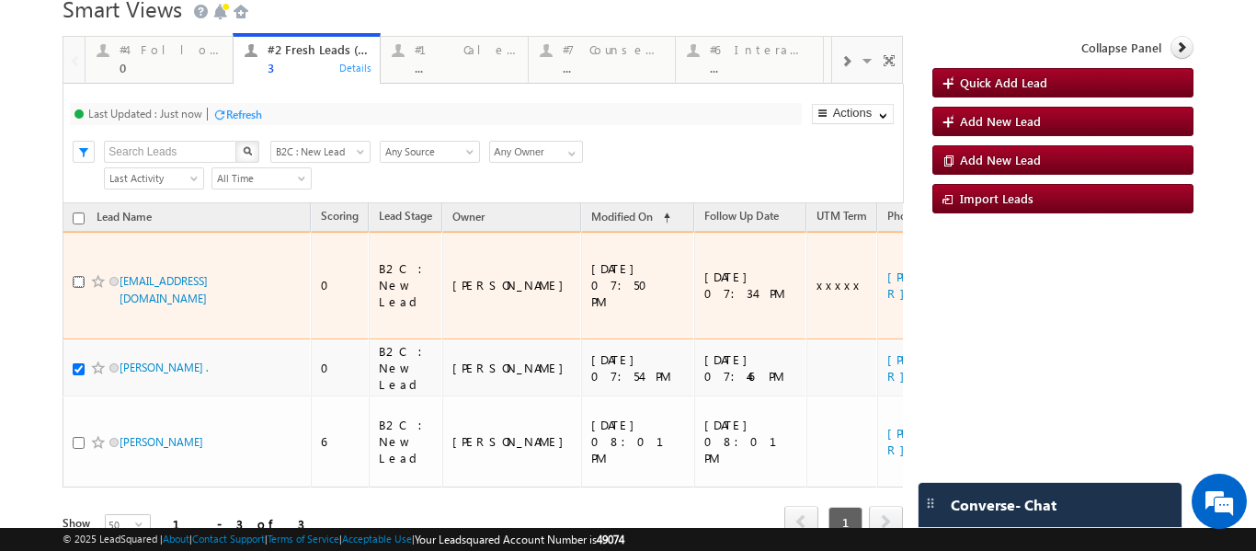
click at [81, 276] on input "checkbox" at bounding box center [79, 282] width 12 height 12
checkbox input "true"
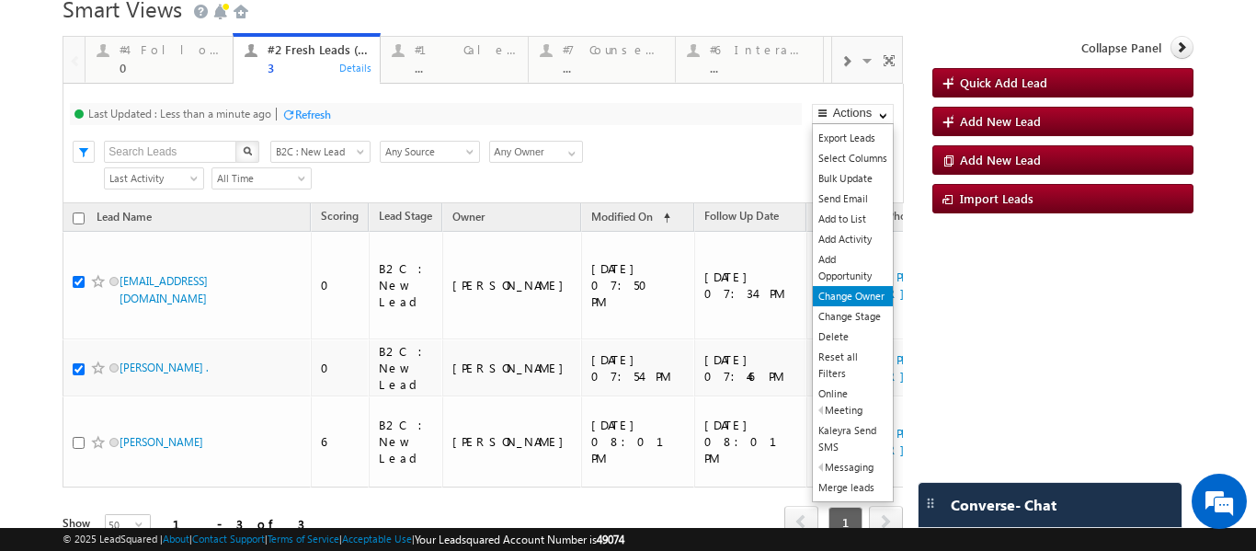
click at [842, 292] on link "Change Owner" at bounding box center [853, 296] width 80 height 20
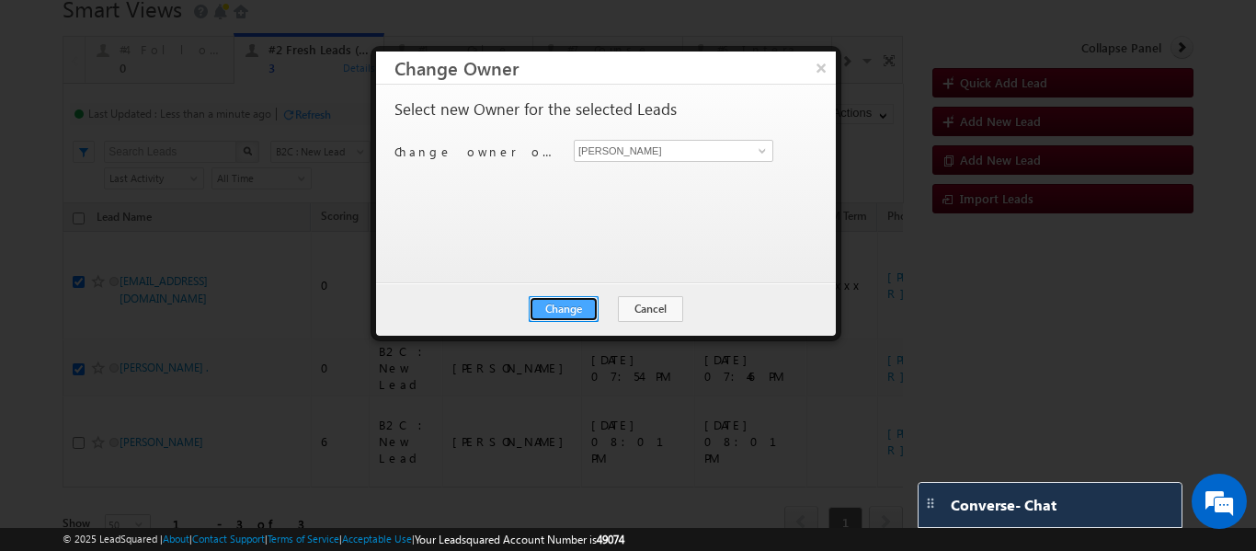
click at [560, 306] on button "Change" at bounding box center [564, 309] width 70 height 26
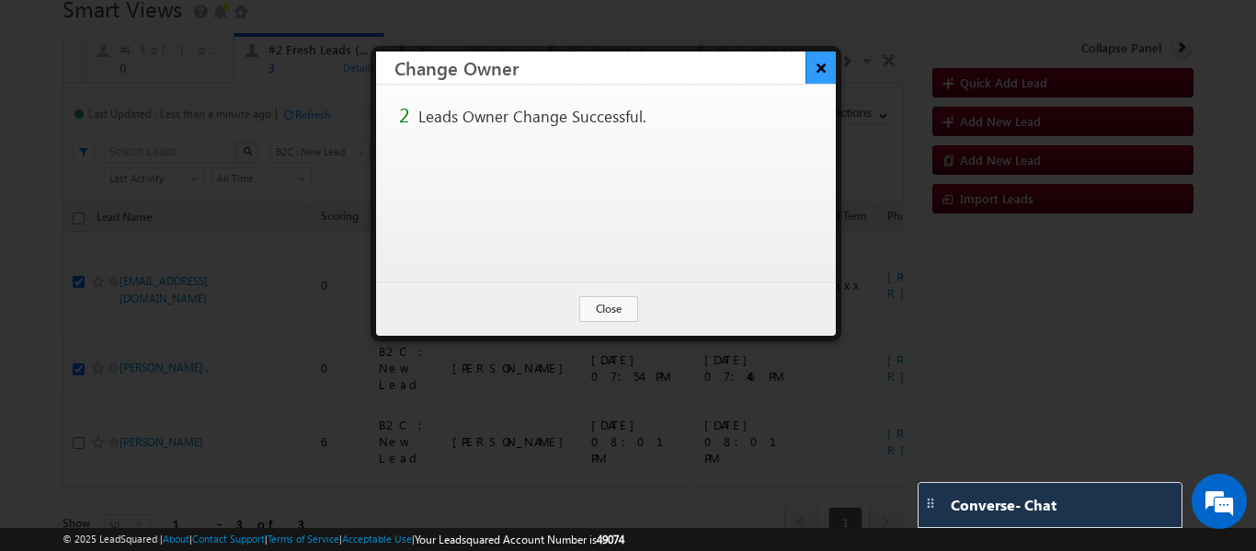
click at [821, 70] on button "×" at bounding box center [820, 67] width 30 height 32
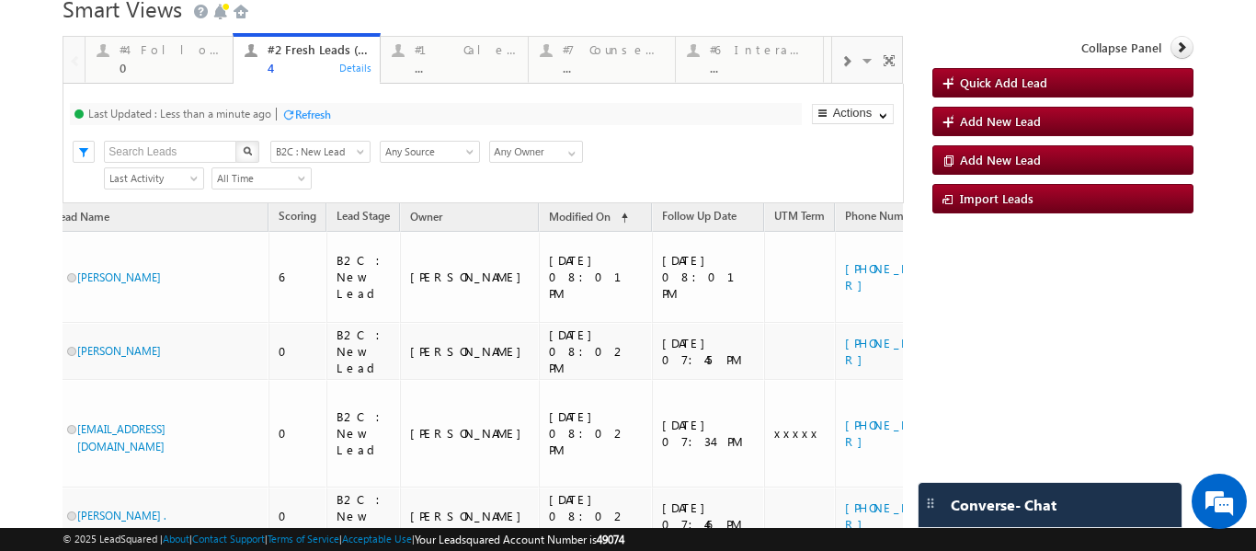
scroll to position [0, 0]
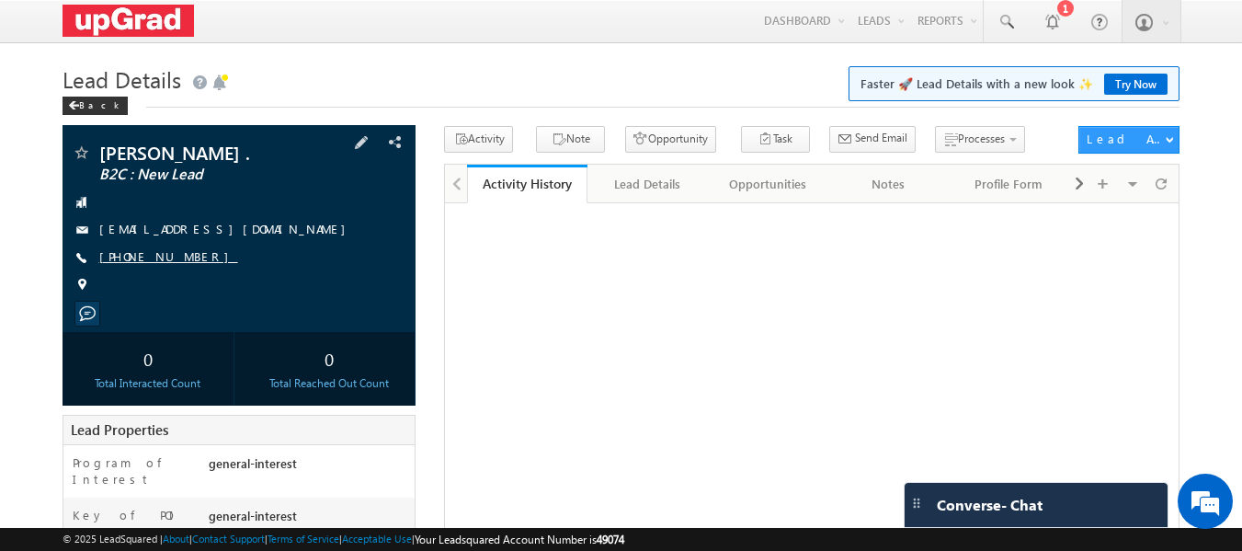
click at [140, 252] on link "[PHONE_NUMBER]" at bounding box center [168, 256] width 139 height 16
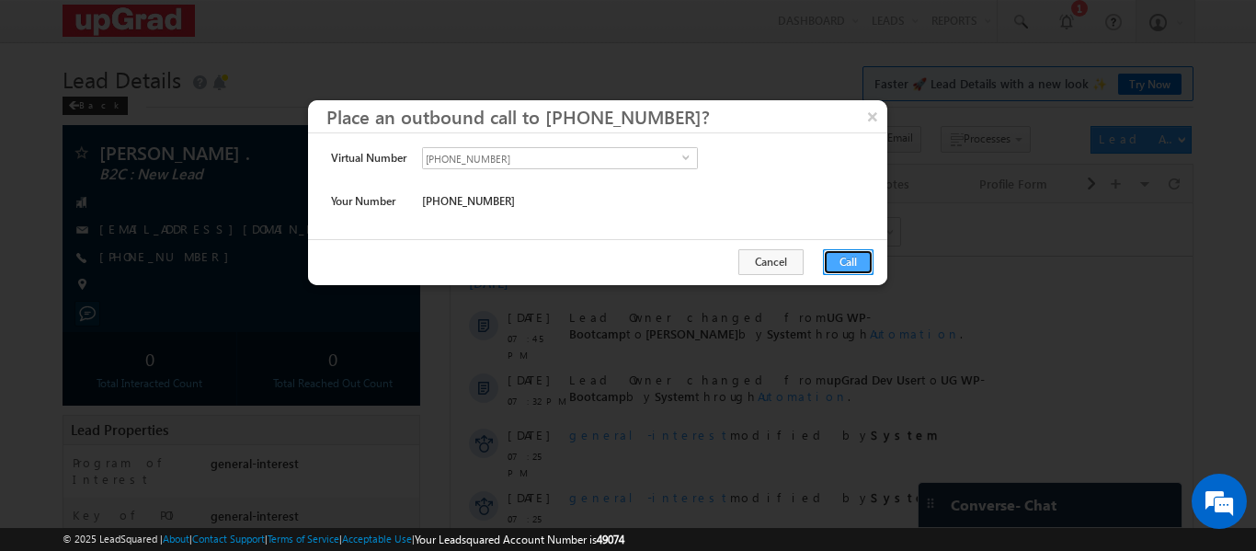
click at [846, 260] on button "Call" at bounding box center [848, 262] width 51 height 26
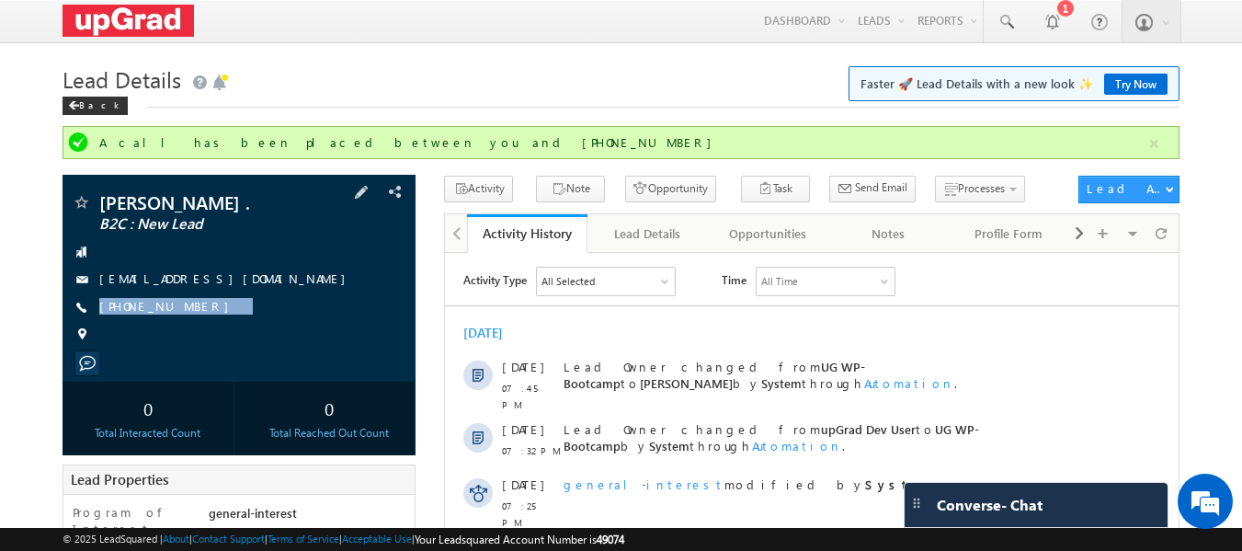
drag, startPoint x: 231, startPoint y: 306, endPoint x: 193, endPoint y: 325, distance: 41.9
click at [193, 325] on div "[PERSON_NAME] . B2C : New Lead [EMAIL_ADDRESS][DOMAIN_NAME] [PHONE_NUMBER]" at bounding box center [240, 273] width 336 height 160
copy div "[PHONE_NUMBER]"
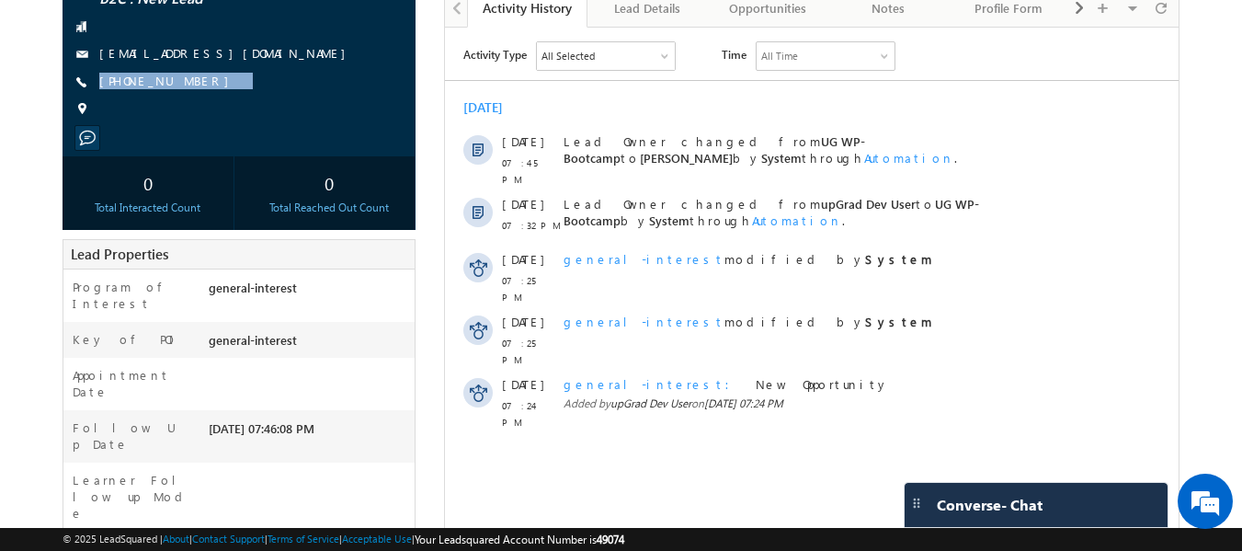
scroll to position [219, 0]
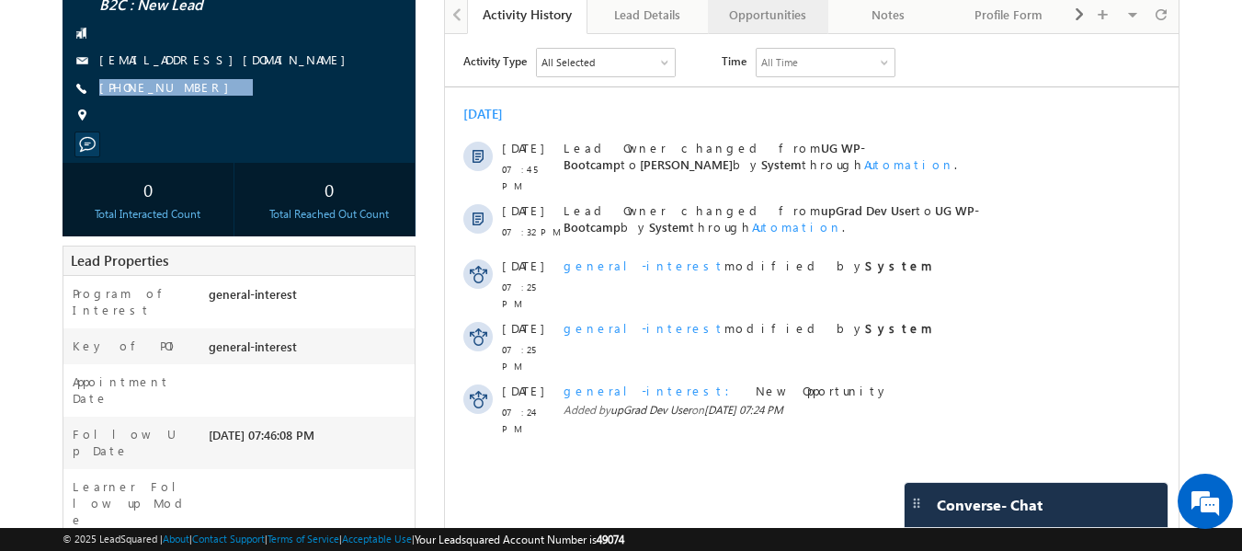
click at [784, 22] on div "Opportunities" at bounding box center [767, 15] width 89 height 22
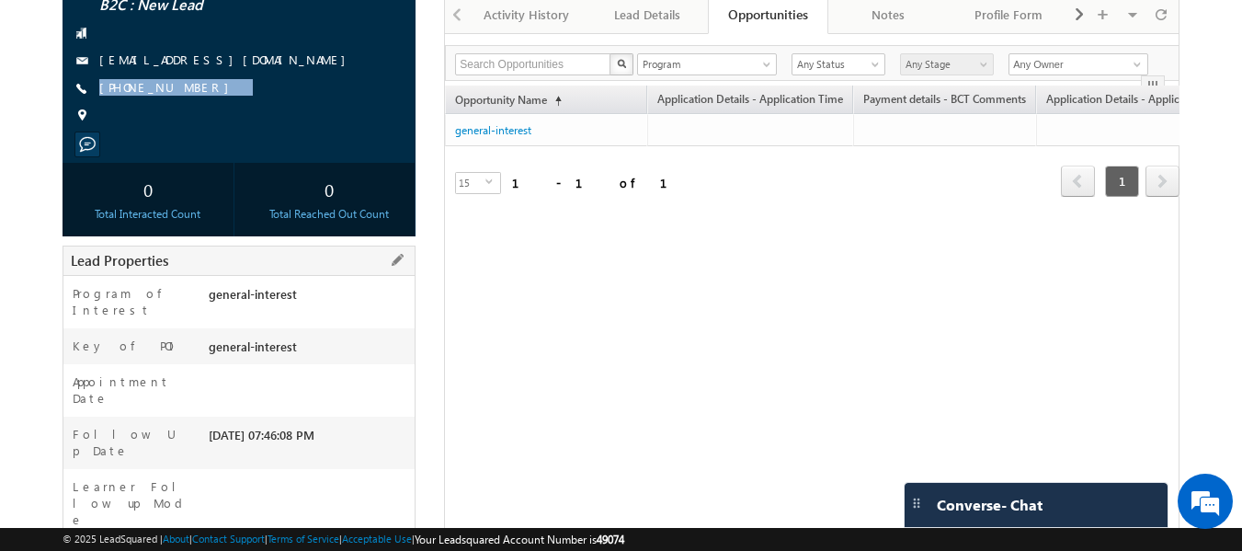
scroll to position [35, 0]
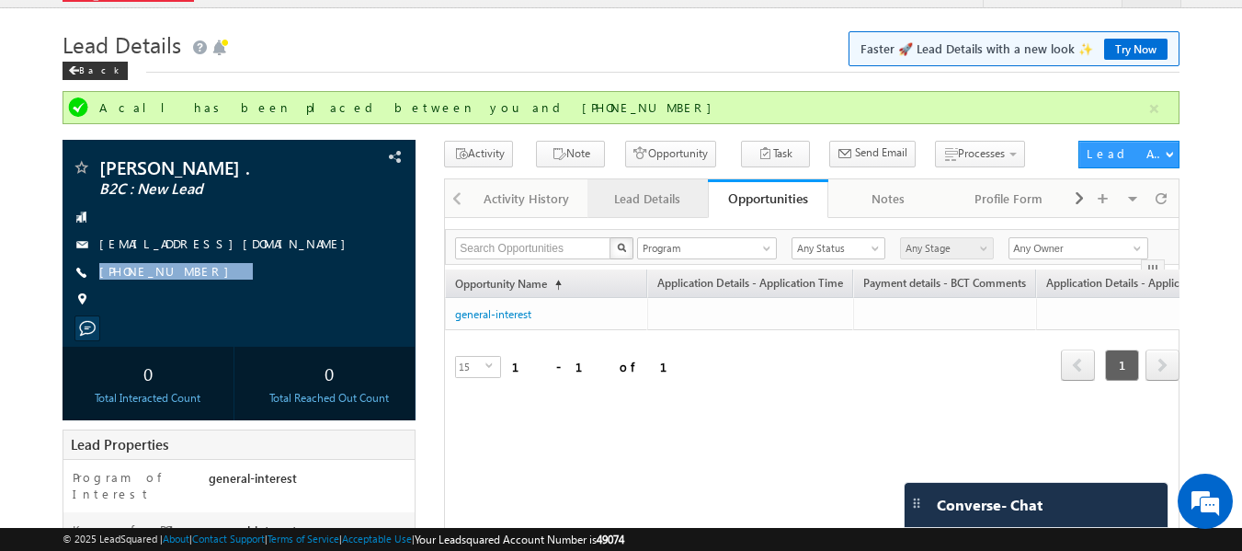
click at [658, 194] on div "Lead Details" at bounding box center [646, 199] width 89 height 22
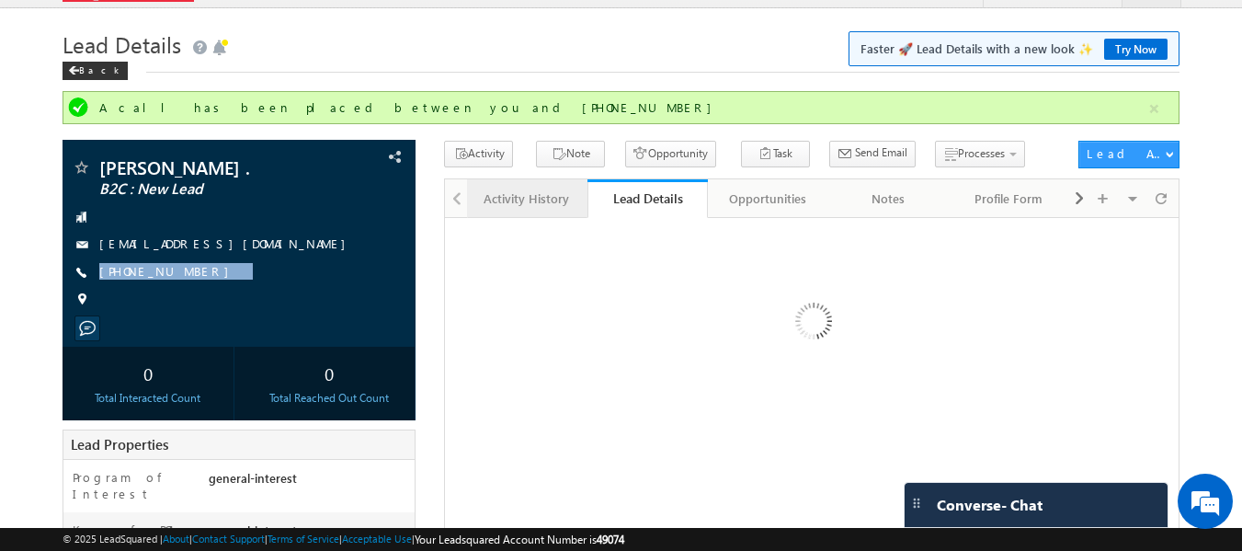
click at [477, 215] on link "Activity History" at bounding box center [527, 198] width 120 height 39
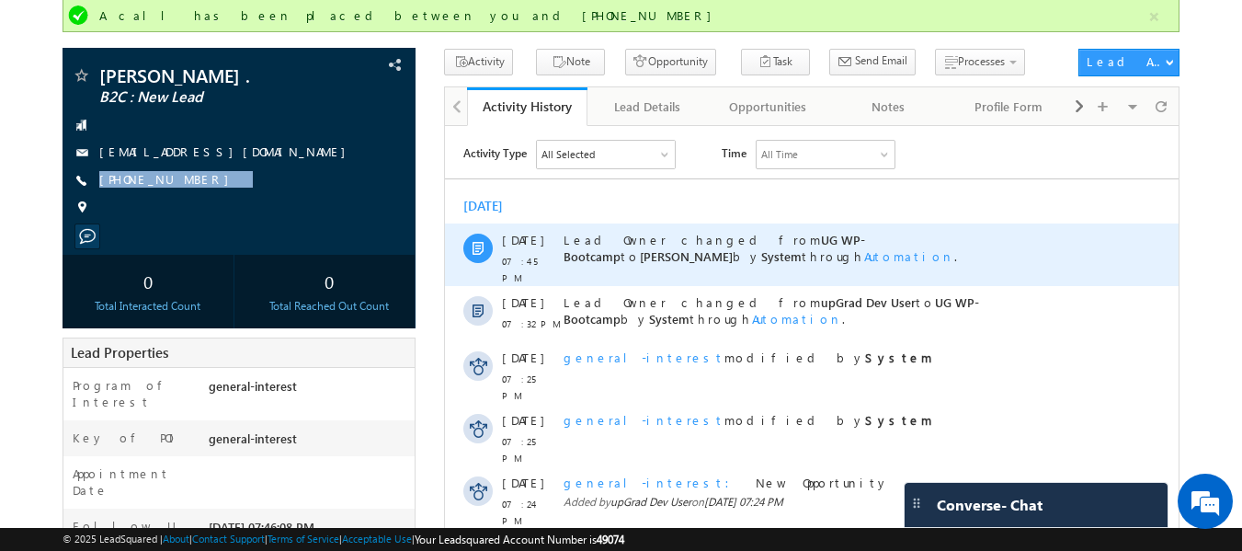
scroll to position [0, 0]
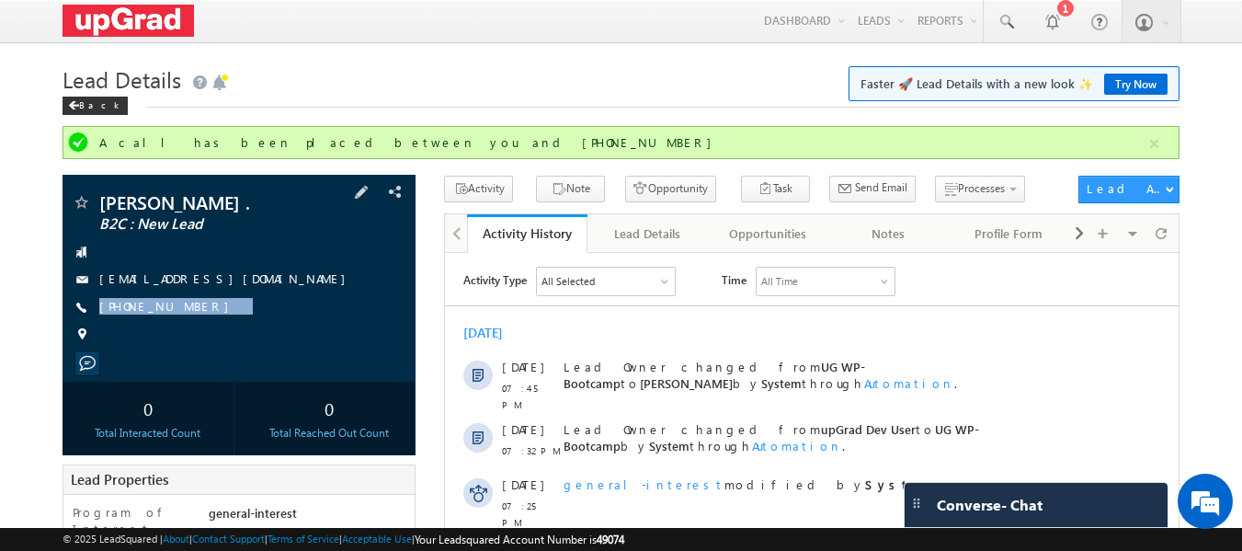
drag, startPoint x: 275, startPoint y: 299, endPoint x: 216, endPoint y: 326, distance: 65.0
click at [216, 326] on div "[PERSON_NAME] . B2C : New Lead [EMAIL_ADDRESS][DOMAIN_NAME] [PHONE_NUMBER]" at bounding box center [240, 273] width 336 height 160
copy div "[PHONE_NUMBER]"
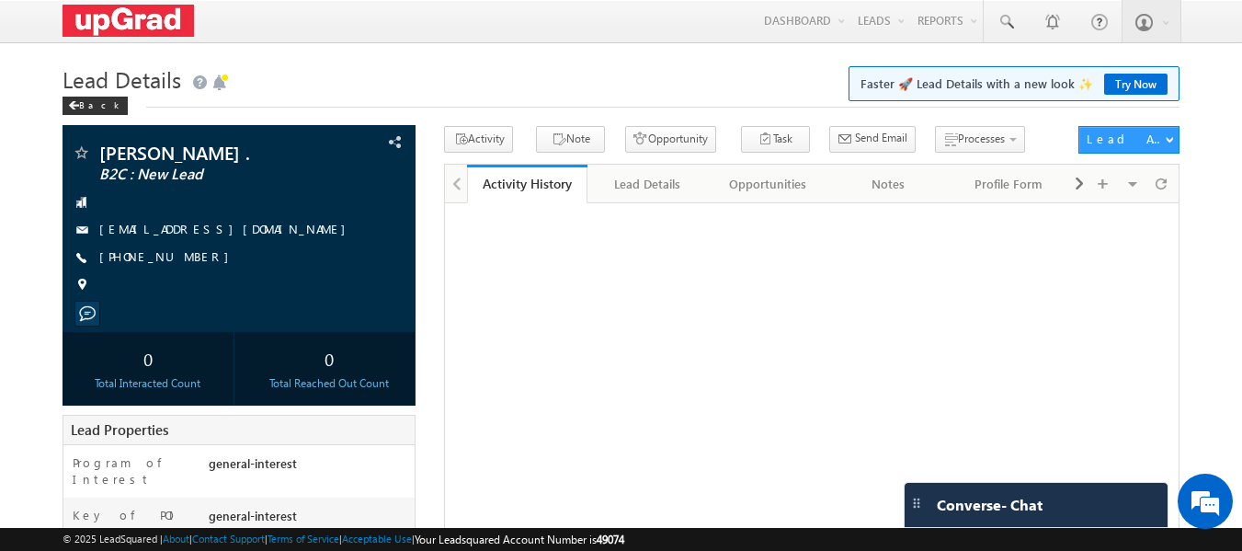
click at [164, 250] on link "[PHONE_NUMBER]" at bounding box center [168, 256] width 139 height 16
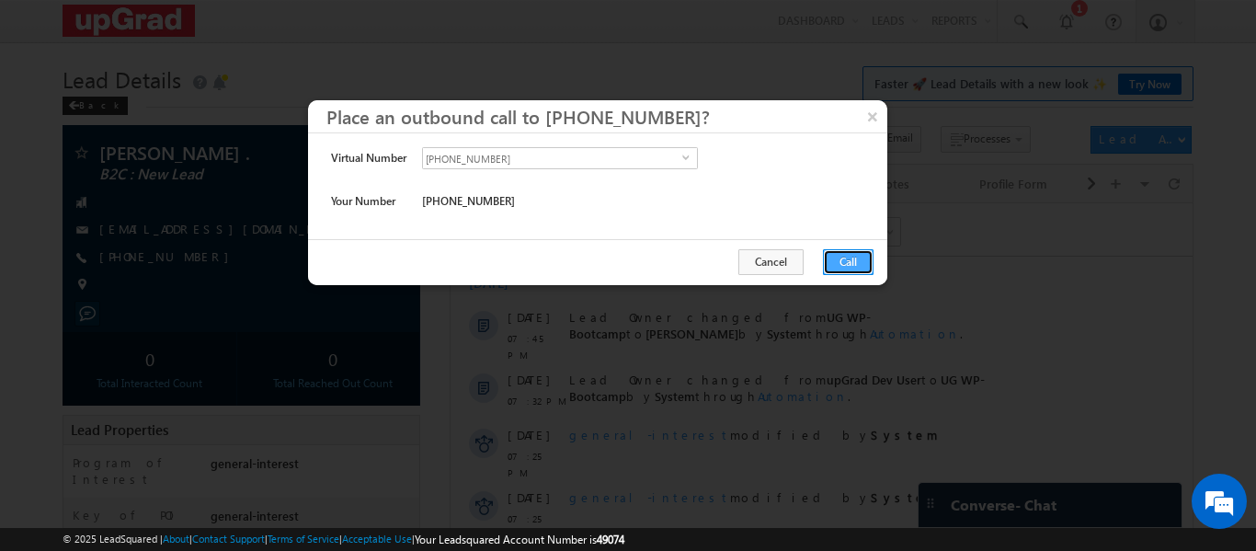
drag, startPoint x: 840, startPoint y: 259, endPoint x: 311, endPoint y: 52, distance: 568.5
click at [840, 259] on button "Call" at bounding box center [848, 262] width 51 height 26
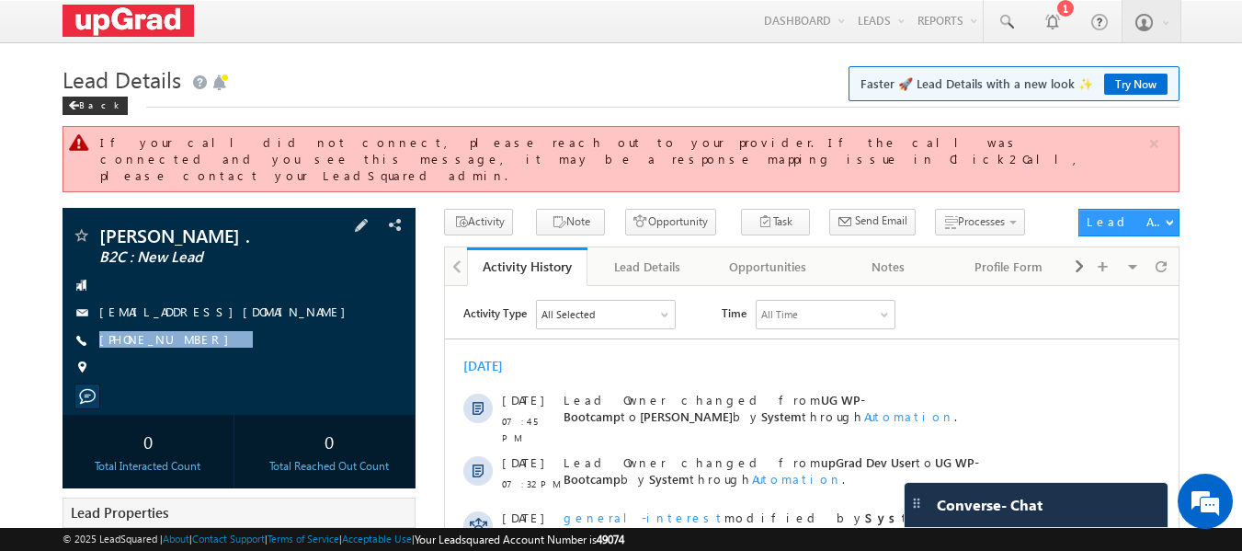
drag, startPoint x: 226, startPoint y: 313, endPoint x: 188, endPoint y: 343, distance: 47.8
click at [188, 343] on div "[PERSON_NAME] . B2C : New Lead [EMAIL_ADDRESS][DOMAIN_NAME] [PHONE_NUMBER]" at bounding box center [240, 306] width 336 height 160
copy div "[PHONE_NUMBER]"
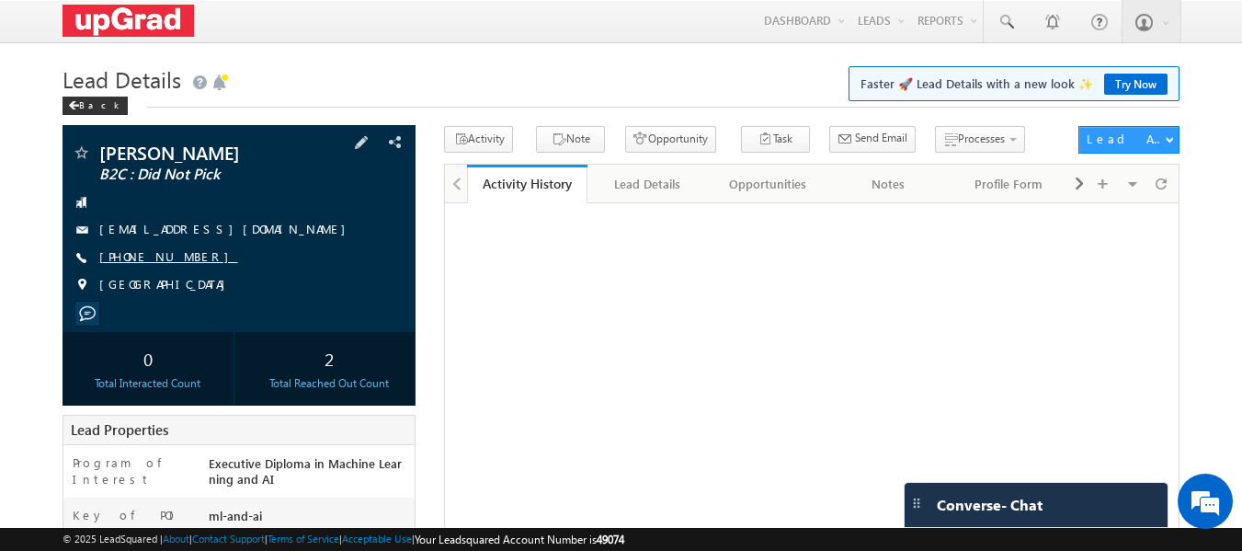
click at [166, 260] on link "[PHONE_NUMBER]" at bounding box center [168, 256] width 139 height 16
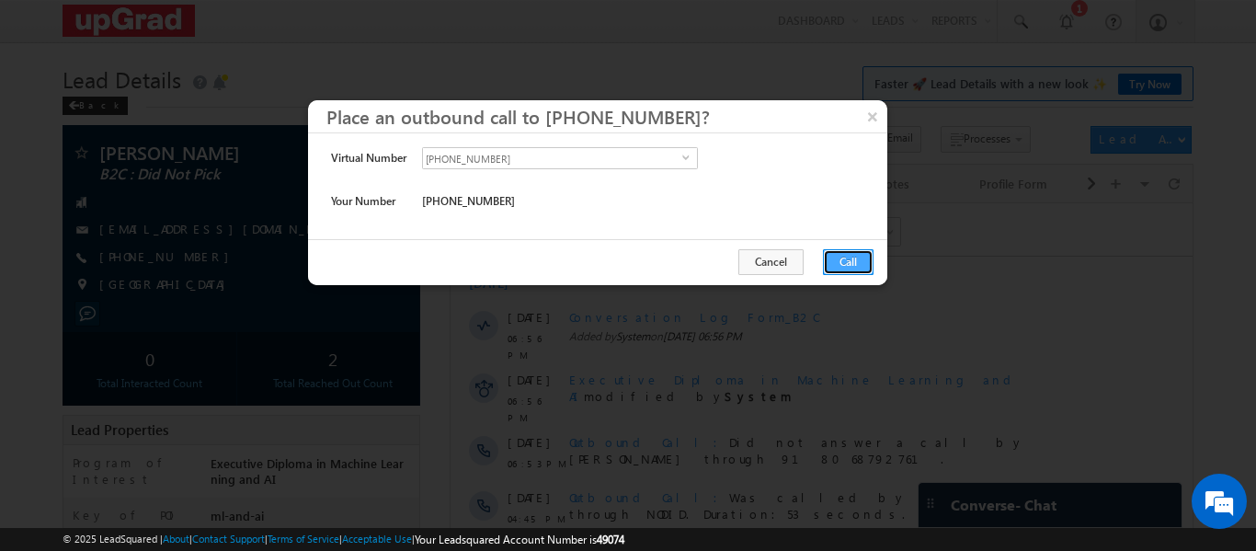
click at [852, 263] on button "Call" at bounding box center [848, 262] width 51 height 26
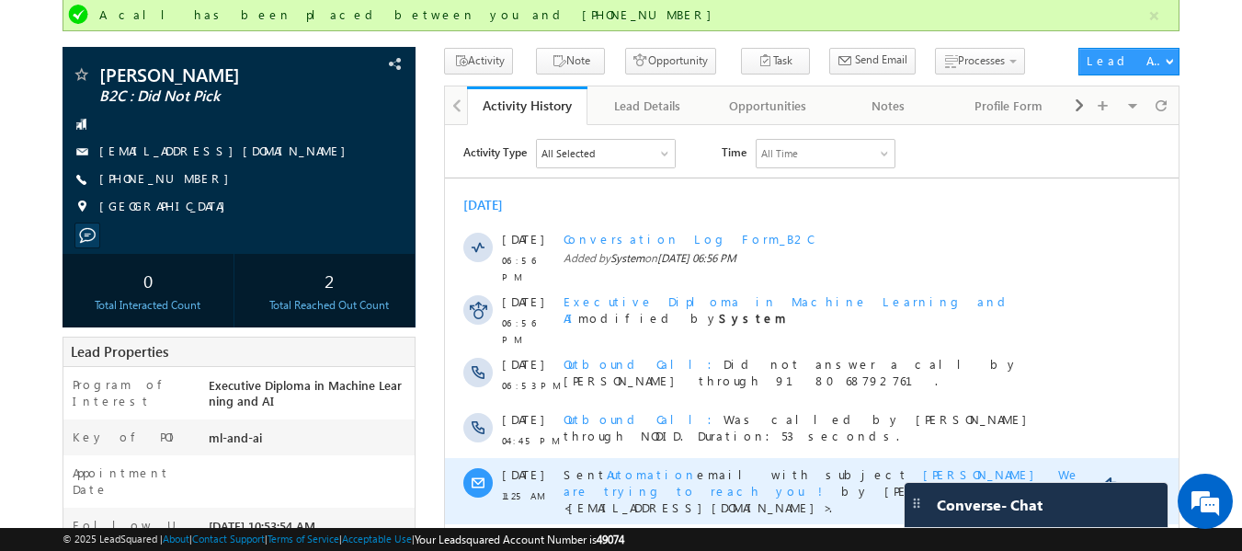
scroll to position [92, 0]
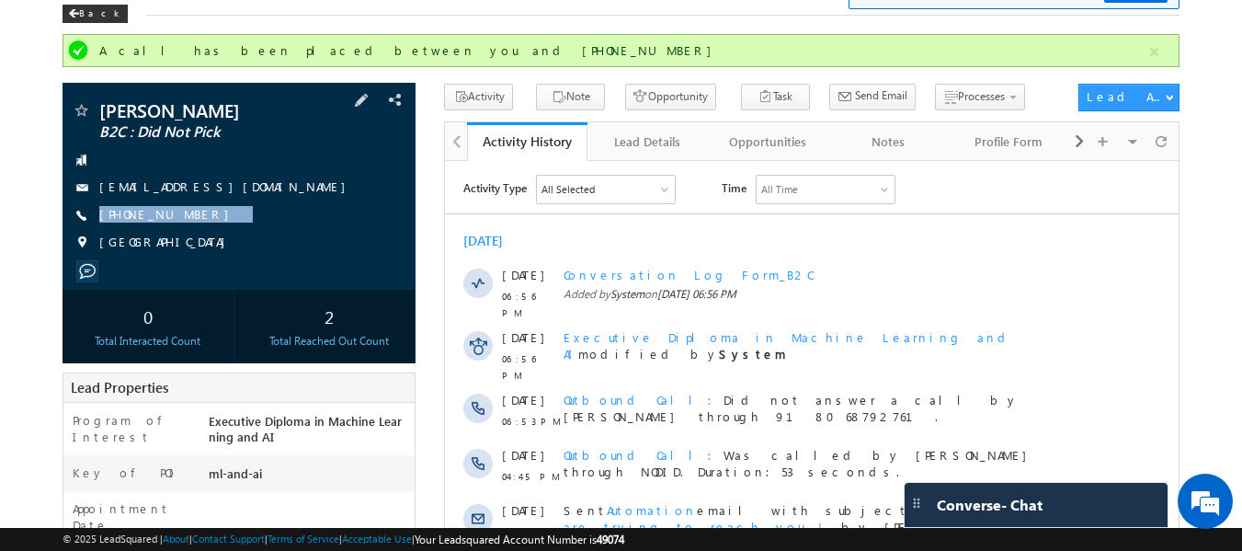
drag, startPoint x: 232, startPoint y: 208, endPoint x: 181, endPoint y: 229, distance: 54.8
click at [181, 229] on div "[PERSON_NAME] B2C : Did Not Pick [EMAIL_ADDRESS][DOMAIN_NAME] [PHONE_NUMBER] [G…" at bounding box center [240, 181] width 336 height 160
copy div "[PHONE_NUMBER]"
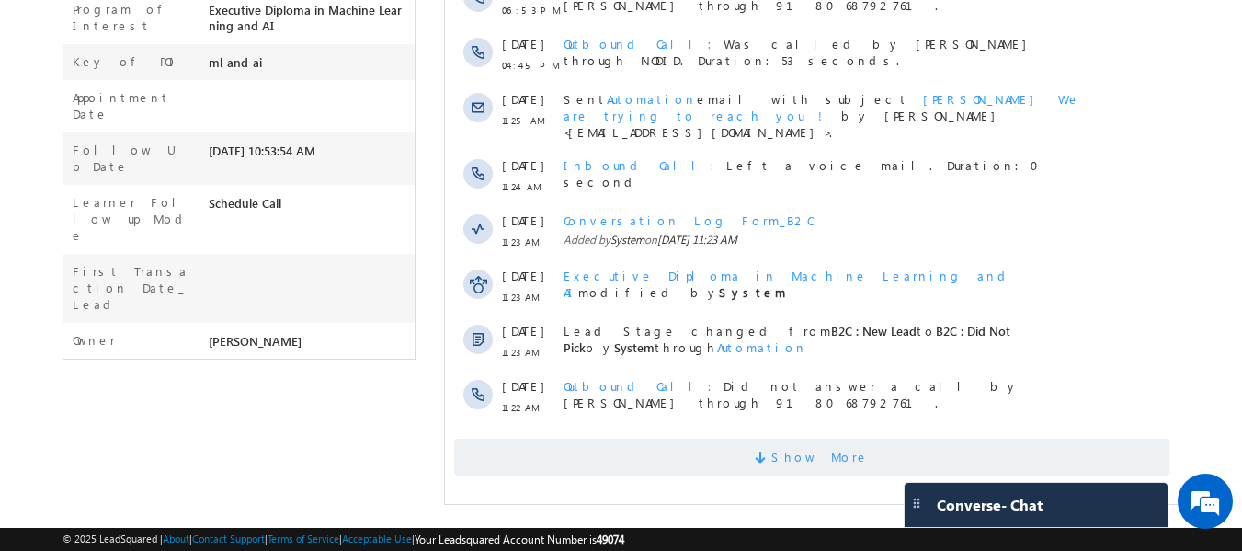
click at [771, 451] on span at bounding box center [763, 459] width 17 height 17
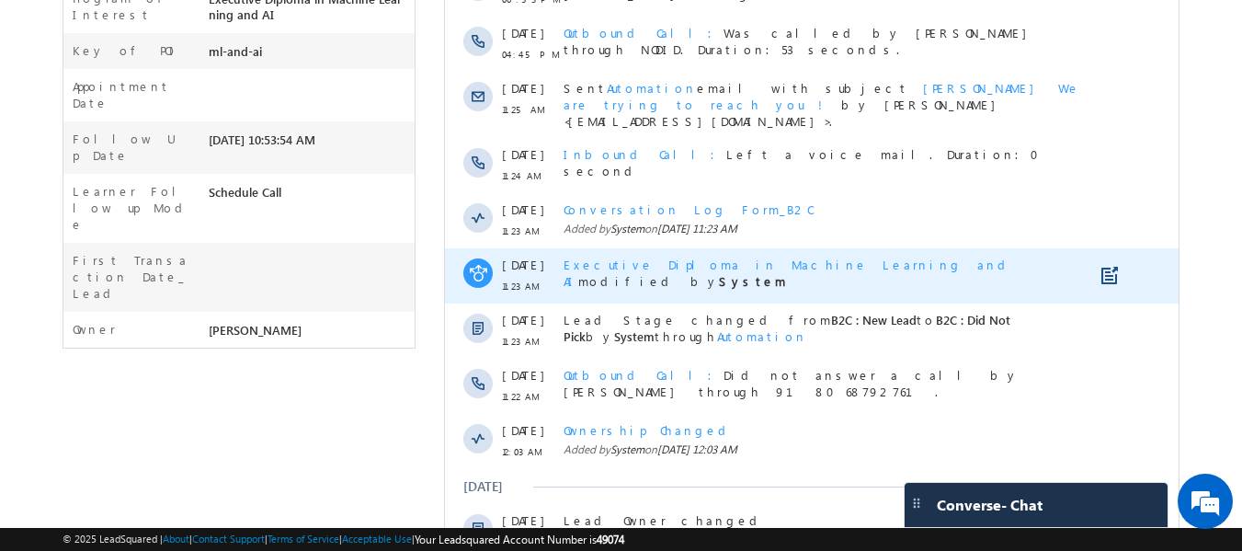
scroll to position [146, 0]
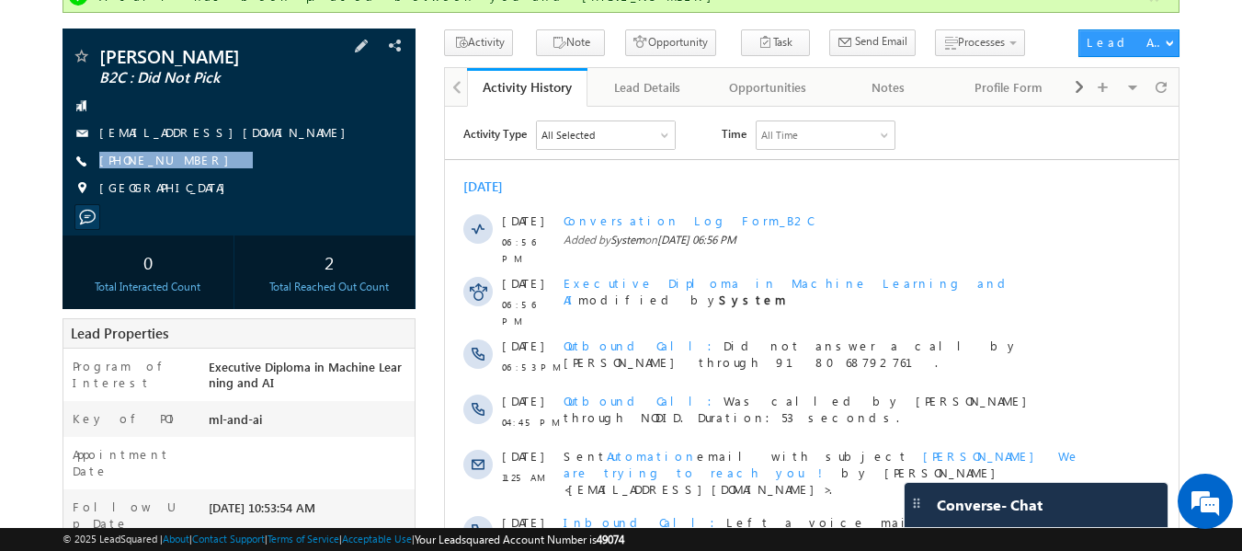
click at [198, 183] on div "[GEOGRAPHIC_DATA]" at bounding box center [240, 188] width 336 height 18
drag, startPoint x: 221, startPoint y: 168, endPoint x: 193, endPoint y: 177, distance: 28.8
click at [193, 177] on div "[PERSON_NAME] B2C : Did Not Pick [EMAIL_ADDRESS][DOMAIN_NAME] [PHONE_NUMBER] [G…" at bounding box center [240, 127] width 336 height 160
copy div "[PHONE_NUMBER]"
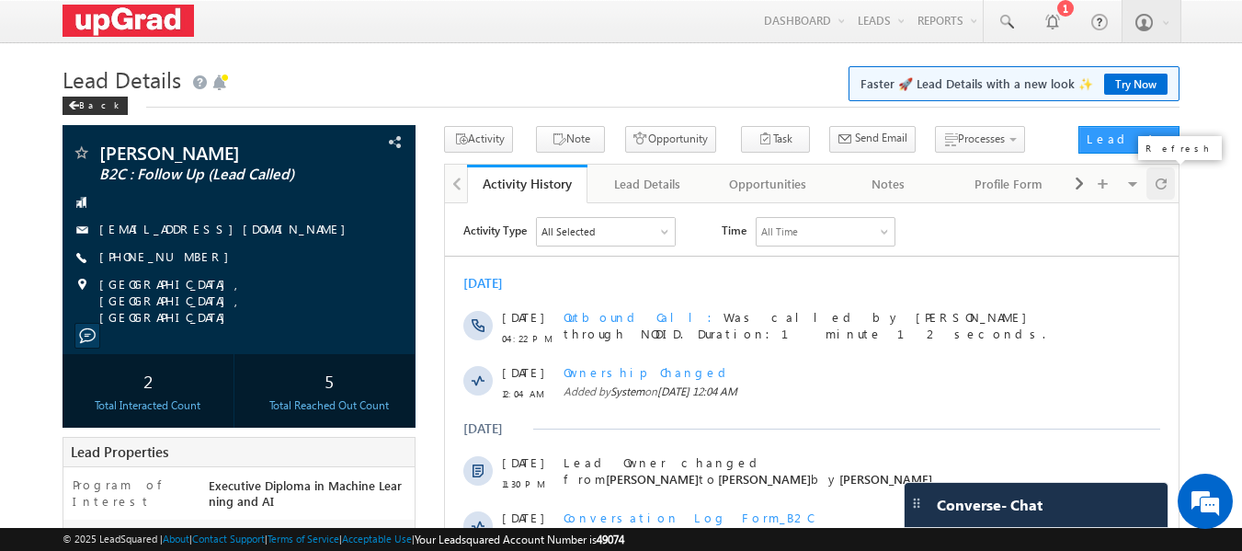
click at [1162, 177] on span at bounding box center [1161, 183] width 11 height 32
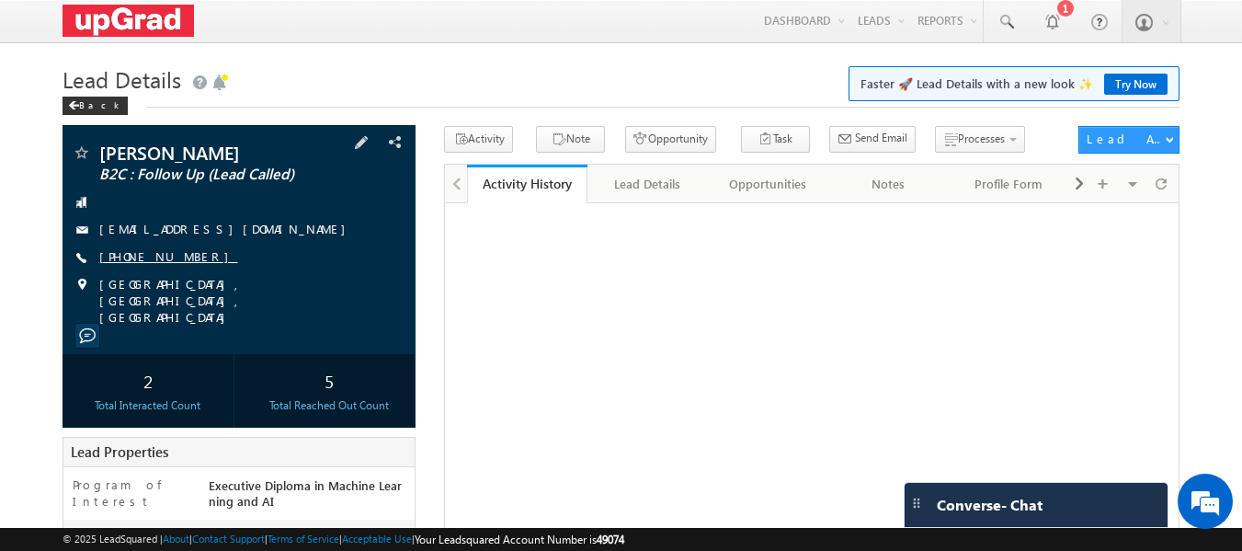
click at [171, 252] on link "[PHONE_NUMBER]" at bounding box center [168, 256] width 139 height 16
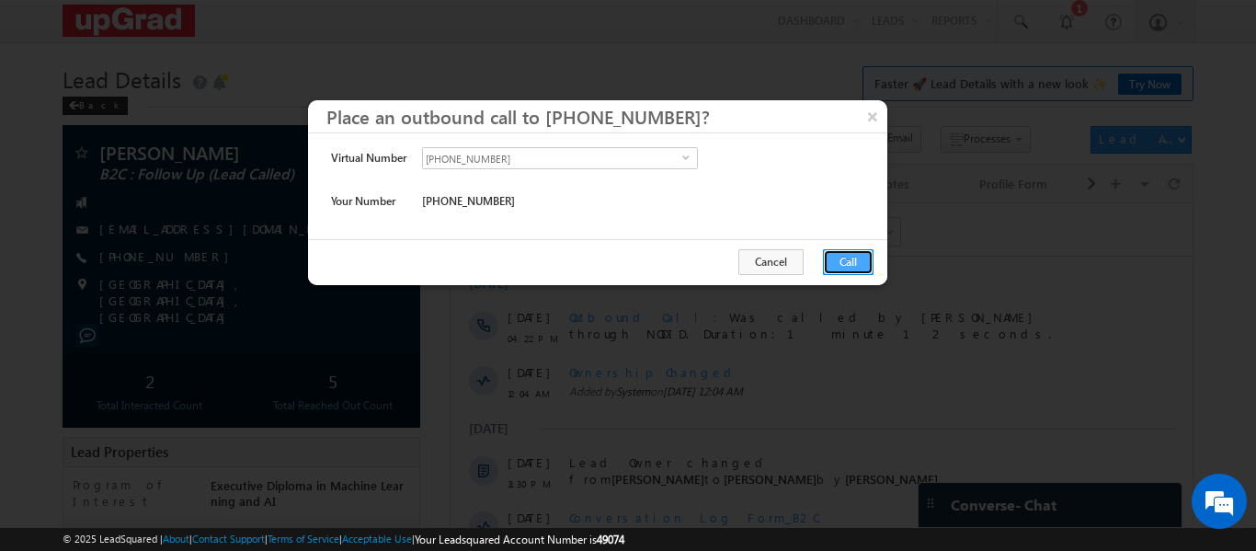
click at [852, 262] on button "Call" at bounding box center [848, 262] width 51 height 26
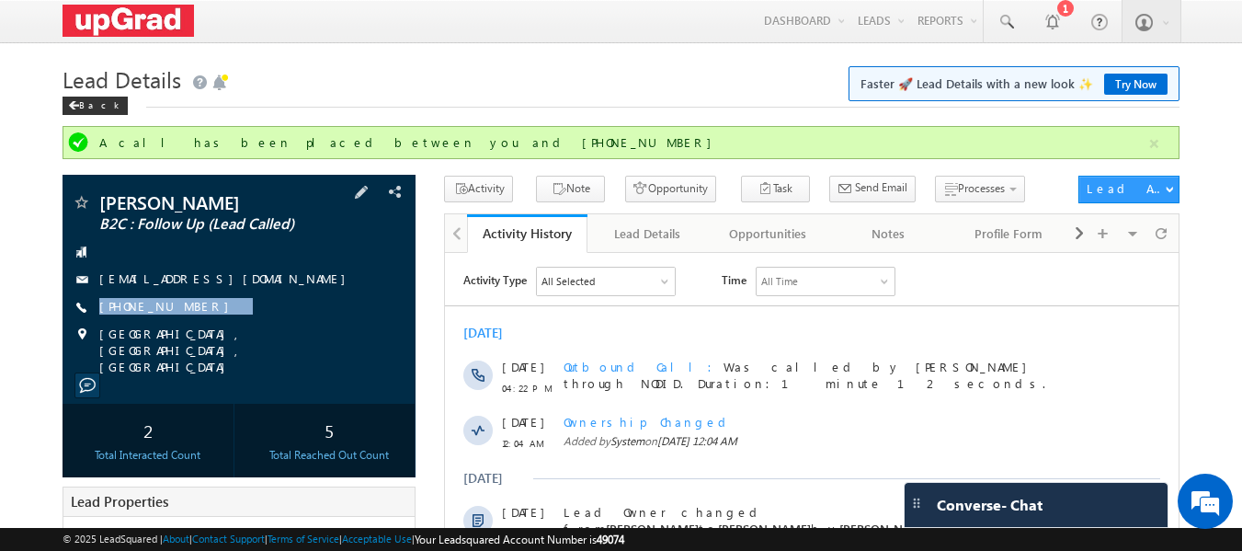
drag, startPoint x: 223, startPoint y: 313, endPoint x: 199, endPoint y: 321, distance: 25.9
click at [199, 321] on div "[PERSON_NAME] B2C : Follow Up (Lead Called) [EMAIL_ADDRESS][DOMAIN_NAME] [PHONE…" at bounding box center [240, 284] width 336 height 182
copy div "[PHONE_NUMBER]"
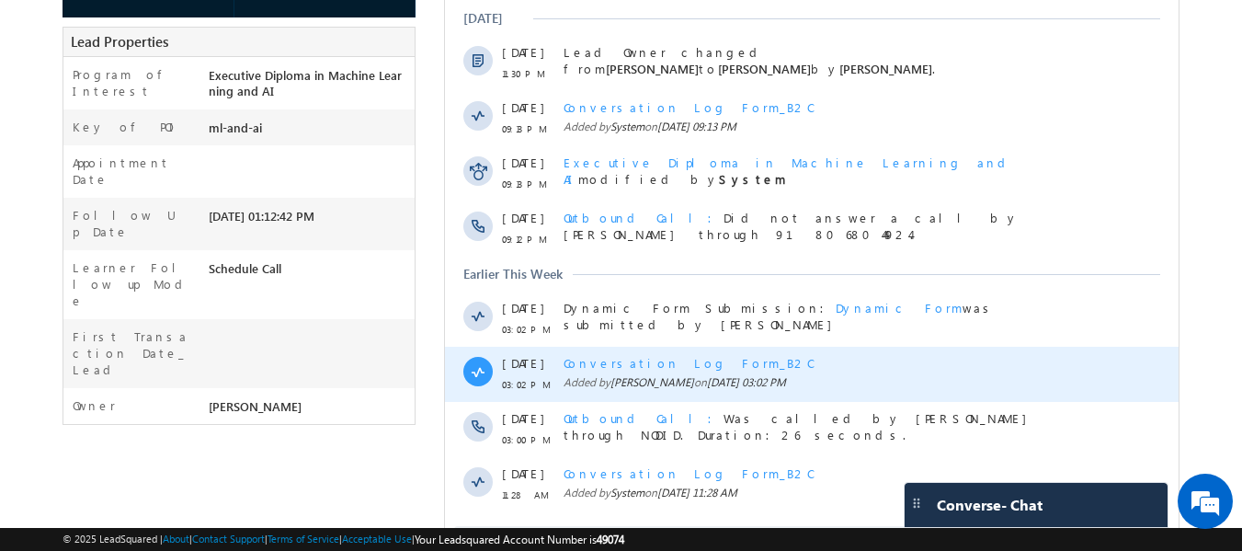
scroll to position [575, 0]
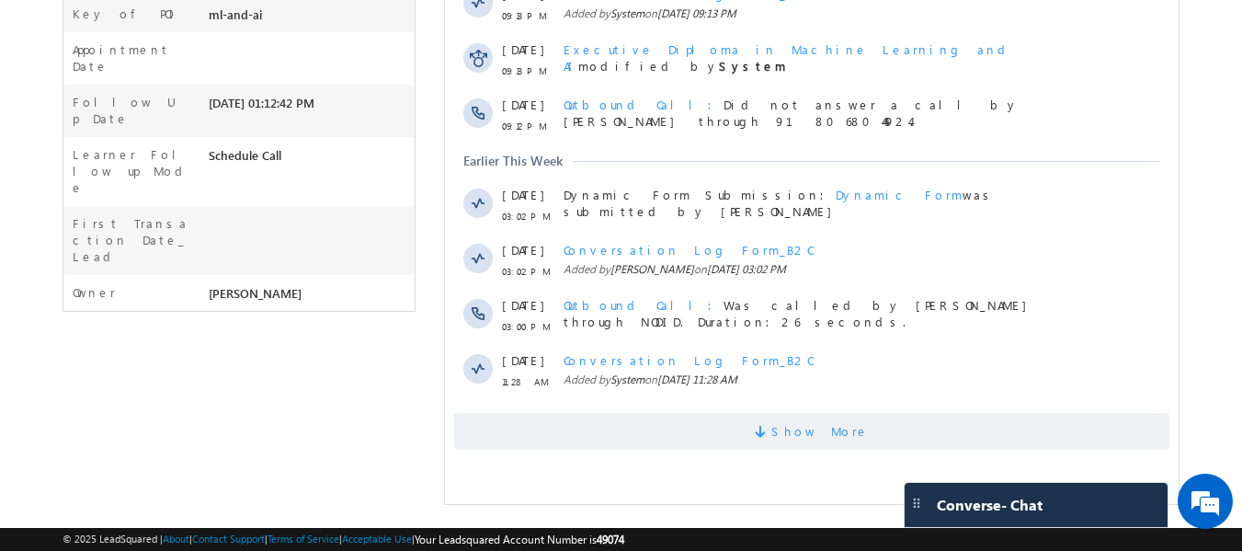
drag, startPoint x: 861, startPoint y: 439, endPoint x: 830, endPoint y: 439, distance: 31.3
click at [858, 439] on span "Show More" at bounding box center [811, 431] width 715 height 37
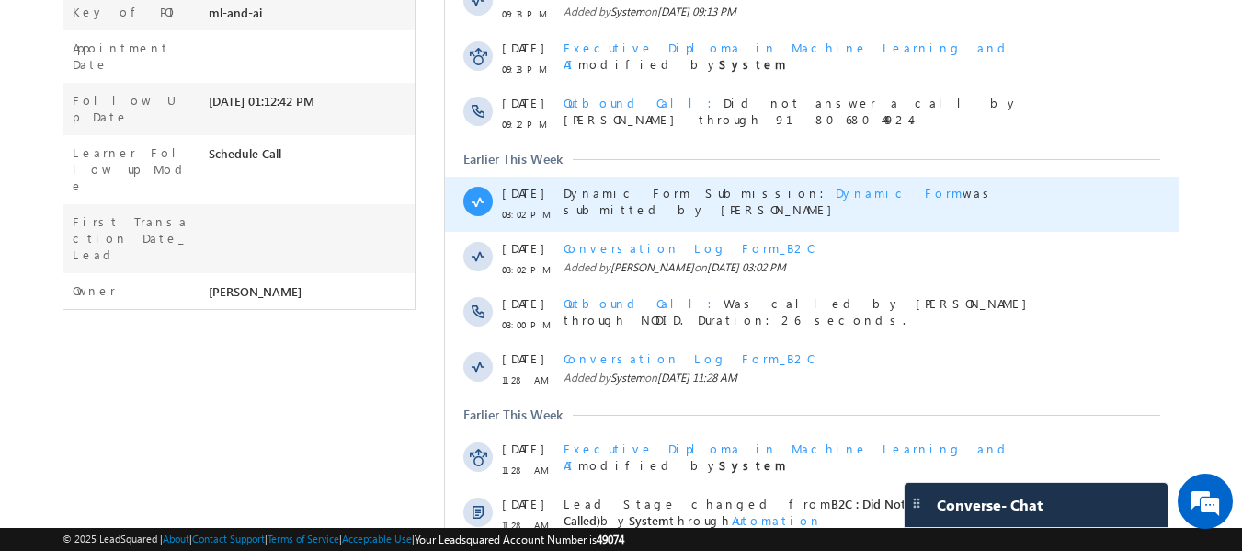
scroll to position [115, 0]
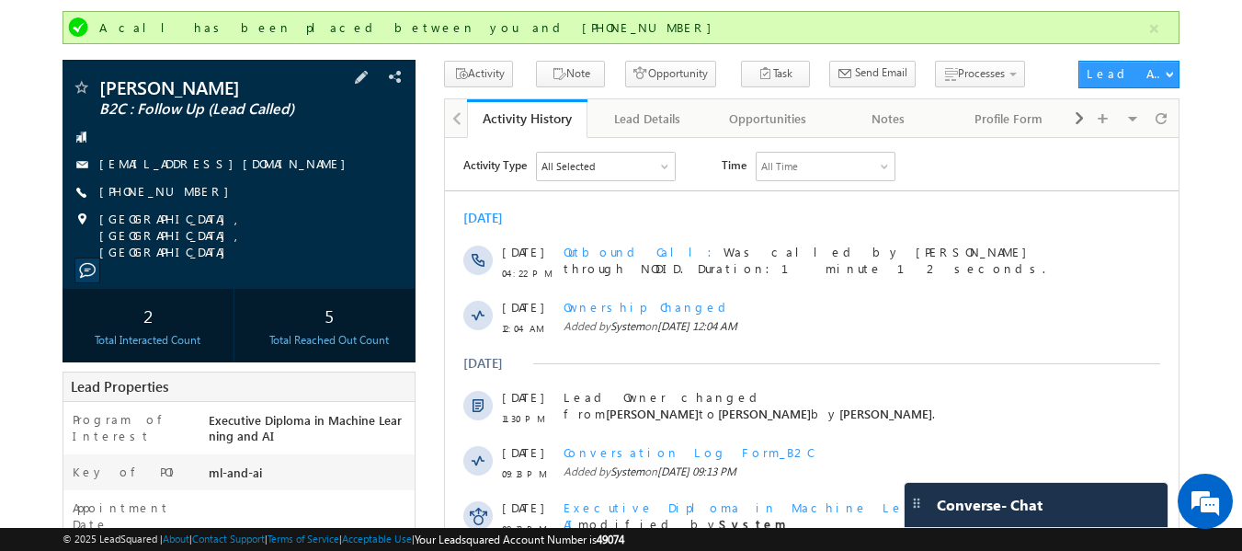
click at [234, 196] on div "[PHONE_NUMBER]" at bounding box center [240, 192] width 336 height 18
drag, startPoint x: 235, startPoint y: 194, endPoint x: 189, endPoint y: 204, distance: 47.1
click at [189, 204] on div "[PERSON_NAME] B2C : Follow Up (Lead Called) [EMAIL_ADDRESS][DOMAIN_NAME] [PHONE…" at bounding box center [240, 169] width 336 height 182
copy div "[PHONE_NUMBER]"
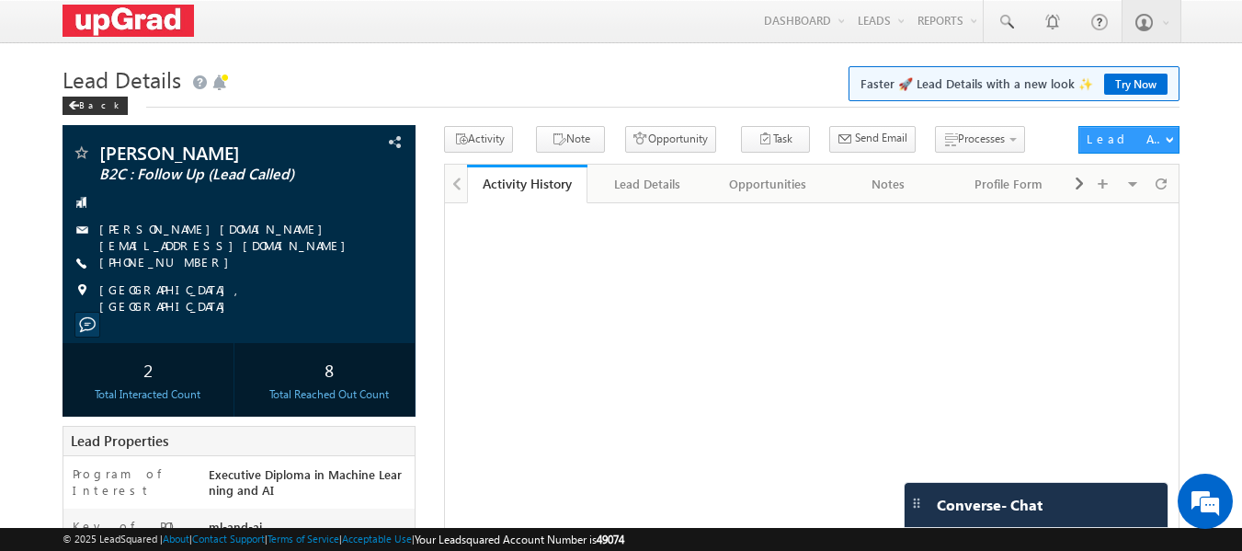
click at [140, 266] on span "[PHONE_NUMBER]" at bounding box center [168, 263] width 139 height 18
click at [147, 256] on link "[PHONE_NUMBER]" at bounding box center [168, 262] width 139 height 16
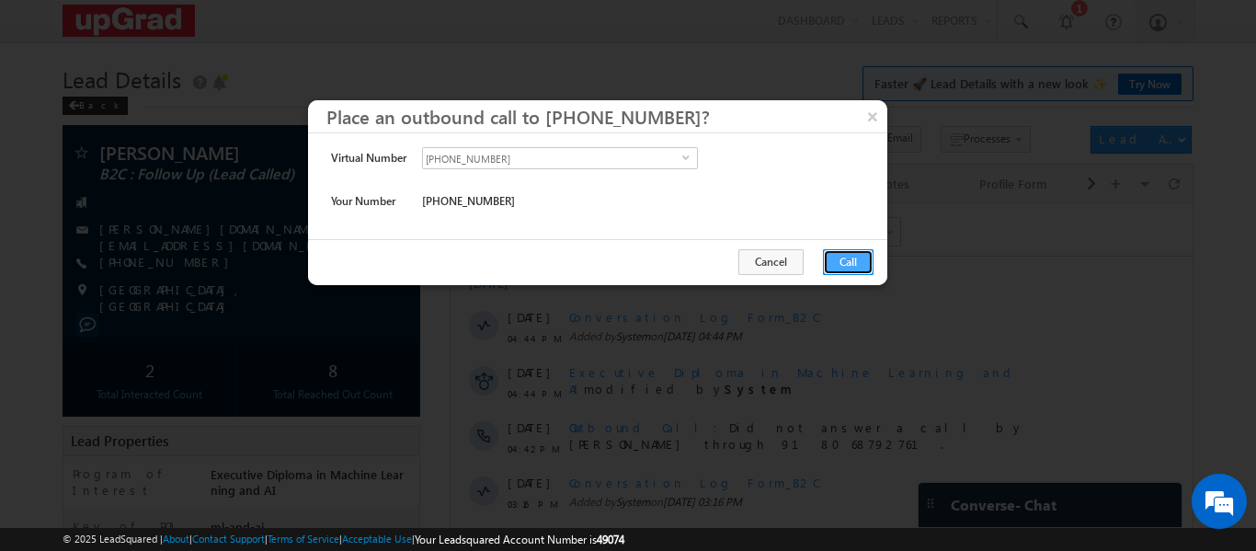
click at [849, 268] on button "Call" at bounding box center [848, 262] width 51 height 26
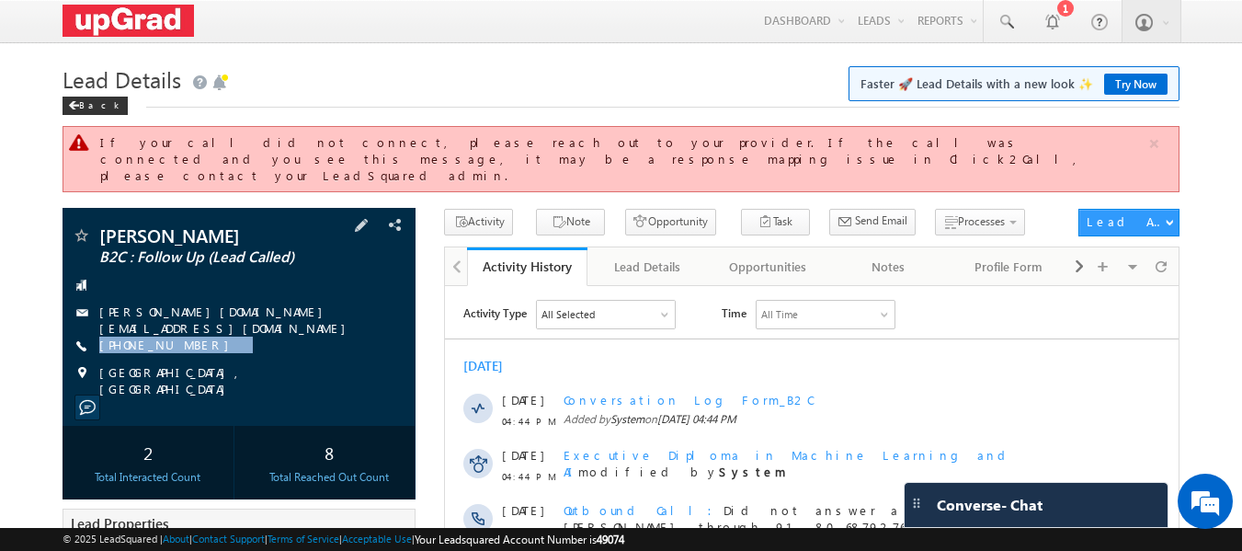
drag, startPoint x: 223, startPoint y: 327, endPoint x: 193, endPoint y: 341, distance: 33.3
click at [193, 341] on div "[PERSON_NAME] B2C : Follow Up (Lead Called) [PERSON_NAME][DOMAIN_NAME][EMAIL_AD…" at bounding box center [240, 311] width 336 height 171
copy div "[PHONE_NUMBER]"
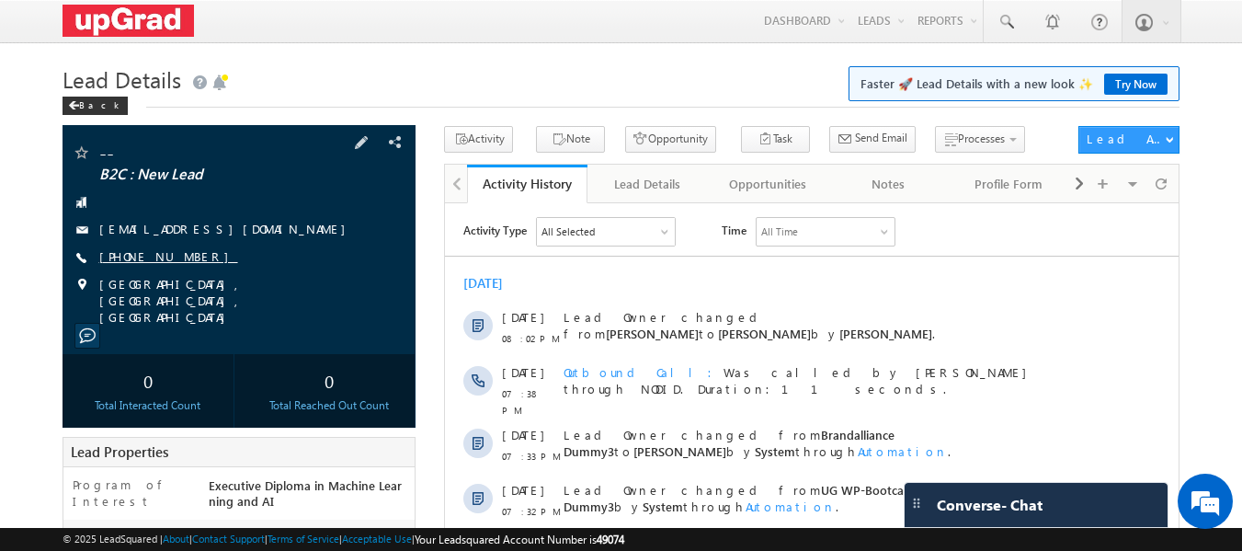
click at [166, 254] on link "[PHONE_NUMBER]" at bounding box center [168, 256] width 139 height 16
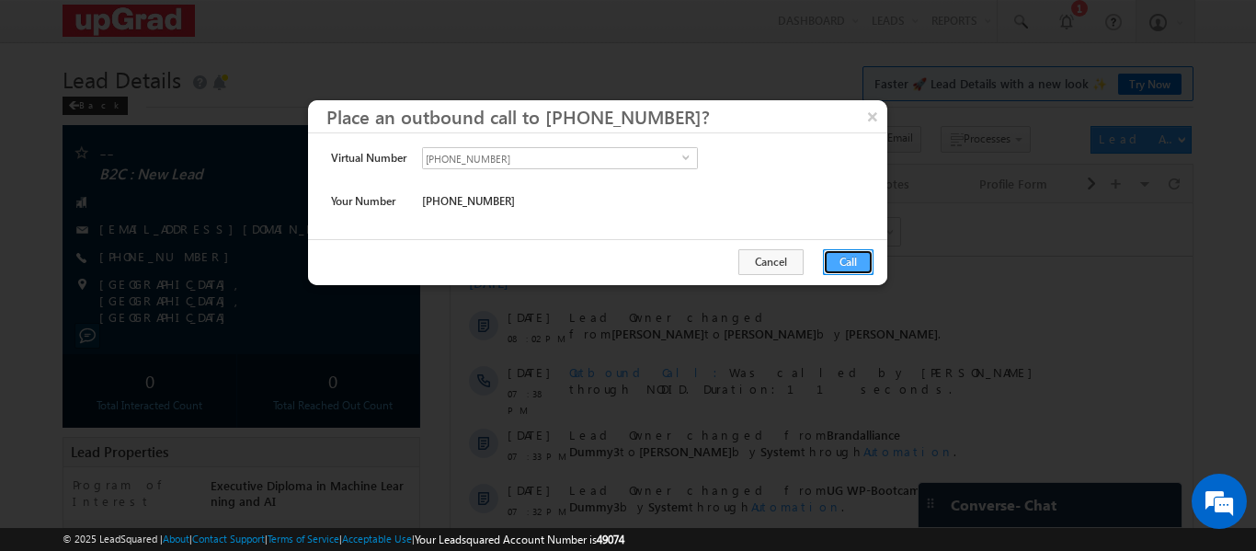
click at [853, 266] on button "Call" at bounding box center [848, 262] width 51 height 26
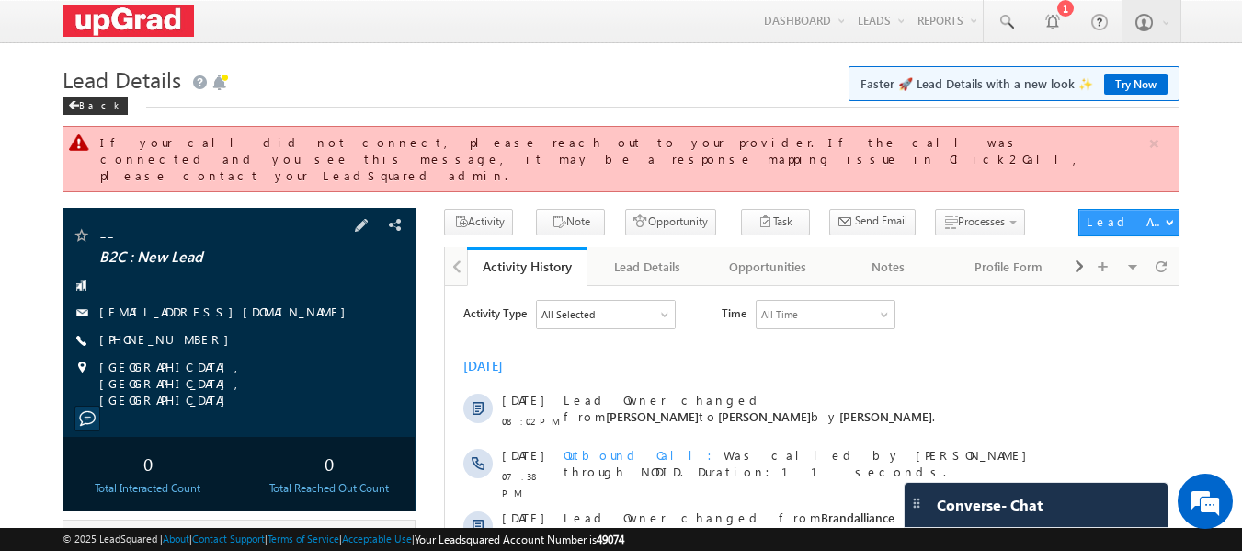
scroll to position [92, 0]
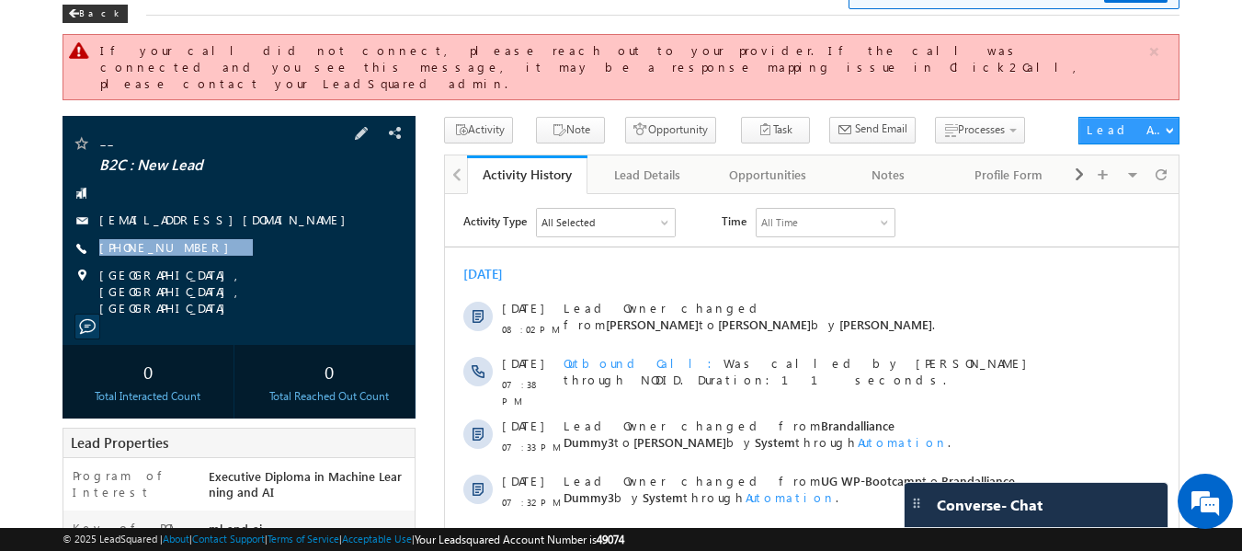
drag, startPoint x: 228, startPoint y: 232, endPoint x: 184, endPoint y: 246, distance: 46.5
click at [184, 246] on div "-- B2C : New Lead [EMAIL_ADDRESS][DOMAIN_NAME] [PHONE_NUMBER]" at bounding box center [240, 225] width 336 height 182
copy div "[PHONE_NUMBER]"
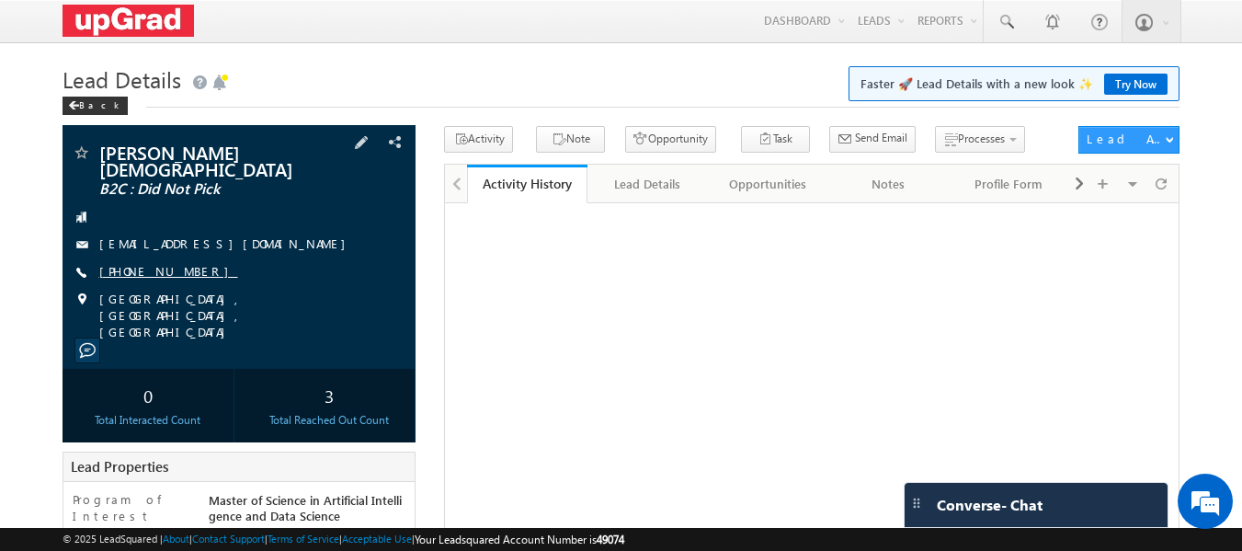
click at [143, 263] on link "[PHONE_NUMBER]" at bounding box center [168, 271] width 139 height 16
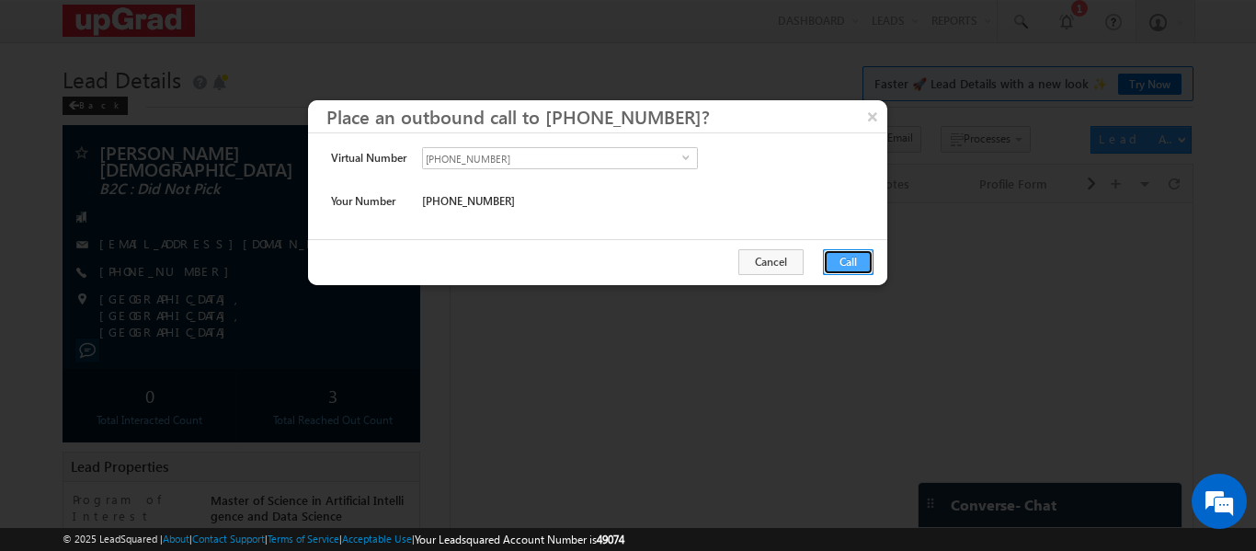
click at [849, 262] on button "Call" at bounding box center [848, 262] width 51 height 26
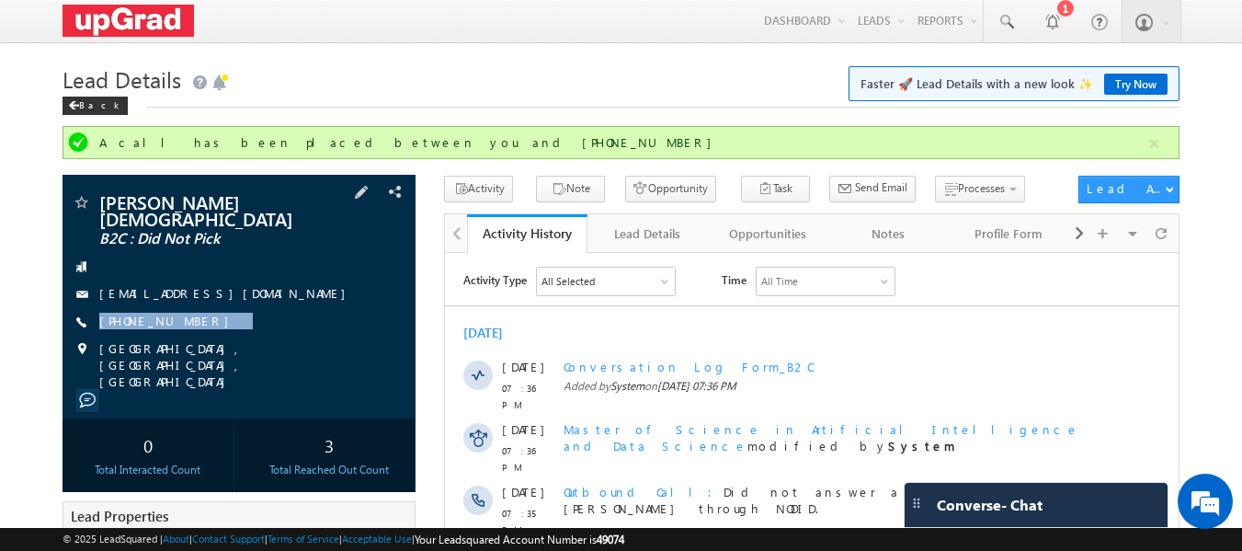
drag, startPoint x: 240, startPoint y: 305, endPoint x: 209, endPoint y: 322, distance: 35.4
click at [209, 322] on div "[PERSON_NAME][DEMOGRAPHIC_DATA] B2C : Did Not Pick [EMAIL_ADDRESS][DOMAIN_NAME]…" at bounding box center [240, 291] width 336 height 197
copy div "[PHONE_NUMBER]"
click at [246, 313] on div "[PHONE_NUMBER]" at bounding box center [240, 322] width 336 height 18
drag, startPoint x: 242, startPoint y: 310, endPoint x: 226, endPoint y: 305, distance: 16.3
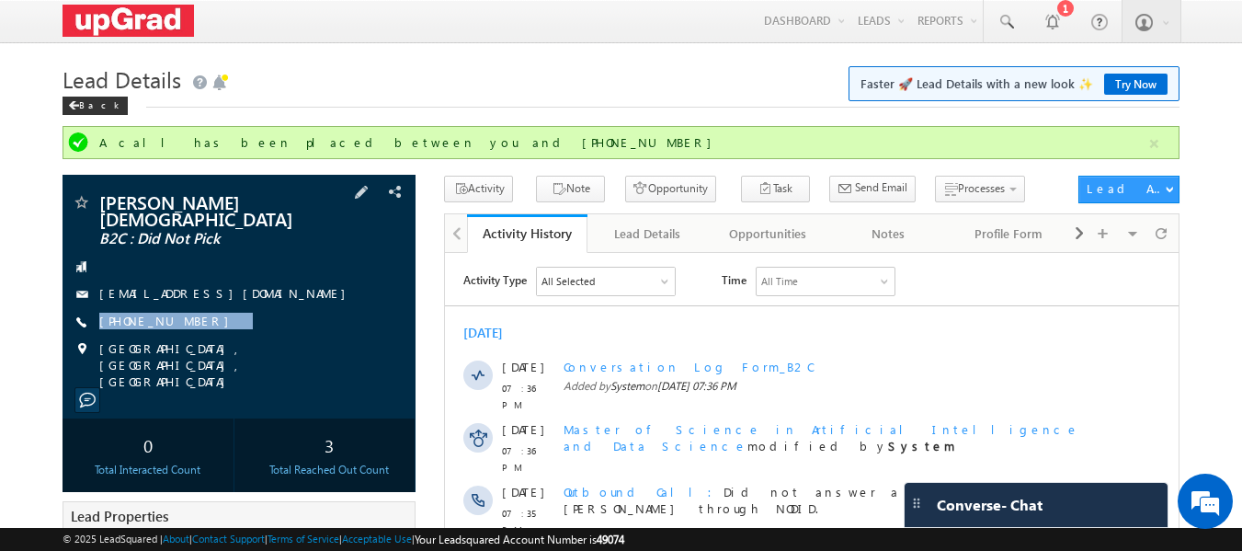
click at [203, 318] on div "[PERSON_NAME][DEMOGRAPHIC_DATA] B2C : Did Not Pick [EMAIL_ADDRESS][DOMAIN_NAME]…" at bounding box center [240, 291] width 336 height 197
copy div "[PHONE_NUMBER]"
